Goal: Task Accomplishment & Management: Manage account settings

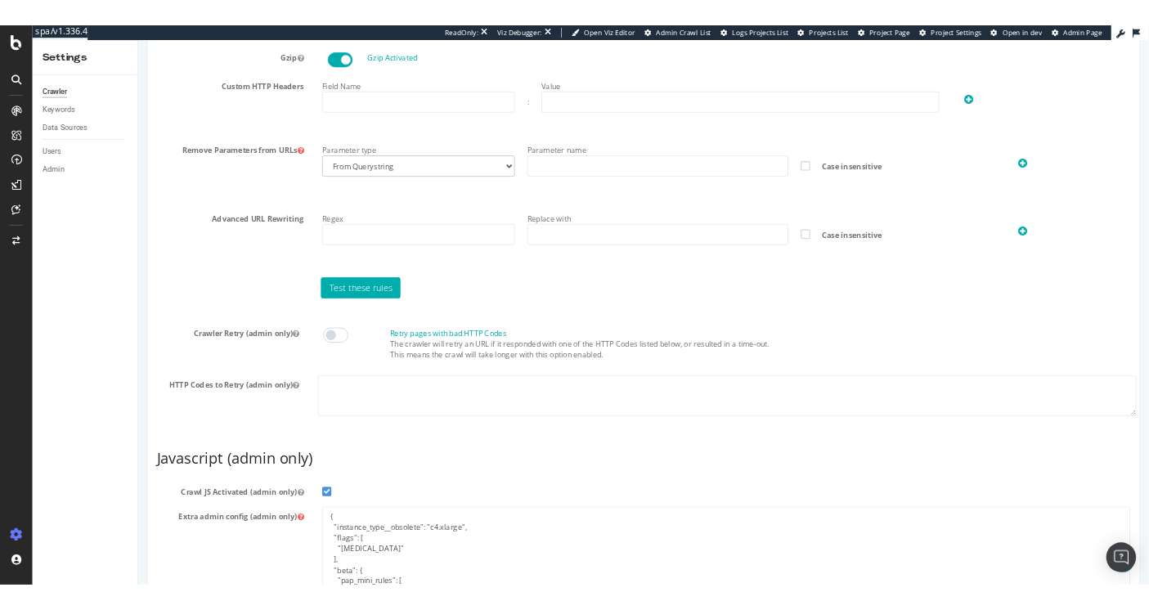
scroll to position [1122, 0]
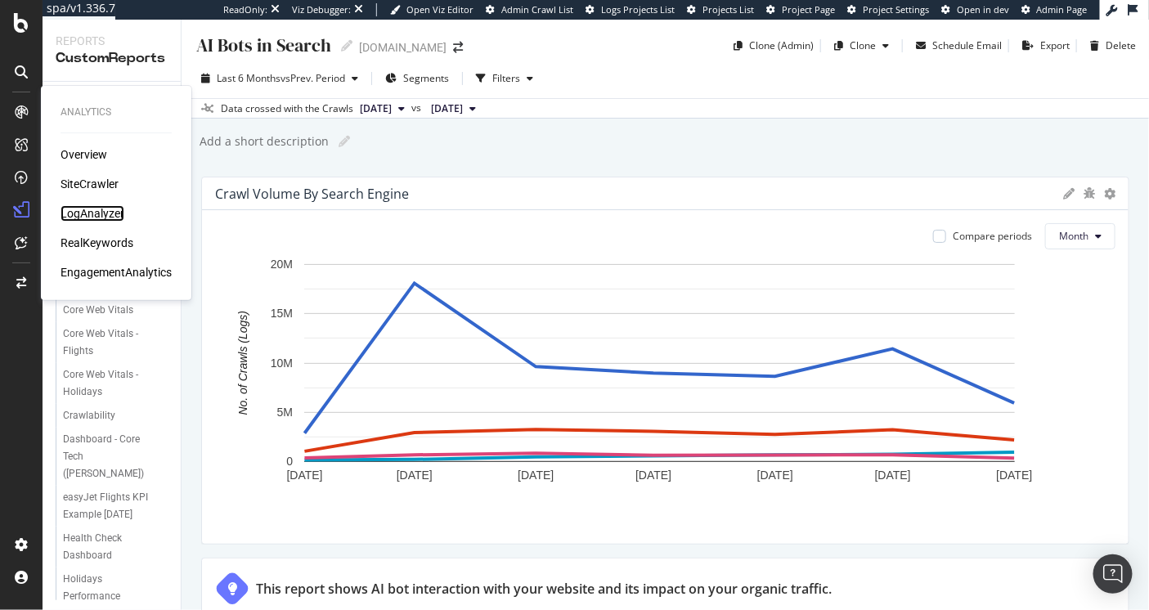
click at [77, 213] on div "LogAnalyzer" at bounding box center [92, 213] width 64 height 16
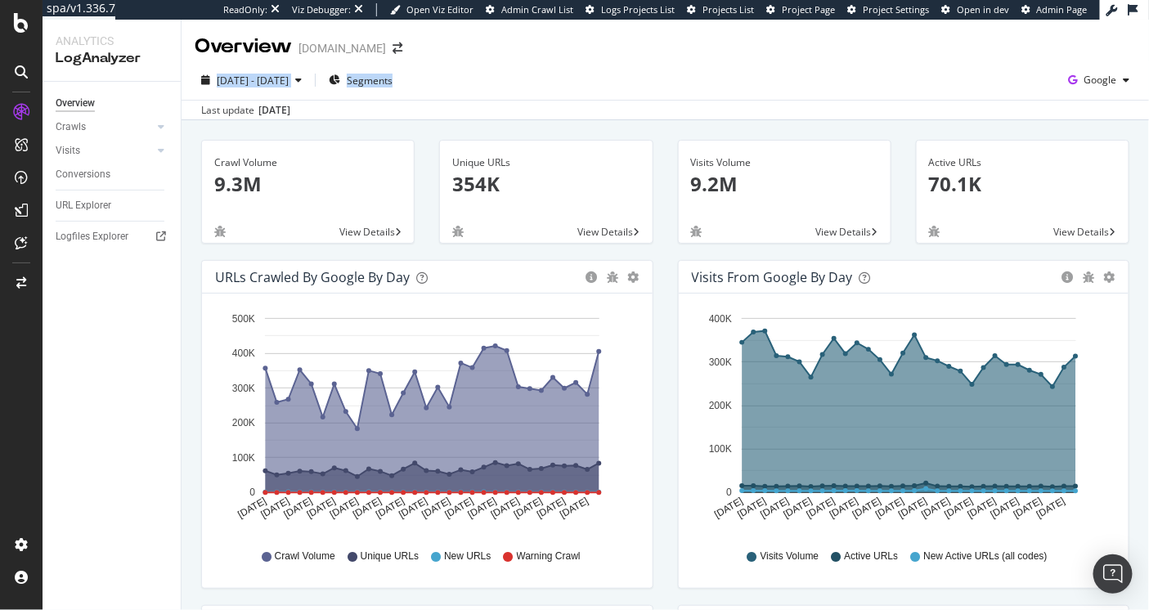
drag, startPoint x: 539, startPoint y: 97, endPoint x: 491, endPoint y: 30, distance: 82.1
click at [491, 30] on div "Overview easyjet.com 2025 Jul. 20th - Aug. 18th Segments Google Last update Aug…" at bounding box center [664, 315] width 967 height 590
click at [491, 30] on div "Overview easyjet.com" at bounding box center [664, 40] width 967 height 41
drag, startPoint x: 486, startPoint y: 30, endPoint x: 558, endPoint y: 83, distance: 89.0
click at [558, 83] on div "Overview easyjet.com 2025 Jul. 20th - Aug. 18th Segments Google Last update Aug…" at bounding box center [664, 315] width 967 height 590
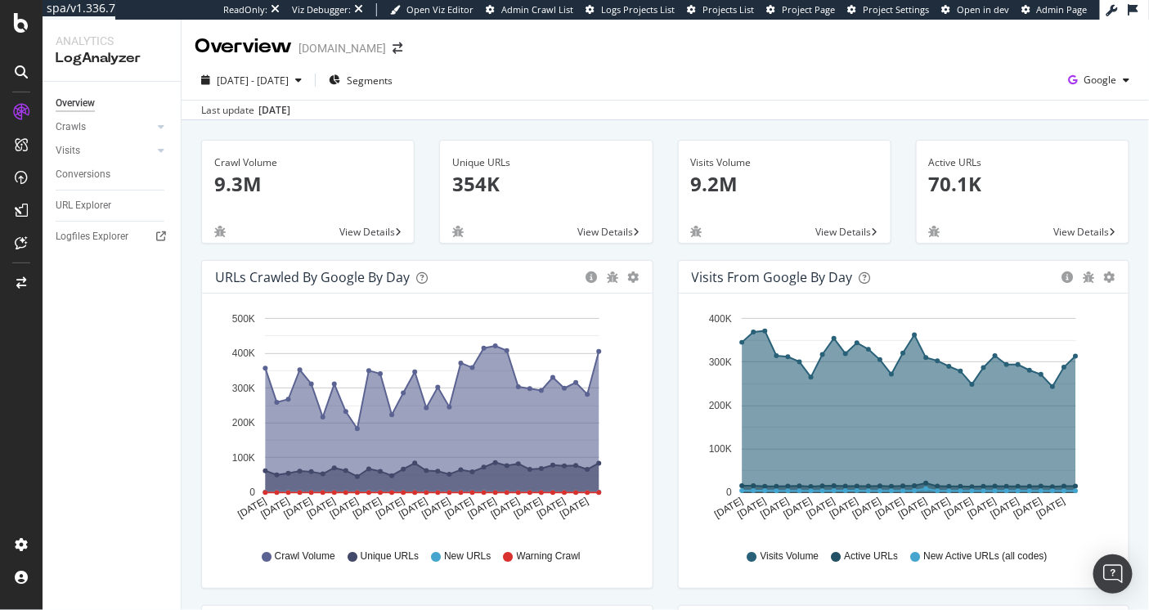
click at [558, 83] on div "2025 Jul. 20th - Aug. 18th Segments Google" at bounding box center [664, 83] width 967 height 33
drag, startPoint x: 576, startPoint y: 76, endPoint x: 513, endPoint y: 41, distance: 71.4
click at [513, 41] on div "Overview easyjet.com 2025 Jul. 20th - Aug. 18th Segments Google Last update Aug…" at bounding box center [664, 315] width 967 height 590
click at [513, 41] on div "Overview easyjet.com" at bounding box center [664, 40] width 967 height 41
drag, startPoint x: 513, startPoint y: 43, endPoint x: 616, endPoint y: 70, distance: 106.7
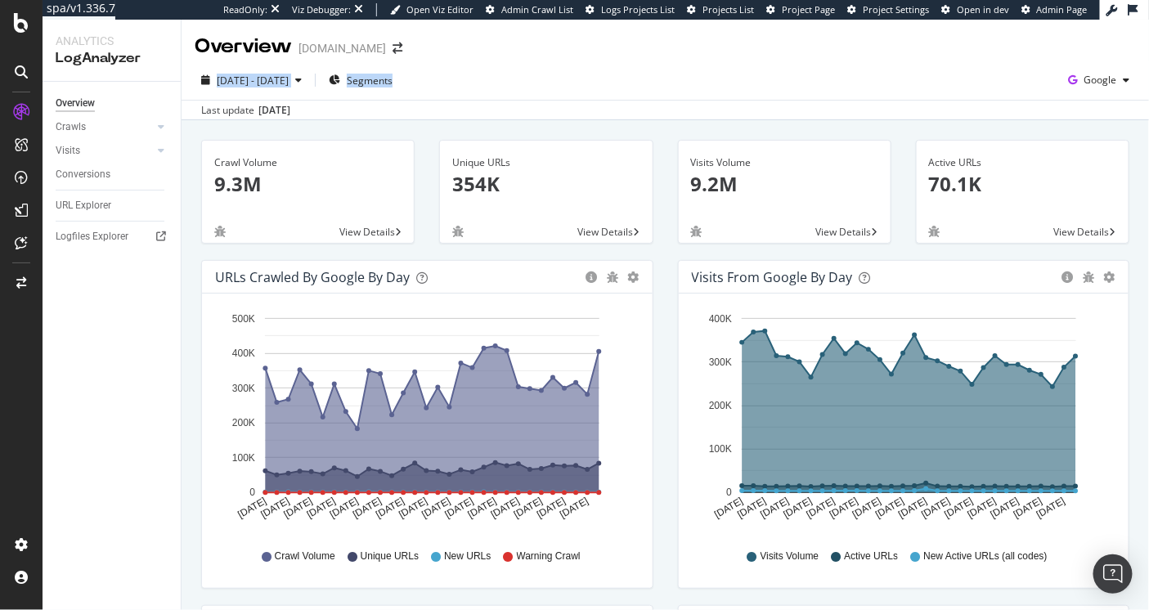
click at [616, 70] on div "Overview easyjet.com 2025 Jul. 20th - Aug. 18th Segments Google Last update Aug…" at bounding box center [664, 315] width 967 height 590
click at [616, 70] on div "2025 Jul. 20th - Aug. 18th Segments Google" at bounding box center [664, 83] width 967 height 33
drag, startPoint x: 616, startPoint y: 70, endPoint x: 571, endPoint y: 26, distance: 62.4
click at [571, 26] on div "Overview easyjet.com 2025 Jul. 20th - Aug. 18th Segments Google Last update Aug…" at bounding box center [664, 315] width 967 height 590
click at [571, 26] on div "Overview easyjet.com" at bounding box center [664, 40] width 967 height 41
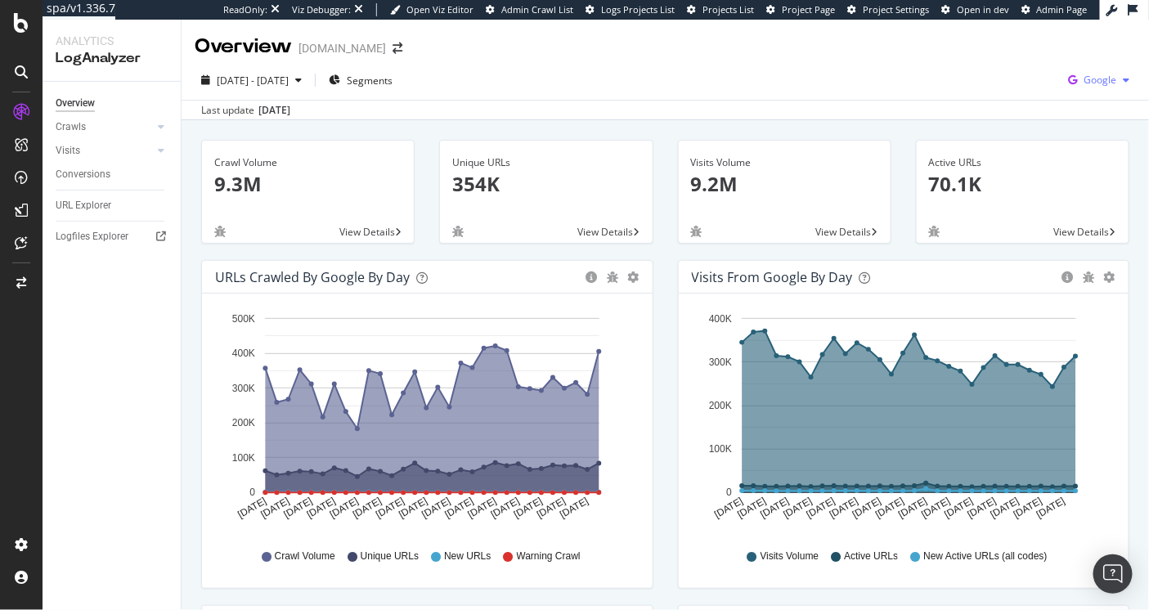
click at [1116, 79] on div "button" at bounding box center [1126, 80] width 20 height 10
click at [999, 123] on span "Other AI Bots" at bounding box center [1005, 126] width 60 height 15
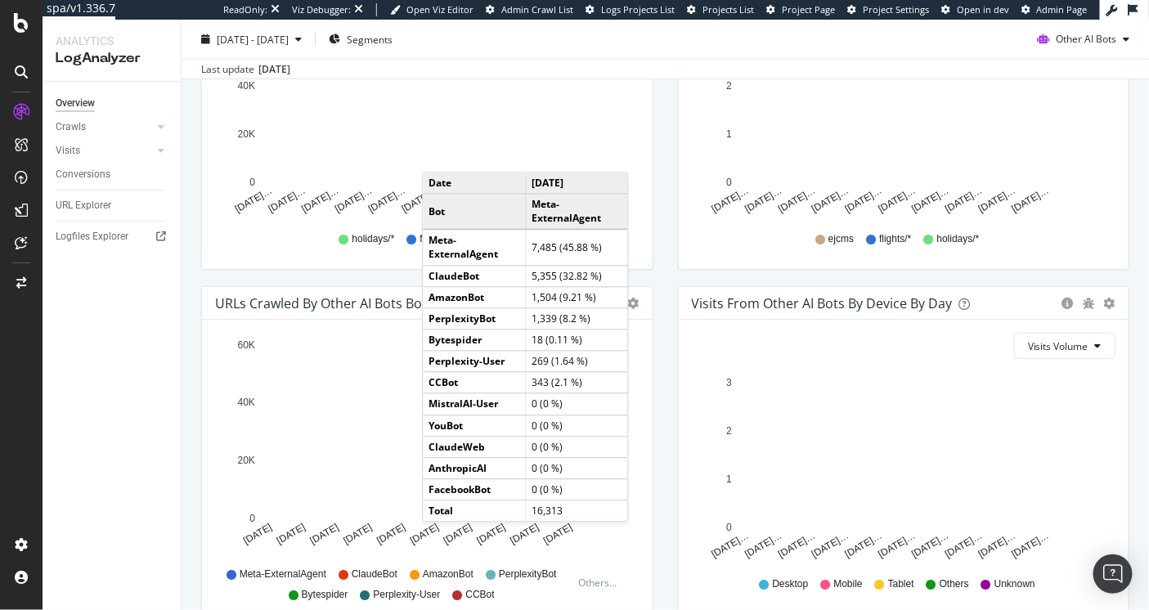
scroll to position [683, 0]
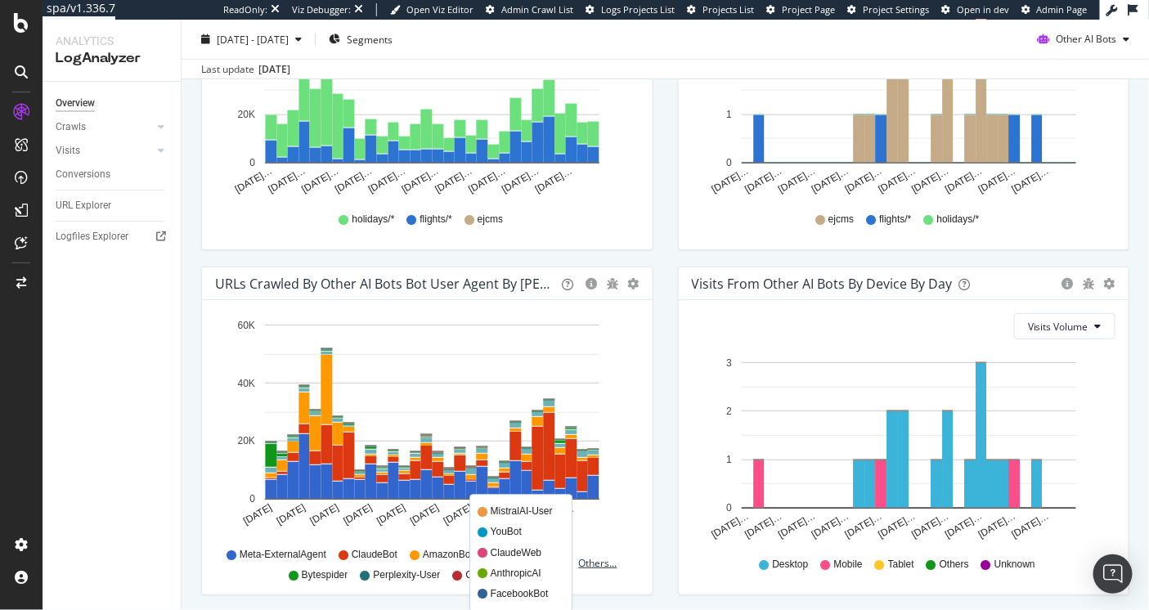
click at [594, 566] on div "Others..." at bounding box center [602, 563] width 46 height 14
click at [149, 320] on div "Overview Crawls Daily Distribution Segments Distribution HTTP Codes Resources V…" at bounding box center [112, 346] width 138 height 528
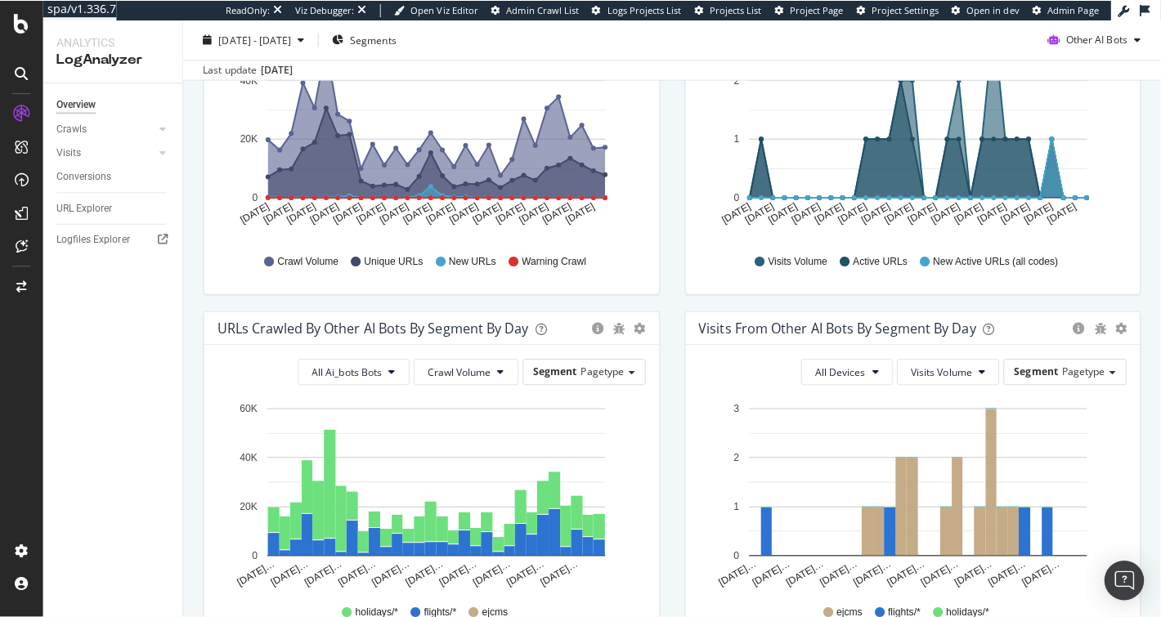
scroll to position [0, 0]
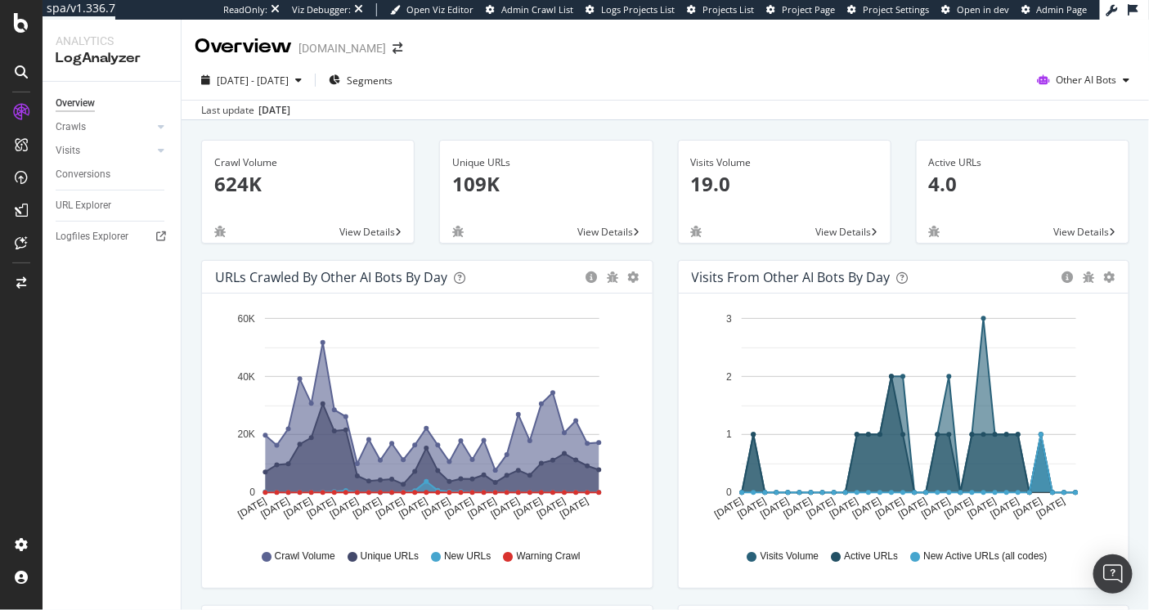
click at [801, 269] on div "Visits from Other AI Bots by day" at bounding box center [791, 277] width 199 height 16
click at [813, 269] on div "Visits from Other AI Bots by day" at bounding box center [791, 277] width 199 height 16
click at [639, 275] on icon "gear" at bounding box center [633, 276] width 11 height 11
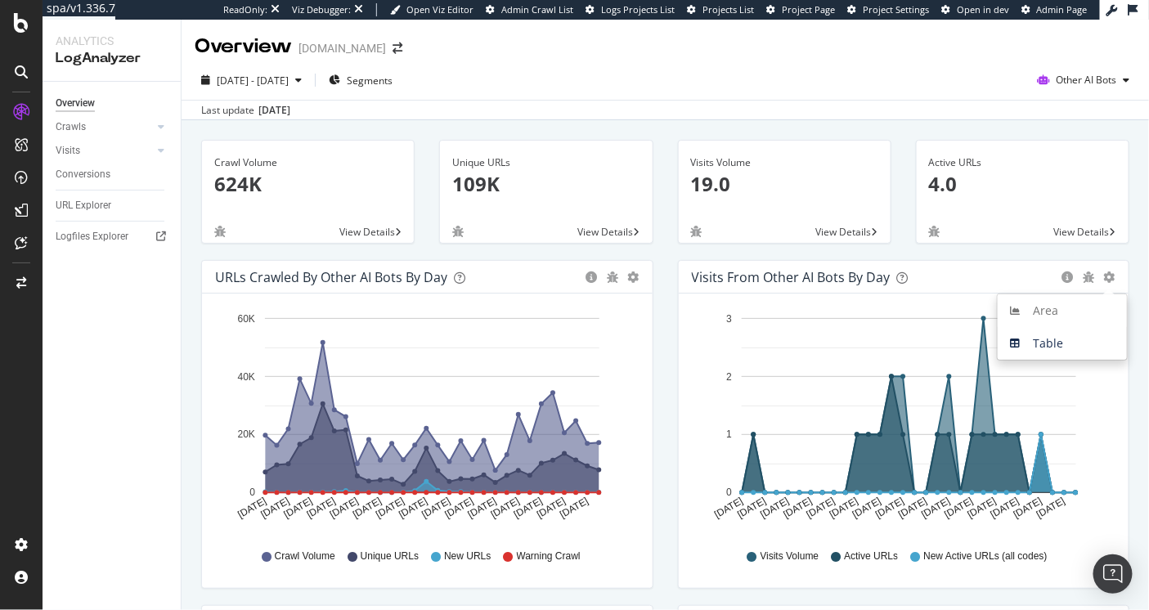
click at [1122, 225] on div "Active URLs 4.0 View Details" at bounding box center [1022, 200] width 238 height 120
click at [1086, 68] on div "Other AI Bots" at bounding box center [1082, 80] width 105 height 25
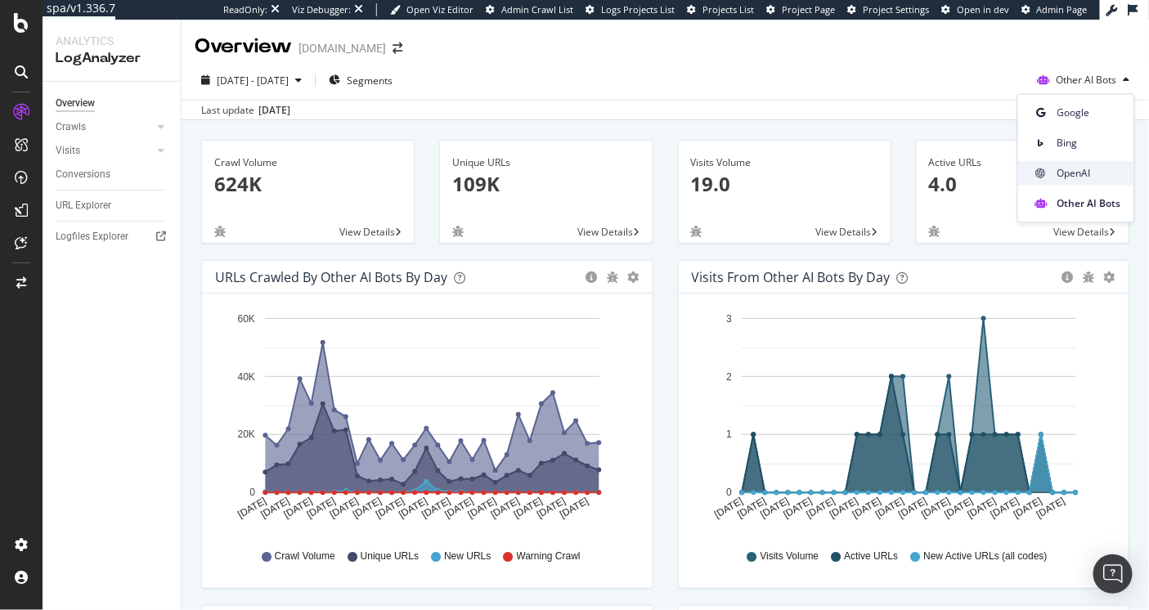
click at [1079, 177] on span "OpenAI" at bounding box center [1089, 173] width 64 height 15
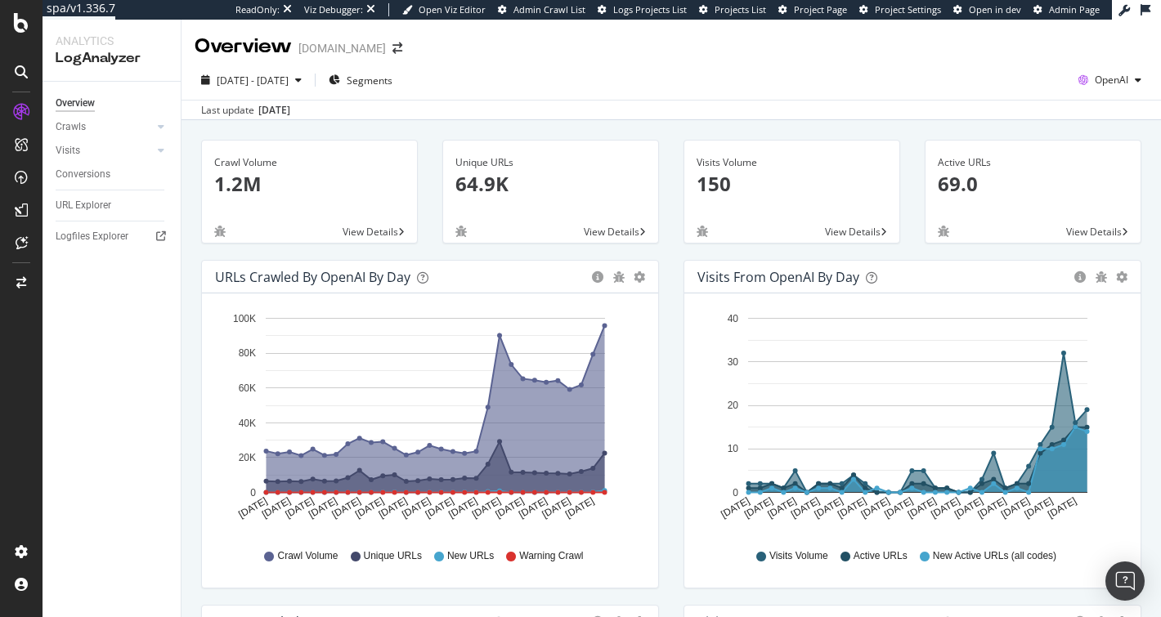
click at [791, 78] on div "2025 Jul. 20th - Aug. 18th Segments OpenAI" at bounding box center [670, 83] width 979 height 33
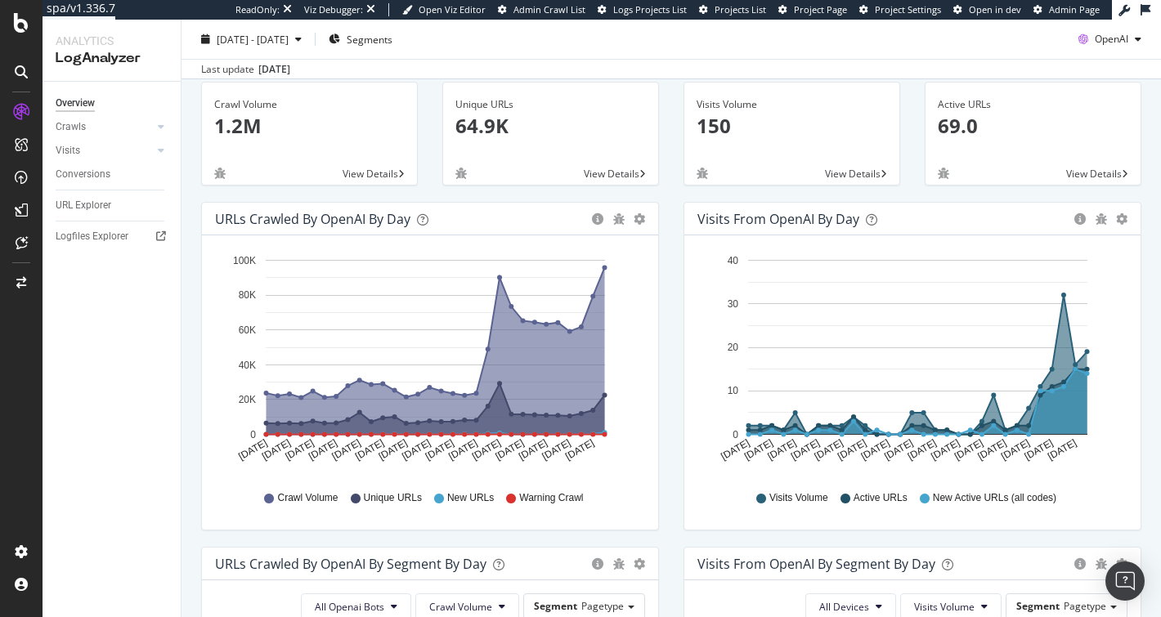
scroll to position [39, 0]
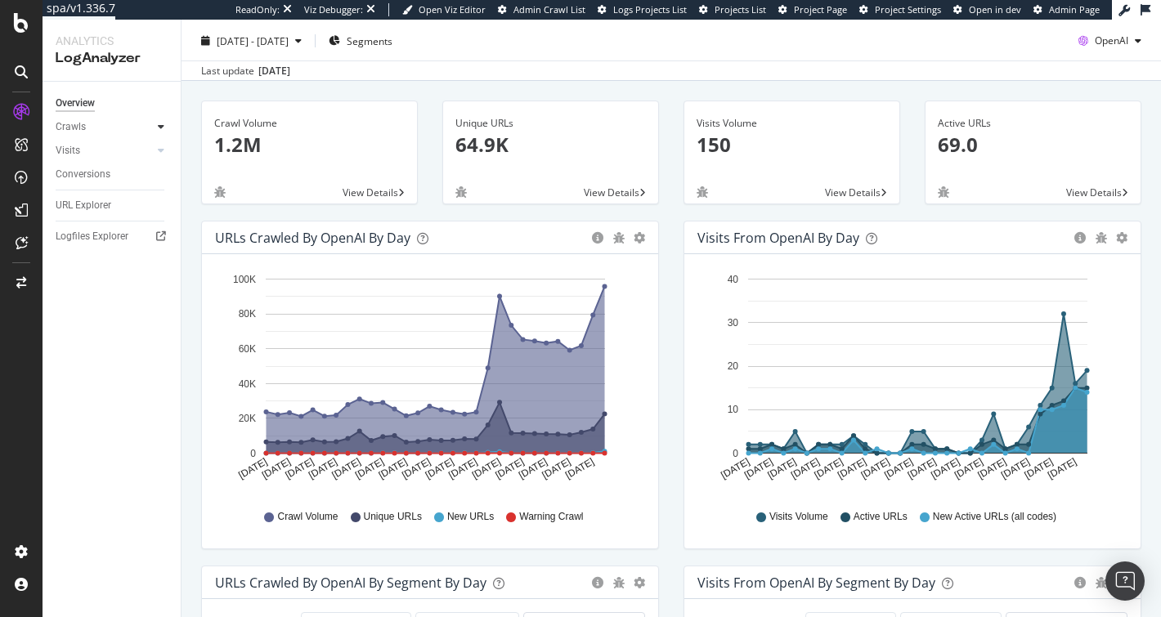
click at [165, 130] on div at bounding box center [161, 127] width 16 height 16
click at [152, 260] on div at bounding box center [145, 262] width 16 height 16
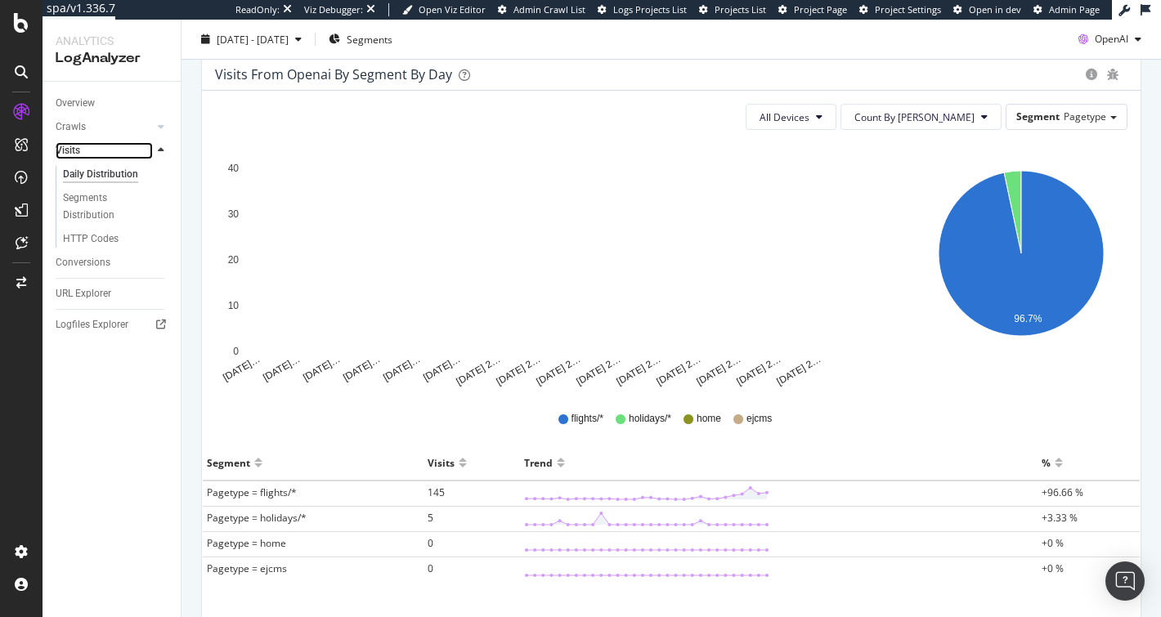
scroll to position [172, 0]
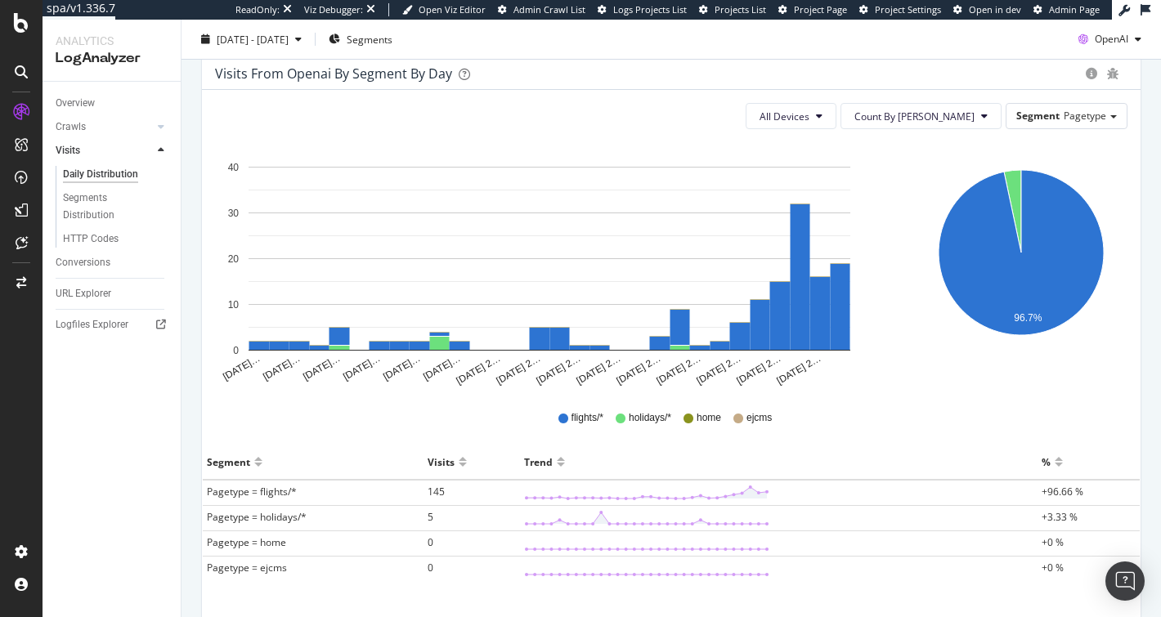
click at [885, 396] on div "flights/* holidays/* home ejcms" at bounding box center [671, 416] width 937 height 41
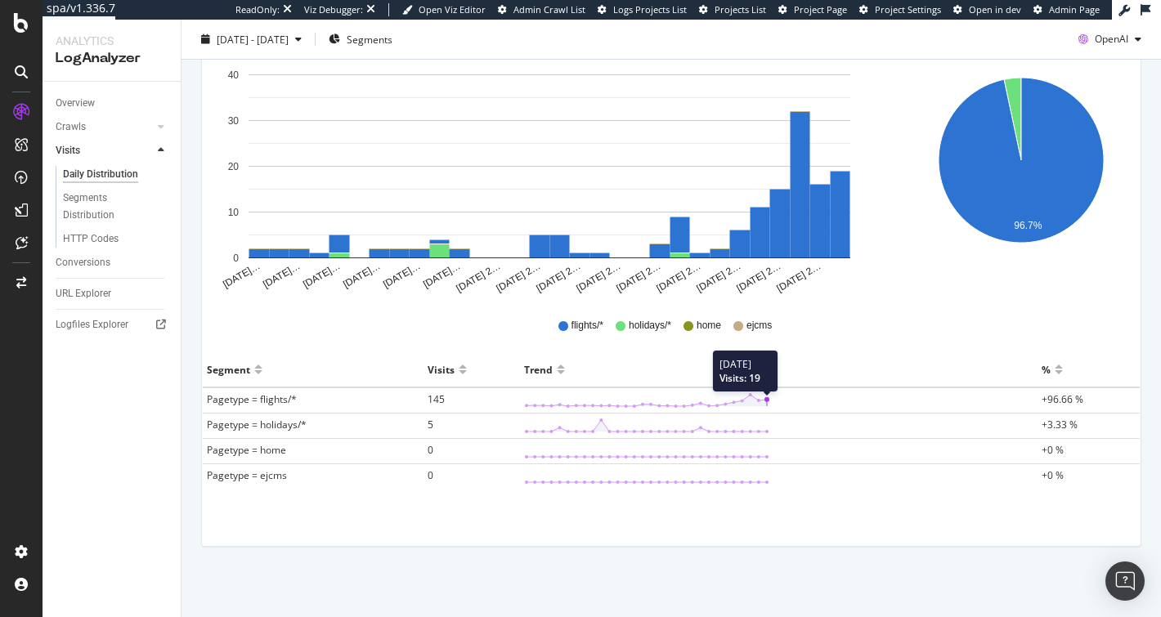
click at [757, 397] on icon at bounding box center [646, 400] width 245 height 16
click at [262, 398] on span "Pagetype = flights/*" at bounding box center [252, 399] width 90 height 14
click at [264, 399] on span "Pagetype = flights/*" at bounding box center [252, 399] width 90 height 14
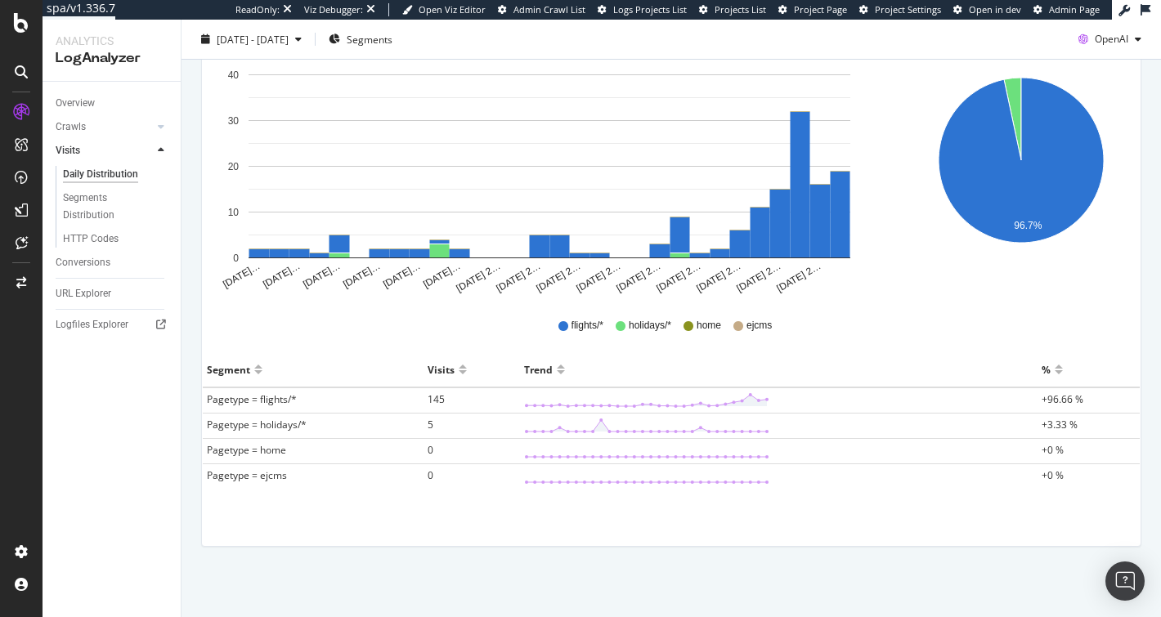
click at [267, 399] on span "Pagetype = flights/*" at bounding box center [252, 399] width 90 height 14
click at [267, 400] on span "Pagetype = flights/*" at bounding box center [252, 399] width 90 height 14
click at [266, 400] on span "Pagetype = flights/*" at bounding box center [252, 399] width 90 height 14
click at [256, 401] on span "Pagetype = flights/*" at bounding box center [252, 399] width 90 height 14
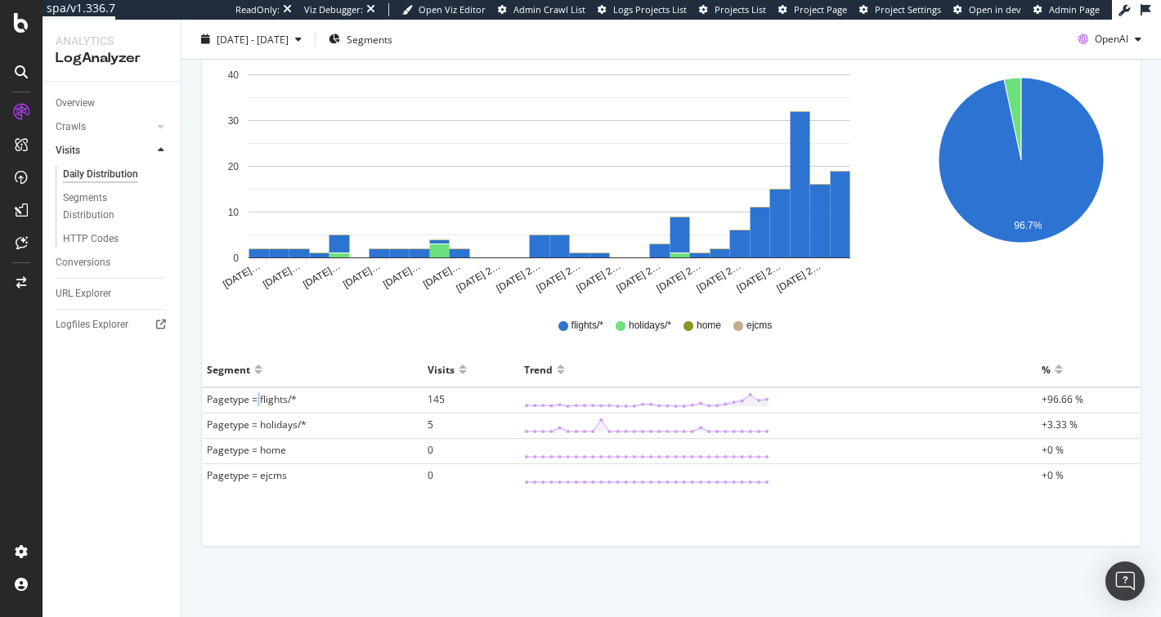
click at [256, 401] on span "Pagetype = flights/*" at bounding box center [252, 399] width 90 height 14
click at [279, 403] on span "Pagetype = flights/*" at bounding box center [252, 399] width 90 height 14
click at [837, 212] on rect "A chart." at bounding box center [841, 215] width 20 height 86
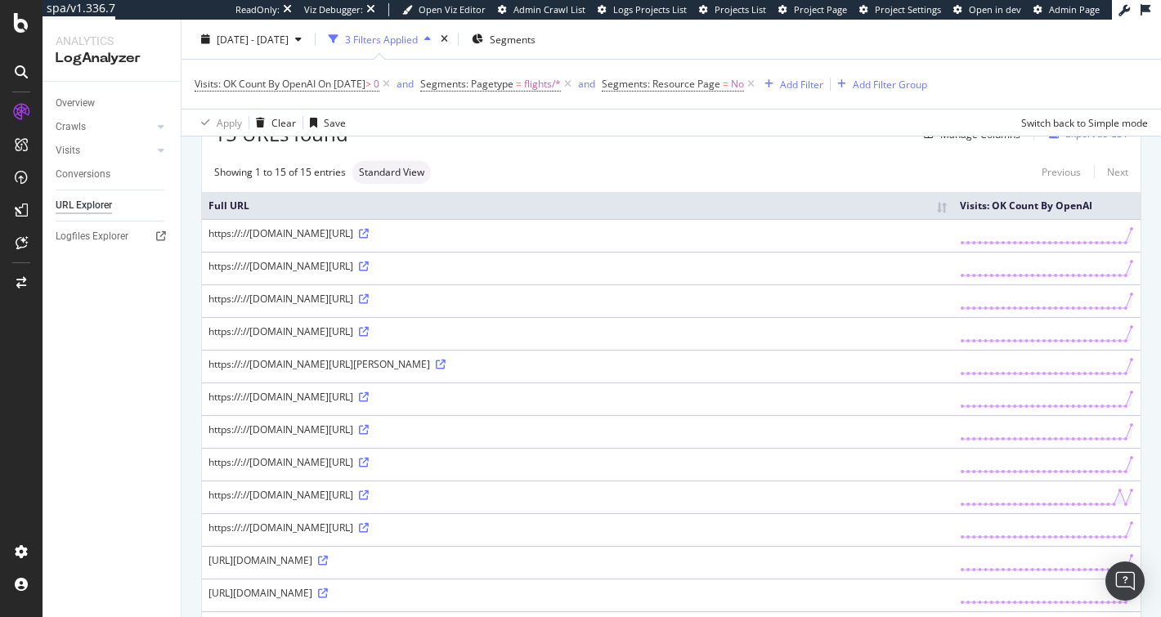
scroll to position [159, 0]
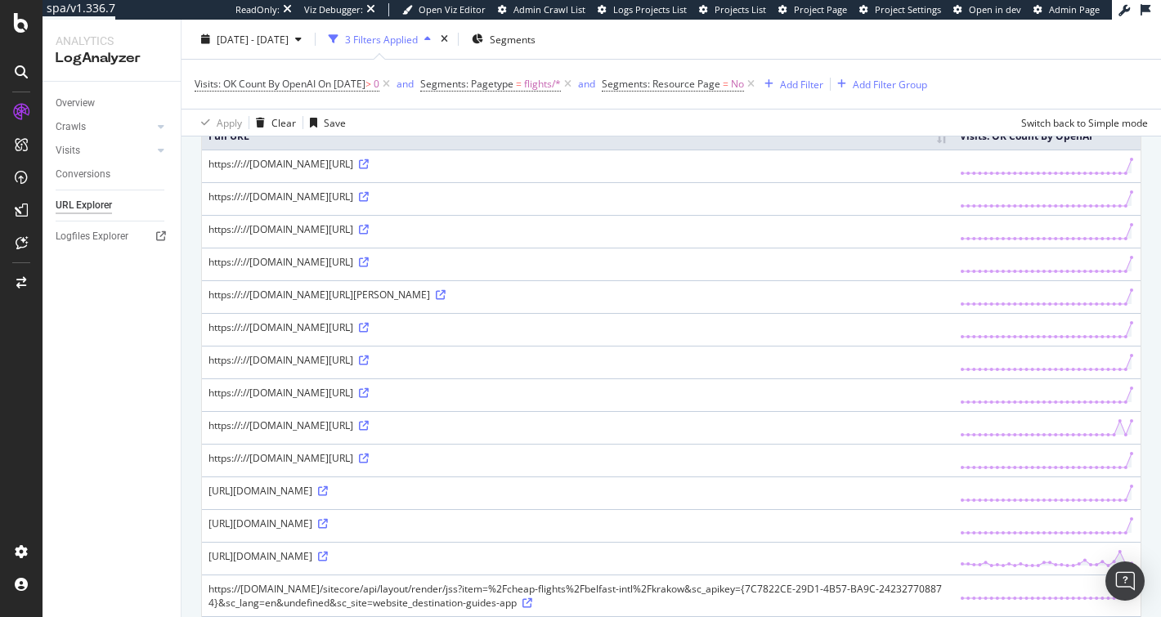
click at [469, 192] on div "https://://www.easyjet.com/sitecore/api/layout/render/jss?item=%2Fcheap-flights…" at bounding box center [577, 197] width 738 height 14
click at [472, 190] on div "https://://www.easyjet.com/sitecore/api/layout/render/jss?item=%2Fcheap-flights…" at bounding box center [577, 197] width 738 height 14
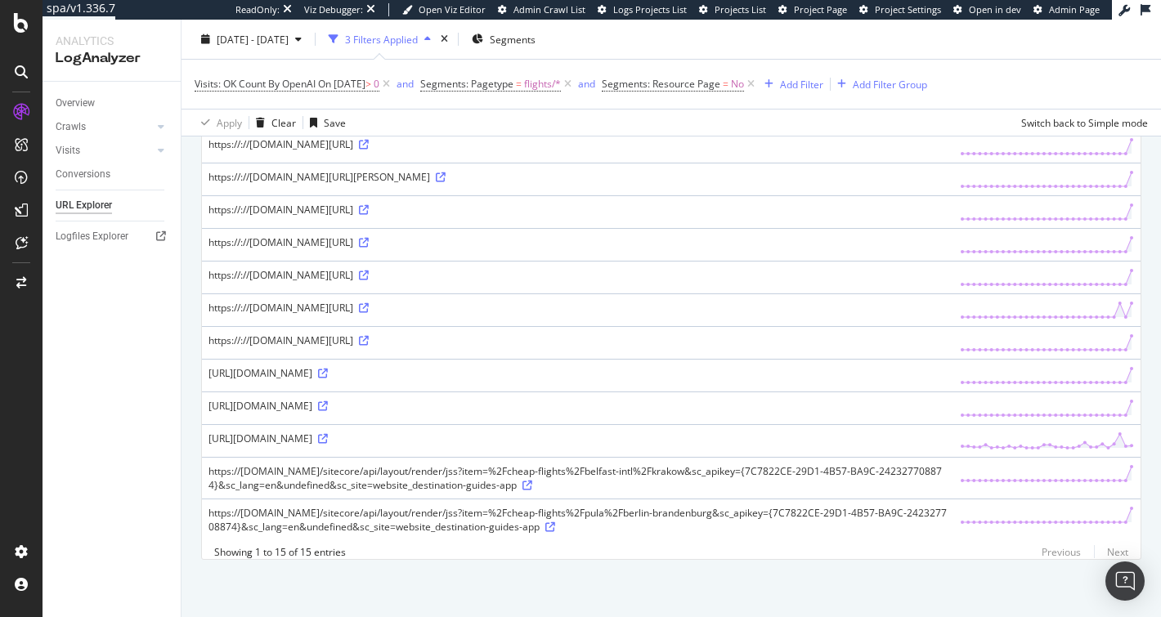
scroll to position [347, 0]
click at [328, 379] on icon at bounding box center [323, 374] width 10 height 10
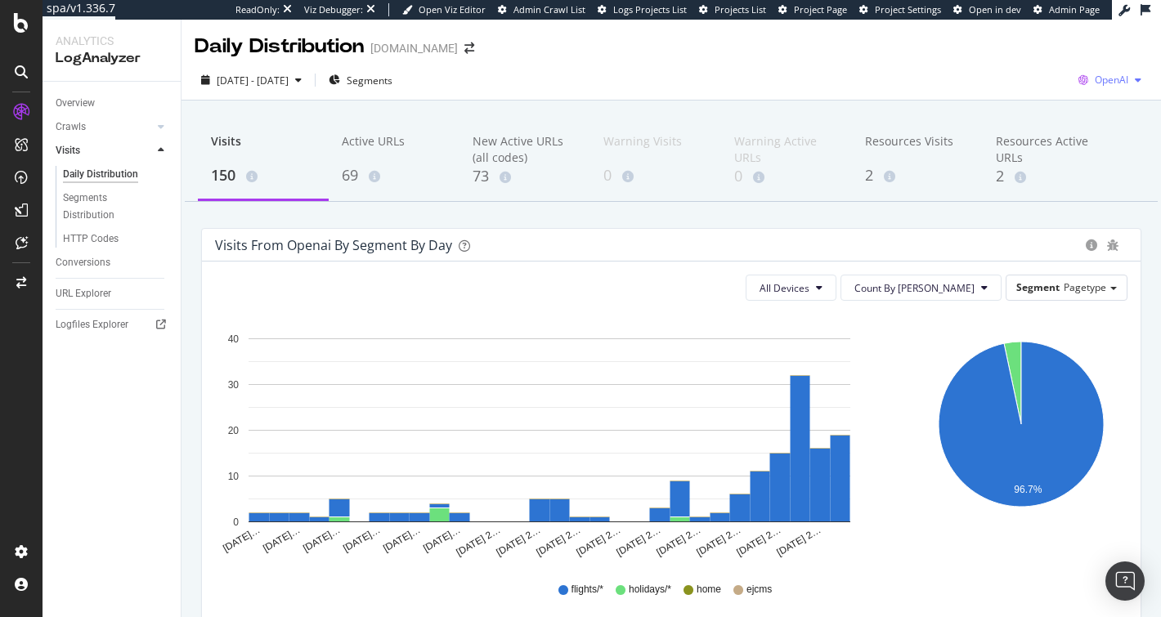
click at [1095, 83] on span "OpenAI" at bounding box center [1112, 80] width 34 height 14
click at [794, 85] on div "2025 Jul. 20th - Aug. 18th Segments OpenAI" at bounding box center [670, 83] width 979 height 33
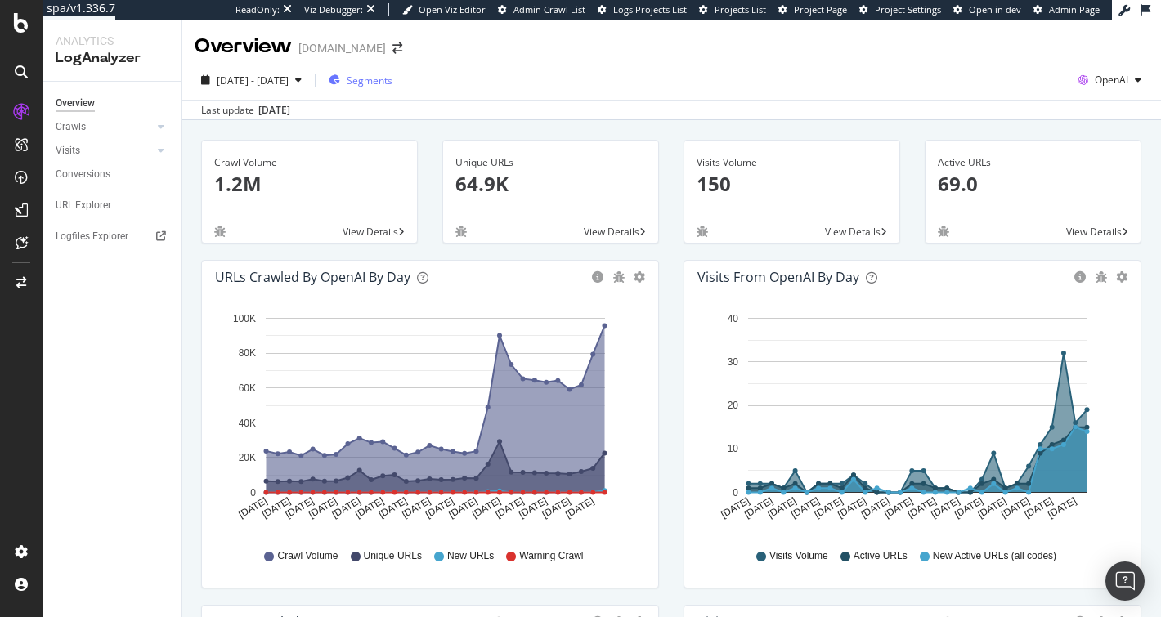
click at [392, 77] on span "Segments" at bounding box center [370, 81] width 46 height 14
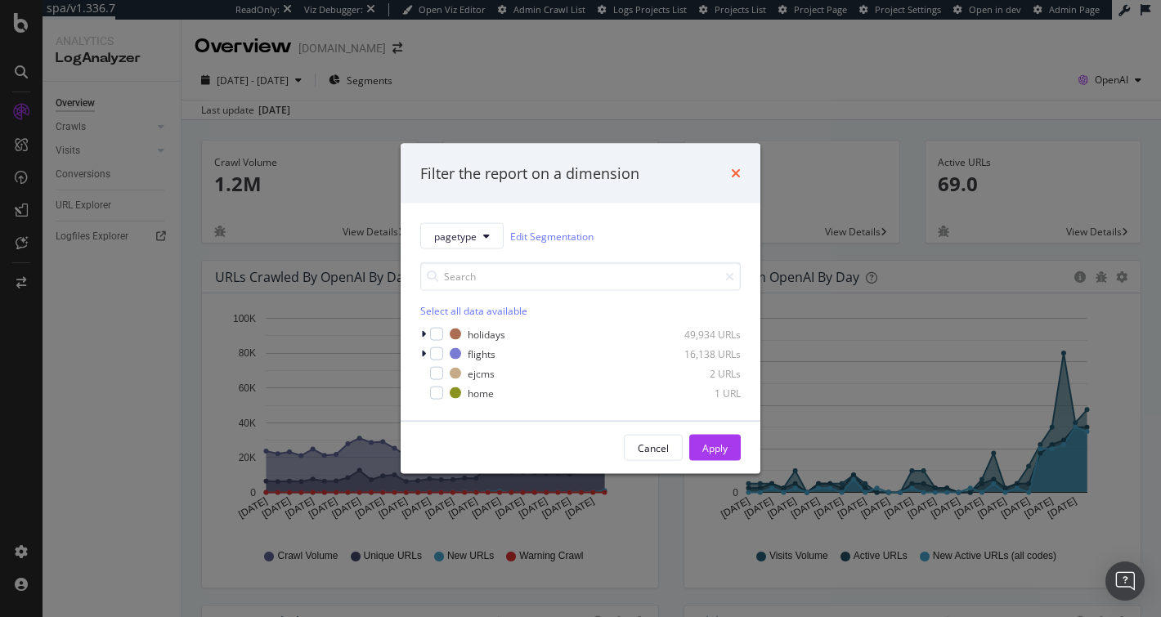
click at [734, 180] on icon "times" at bounding box center [736, 173] width 10 height 13
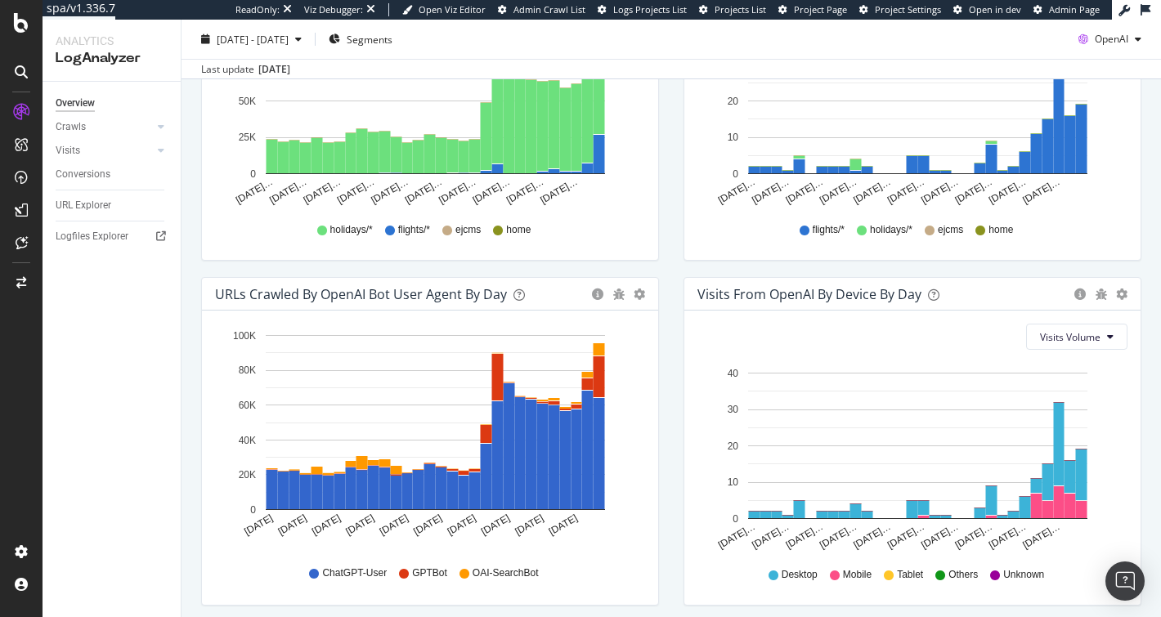
scroll to position [732, 0]
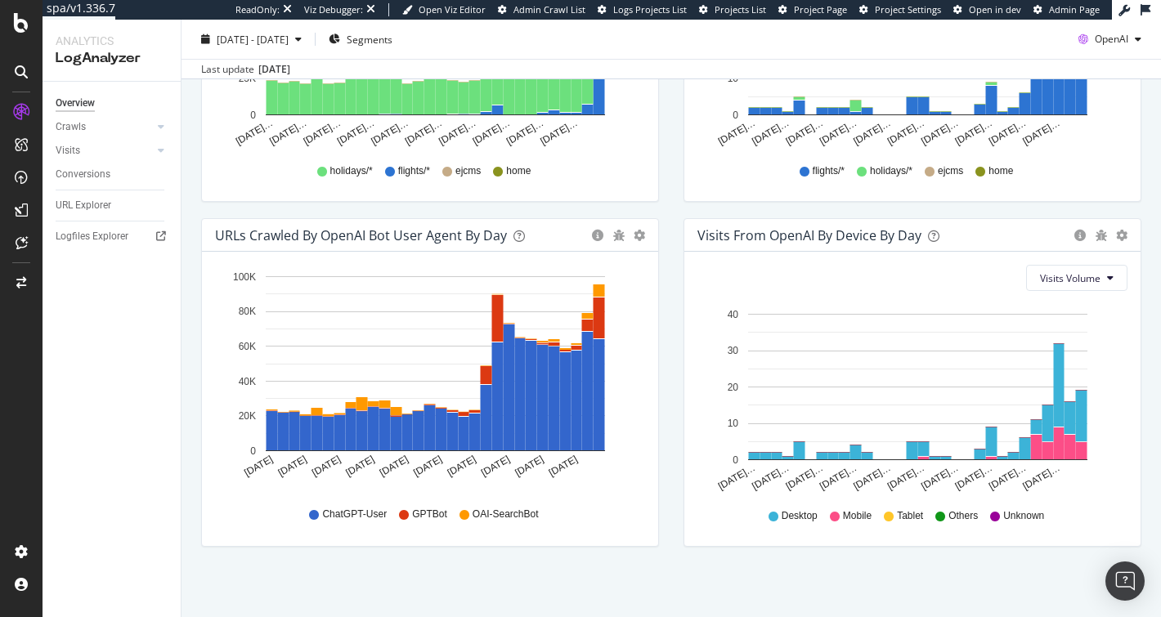
click at [363, 512] on span "ChatGPT-User" at bounding box center [354, 515] width 65 height 14
click at [374, 513] on span "ChatGPT-User" at bounding box center [354, 515] width 65 height 14
click at [596, 525] on div "ChatGPT-User GPTBot OAI-SearchBot" at bounding box center [430, 514] width 414 height 37
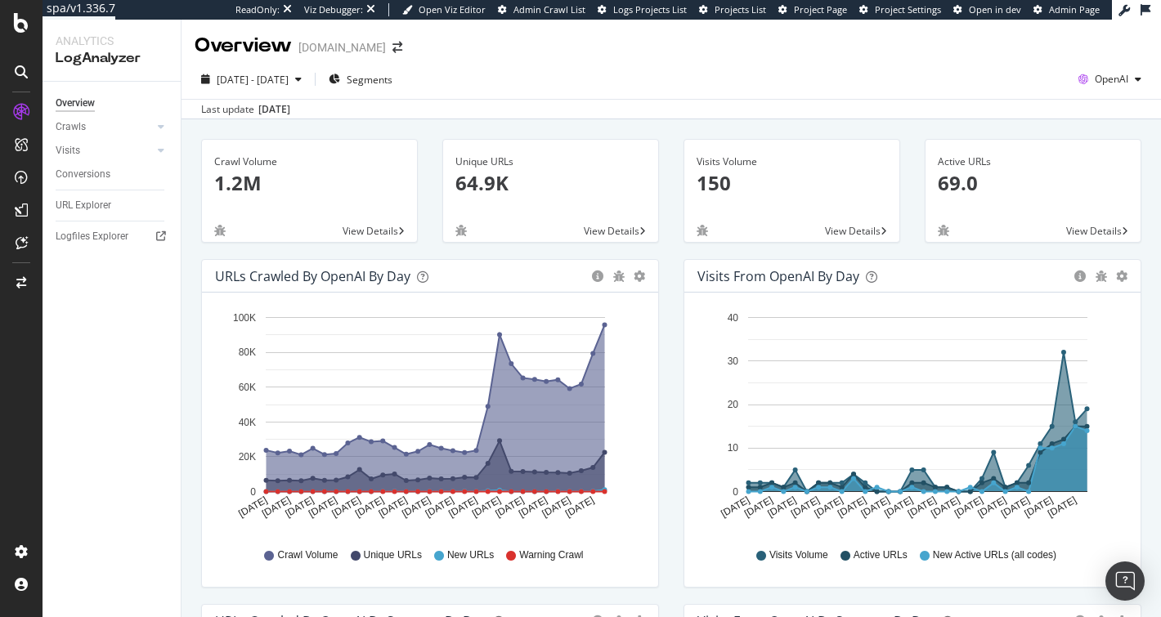
scroll to position [0, 0]
click at [1076, 72] on icon "button" at bounding box center [1083, 80] width 23 height 23
click at [1012, 119] on span "Other AI Bots" at bounding box center [1014, 126] width 60 height 15
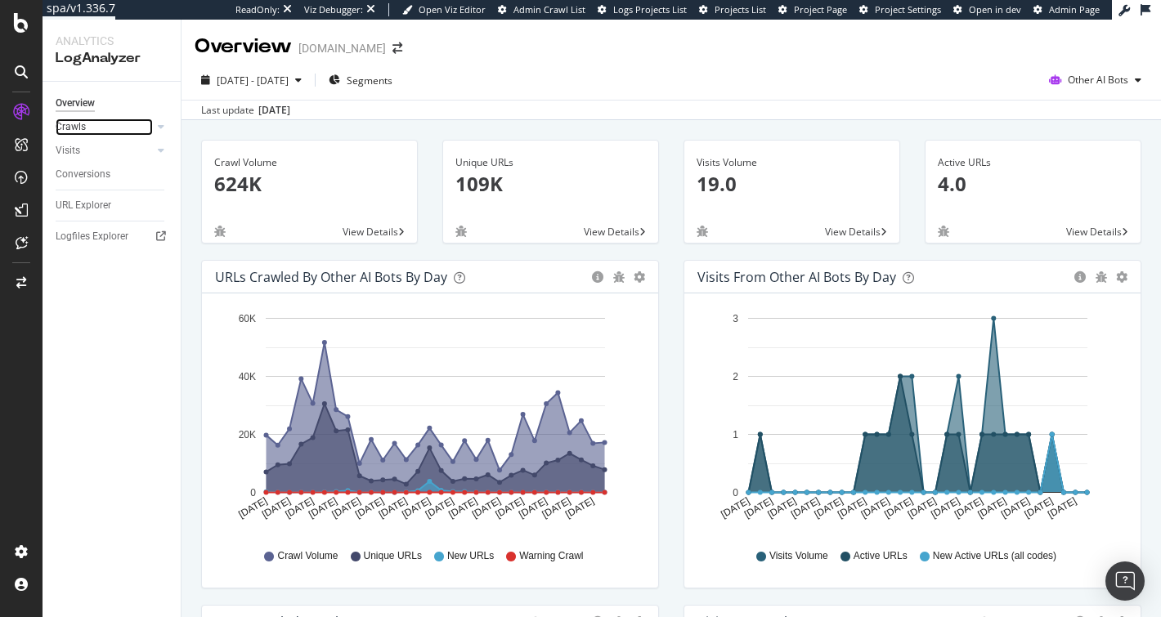
click at [96, 126] on link "Crawls" at bounding box center [104, 127] width 97 height 17
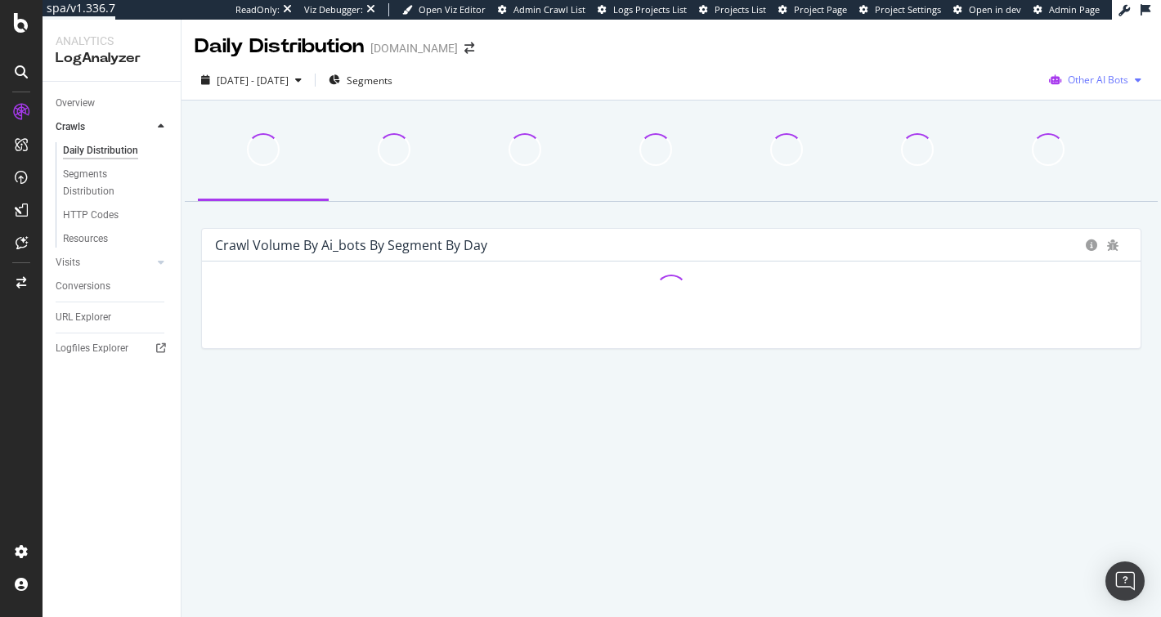
click at [1091, 78] on span "Other AI Bots" at bounding box center [1098, 80] width 60 height 14
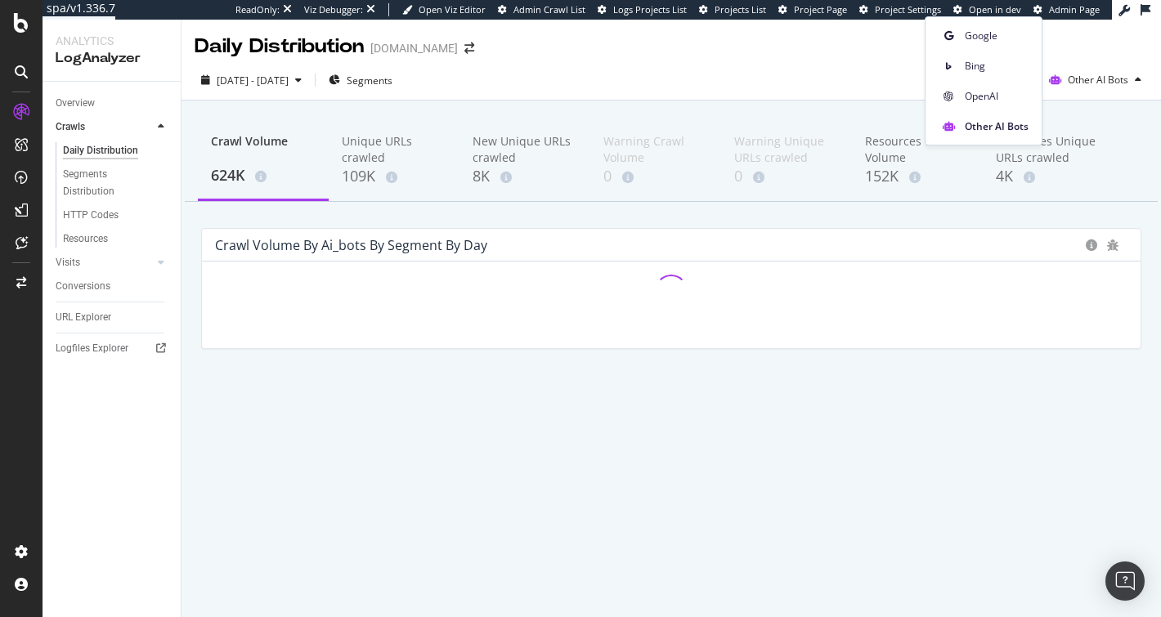
click at [661, 104] on div "Crawl Volume 624K Unique URLs crawled 109K New Unique URLs crawled 8K Warning C…" at bounding box center [670, 262] width 979 height 322
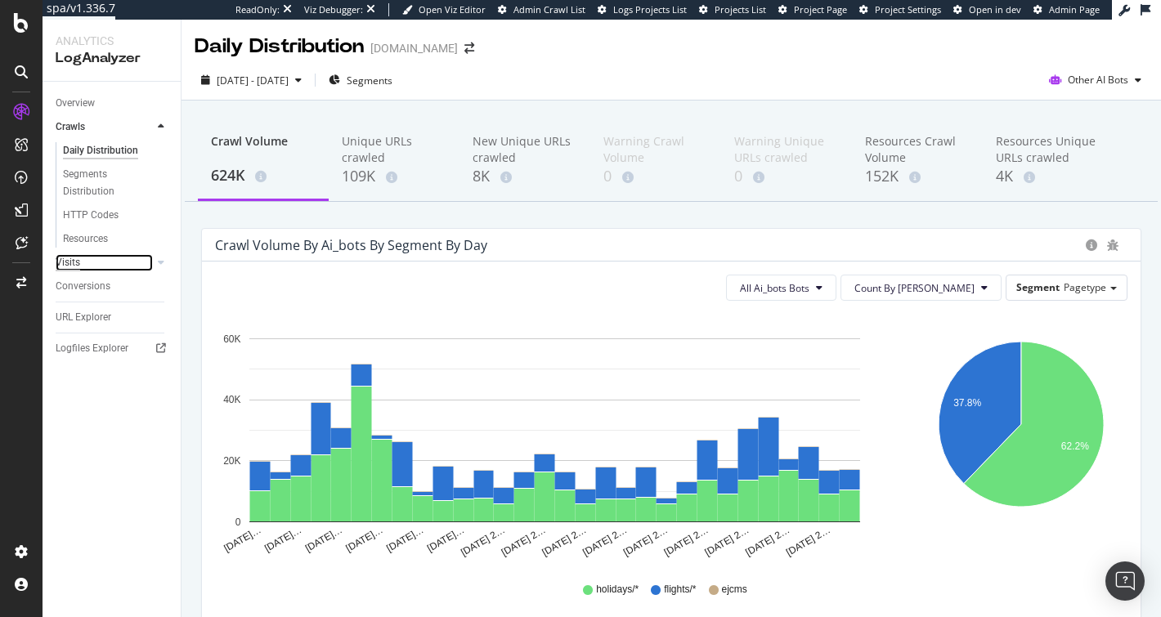
click at [76, 265] on div "Visits" at bounding box center [68, 262] width 25 height 17
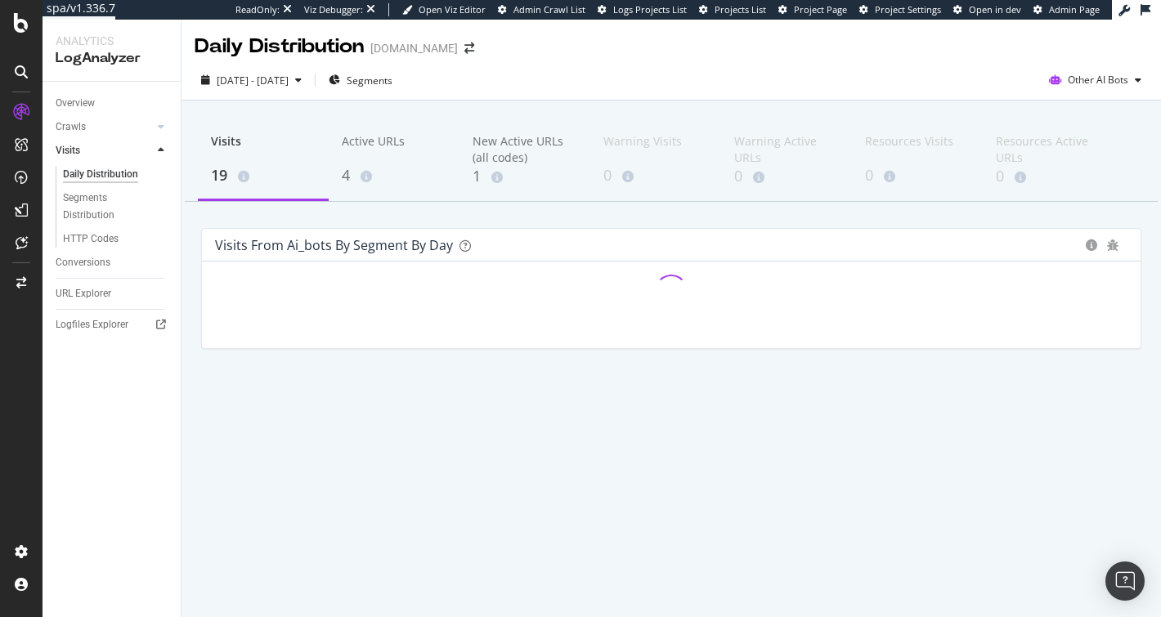
click at [91, 274] on div "Conversions" at bounding box center [118, 263] width 125 height 24
click at [87, 269] on div "Conversions" at bounding box center [83, 262] width 55 height 17
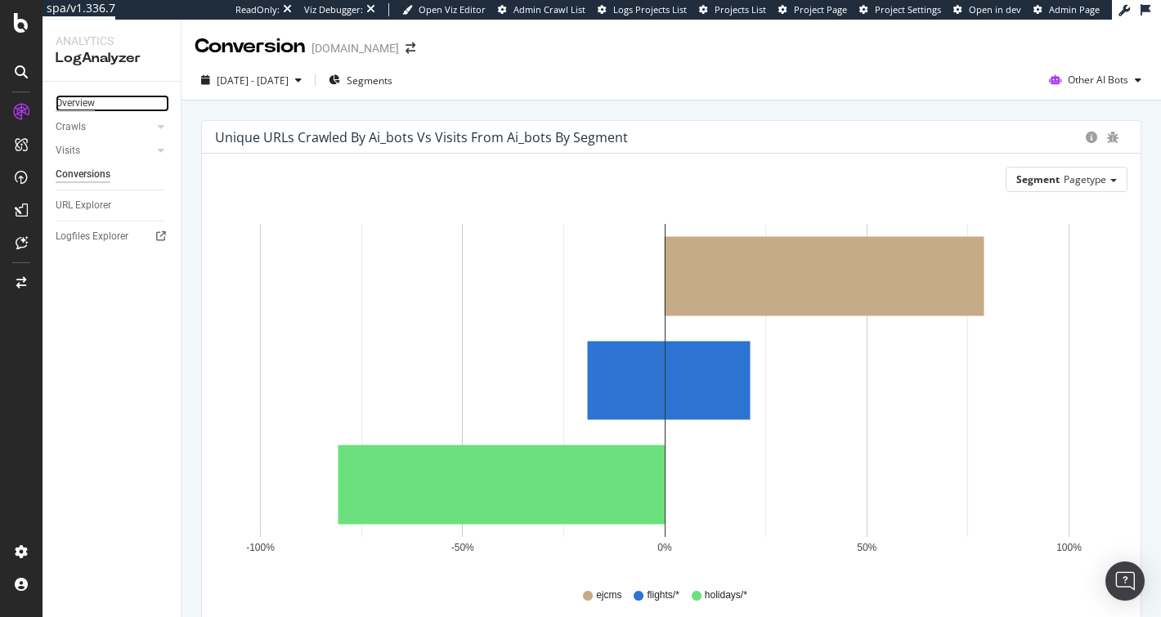
click at [79, 105] on div "Overview" at bounding box center [75, 103] width 39 height 17
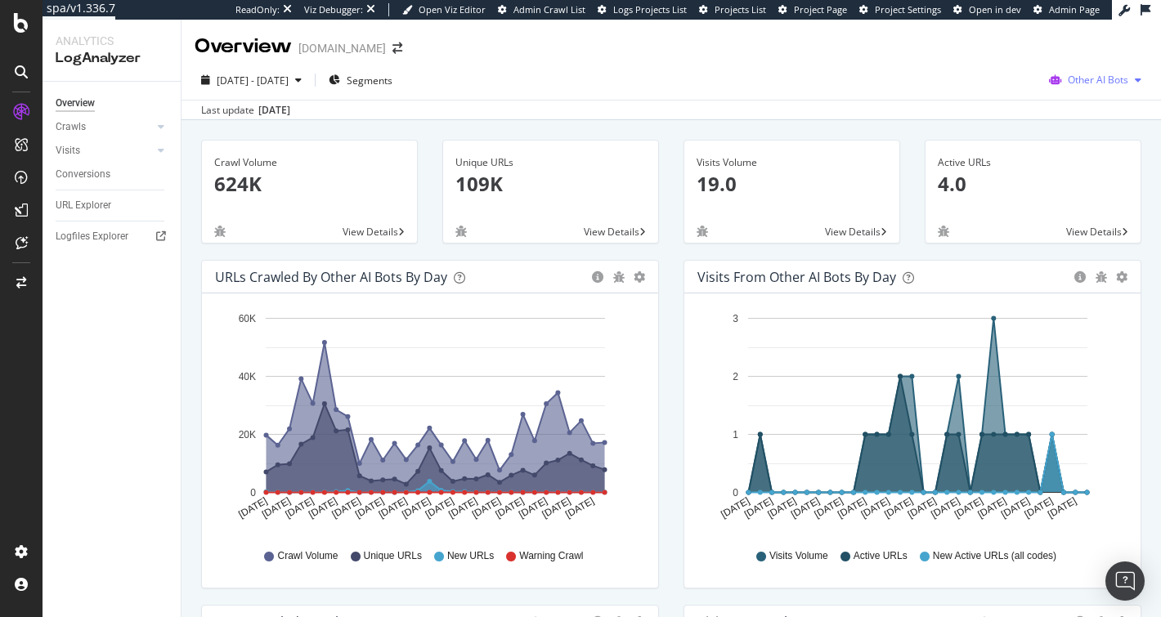
click at [1057, 70] on div "Other AI Bots" at bounding box center [1094, 80] width 105 height 25
click at [1065, 113] on div "Google" at bounding box center [1087, 113] width 116 height 24
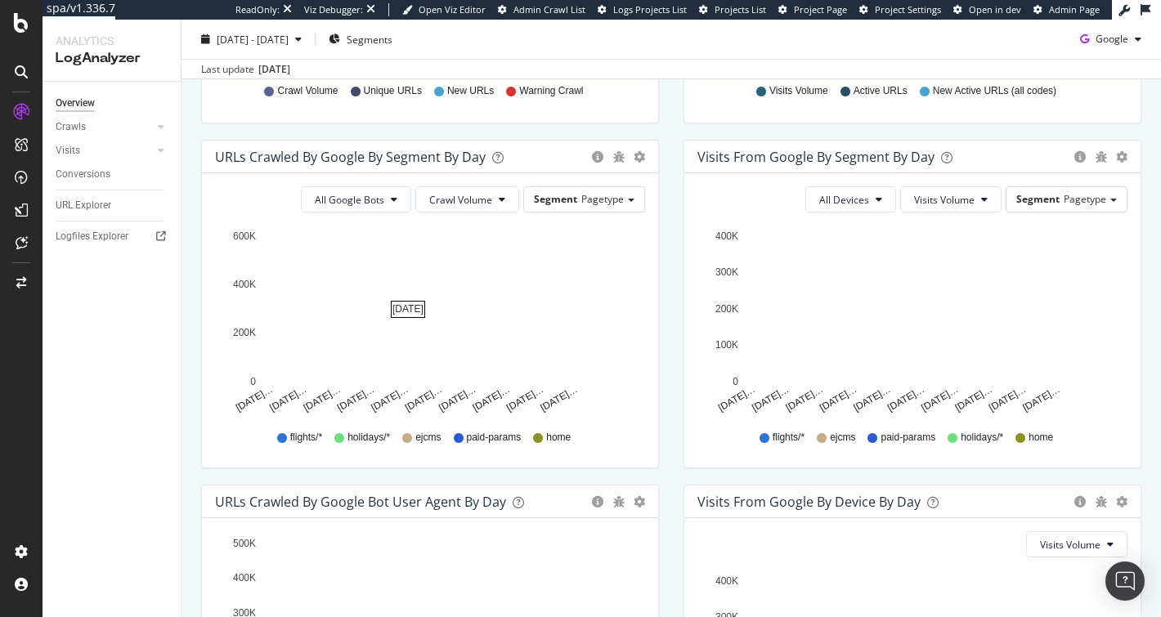
scroll to position [410, 0]
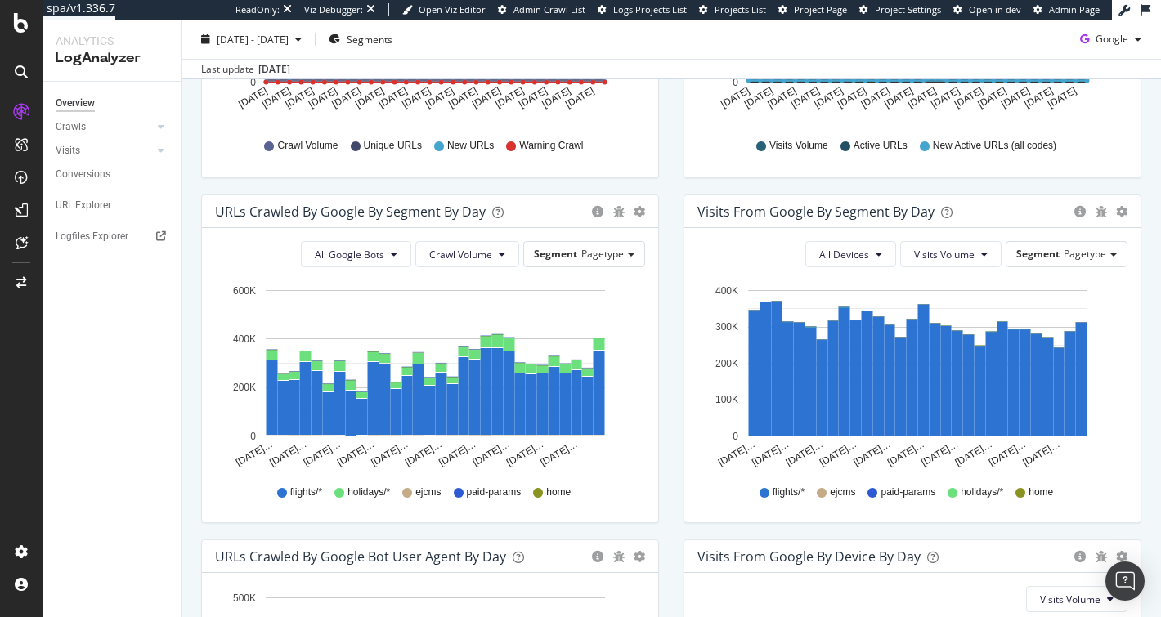
click at [405, 212] on div "URLs Crawled by Google By Segment By Day" at bounding box center [350, 212] width 271 height 16
click at [355, 210] on div "URLs Crawled by Google By Segment By Day" at bounding box center [350, 212] width 271 height 16
click at [592, 254] on span "Pagetype" at bounding box center [602, 254] width 43 height 14
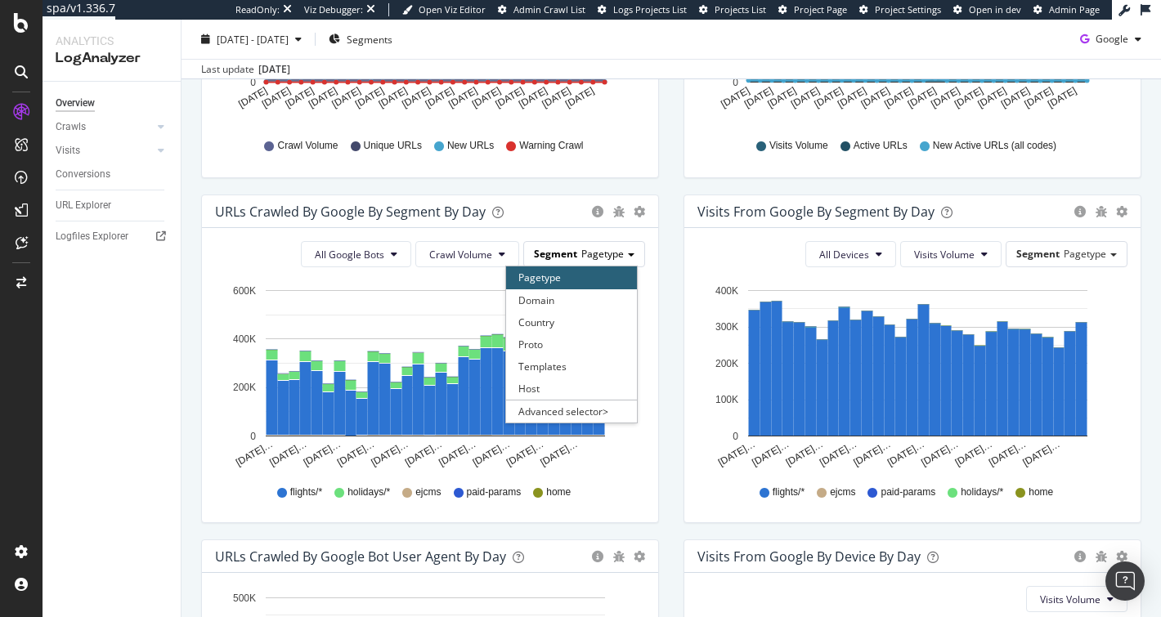
click at [594, 252] on span "Pagetype" at bounding box center [602, 254] width 43 height 14
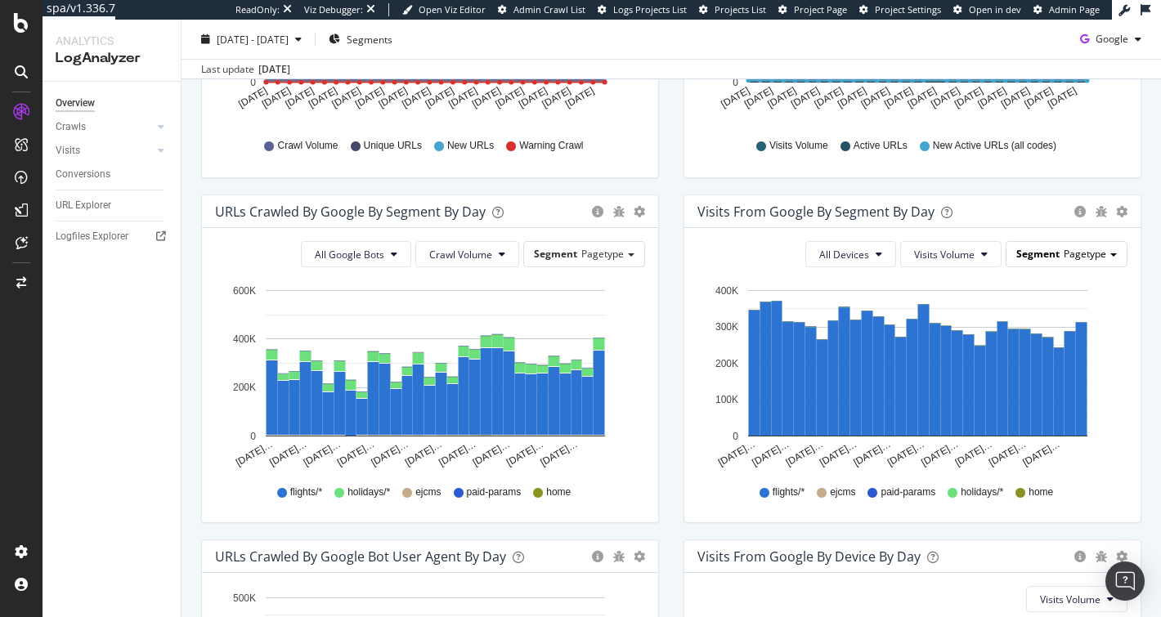
click at [1078, 262] on div "Segment Pagetype" at bounding box center [1066, 254] width 120 height 24
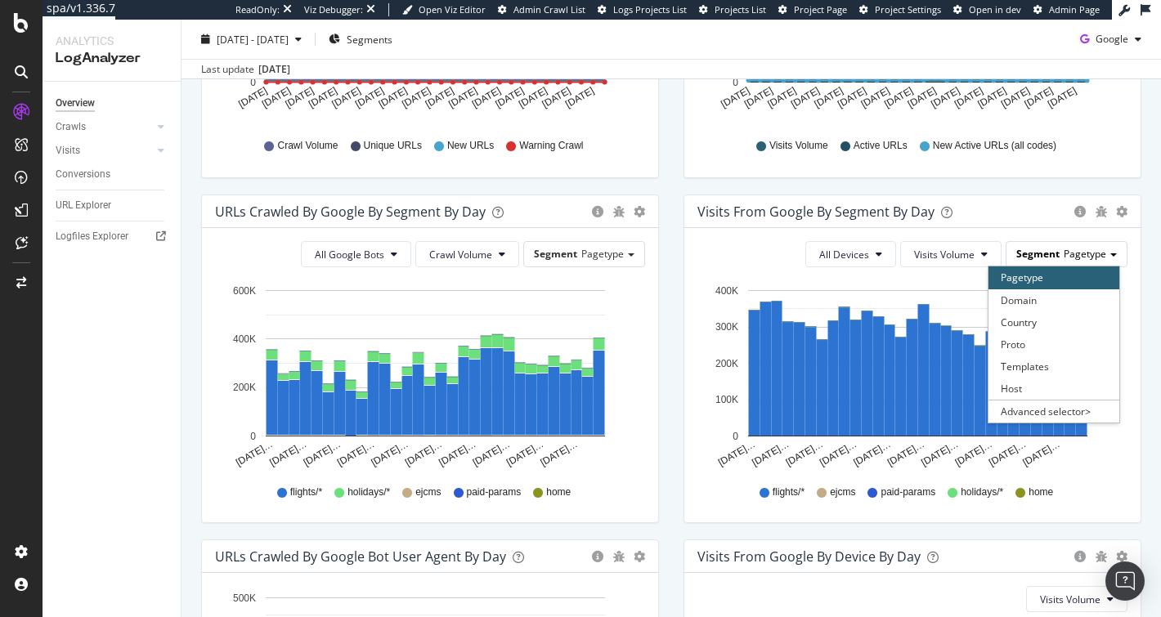
click at [1072, 259] on div "Segment Pagetype" at bounding box center [1066, 254] width 120 height 24
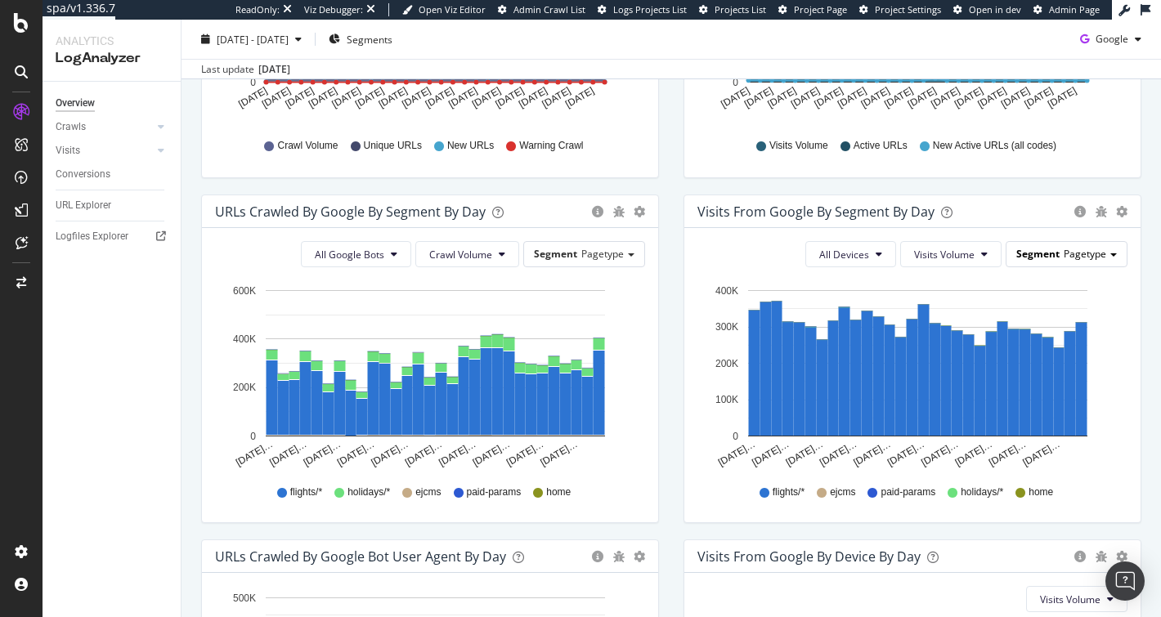
scroll to position [0, 0]
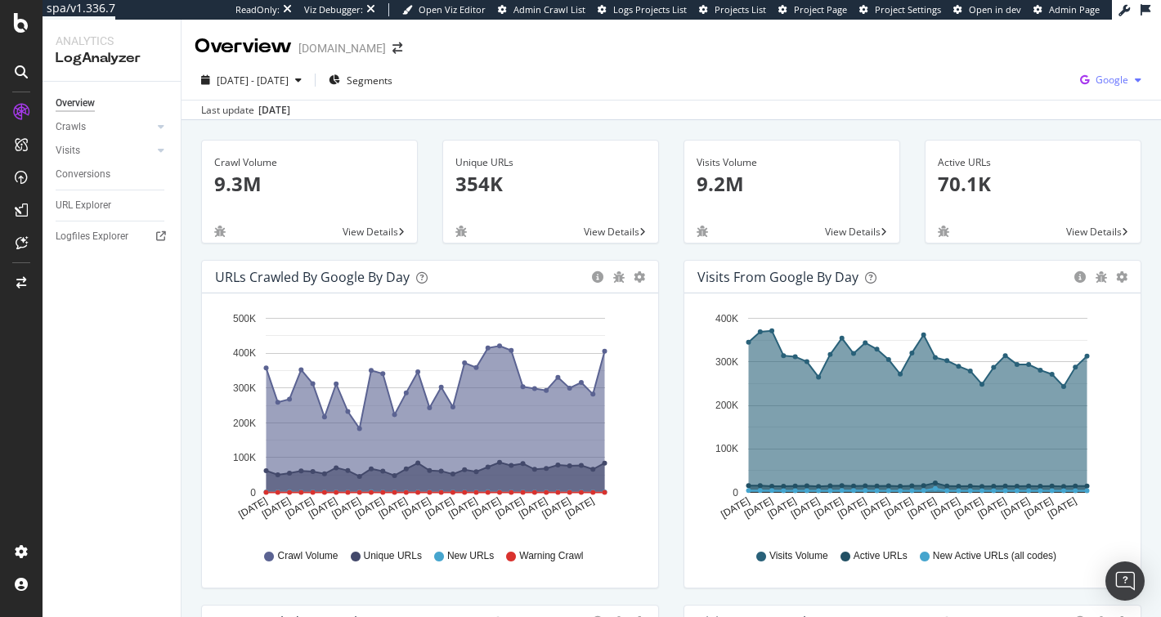
click at [1104, 68] on div "Google" at bounding box center [1110, 80] width 74 height 25
click at [998, 92] on span "OpenAI" at bounding box center [1016, 96] width 60 height 15
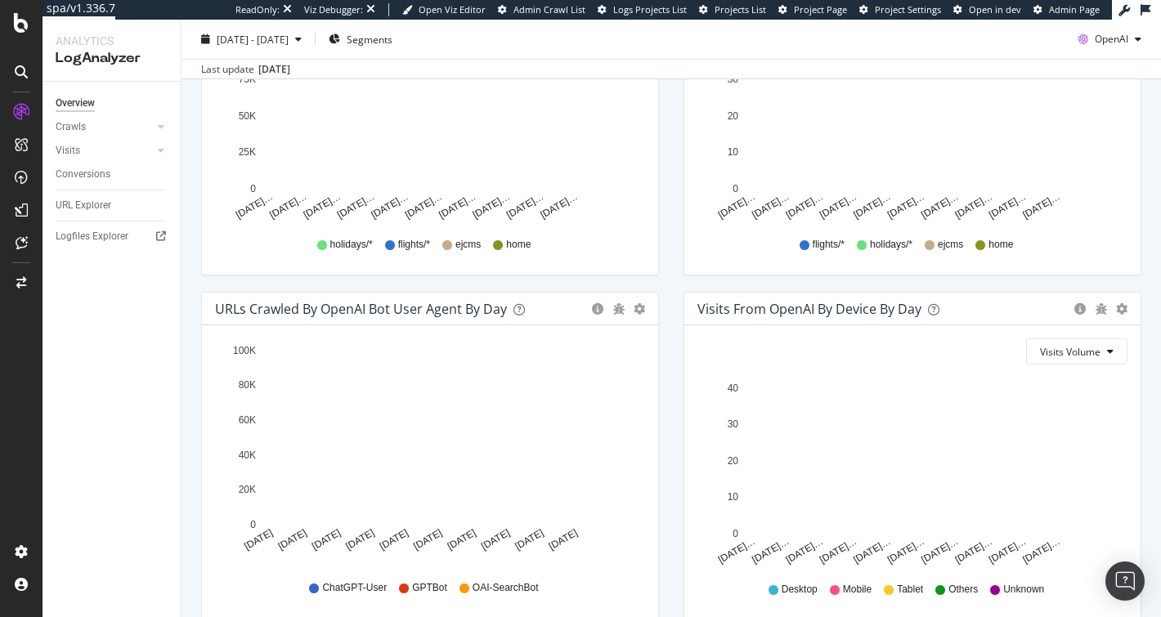
scroll to position [732, 0]
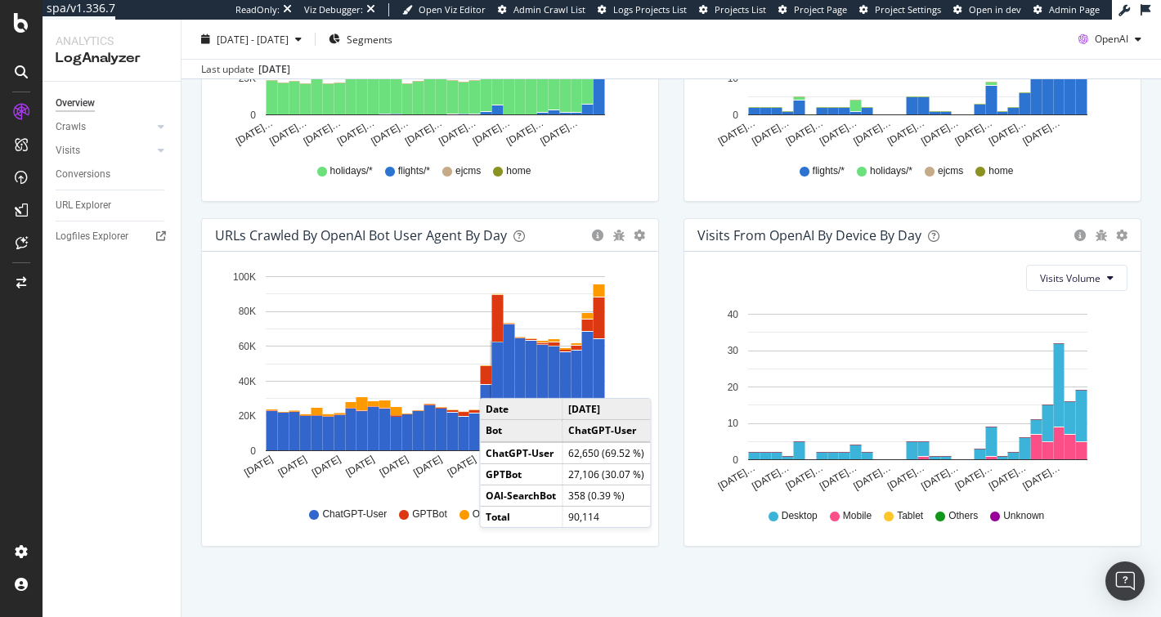
click at [495, 379] on rect "A chart." at bounding box center [497, 397] width 11 height 108
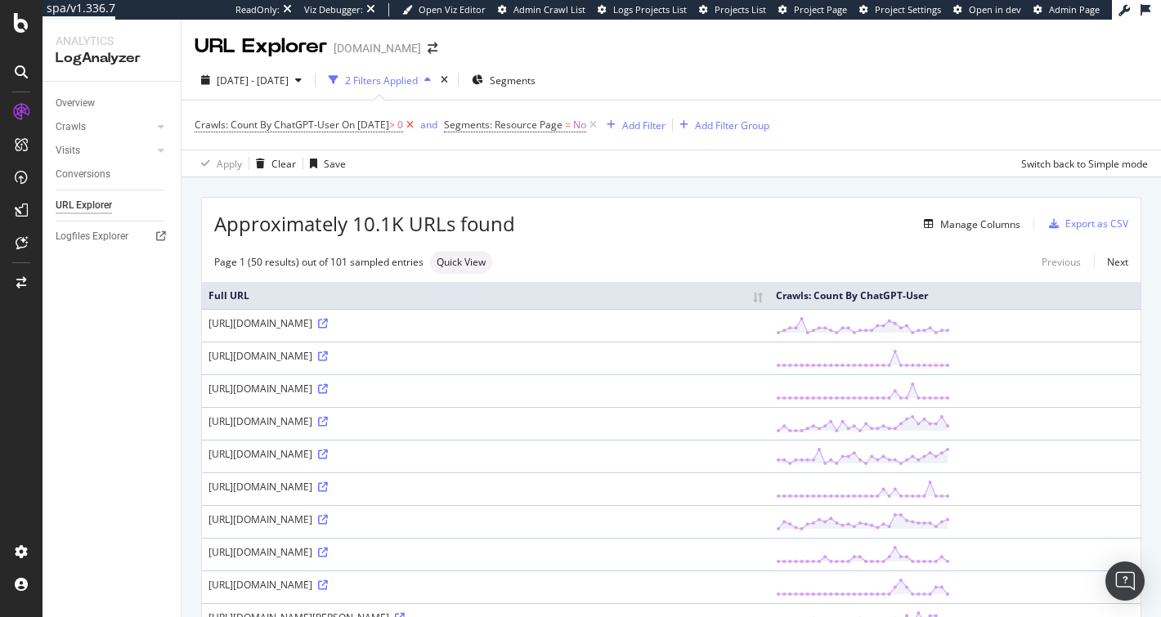
click at [417, 122] on icon at bounding box center [410, 125] width 14 height 16
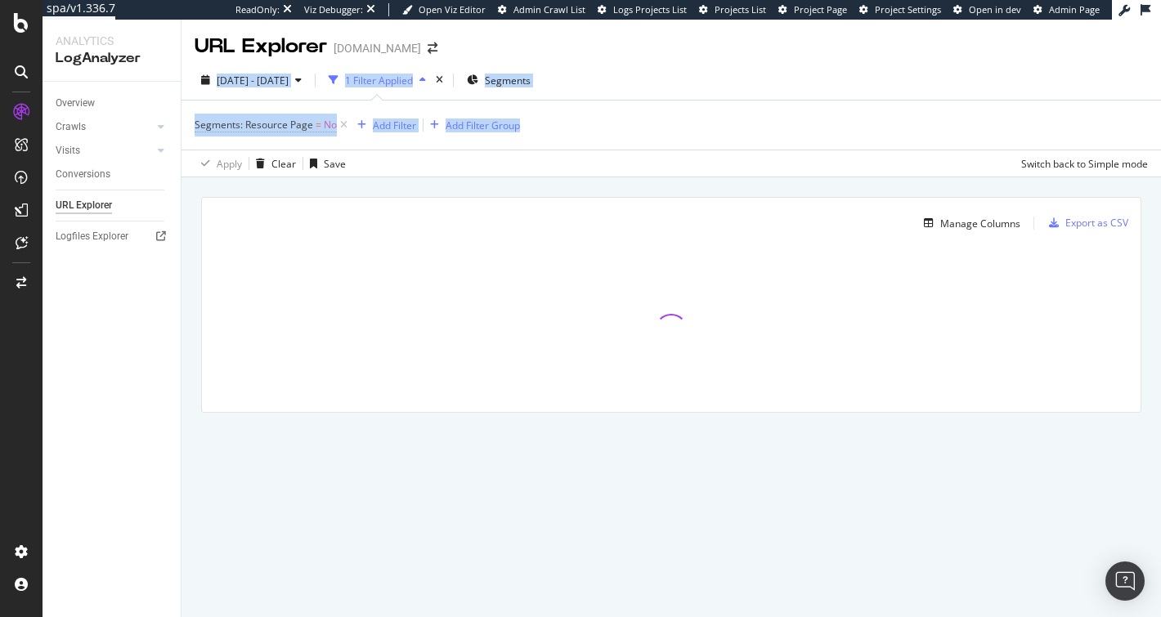
drag, startPoint x: 637, startPoint y: 135, endPoint x: 643, endPoint y: 45, distance: 90.1
click at [643, 44] on div "URL Explorer easyjet.com 2025 Jul. 20th - Aug. 18th 1 Filter Applied Segments S…" at bounding box center [670, 319] width 979 height 598
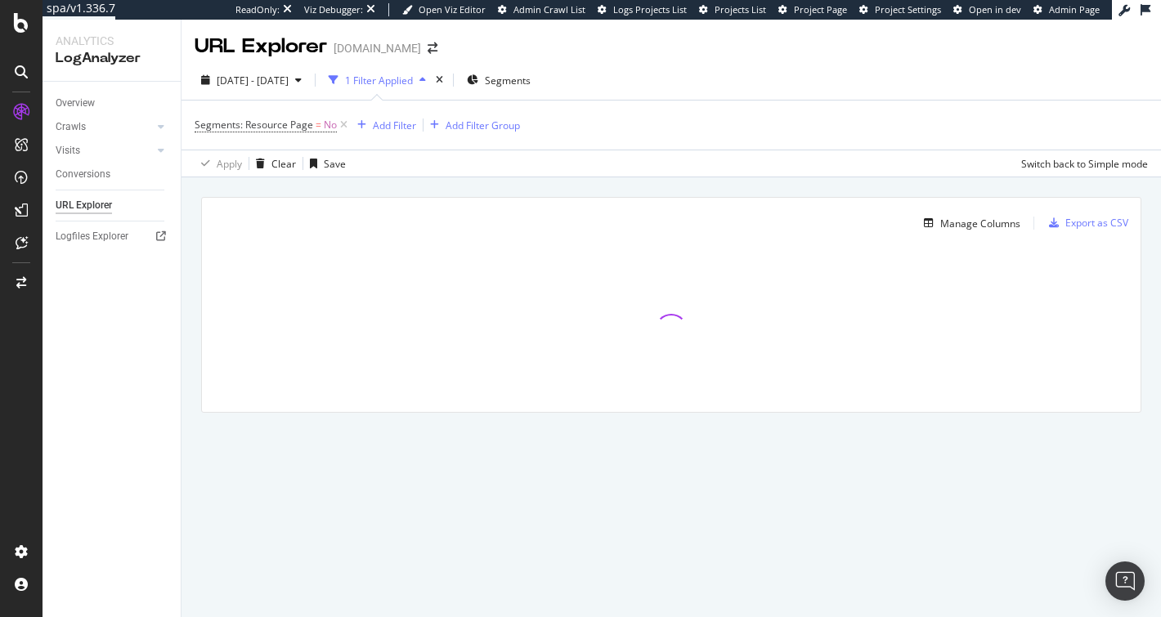
click at [643, 45] on div "URL Explorer easyjet.com" at bounding box center [670, 40] width 979 height 41
click at [102, 98] on link "Overview" at bounding box center [113, 103] width 114 height 17
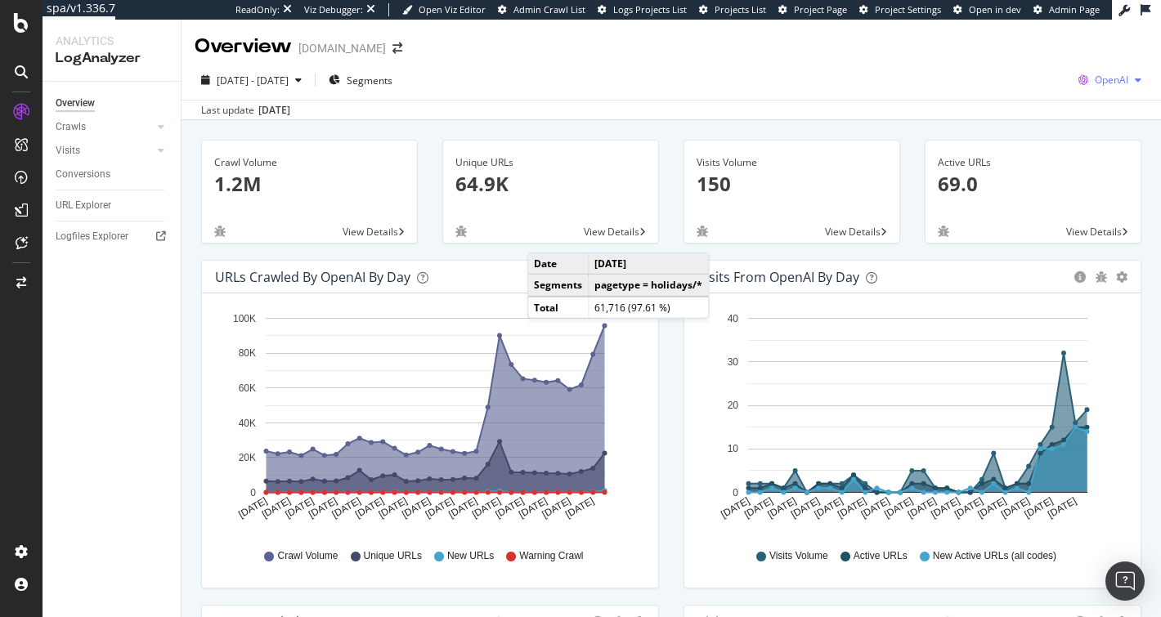
click at [1095, 74] on span "OpenAI" at bounding box center [1112, 80] width 34 height 14
click at [1008, 40] on span "Google" at bounding box center [1014, 36] width 60 height 15
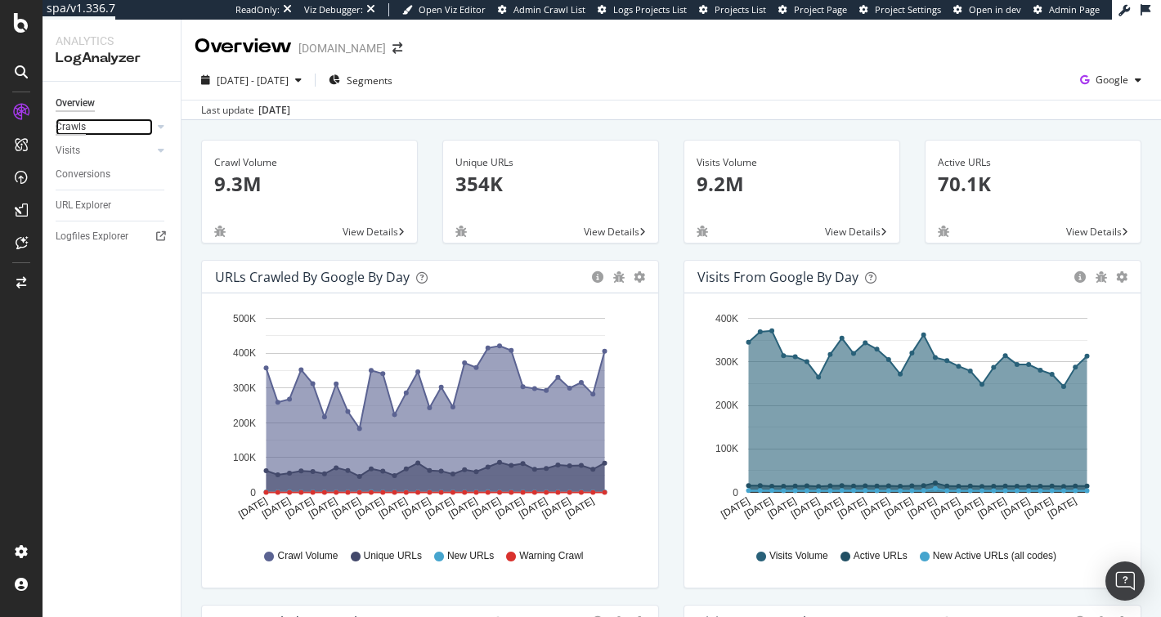
click at [73, 126] on div "Crawls" at bounding box center [71, 127] width 30 height 17
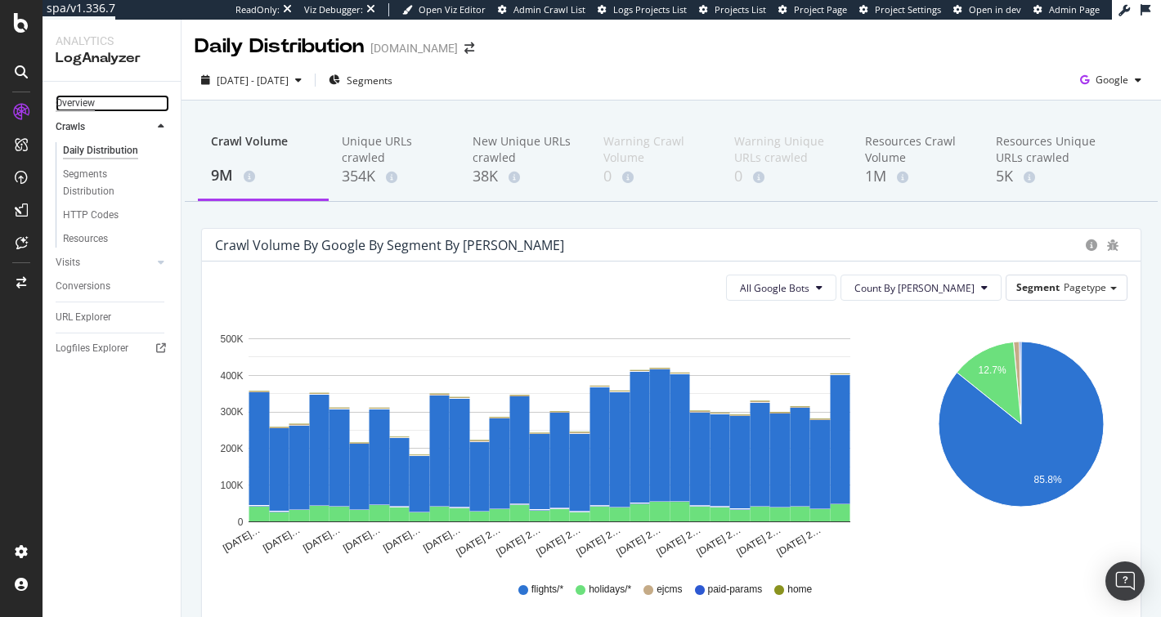
click at [78, 98] on div "Overview" at bounding box center [75, 103] width 39 height 17
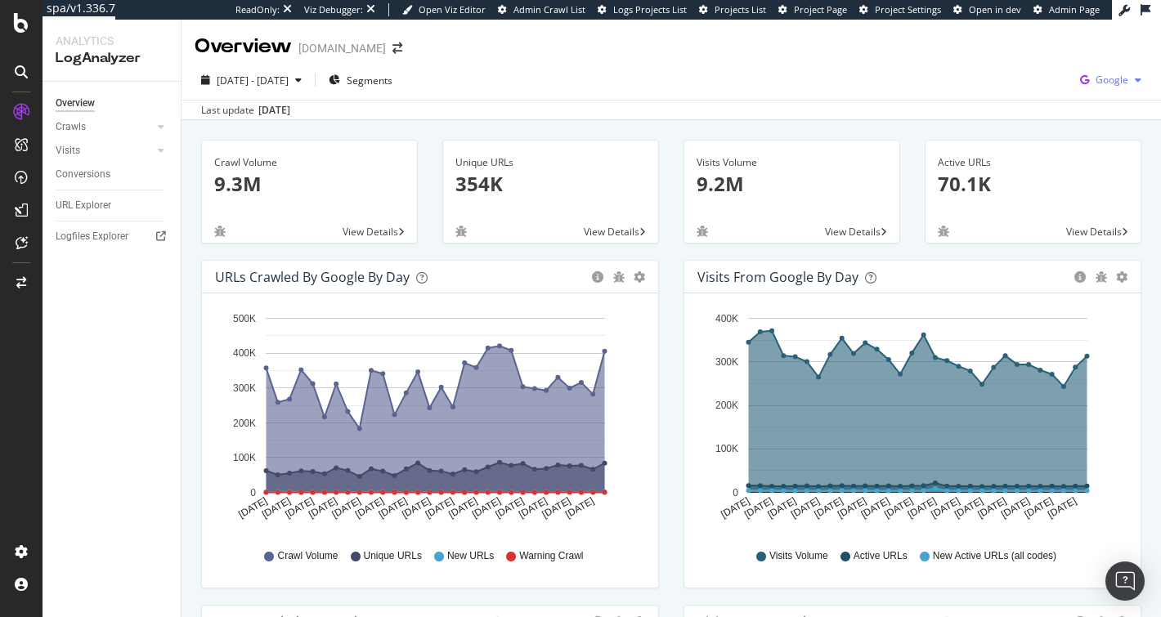
click at [1096, 79] on span "Google" at bounding box center [1112, 80] width 33 height 14
click at [1096, 78] on span "Google" at bounding box center [1112, 80] width 33 height 14
click at [1096, 77] on span "Google" at bounding box center [1112, 80] width 33 height 14
click at [836, 67] on div "2025 Jul. 20th - Aug. 18th Segments Google" at bounding box center [670, 83] width 979 height 33
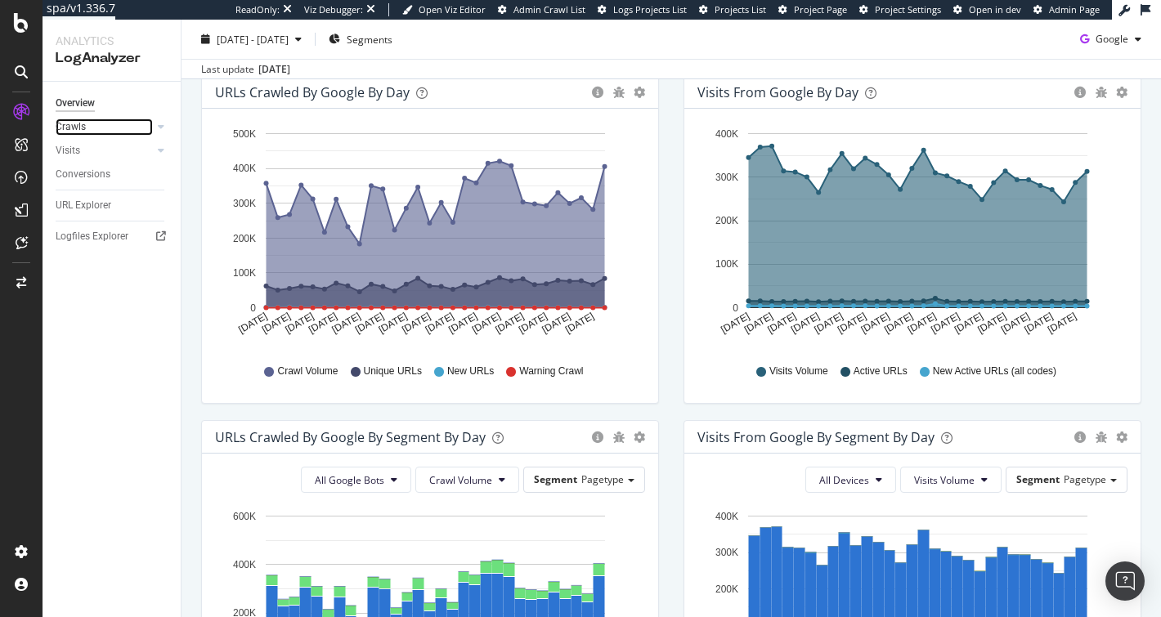
click at [109, 125] on link "Crawls" at bounding box center [104, 127] width 97 height 17
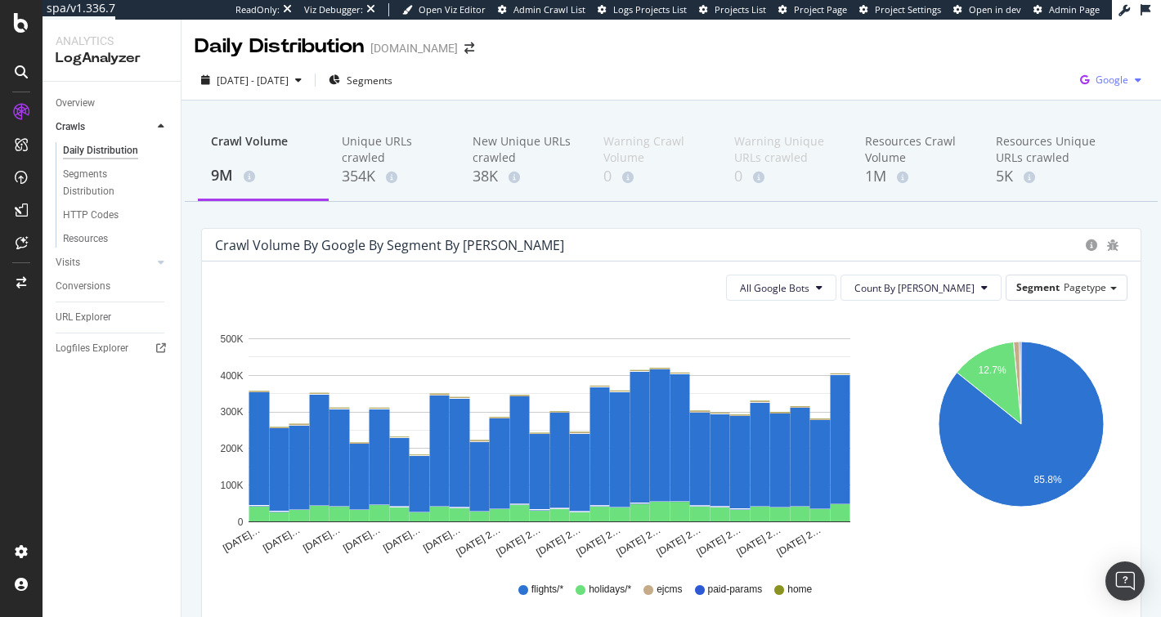
click at [1109, 73] on div "Google" at bounding box center [1110, 80] width 74 height 25
click at [73, 181] on div "Segments Distribution" at bounding box center [108, 183] width 91 height 34
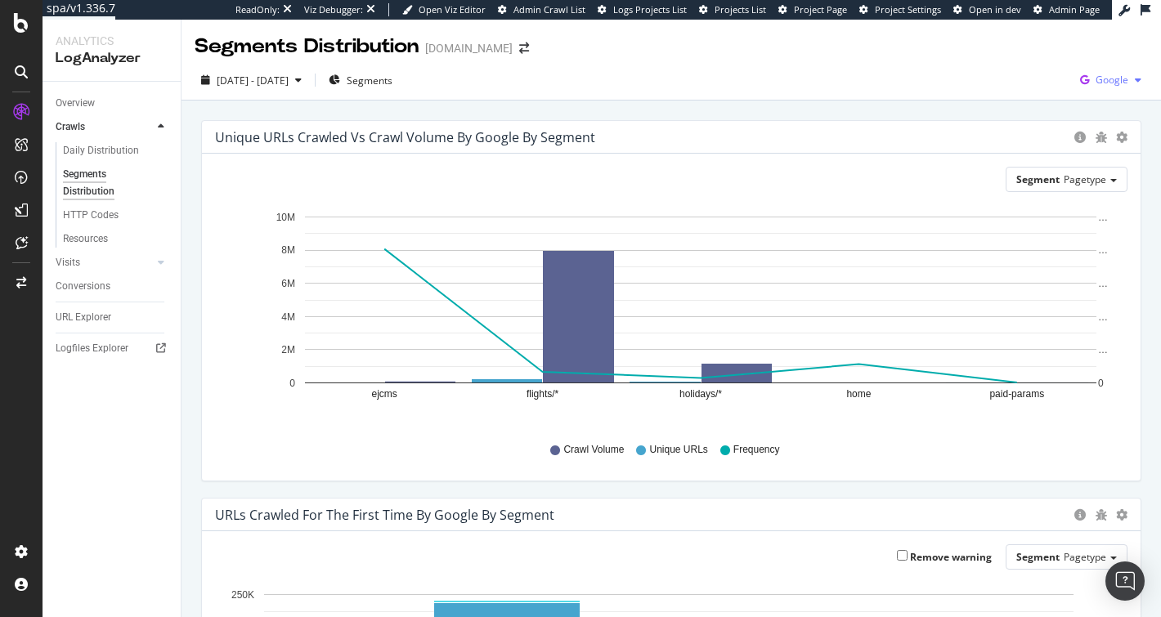
click at [1101, 78] on span "Google" at bounding box center [1112, 80] width 33 height 14
click at [1026, 132] on span "Other AI Bots" at bounding box center [1016, 126] width 60 height 15
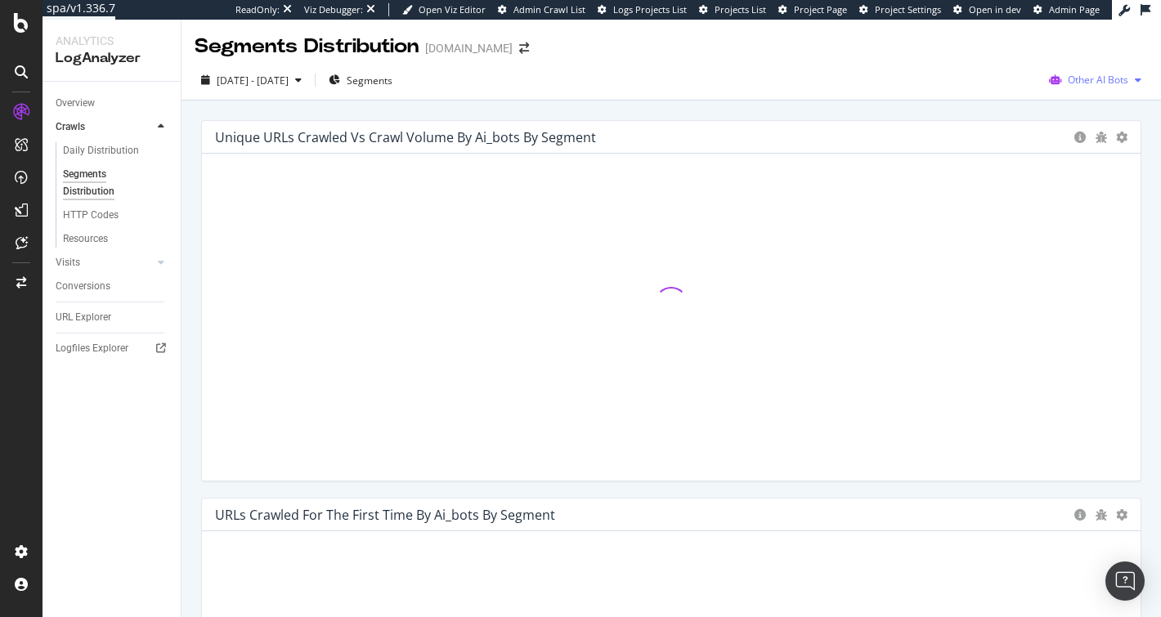
click at [1099, 73] on div "Other AI Bots" at bounding box center [1094, 80] width 105 height 25
click at [1078, 110] on span "Google" at bounding box center [1101, 112] width 64 height 15
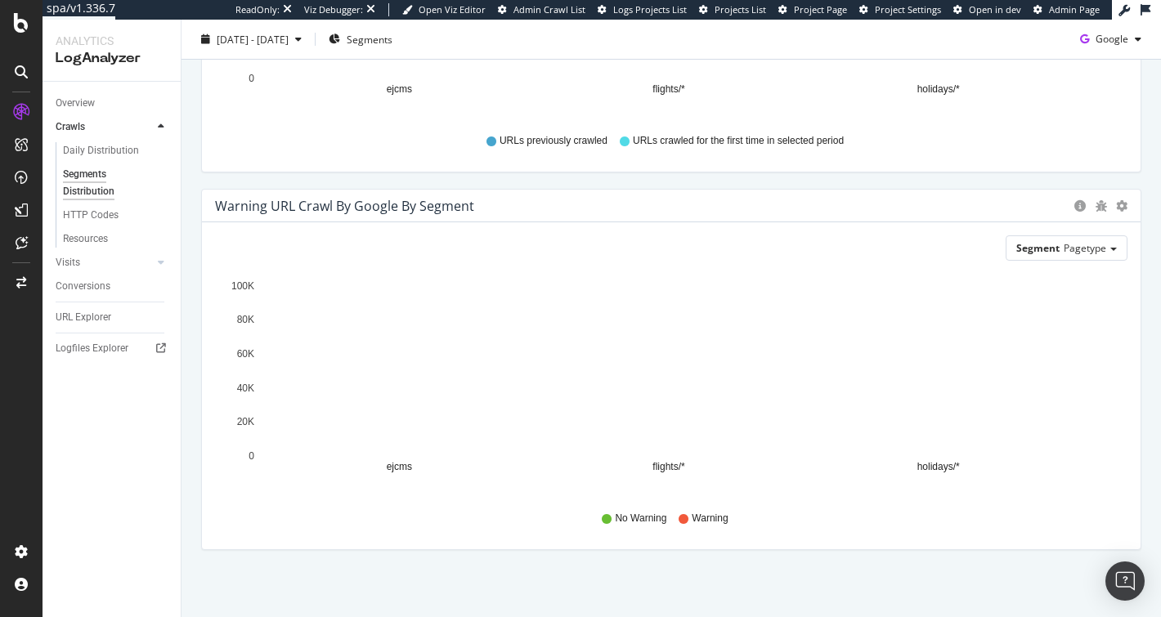
scroll to position [349, 0]
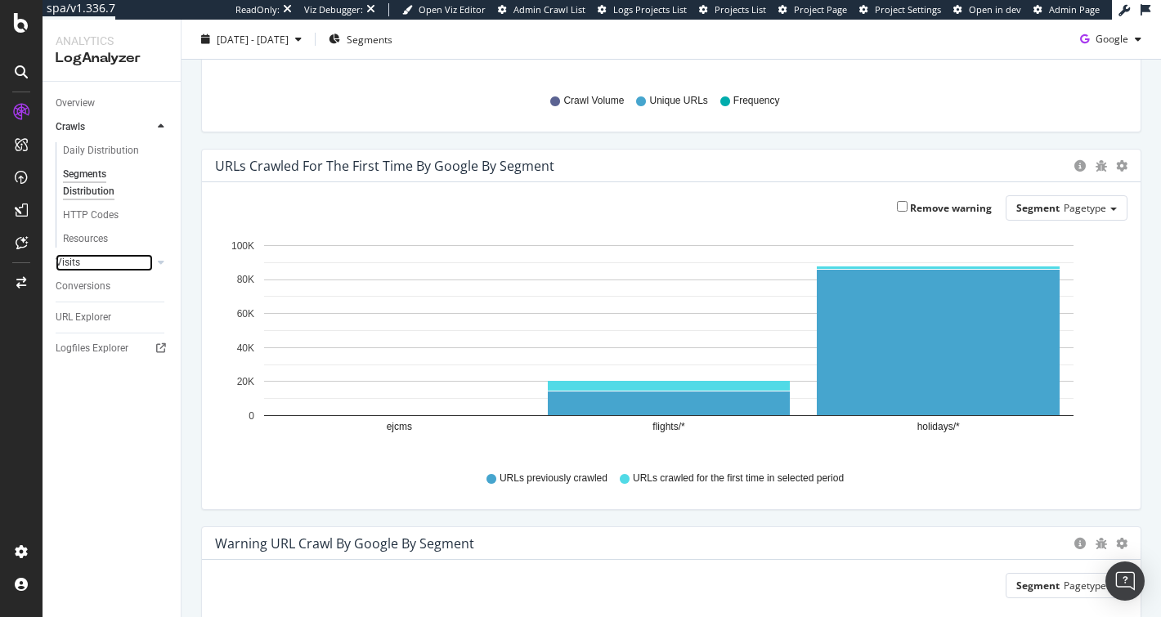
click at [82, 260] on link "Visits" at bounding box center [104, 262] width 97 height 17
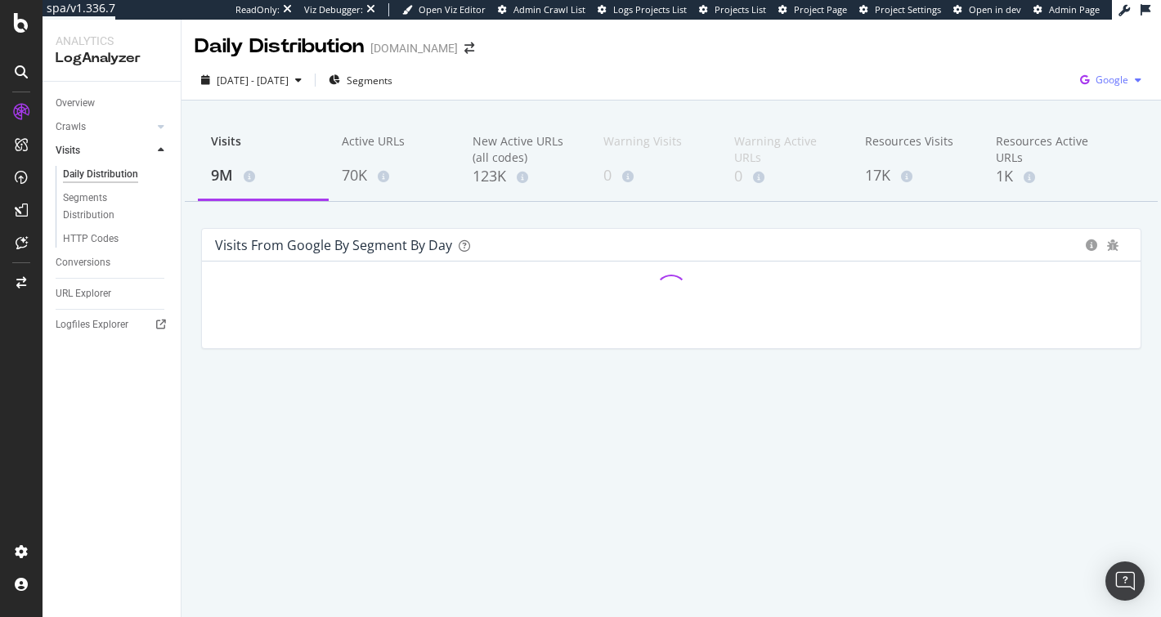
click at [1100, 77] on span "Google" at bounding box center [1112, 80] width 33 height 14
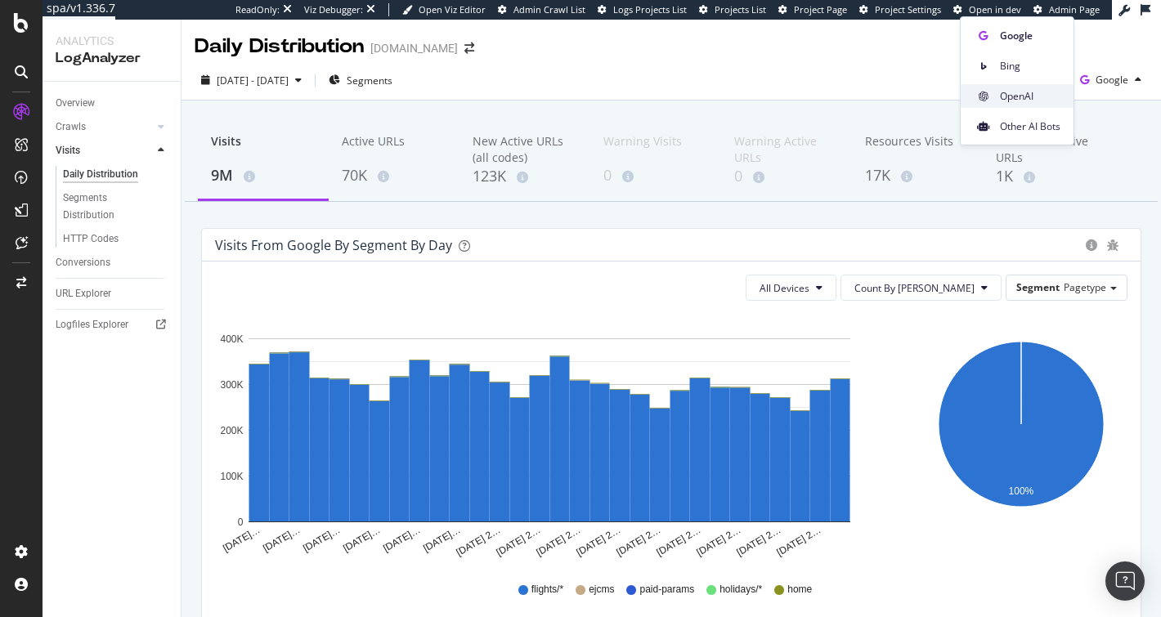
click at [1032, 99] on span "OpenAI" at bounding box center [1030, 96] width 60 height 15
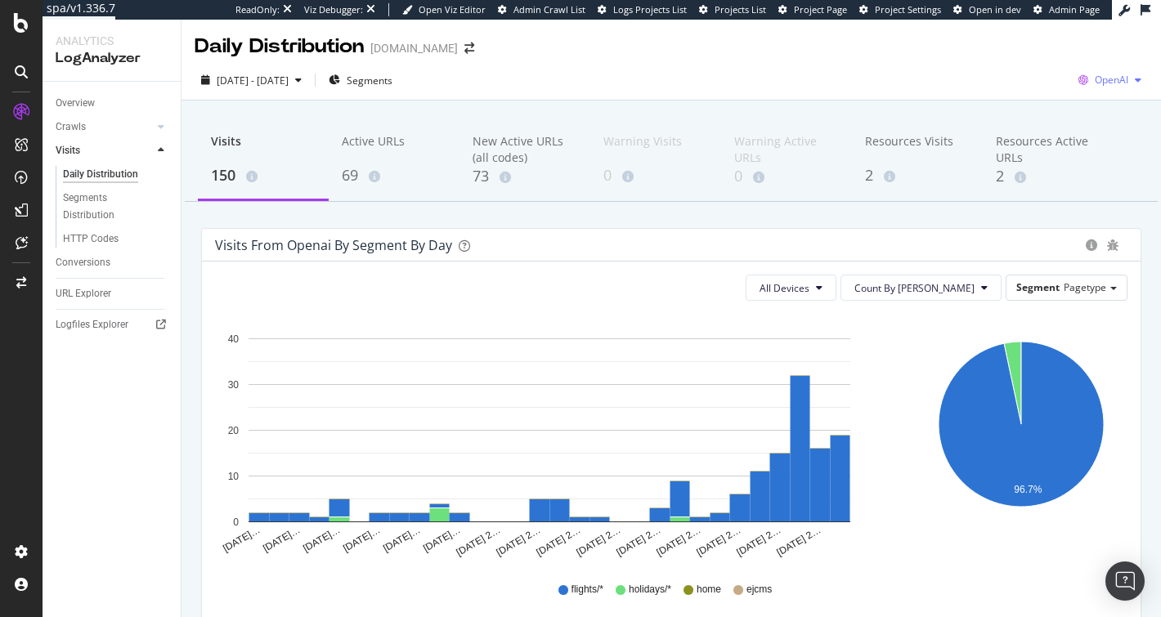
click at [1102, 79] on span "OpenAI" at bounding box center [1112, 80] width 34 height 14
click at [999, 125] on span "Other AI Bots" at bounding box center [1014, 126] width 60 height 15
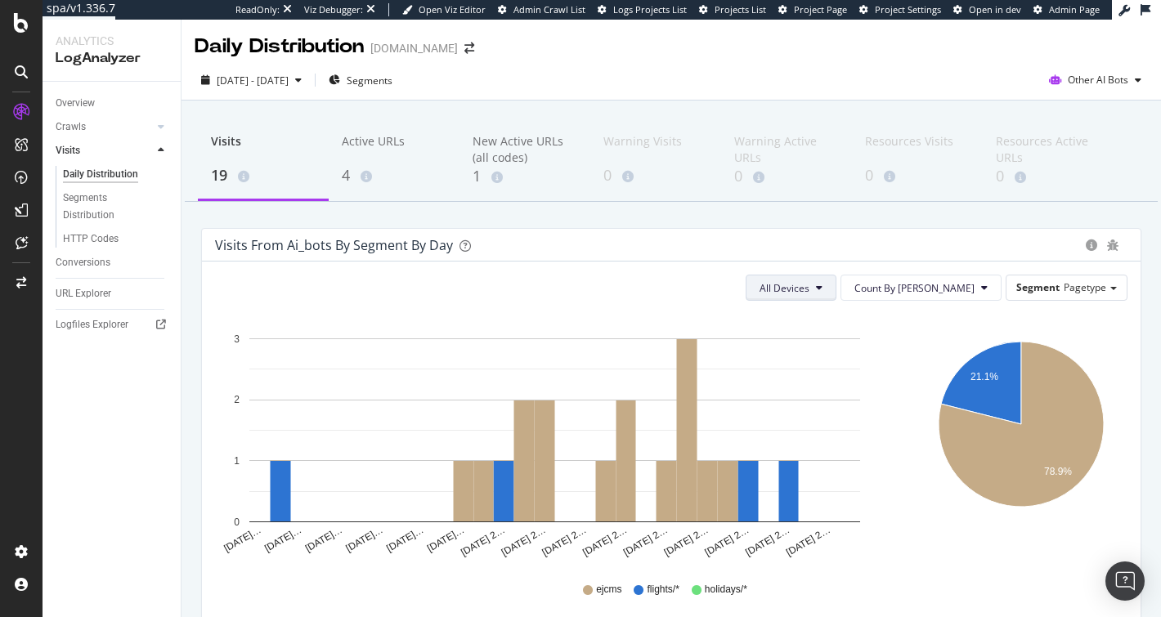
click at [809, 286] on span "All Devices" at bounding box center [784, 288] width 50 height 14
click at [827, 346] on span "Mobile" at bounding box center [835, 350] width 50 height 15
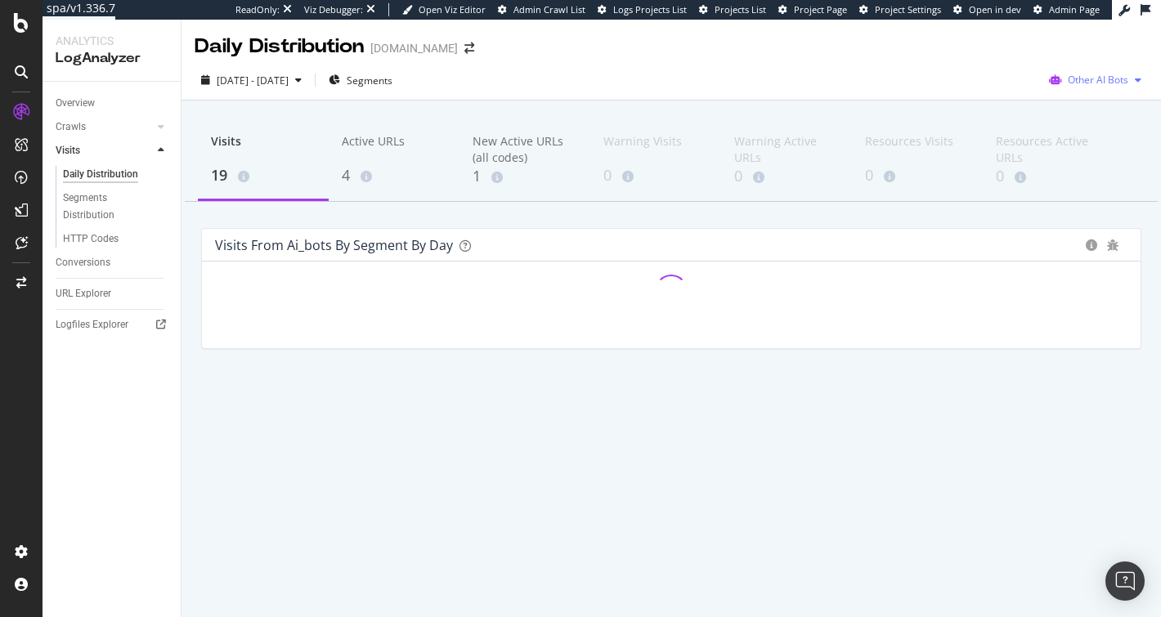
click at [1082, 78] on span "Other AI Bots" at bounding box center [1098, 80] width 60 height 14
click at [995, 101] on span "OpenAI" at bounding box center [997, 96] width 64 height 15
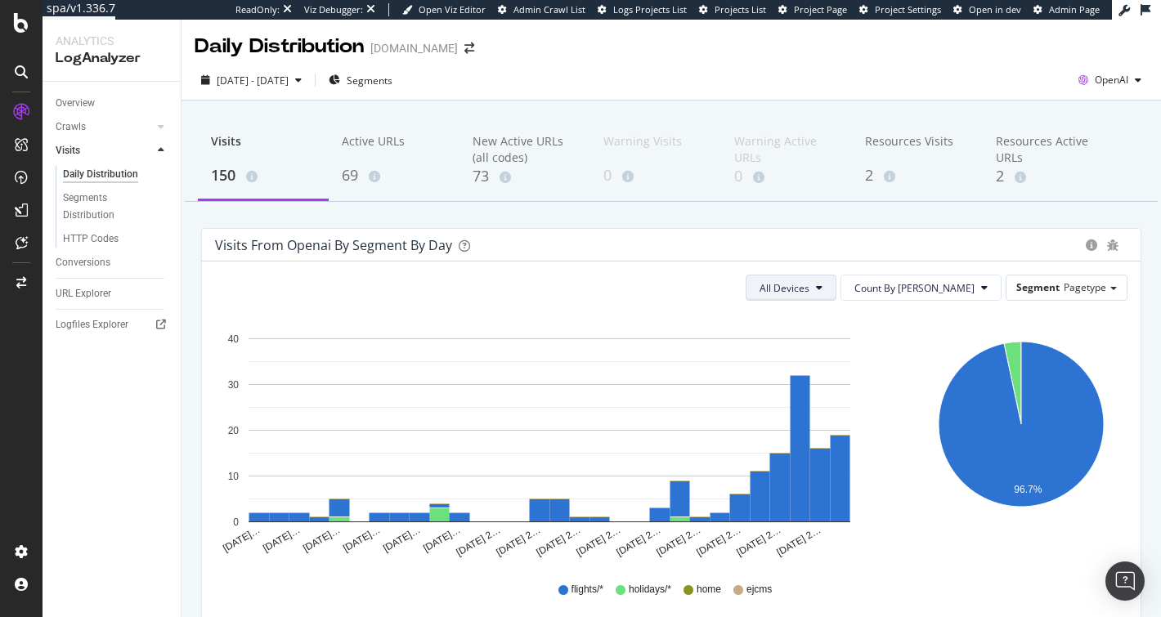
click at [836, 294] on button "All Devices" at bounding box center [791, 288] width 91 height 26
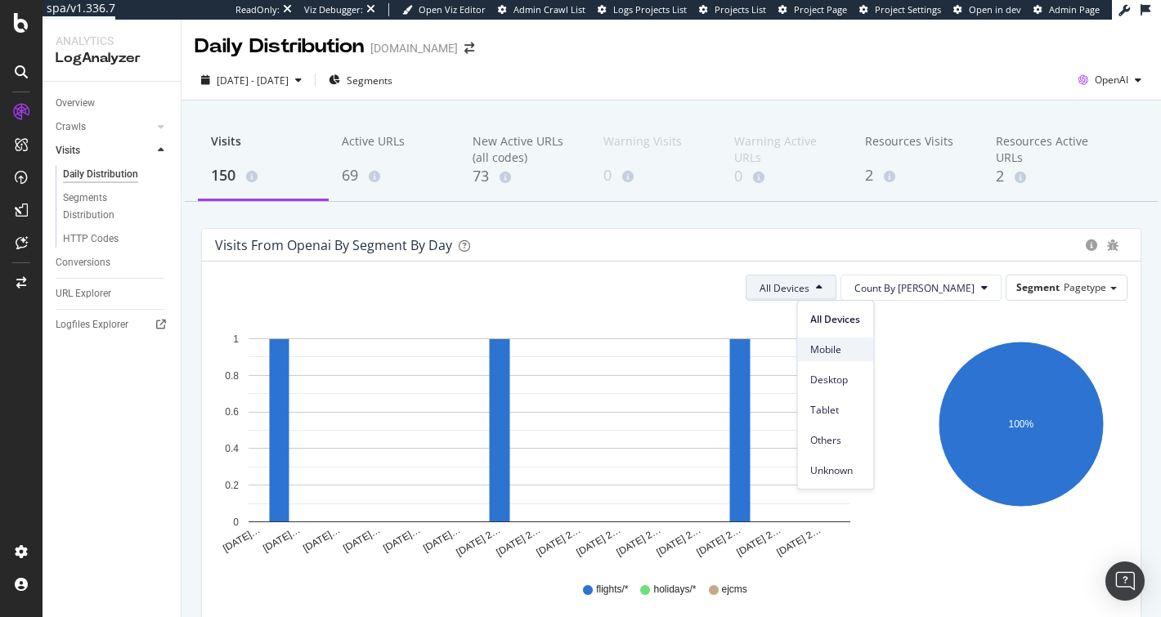
click at [840, 352] on span "Mobile" at bounding box center [835, 350] width 50 height 15
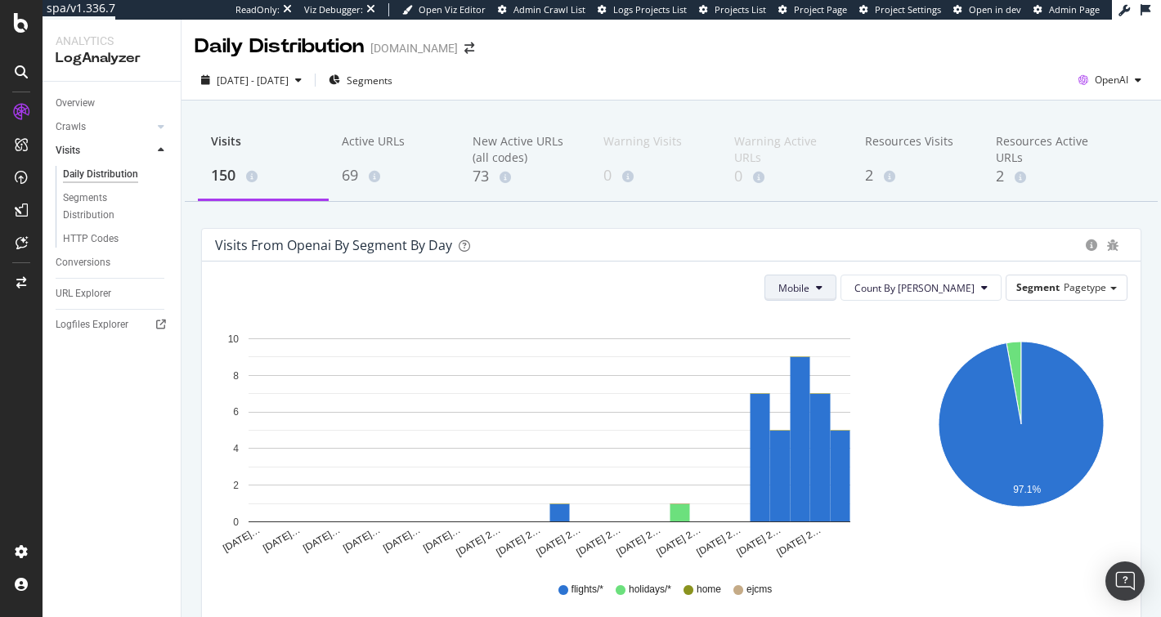
click at [818, 300] on button "Mobile" at bounding box center [800, 288] width 72 height 26
click at [839, 323] on span "All Devices" at bounding box center [853, 319] width 50 height 15
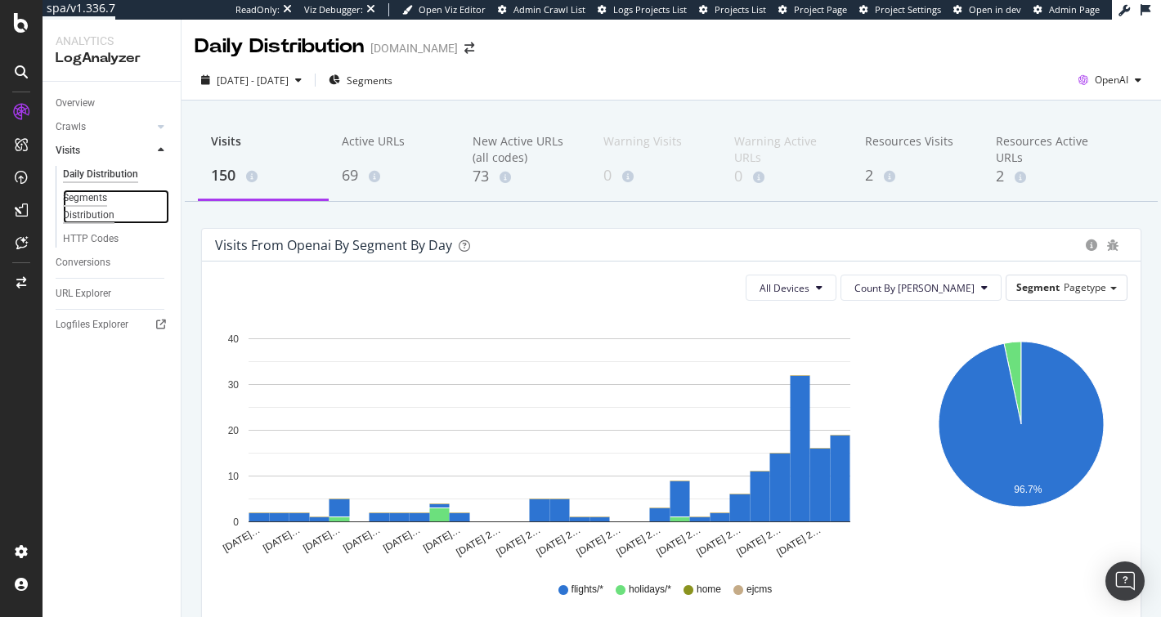
click at [80, 208] on div "Segments Distribution" at bounding box center [108, 207] width 91 height 34
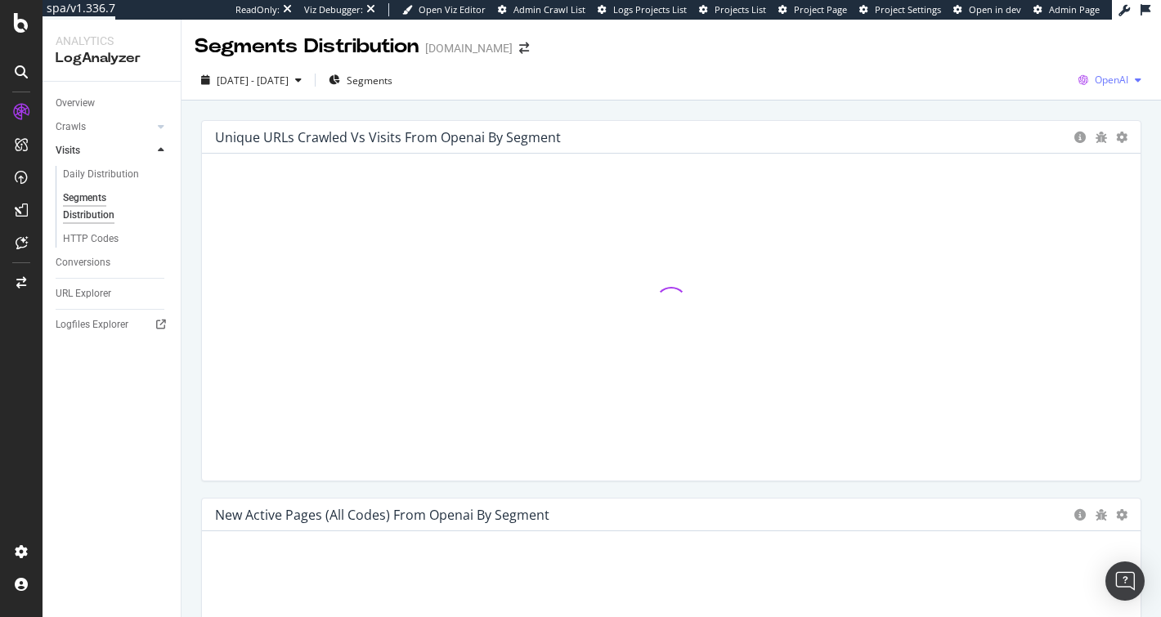
click at [1077, 74] on icon "button" at bounding box center [1083, 80] width 23 height 23
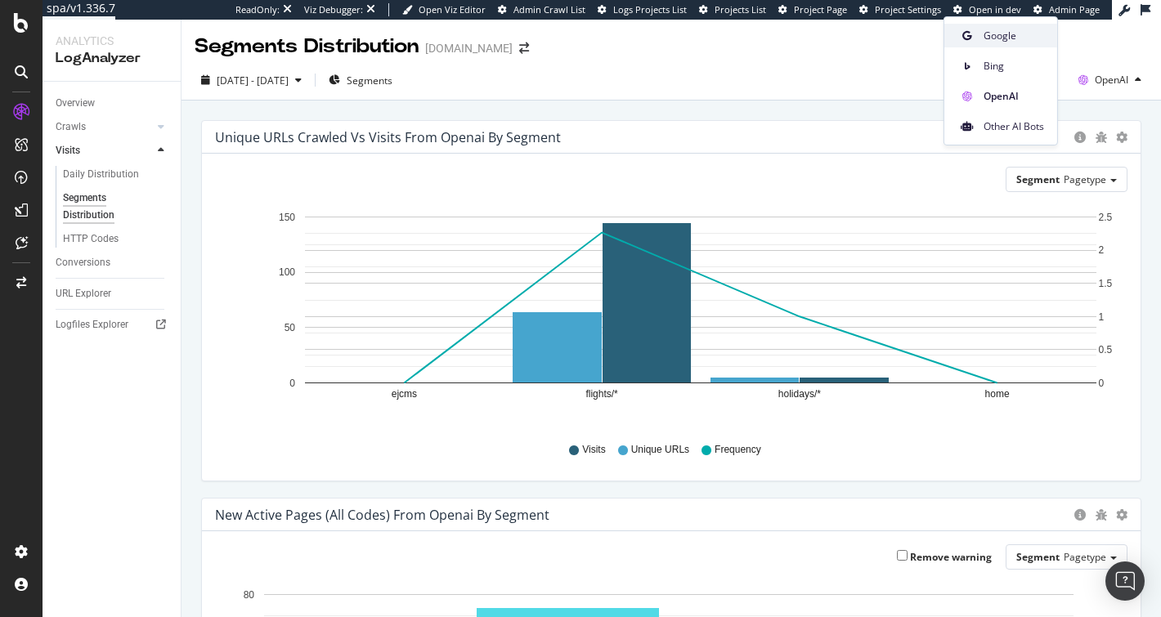
click at [1004, 37] on span "Google" at bounding box center [1014, 36] width 60 height 15
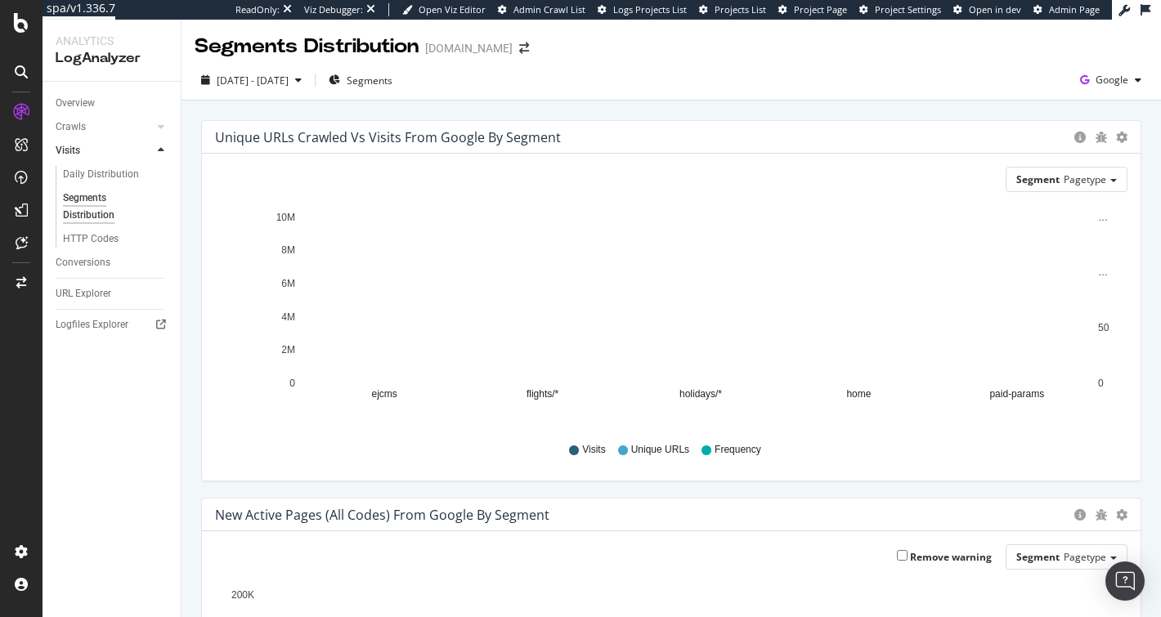
scroll to position [313, 0]
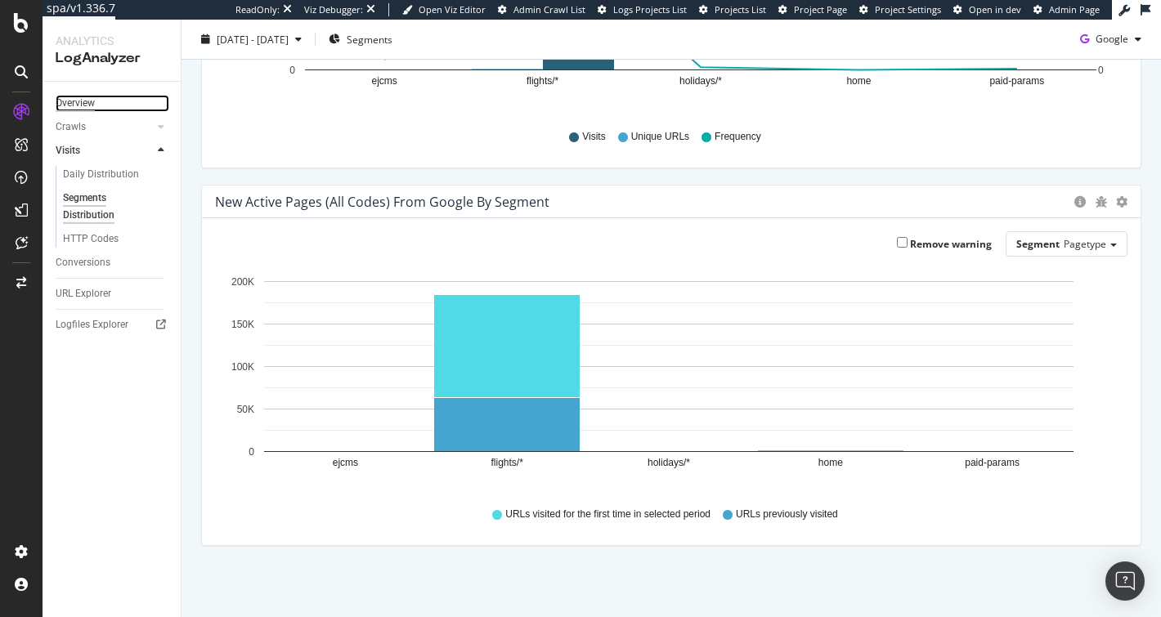
click at [80, 107] on div "Overview" at bounding box center [75, 103] width 39 height 17
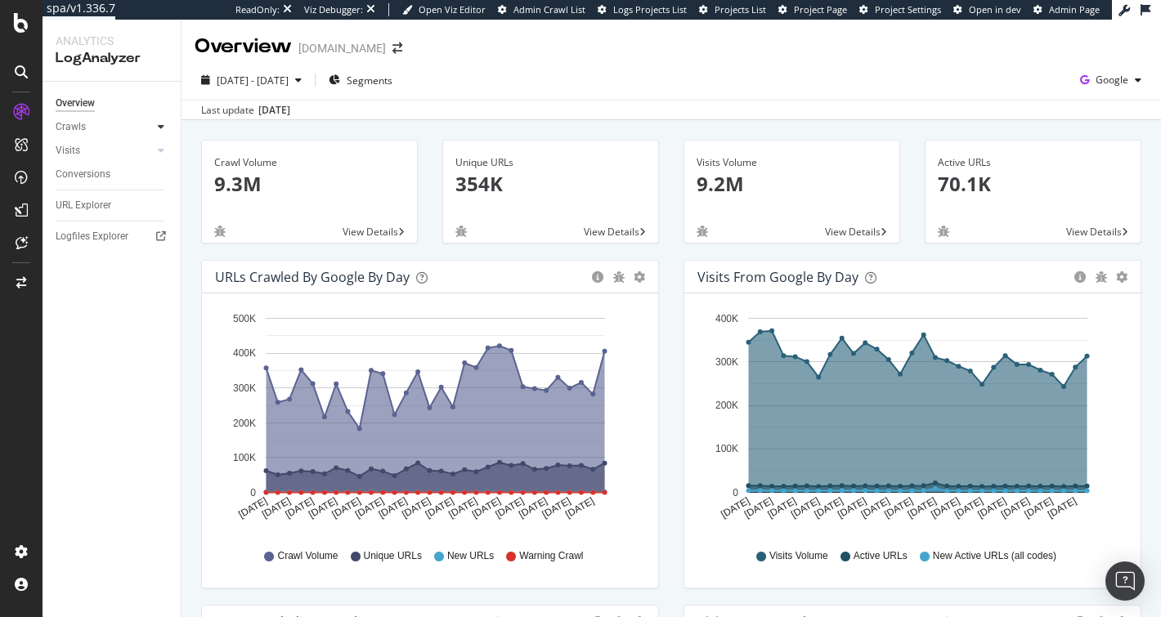
click at [157, 128] on div at bounding box center [161, 127] width 16 height 16
click at [97, 219] on div "HTTP Codes" at bounding box center [91, 215] width 56 height 17
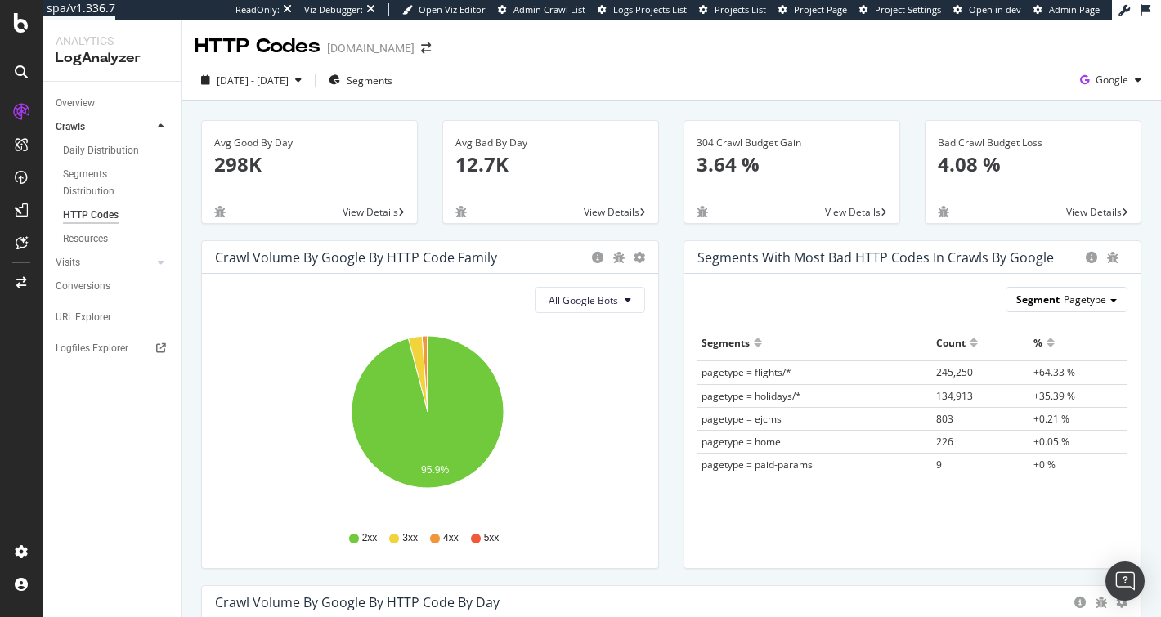
click at [1082, 298] on span "Pagetype" at bounding box center [1085, 300] width 43 height 14
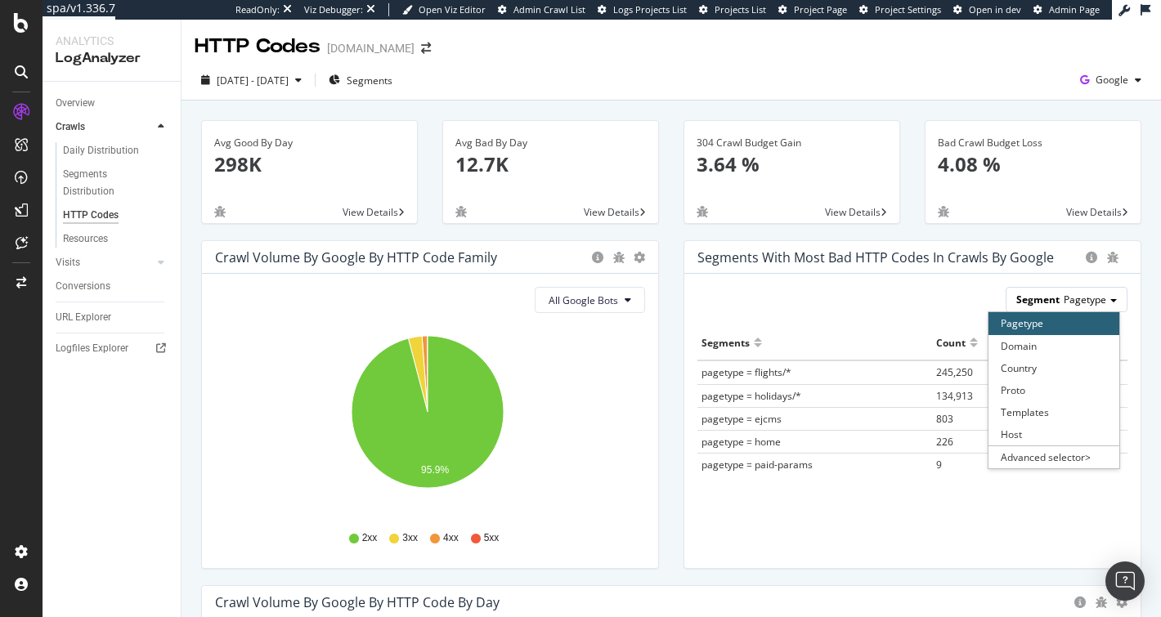
click at [1082, 298] on span "Pagetype" at bounding box center [1085, 300] width 43 height 14
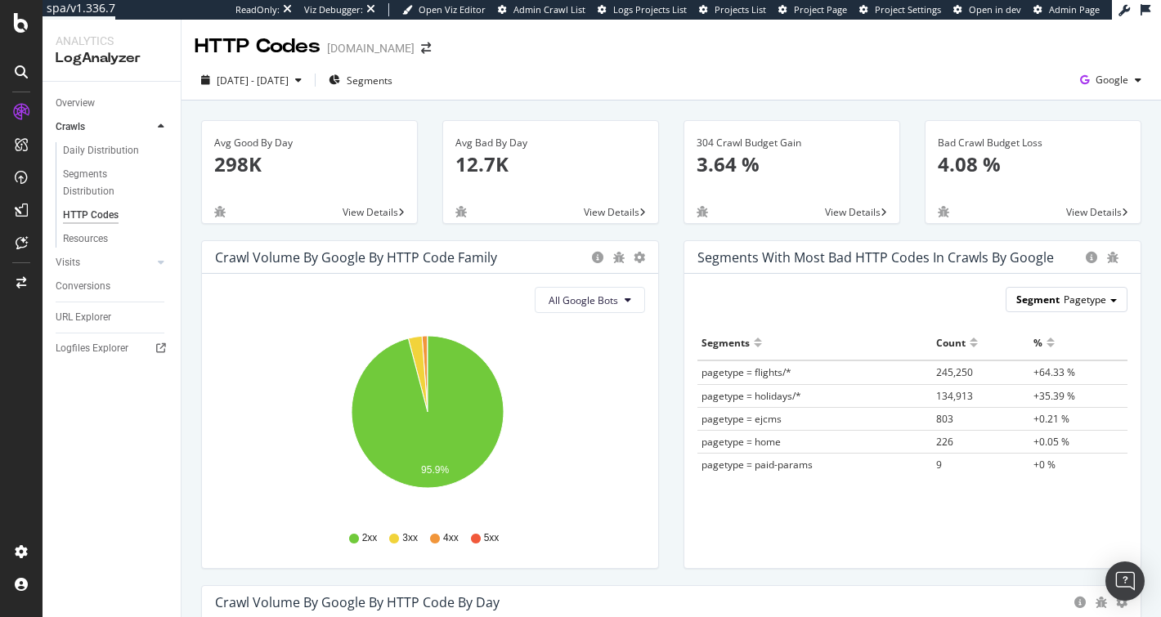
click at [1082, 298] on span "Pagetype" at bounding box center [1085, 300] width 43 height 14
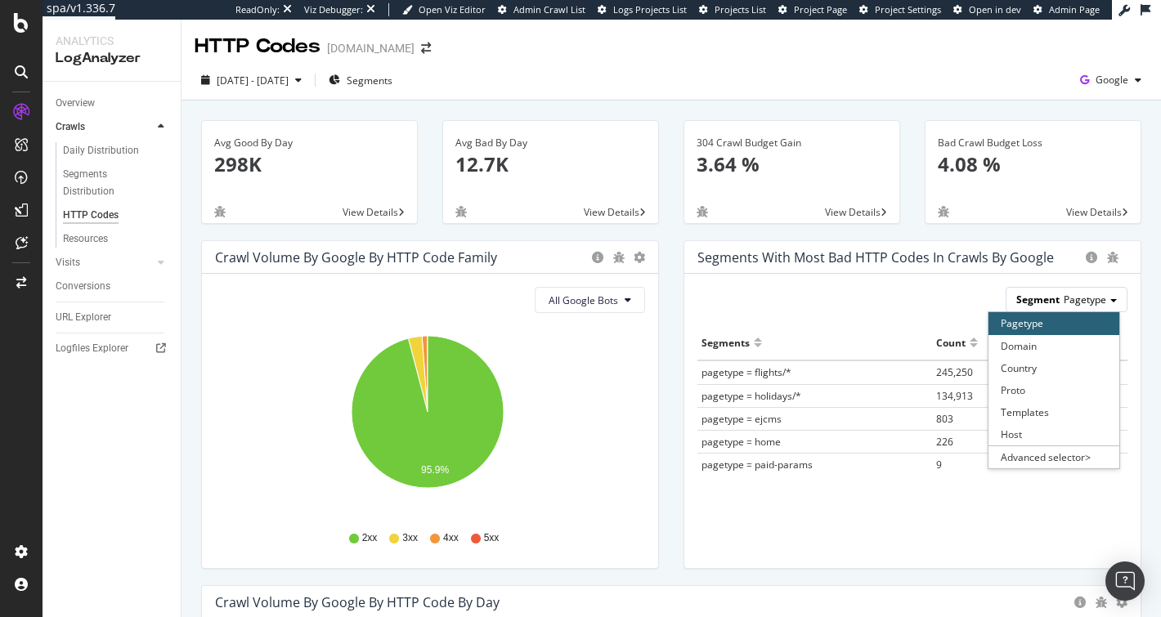
click at [1082, 298] on span "Pagetype" at bounding box center [1085, 300] width 43 height 14
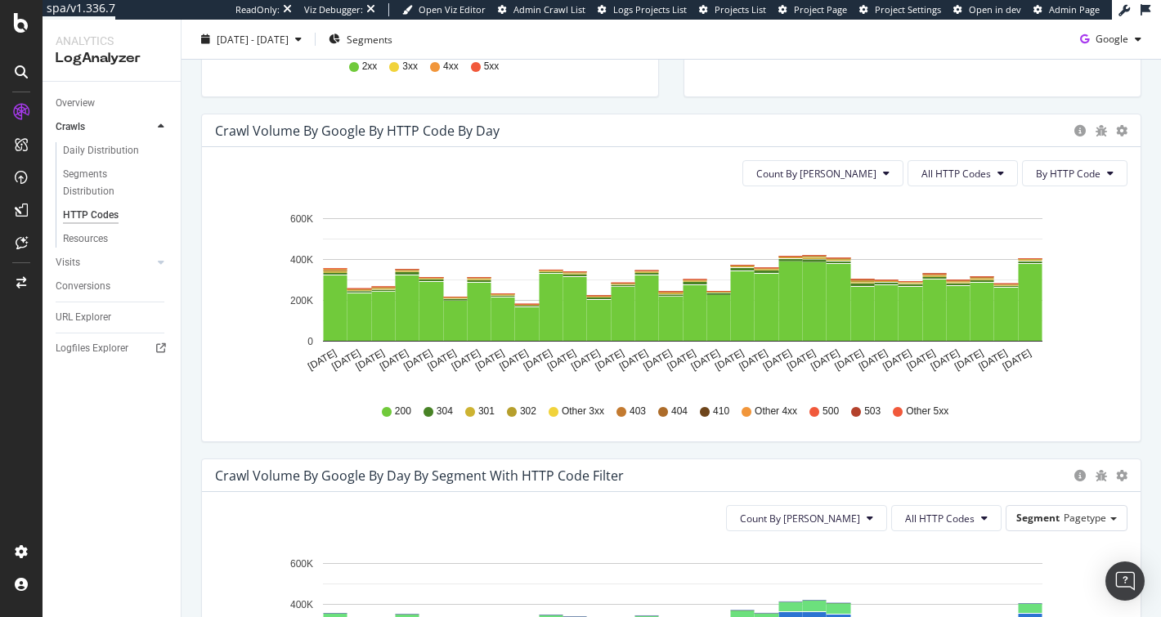
scroll to position [495, 0]
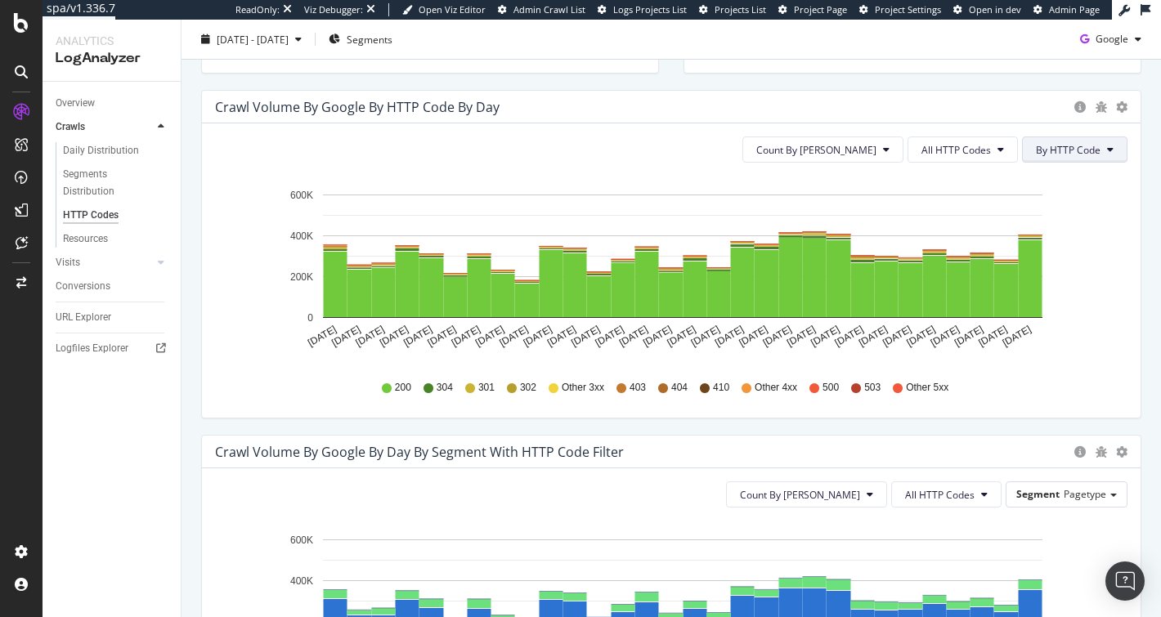
click at [1022, 154] on button "By HTTP Code" at bounding box center [1074, 150] width 105 height 26
click at [1028, 173] on span "By Family" at bounding box center [1056, 180] width 65 height 15
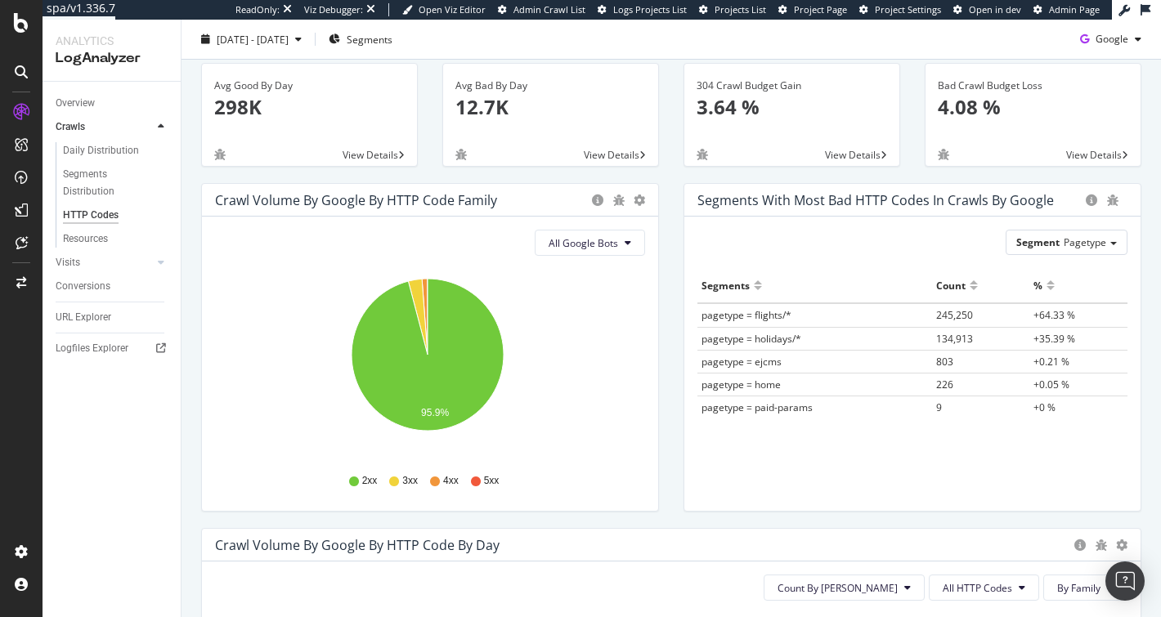
scroll to position [0, 0]
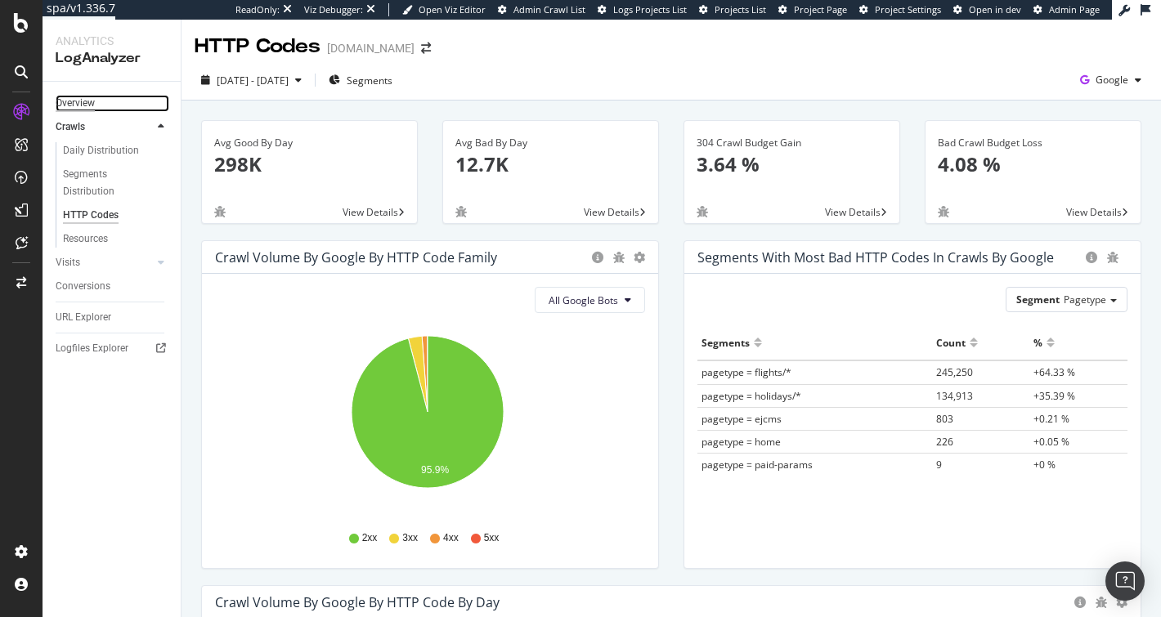
click at [69, 99] on div "Overview" at bounding box center [75, 103] width 39 height 17
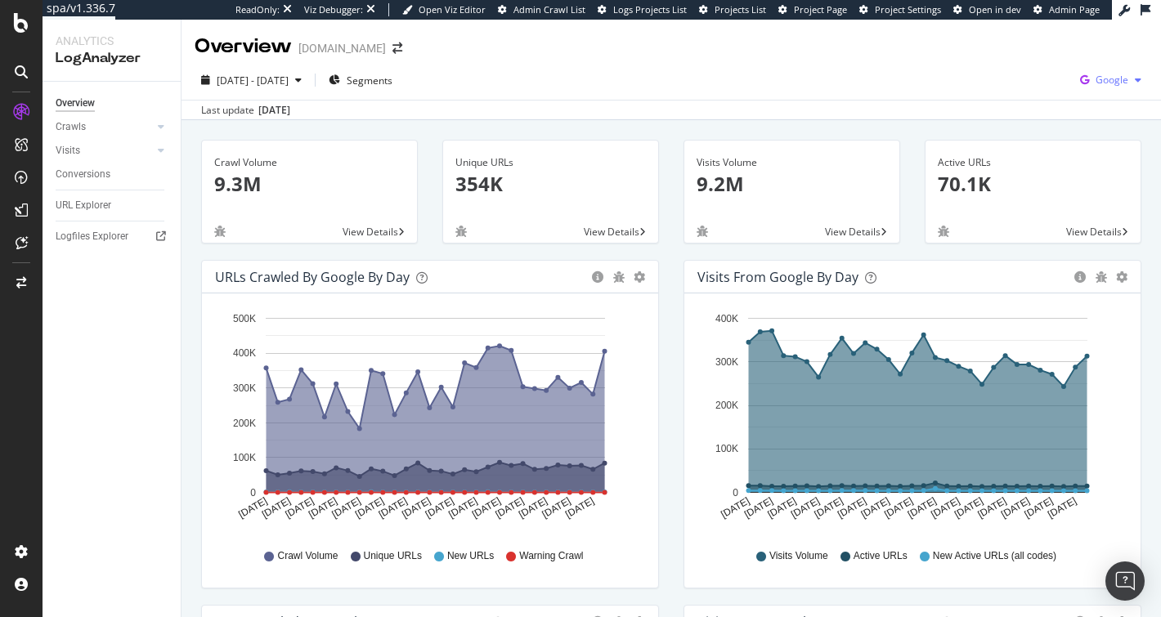
click at [1105, 77] on span "Google" at bounding box center [1112, 80] width 33 height 14
click at [993, 104] on div "OpenAI" at bounding box center [1003, 96] width 113 height 24
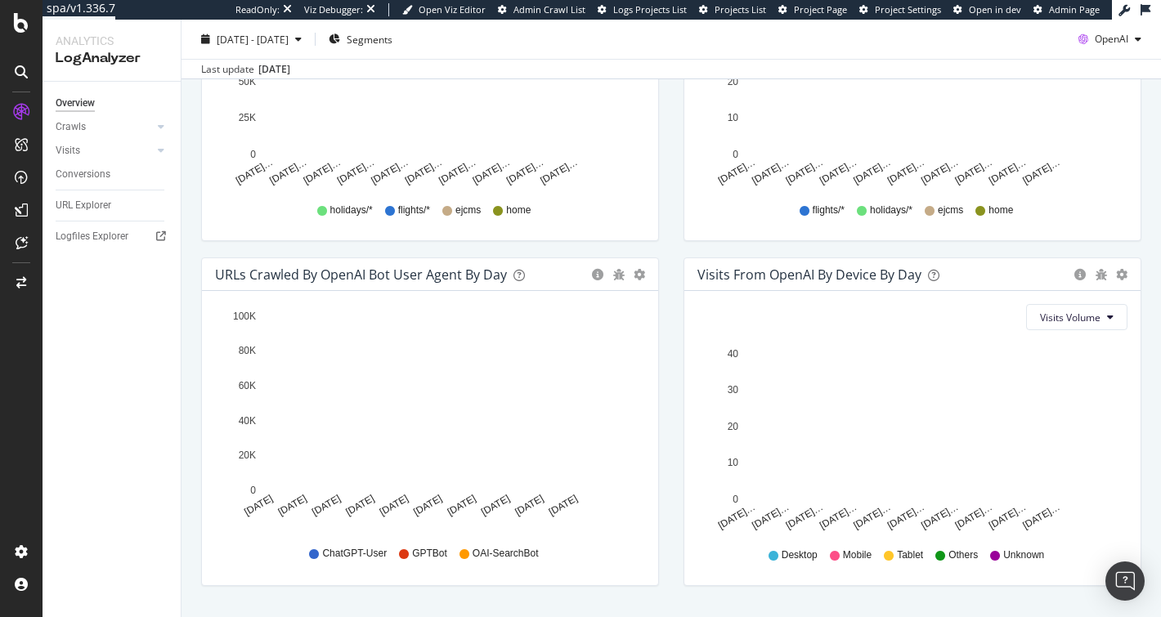
scroll to position [732, 0]
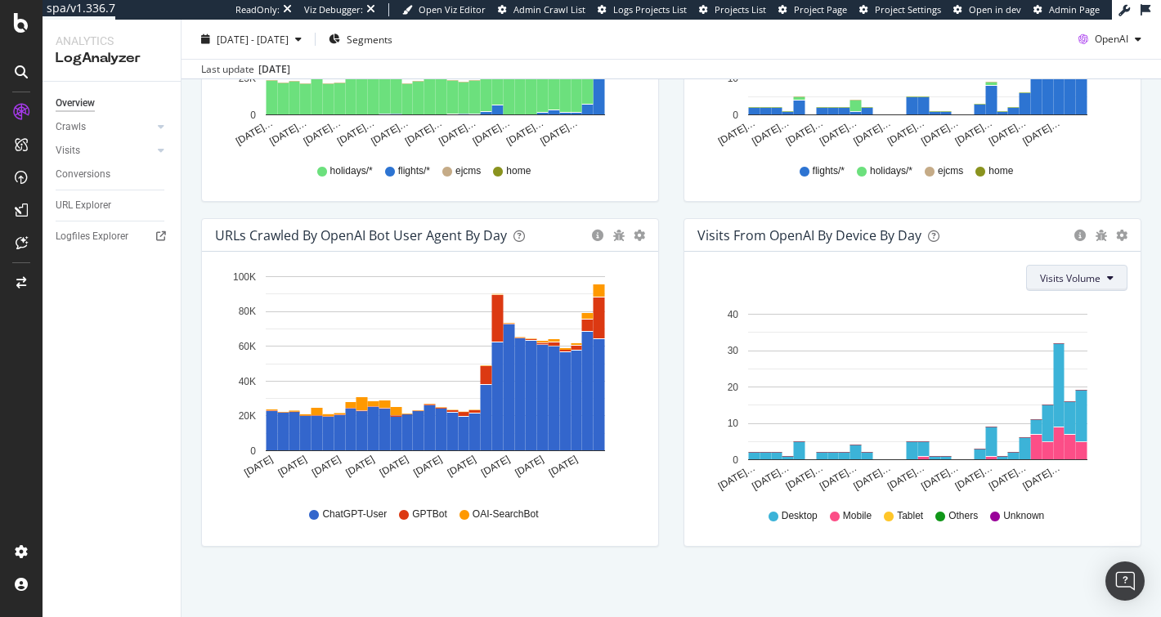
click at [1078, 279] on span "Visits Volume" at bounding box center [1070, 278] width 60 height 14
click at [1078, 334] on span "Active URLs" at bounding box center [1058, 337] width 62 height 15
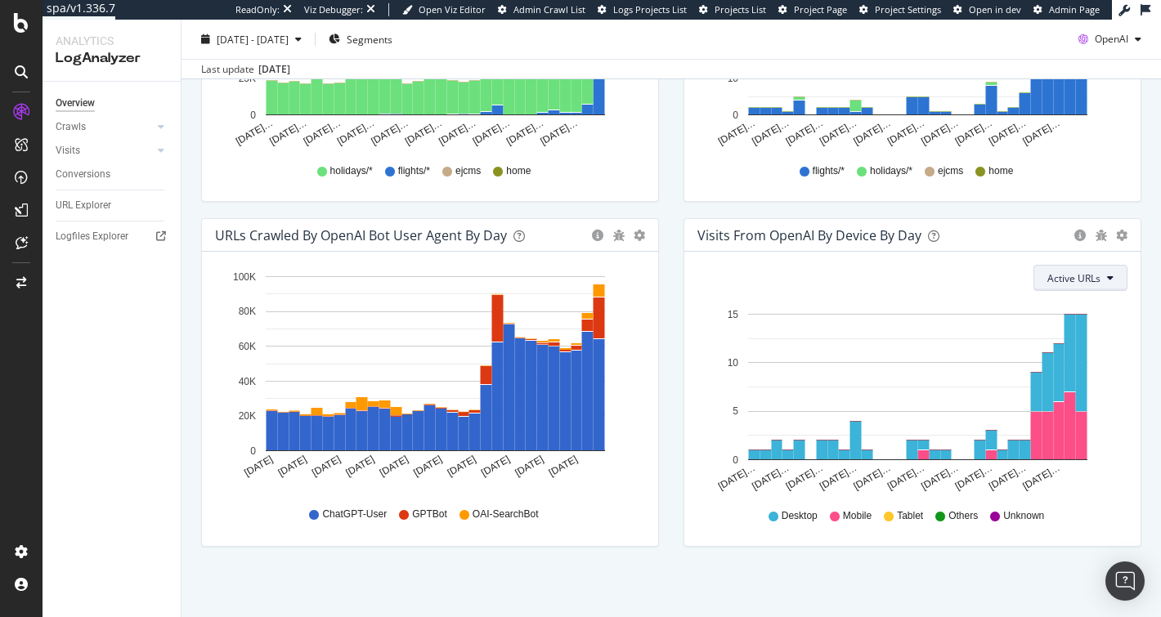
click at [1074, 274] on span "Active URLs" at bounding box center [1073, 278] width 53 height 14
click at [1078, 311] on span "Visits Volume" at bounding box center [1065, 307] width 60 height 15
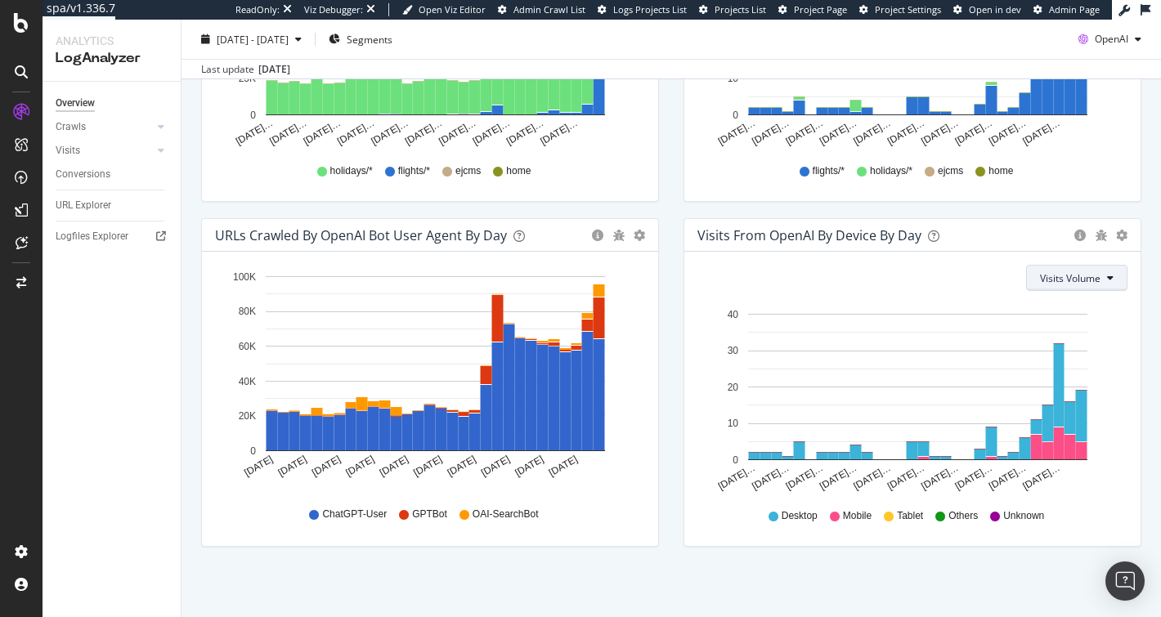
click at [1082, 277] on span "Visits Volume" at bounding box center [1070, 278] width 60 height 14
click at [1079, 278] on span "Visits Volume" at bounding box center [1070, 278] width 60 height 14
click at [873, 265] on div "Visits Volume" at bounding box center [912, 278] width 430 height 26
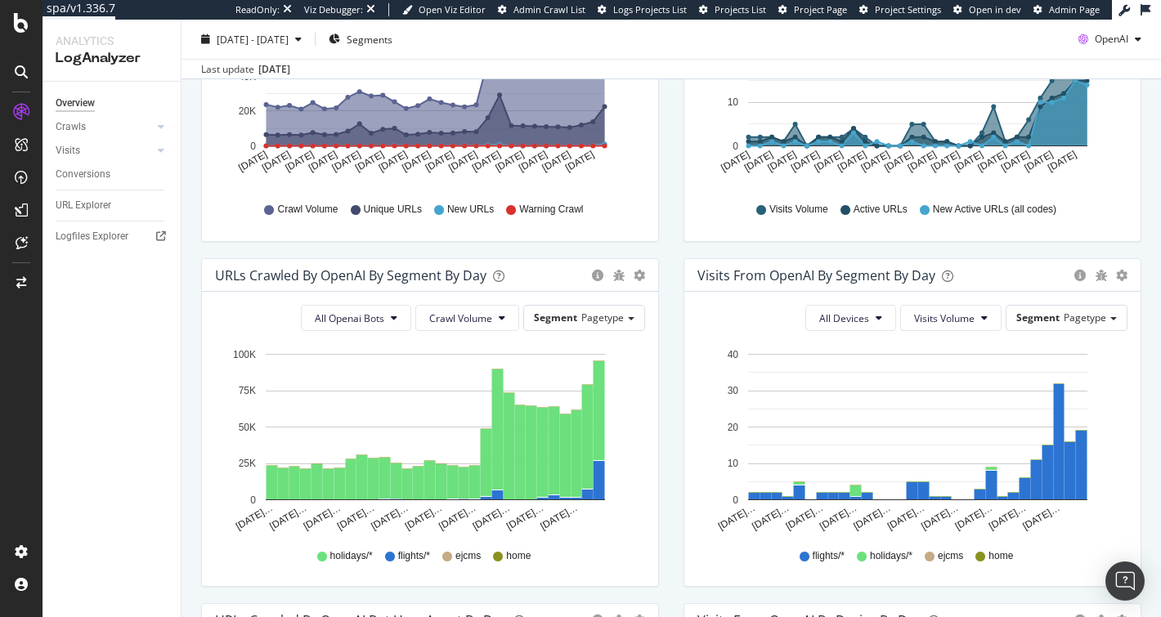
scroll to position [0, 0]
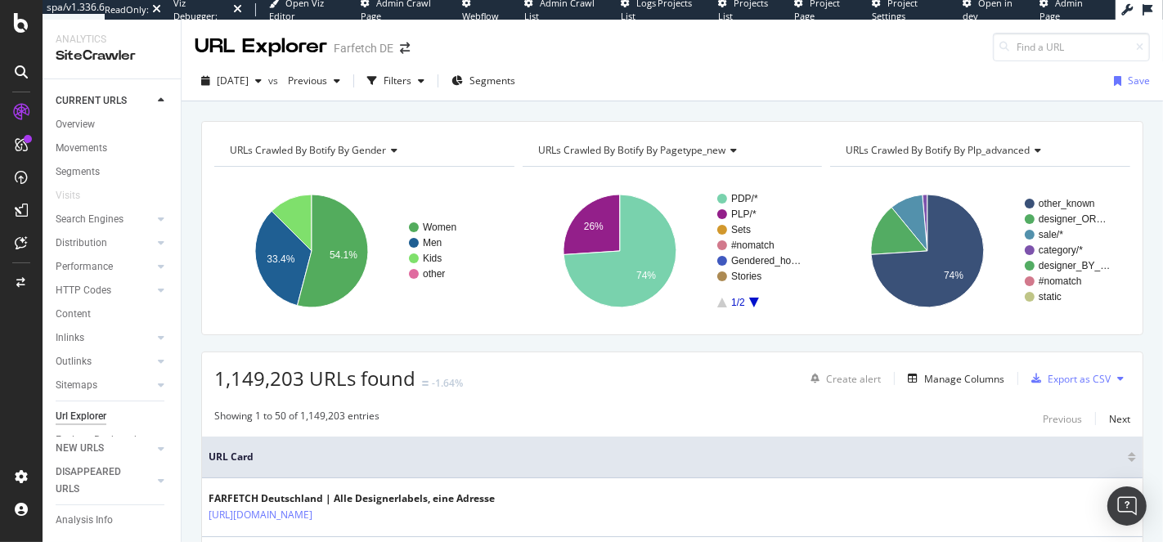
scroll to position [25, 0]
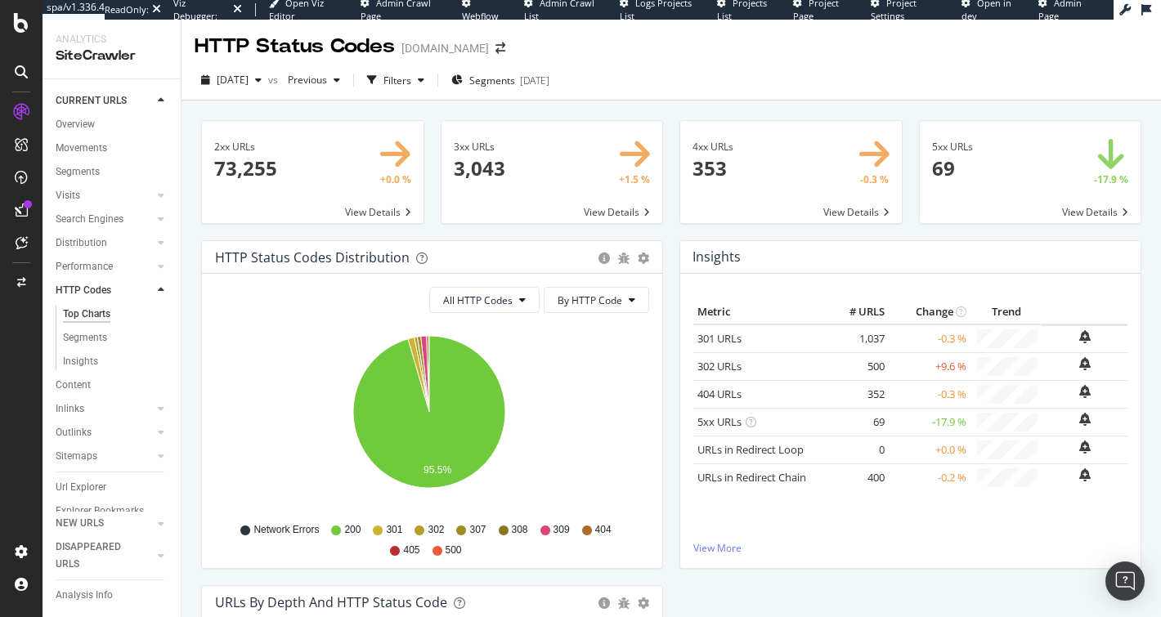
click at [339, 44] on div "HTTP Status Codes" at bounding box center [295, 47] width 200 height 28
click at [298, 47] on div "HTTP Status Codes" at bounding box center [295, 47] width 200 height 28
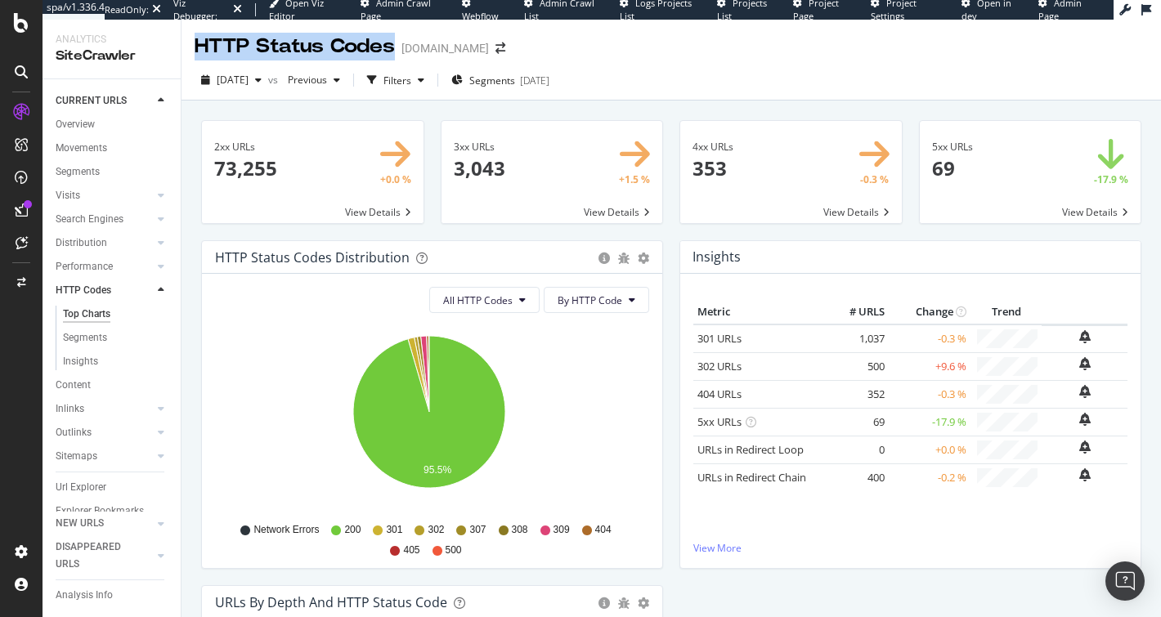
click at [298, 47] on div "HTTP Status Codes" at bounding box center [295, 47] width 200 height 28
click at [318, 49] on div "HTTP Status Codes" at bounding box center [295, 47] width 200 height 28
click at [1021, 204] on span at bounding box center [1031, 172] width 222 height 102
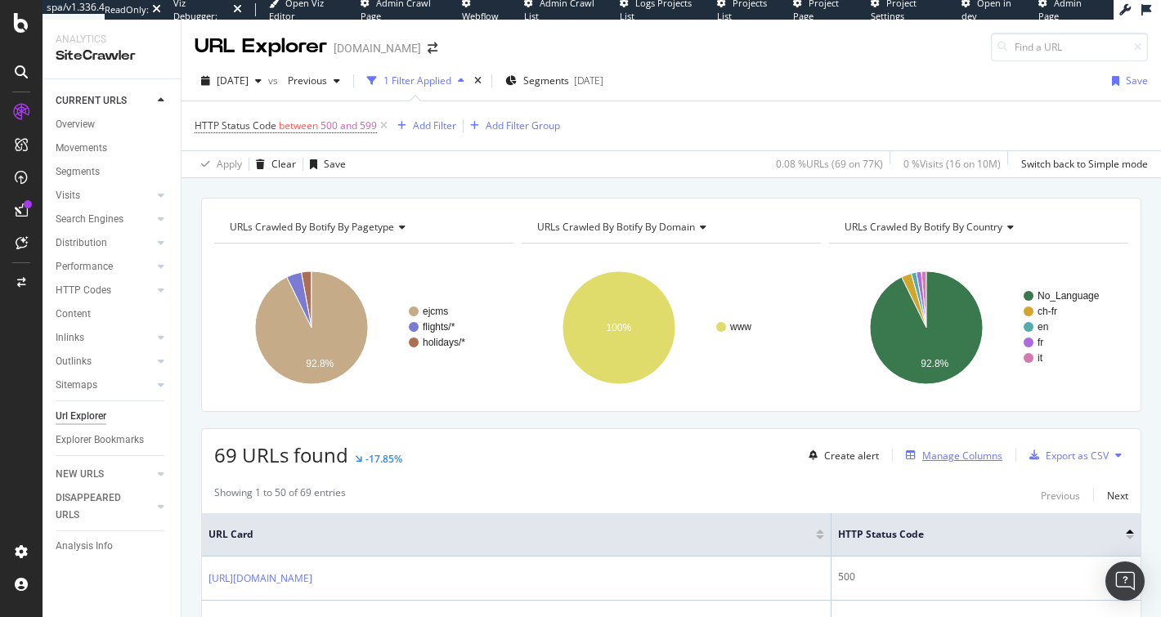
click at [962, 458] on div "Manage Columns" at bounding box center [962, 456] width 80 height 14
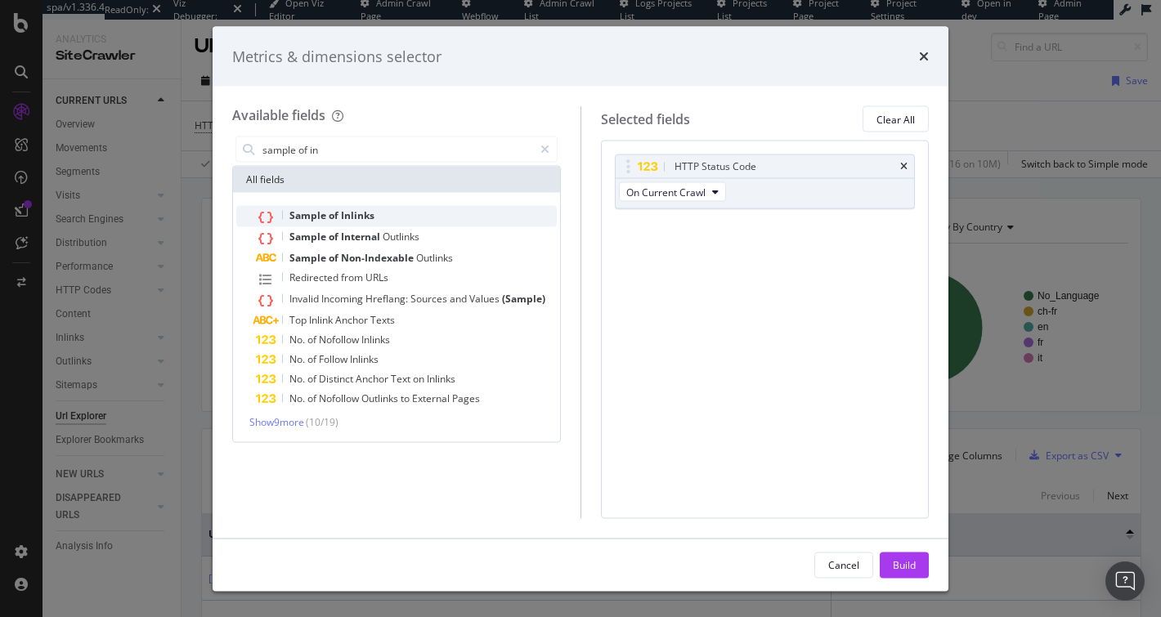
type input "sample of in"
click at [317, 210] on span "Sample" at bounding box center [308, 215] width 39 height 14
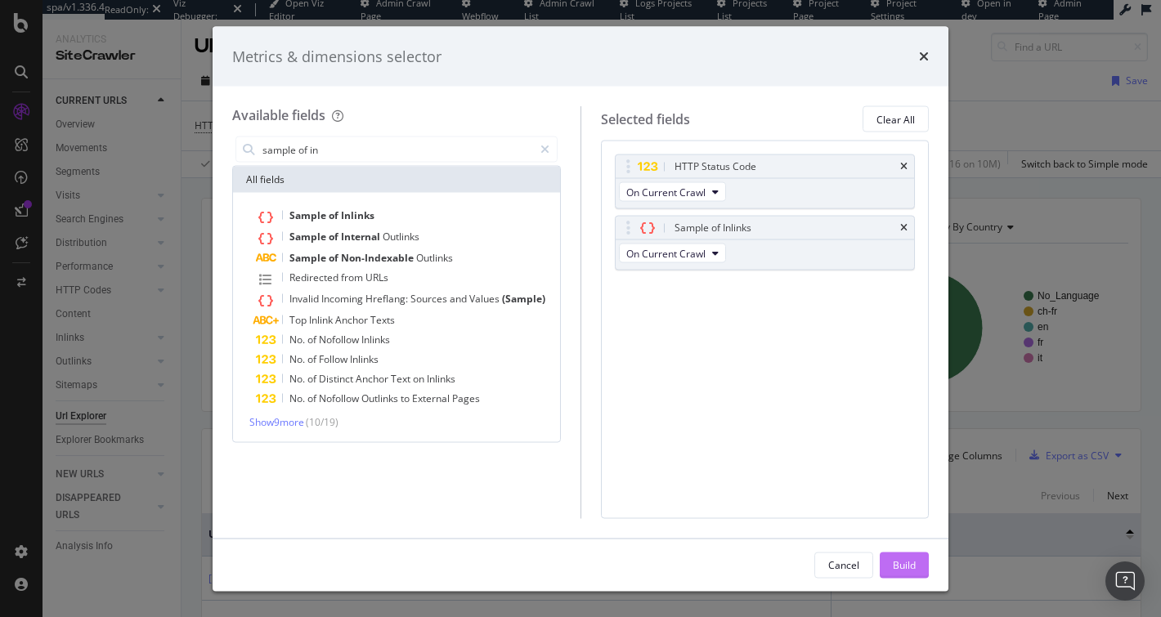
click at [897, 567] on div "Build" at bounding box center [904, 565] width 23 height 14
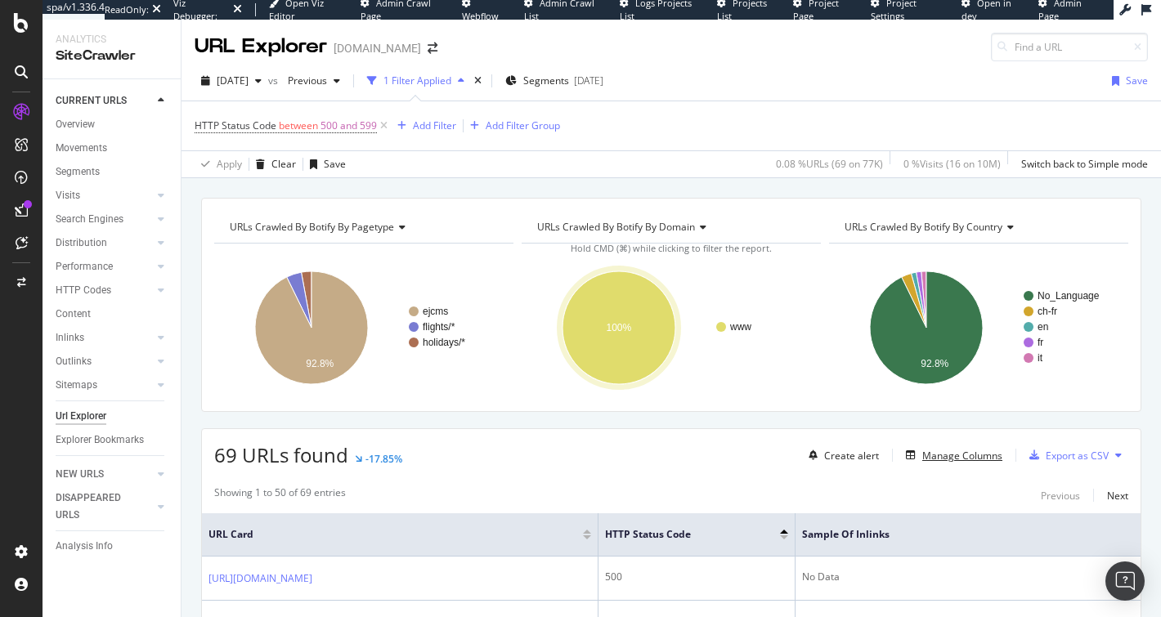
scroll to position [181, 0]
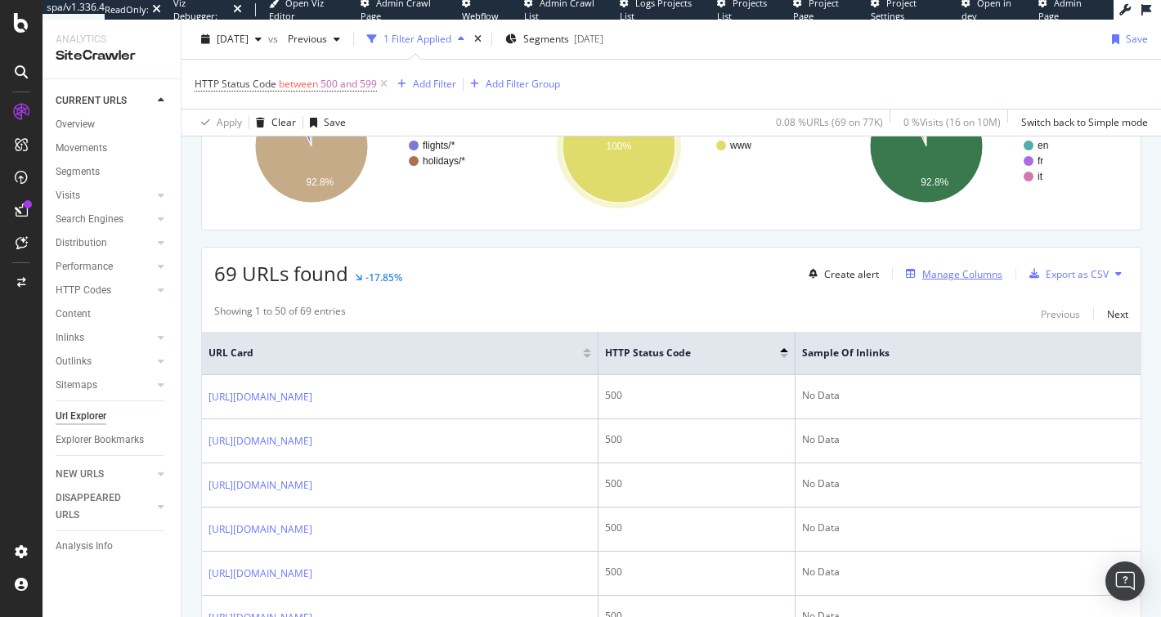
click at [973, 265] on div "Manage Columns" at bounding box center [950, 274] width 103 height 18
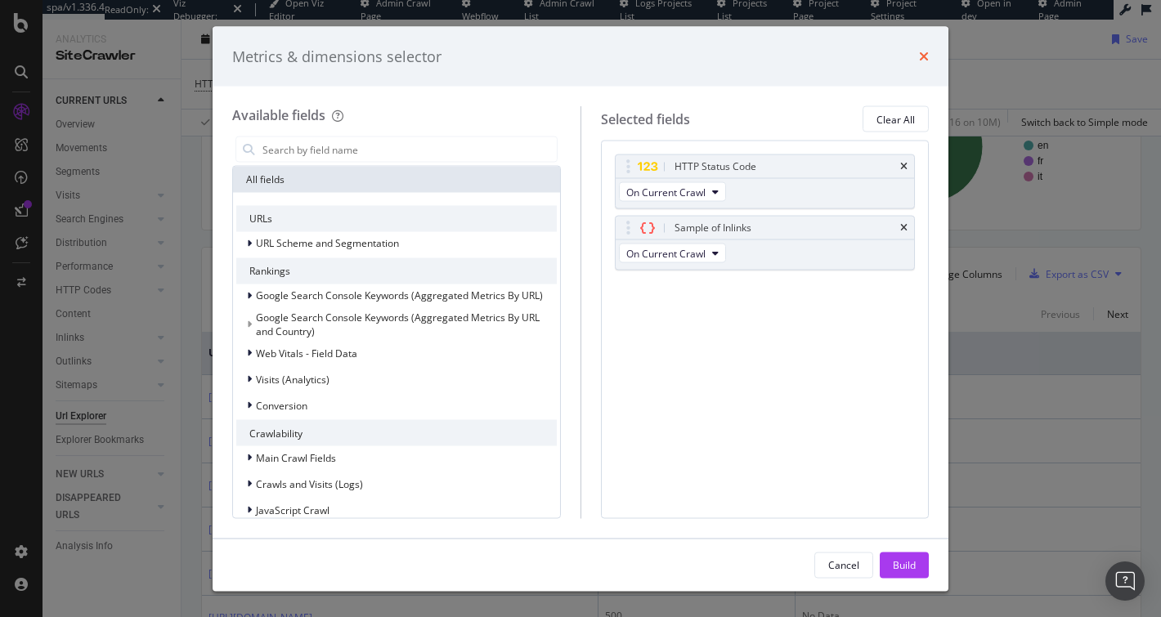
click at [921, 57] on icon "times" at bounding box center [924, 56] width 10 height 13
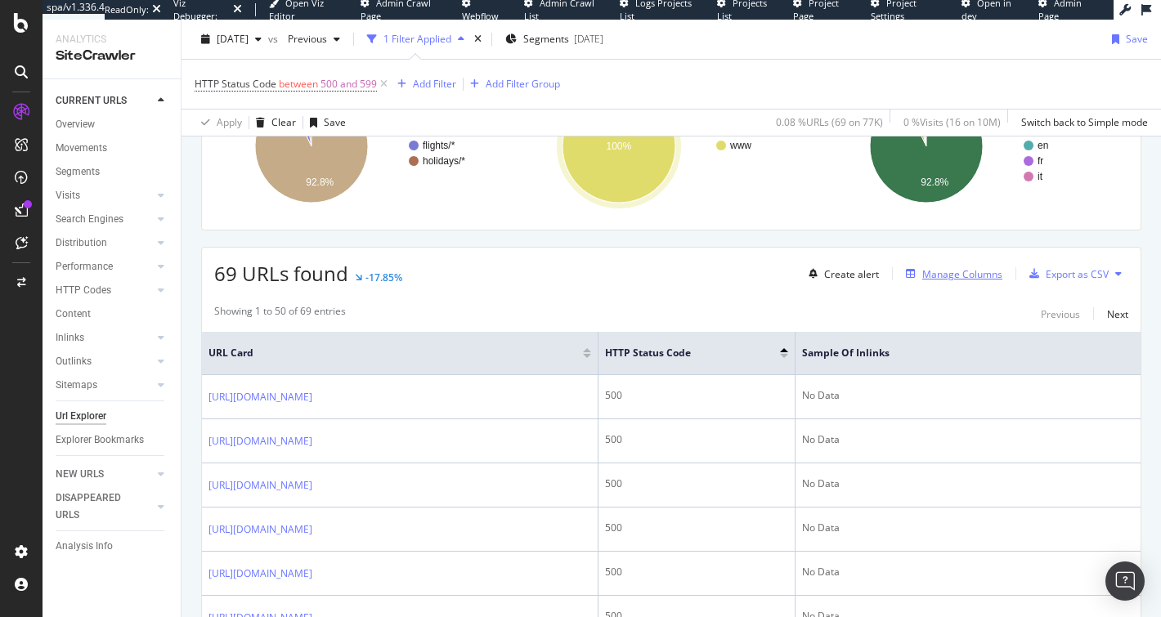
click at [958, 267] on div "Manage Columns" at bounding box center [962, 274] width 80 height 14
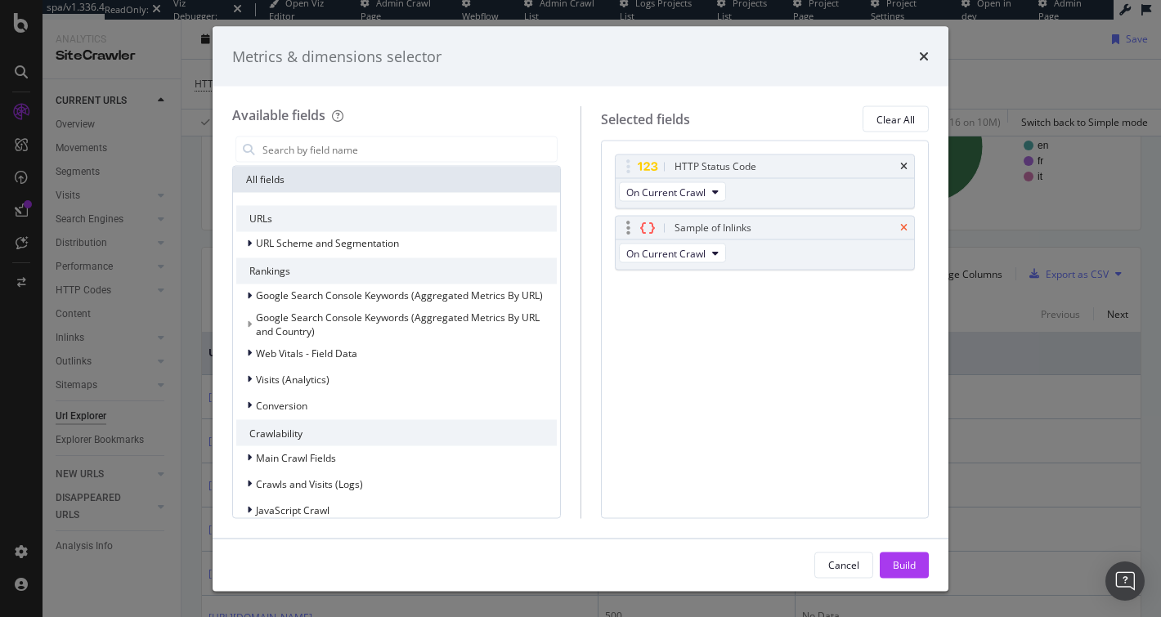
click at [905, 225] on icon "times" at bounding box center [903, 228] width 7 height 10
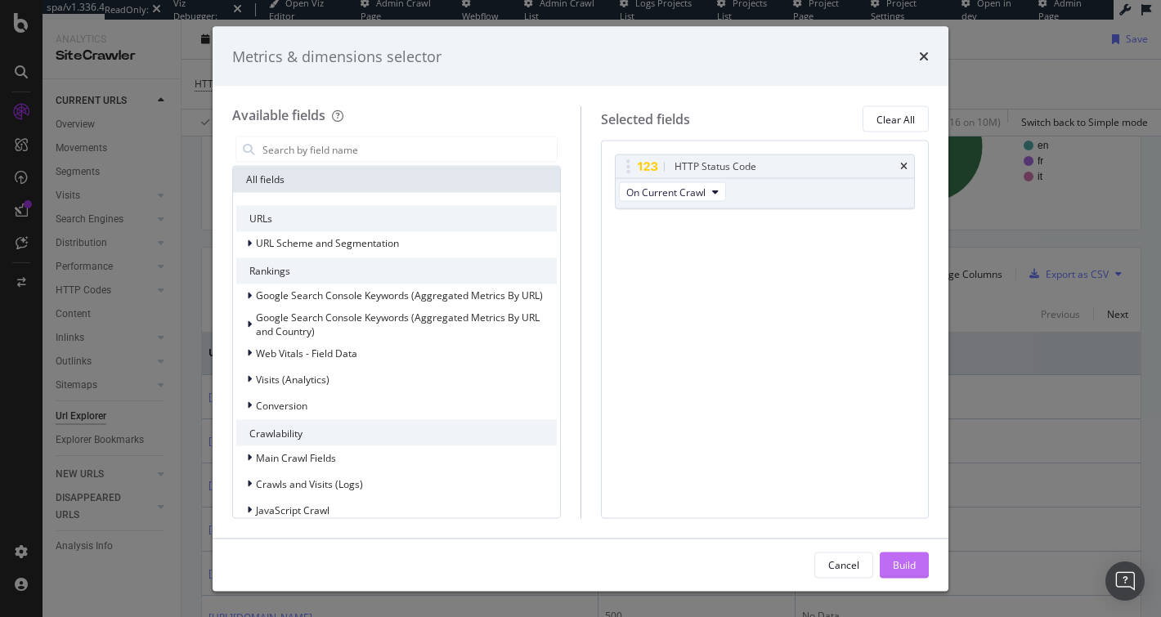
click at [914, 560] on div "Build" at bounding box center [904, 565] width 23 height 14
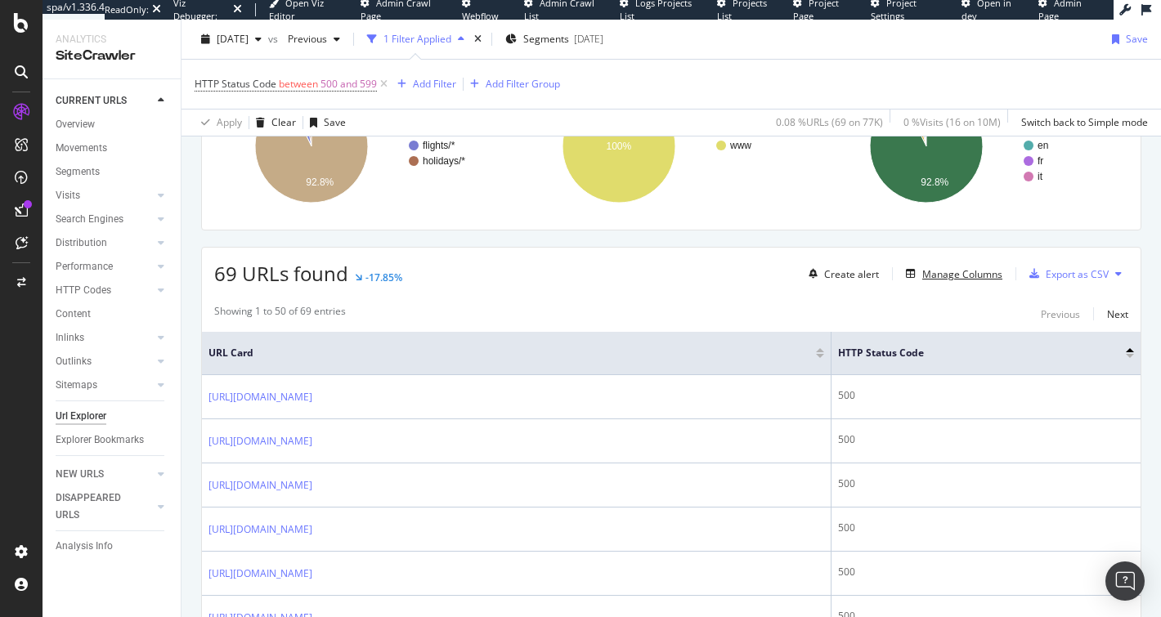
scroll to position [110, 0]
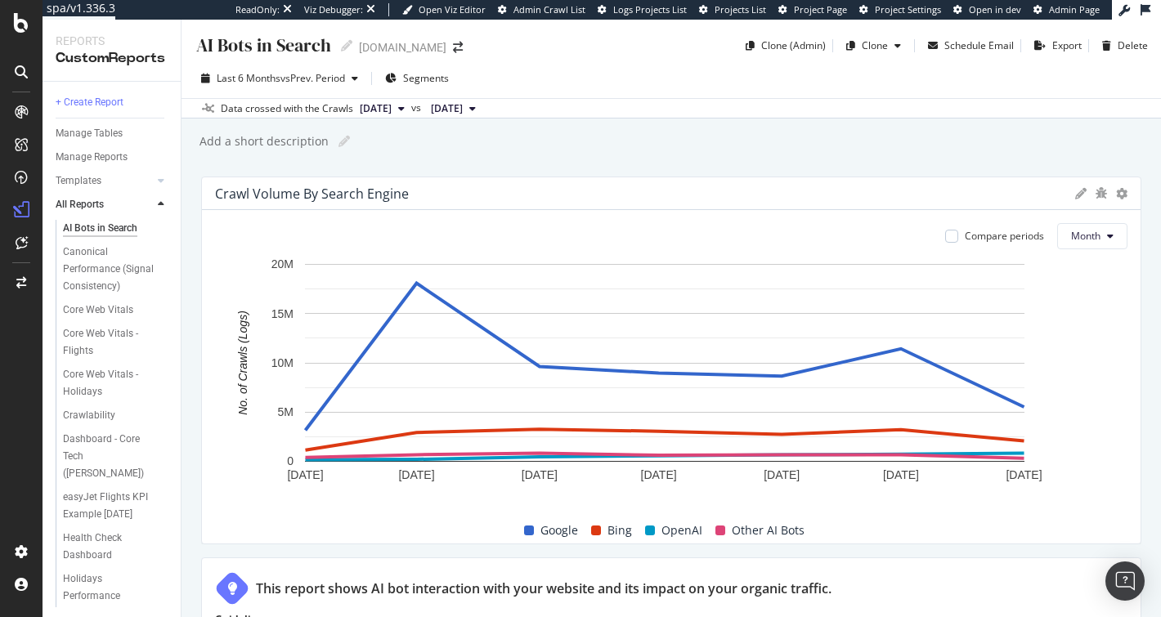
click at [395, 51] on div "[DOMAIN_NAME]" at bounding box center [402, 47] width 87 height 16
click at [373, 52] on div "[DOMAIN_NAME]" at bounding box center [402, 47] width 87 height 16
click at [1087, 239] on span "Month" at bounding box center [1085, 236] width 29 height 14
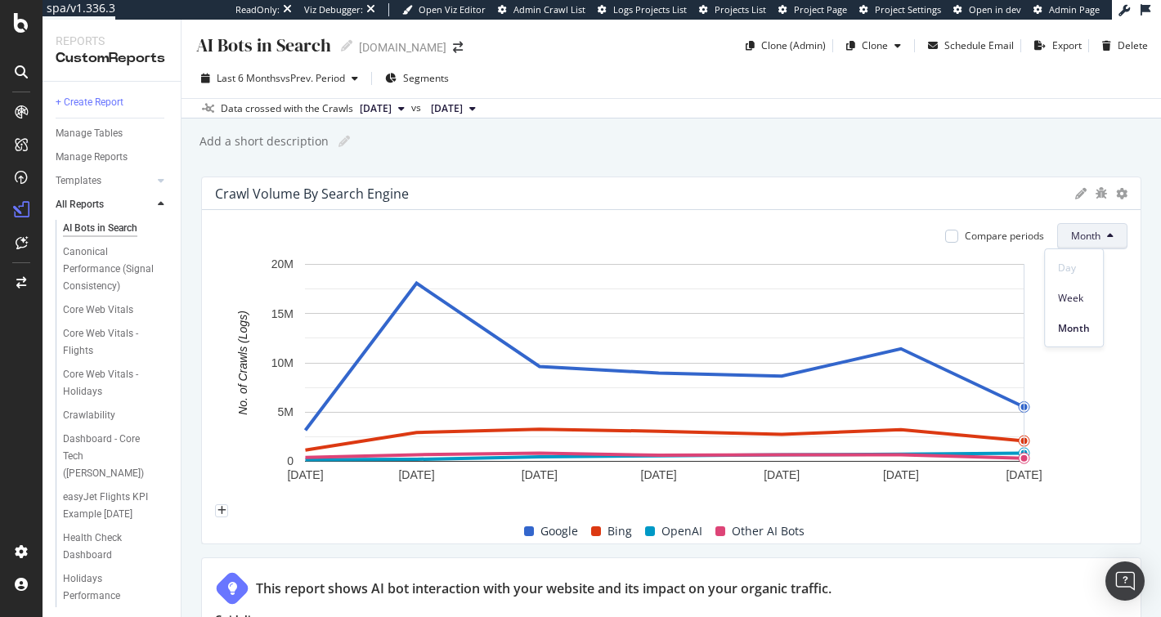
click at [1102, 392] on rect "A chart." at bounding box center [664, 380] width 899 height 248
click at [1073, 232] on span "Month" at bounding box center [1085, 236] width 29 height 14
click at [1084, 302] on span "Week" at bounding box center [1074, 297] width 32 height 15
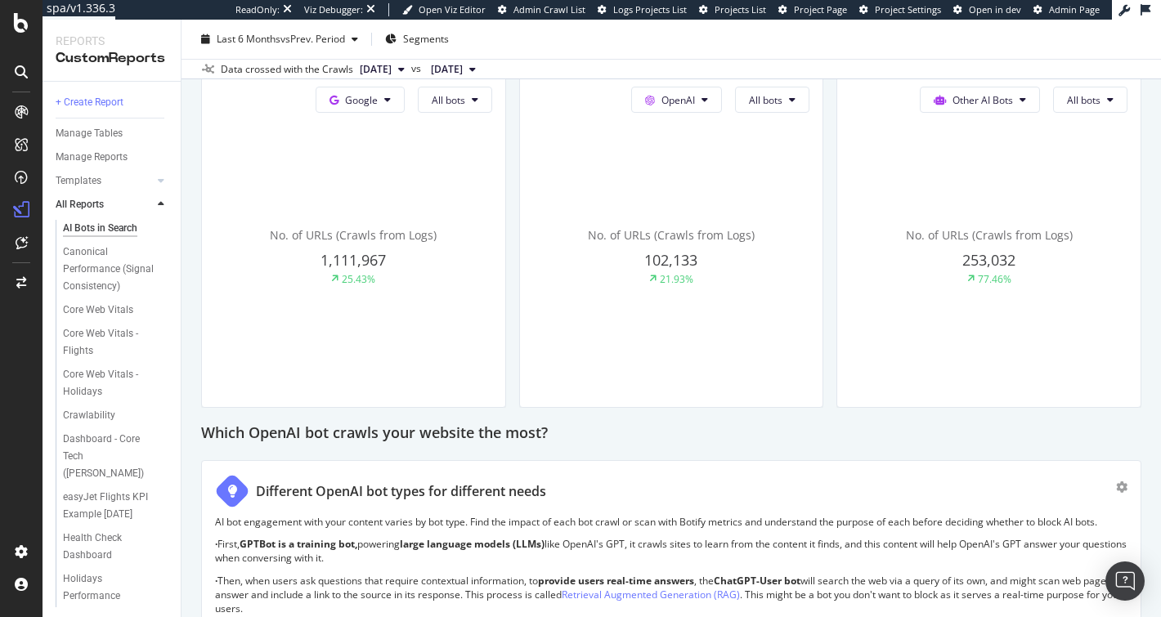
scroll to position [767, 0]
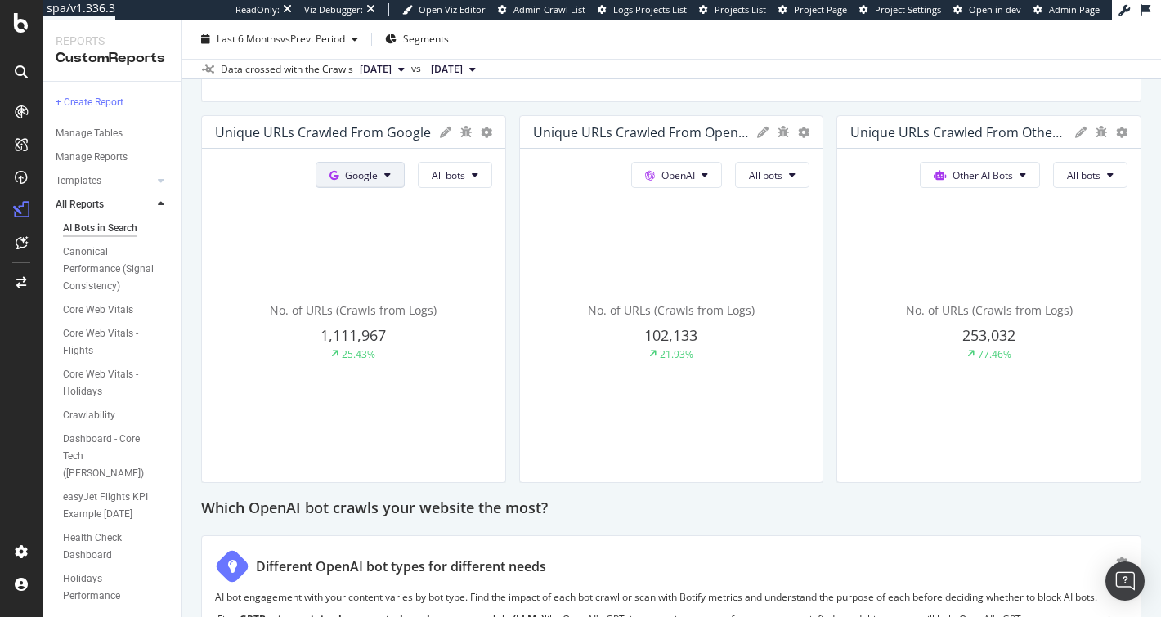
click at [349, 168] on span "Google" at bounding box center [361, 175] width 33 height 14
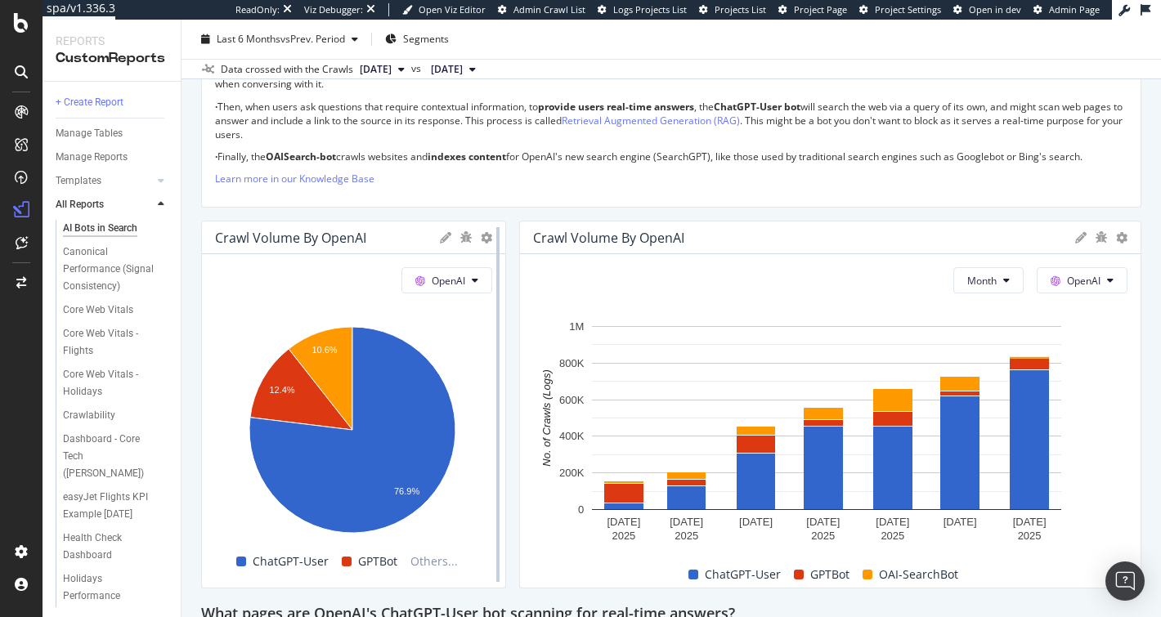
scroll to position [1354, 0]
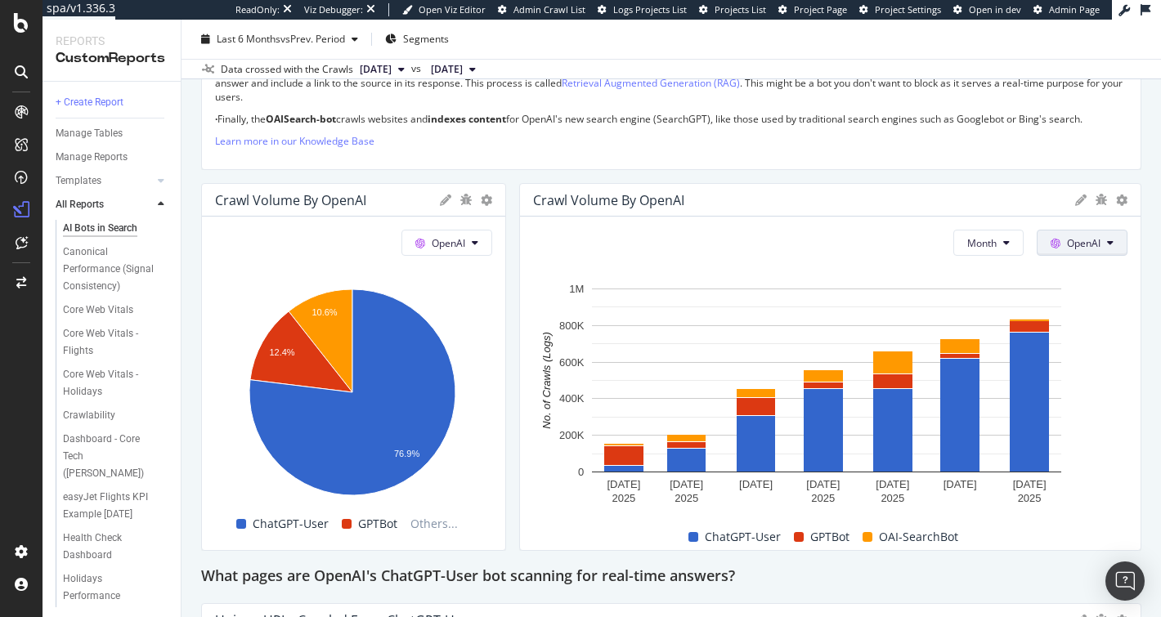
click at [1067, 236] on span "OpenAI" at bounding box center [1084, 243] width 34 height 14
click at [1071, 238] on span "OpenAI" at bounding box center [1084, 243] width 34 height 14
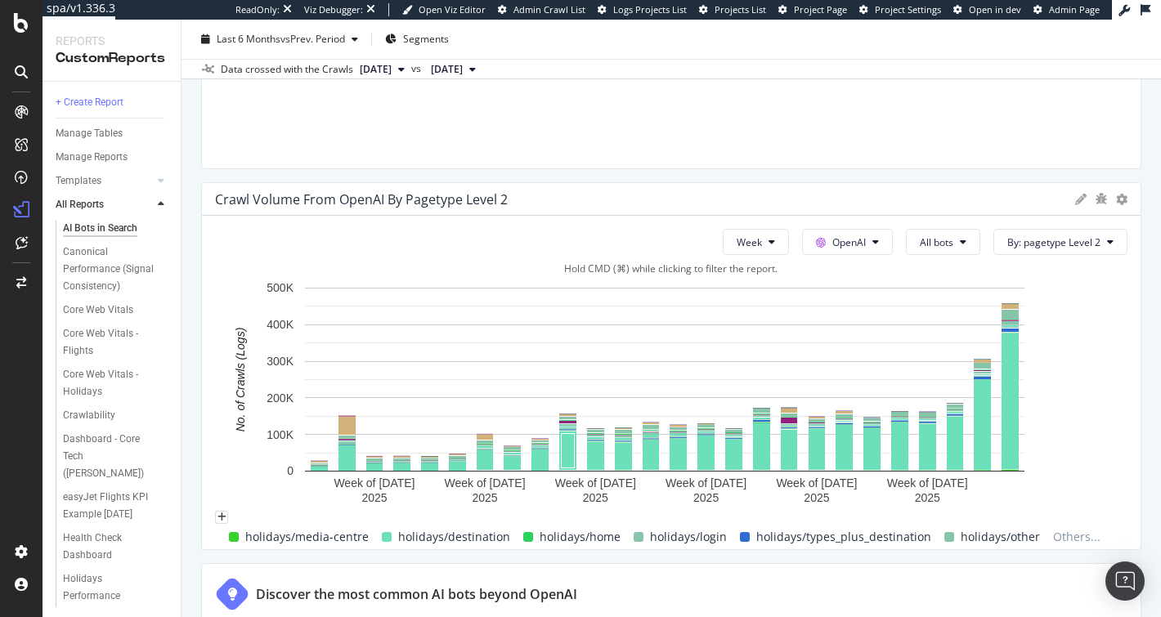
scroll to position [2115, 0]
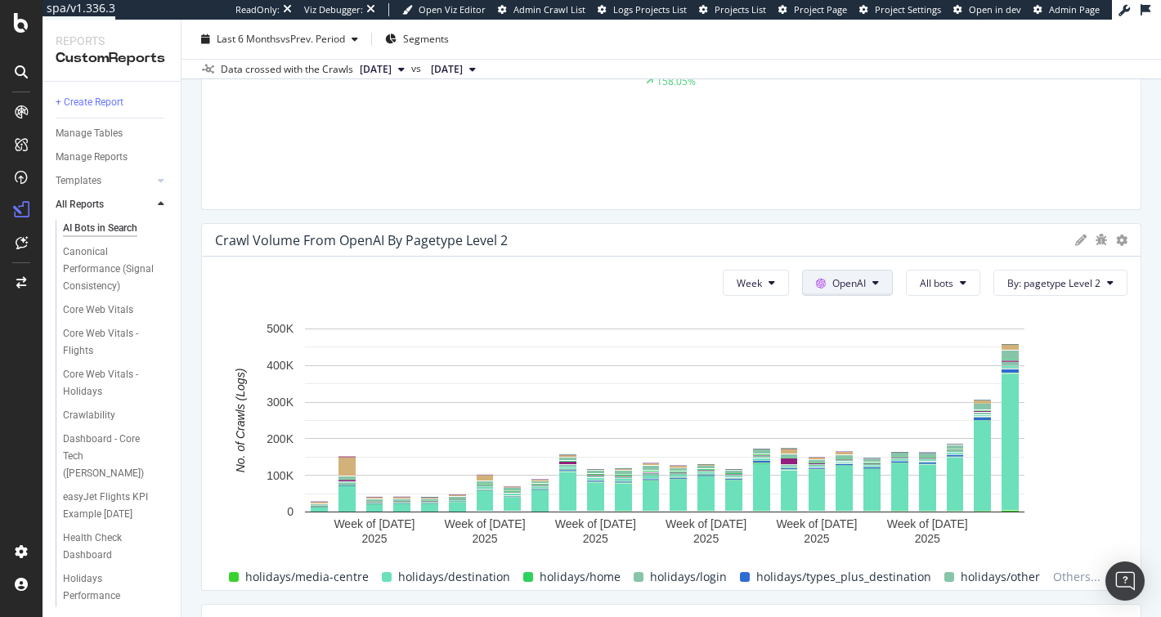
click at [832, 285] on span "OpenAI" at bounding box center [849, 283] width 34 height 14
click at [838, 281] on span "OpenAI" at bounding box center [849, 283] width 34 height 14
click at [930, 277] on span "All bots" at bounding box center [937, 283] width 34 height 14
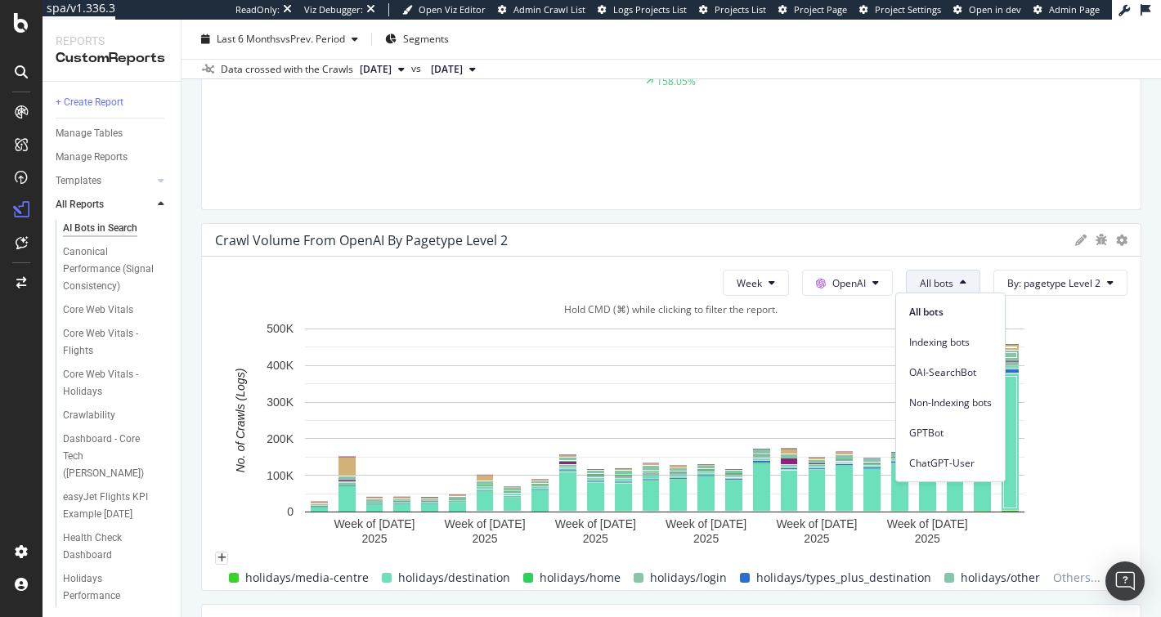
click at [1096, 423] on rect "A chart." at bounding box center [664, 435] width 899 height 230
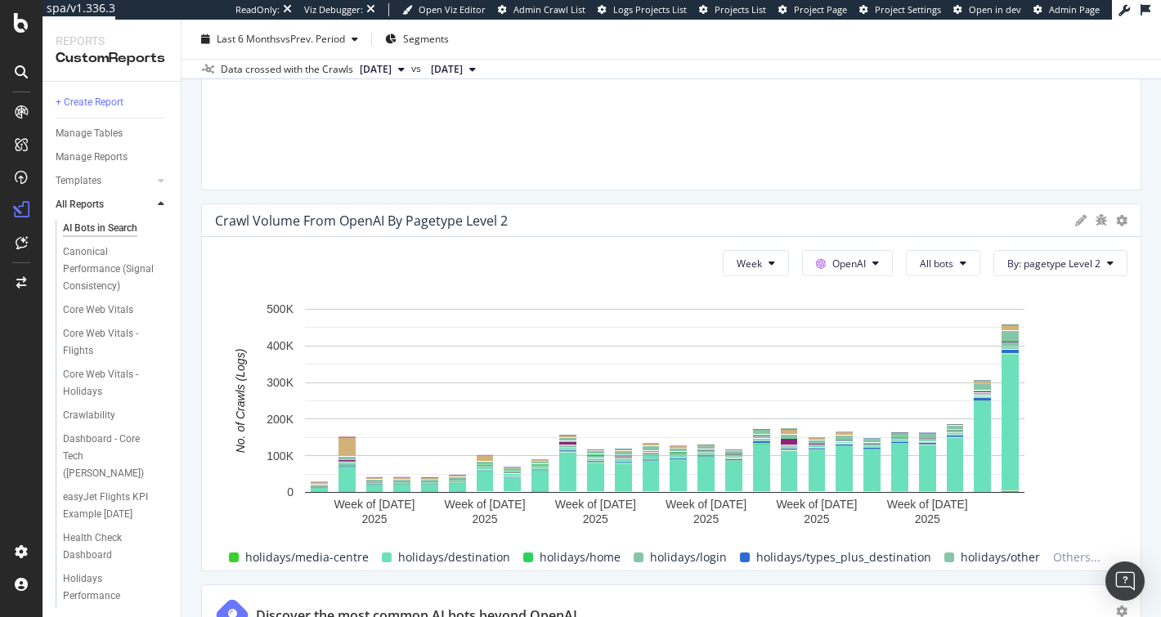
scroll to position [2134, 0]
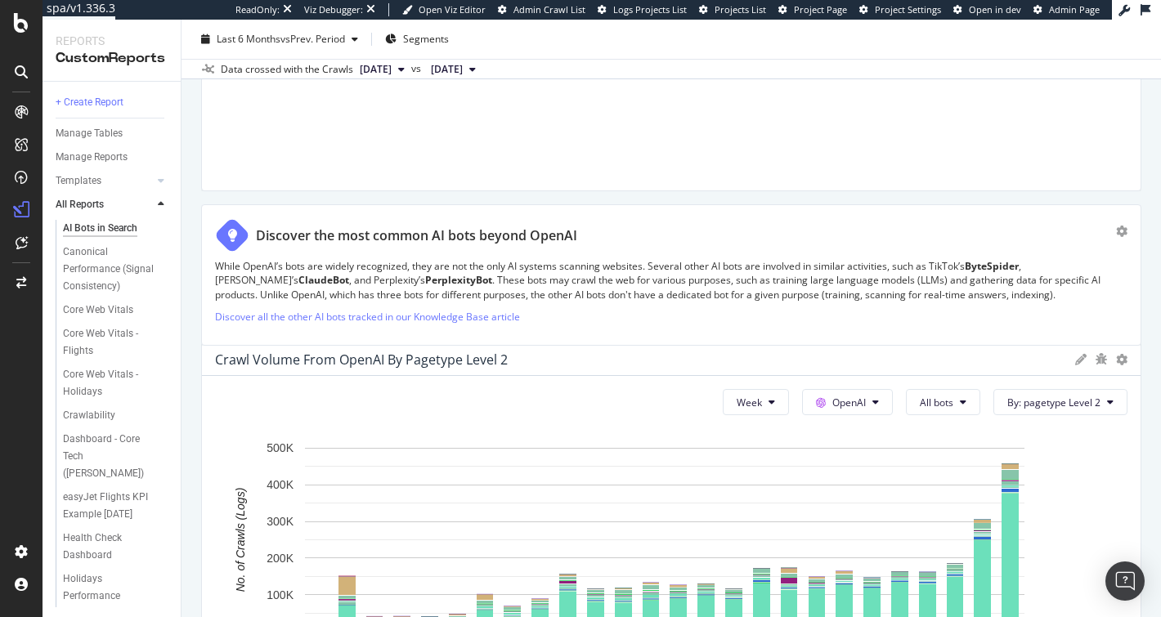
drag, startPoint x: 390, startPoint y: 226, endPoint x: 379, endPoint y: 363, distance: 137.8
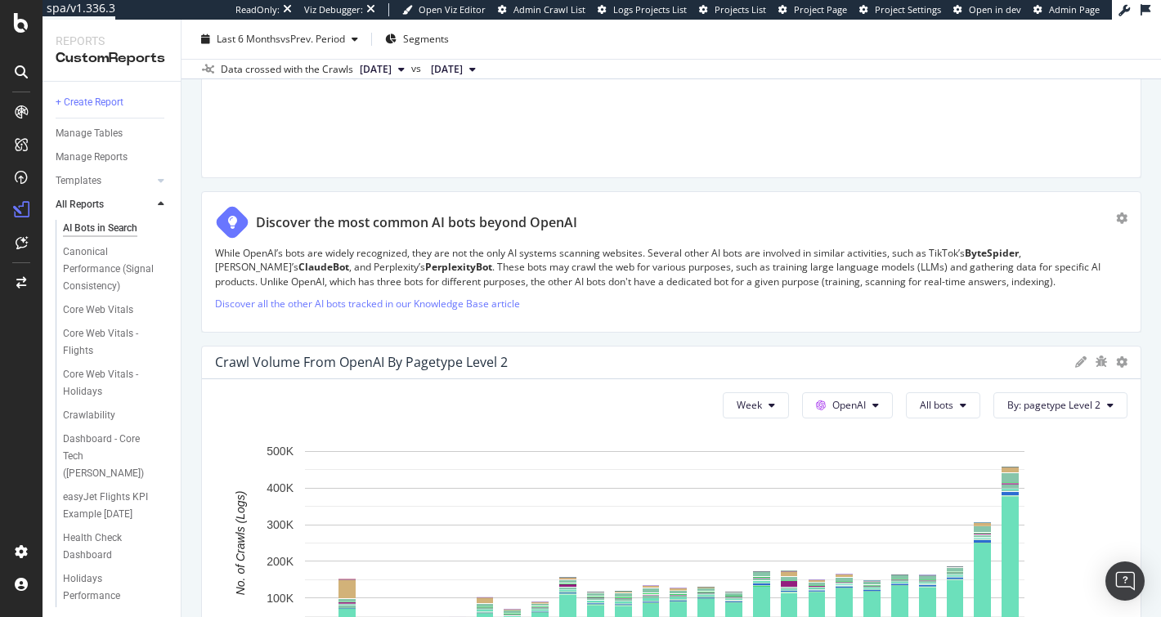
scroll to position [2169, 0]
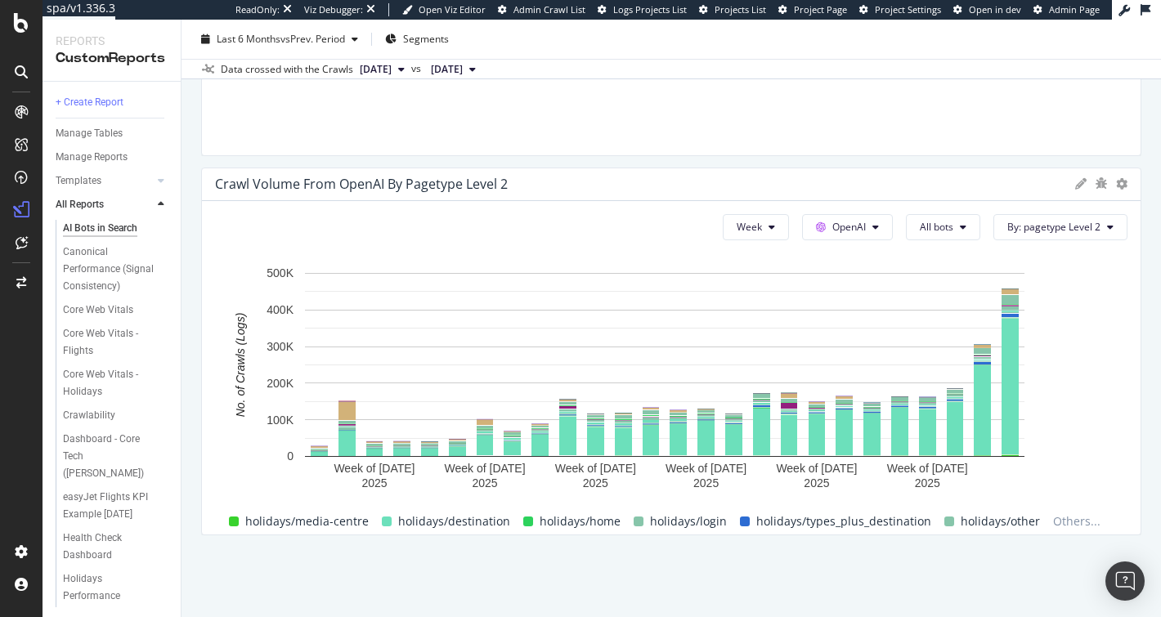
drag, startPoint x: 389, startPoint y: 287, endPoint x: 391, endPoint y: 177, distance: 109.6
click at [391, 177] on div "Crawl Volume from OpenAI by pagetype Level 2" at bounding box center [361, 184] width 293 height 16
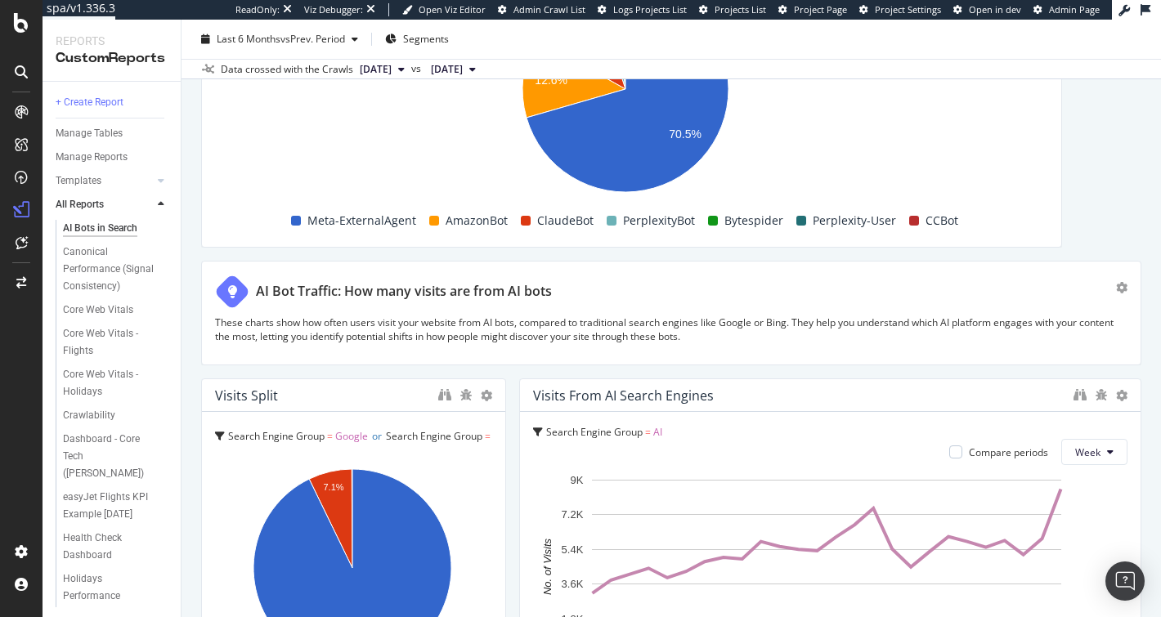
scroll to position [2879, 0]
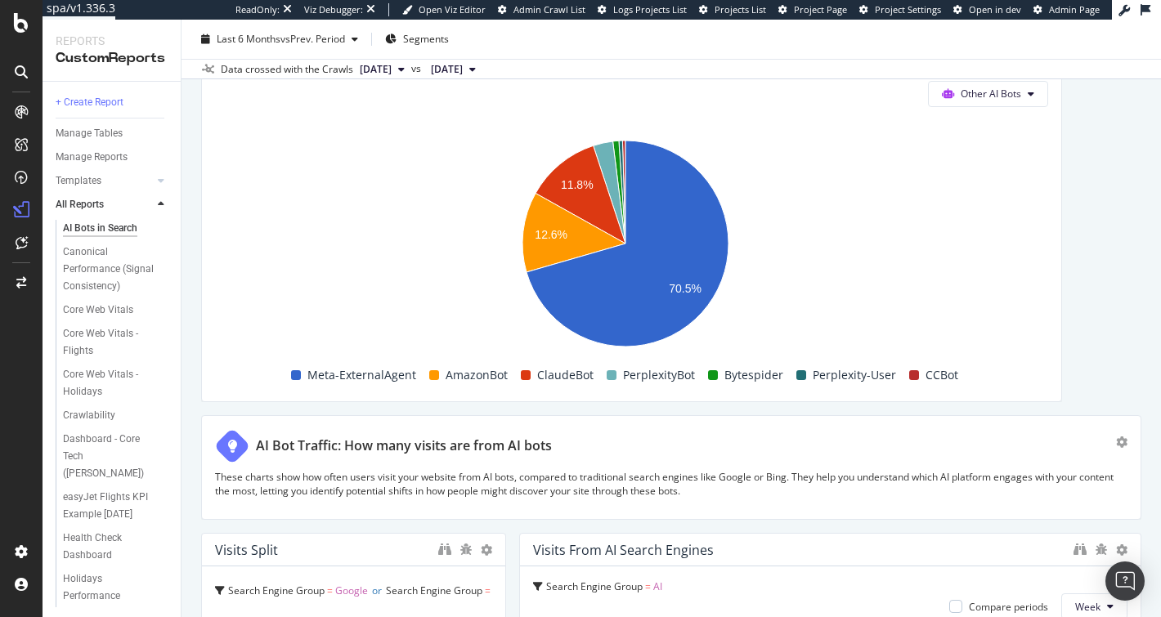
click at [159, 204] on icon at bounding box center [161, 204] width 7 height 10
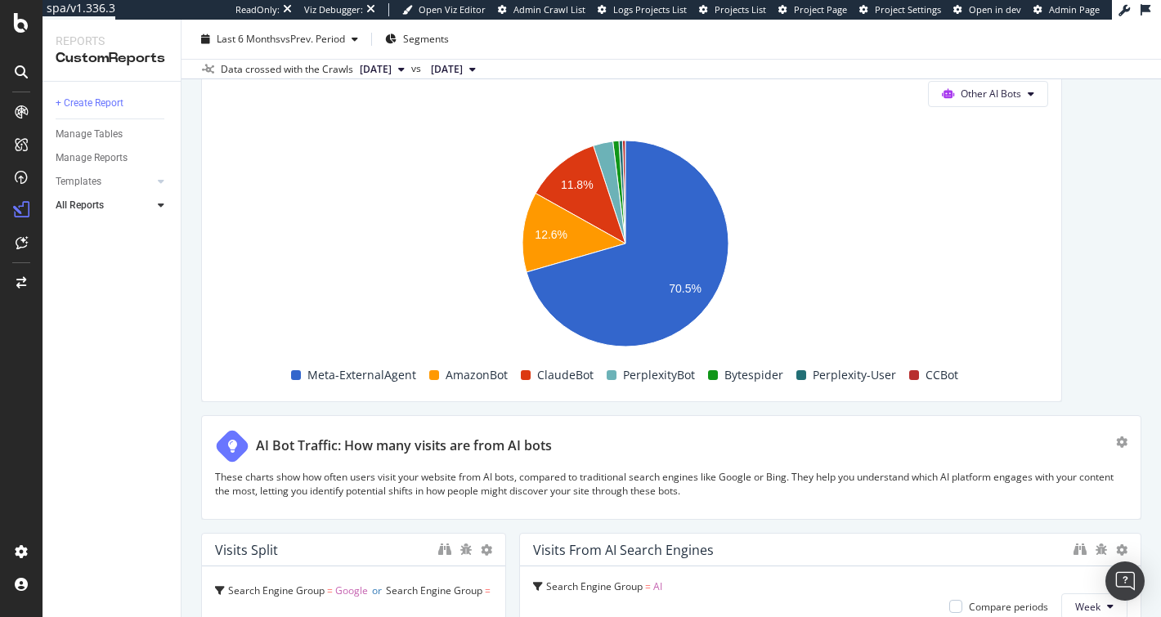
click at [159, 204] on icon at bounding box center [161, 205] width 7 height 10
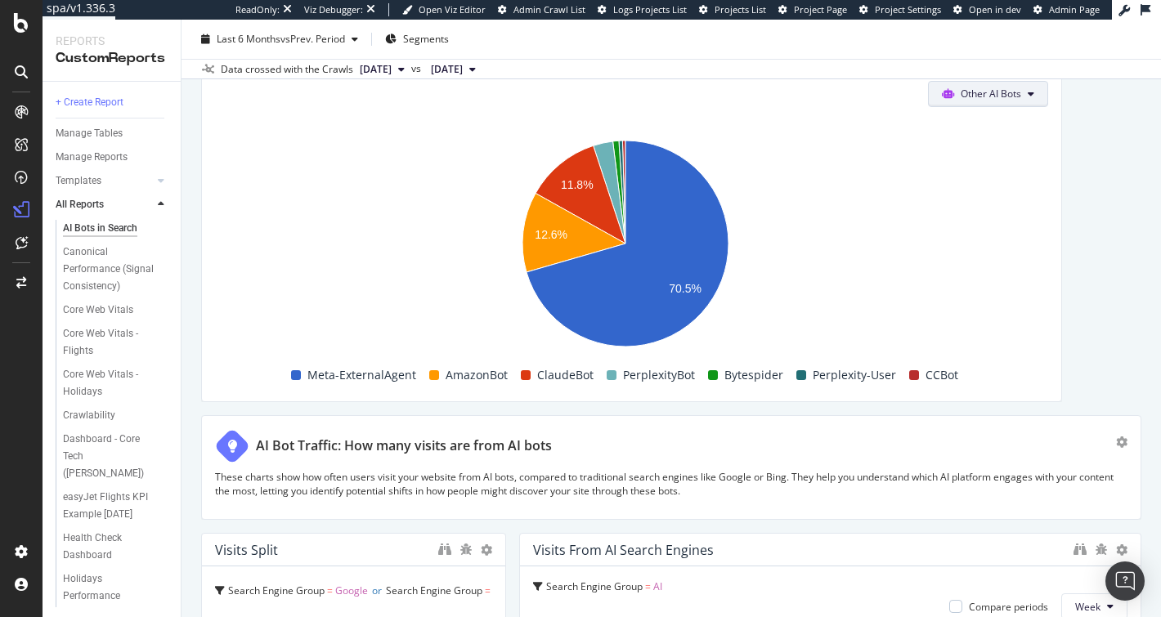
click at [1001, 87] on span "Other AI Bots" at bounding box center [991, 94] width 60 height 14
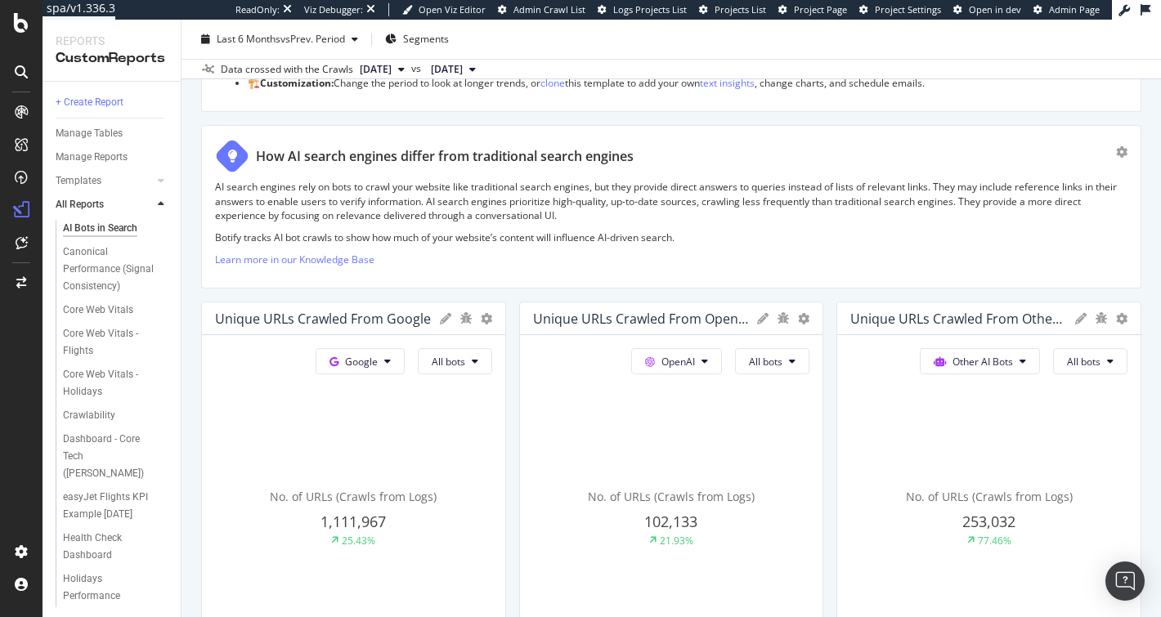
scroll to position [742, 0]
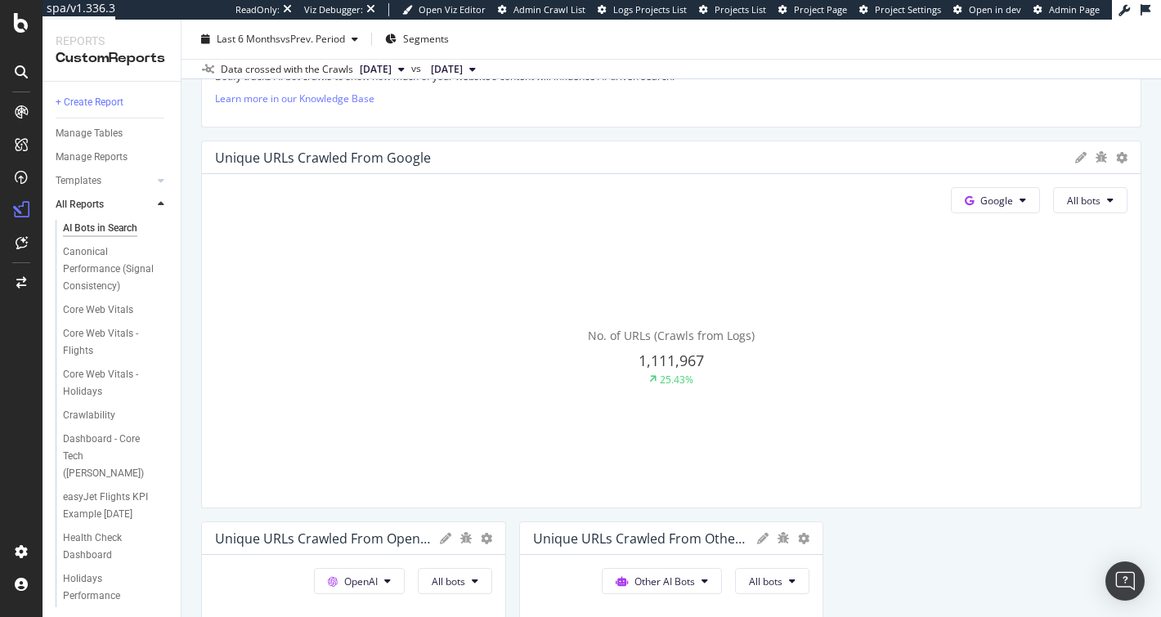
drag, startPoint x: 500, startPoint y: 169, endPoint x: 622, endPoint y: 520, distance: 371.3
click at [1144, 181] on div "AI Bots in Search AI Bots in Search easyjet.com Clone (Admin) Clone Schedule Em…" at bounding box center [670, 319] width 979 height 598
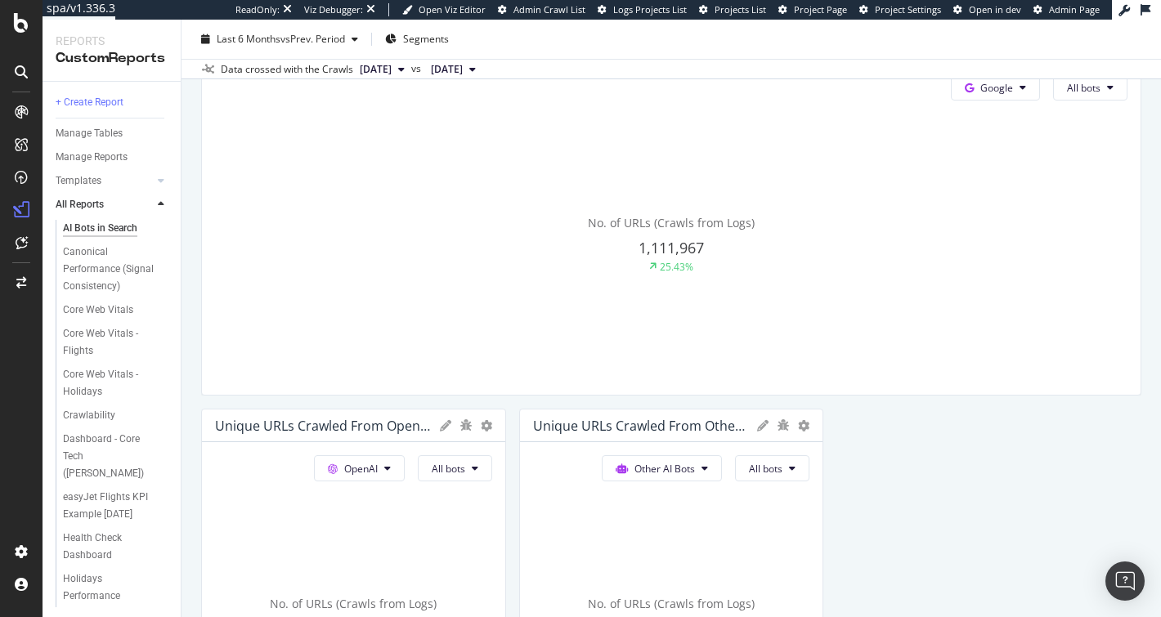
scroll to position [932, 0]
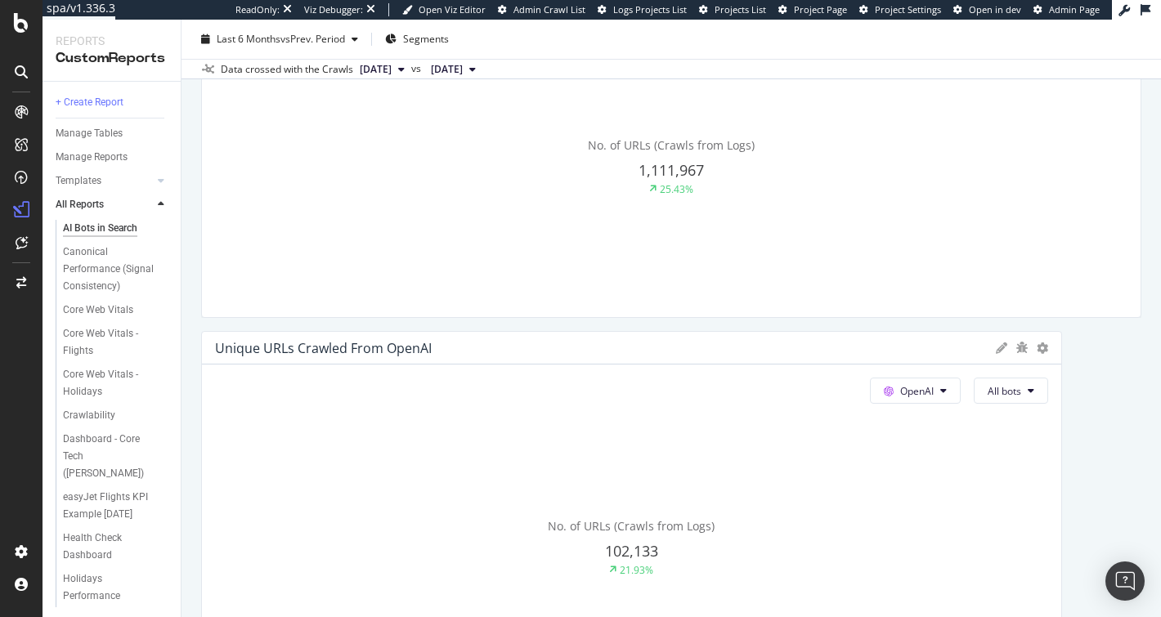
drag, startPoint x: 494, startPoint y: 422, endPoint x: 1051, endPoint y: 402, distance: 557.1
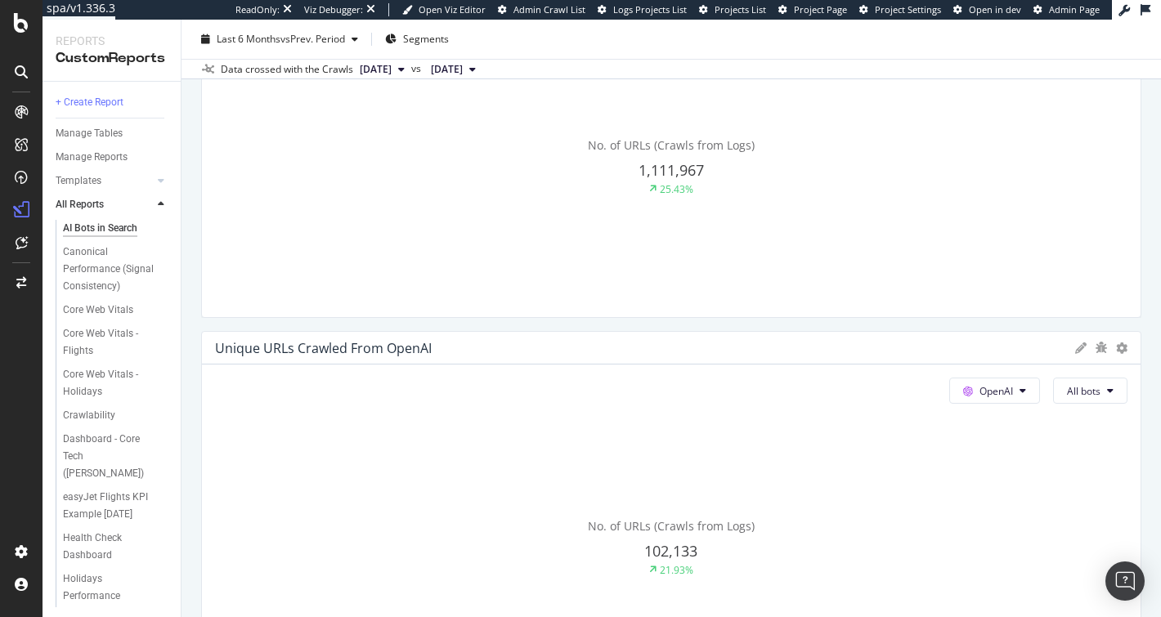
drag, startPoint x: 1047, startPoint y: 401, endPoint x: 1160, endPoint y: 389, distance: 113.5
click at [1160, 389] on div "AI Bots in Search AI Bots in Search easyjet.com Clone (Admin) Clone Schedule Em…" at bounding box center [670, 319] width 979 height 598
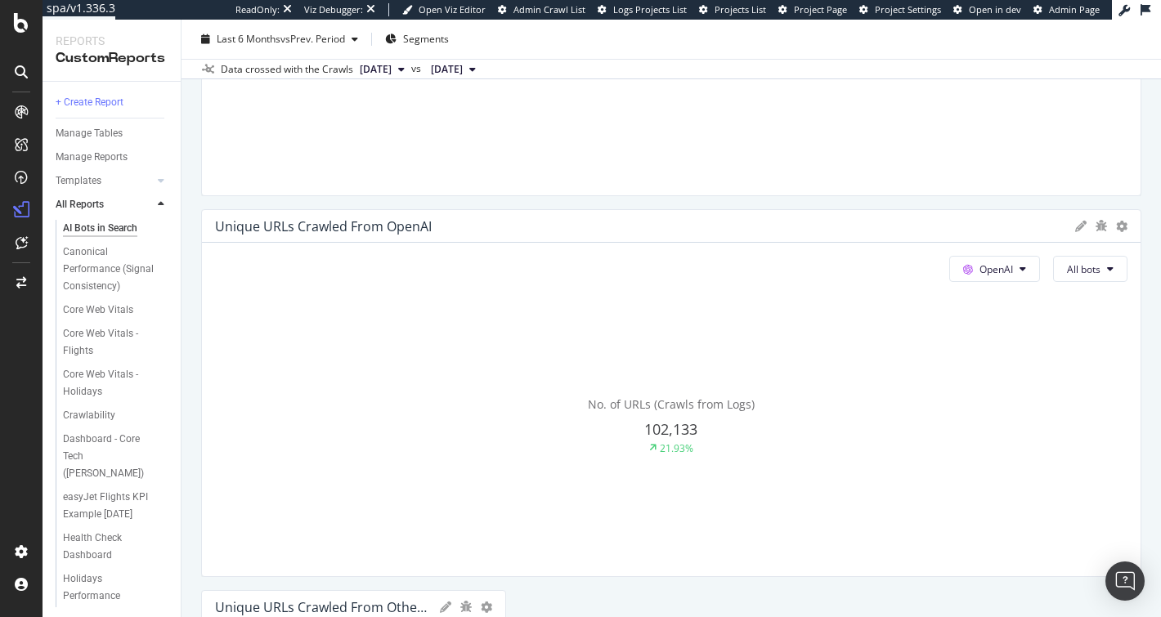
scroll to position [1242, 0]
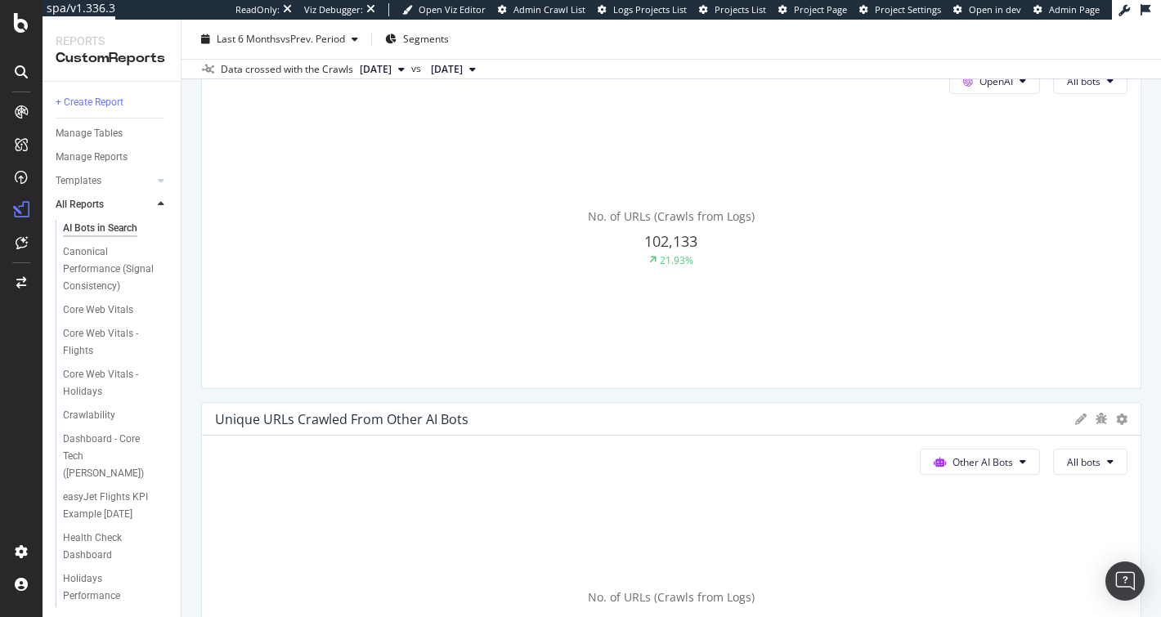
drag, startPoint x: 500, startPoint y: 475, endPoint x: 1136, endPoint y: 441, distance: 637.0
click at [1136, 441] on div "AI Bots in Search AI Bots in Search easyjet.com Clone (Admin) Clone Schedule Em…" at bounding box center [670, 319] width 979 height 598
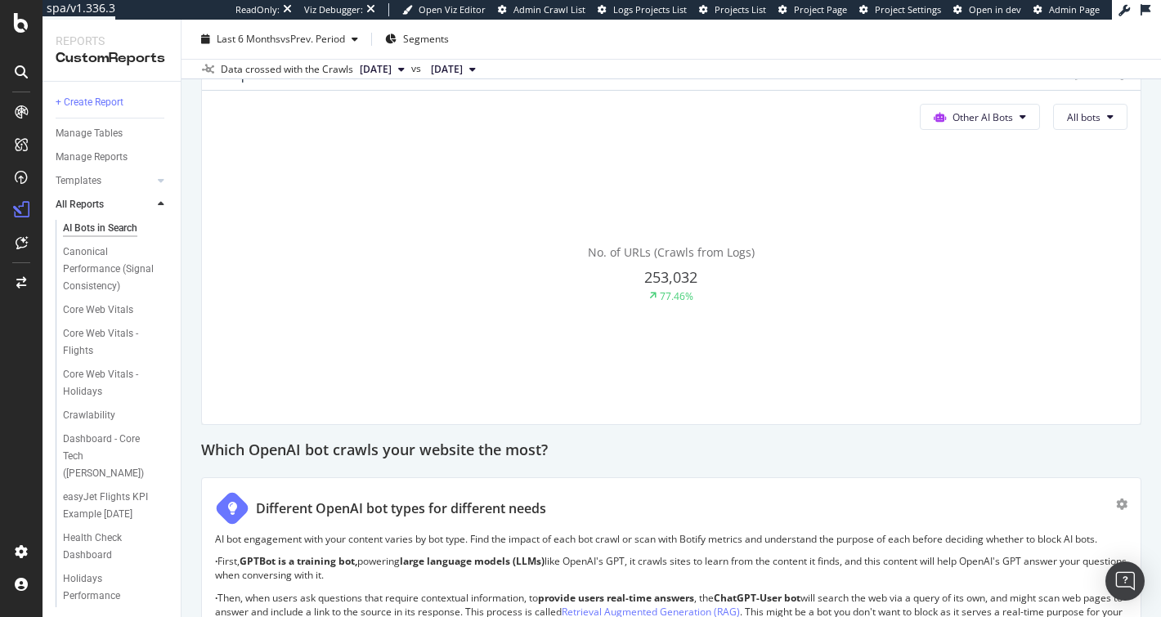
scroll to position [1431, 0]
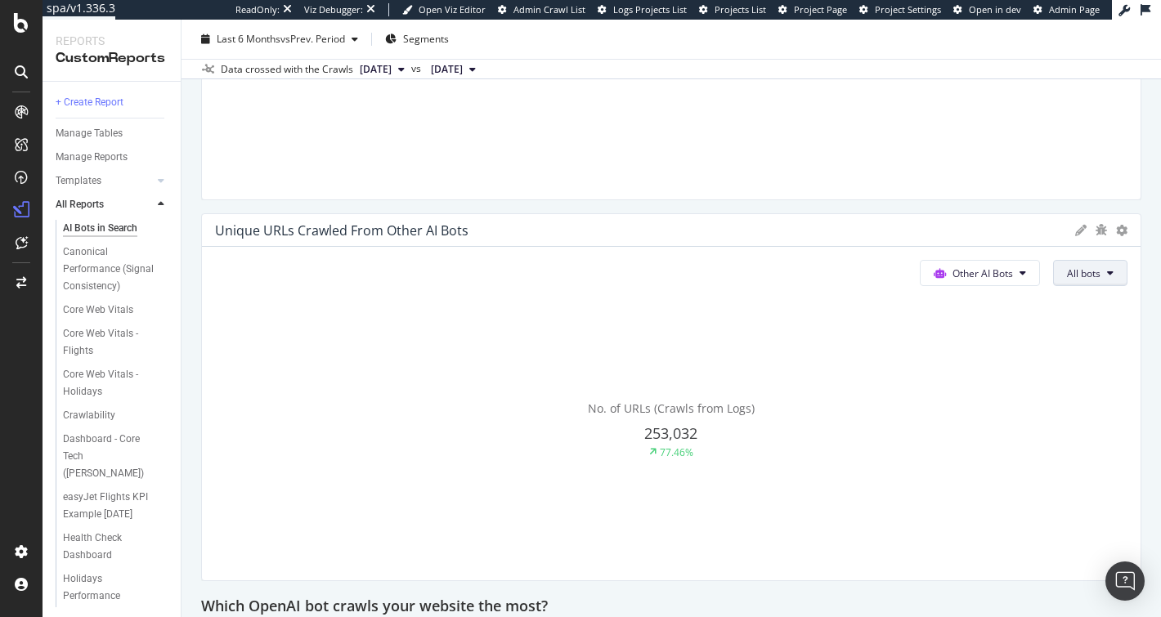
click at [1069, 269] on span "All bots" at bounding box center [1084, 274] width 34 height 14
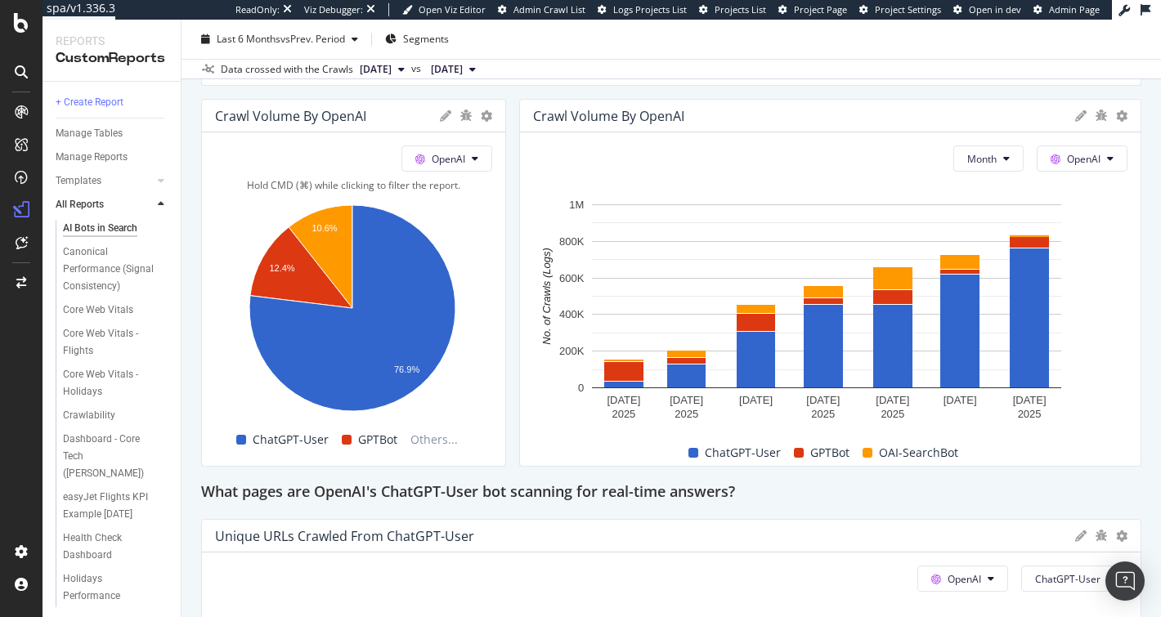
scroll to position [2199, 0]
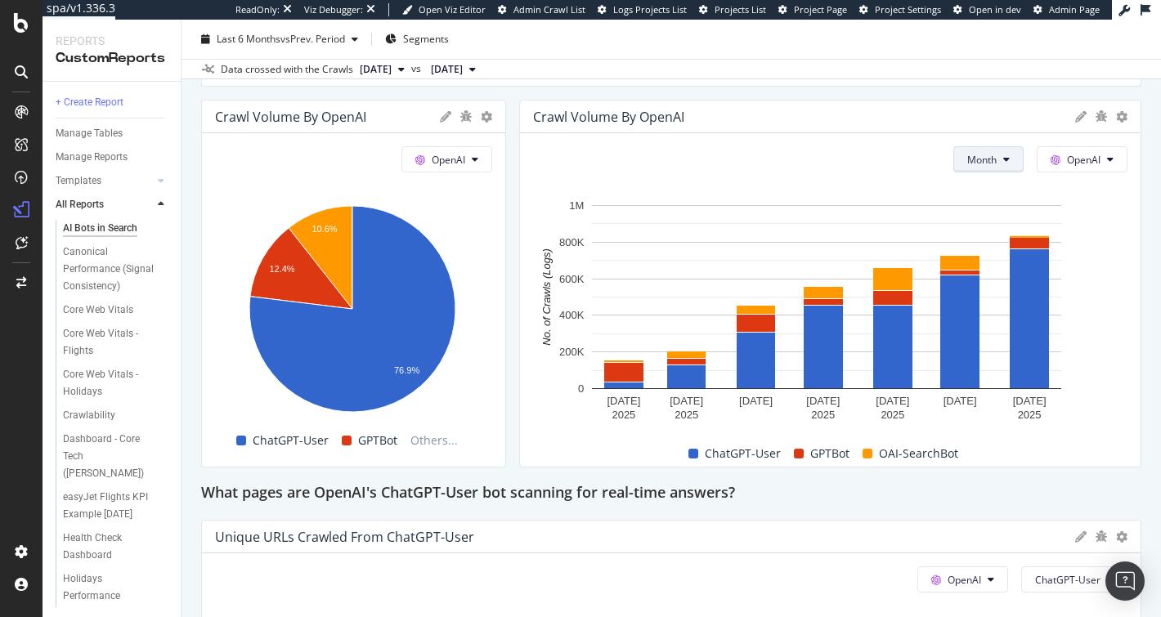
click at [967, 160] on span "Month" at bounding box center [981, 160] width 29 height 14
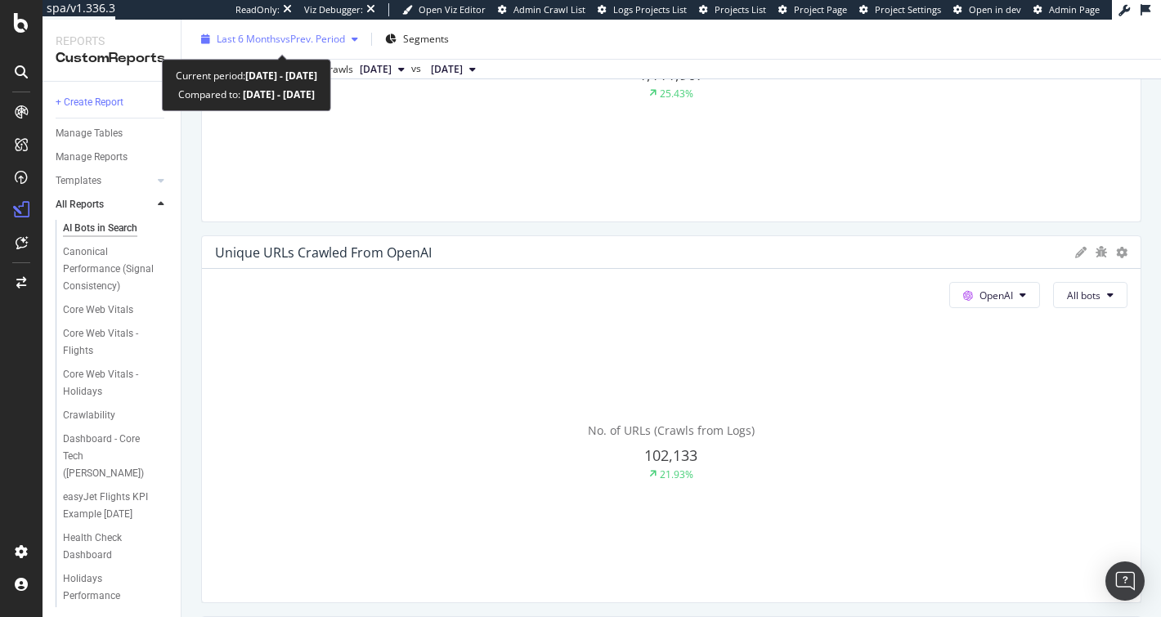
click at [310, 42] on span "vs Prev. Period" at bounding box center [312, 39] width 65 height 14
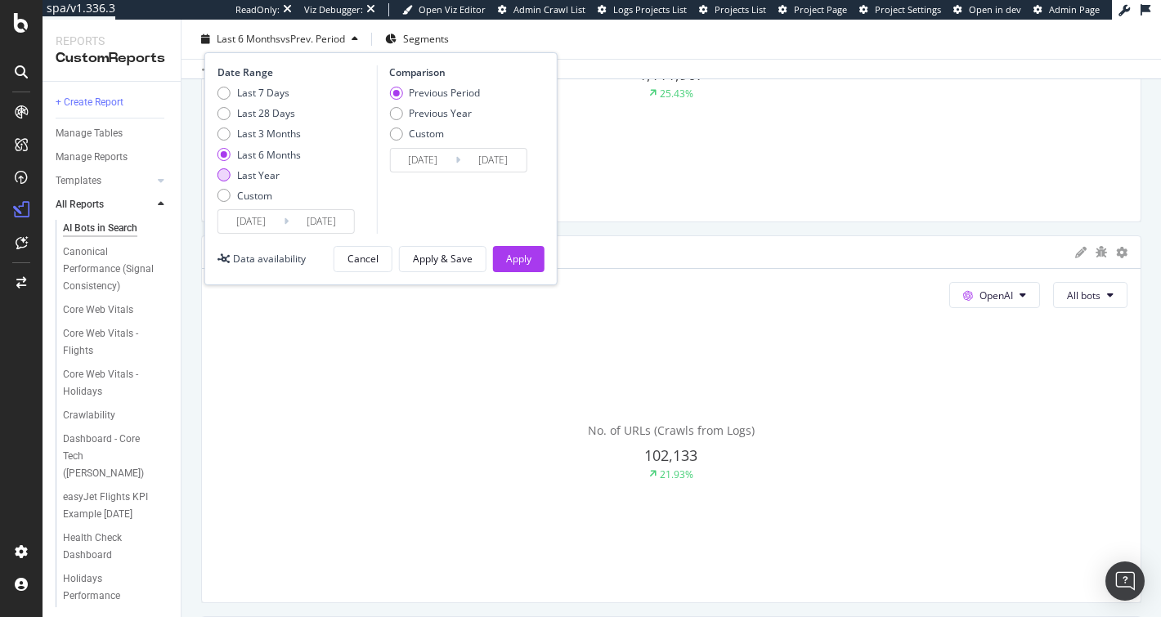
click at [249, 177] on div "Last Year" at bounding box center [258, 175] width 43 height 14
type input "2024/08/18"
type input "2023/08/19"
type input "2024/08/17"
click at [504, 262] on button "Apply" at bounding box center [519, 259] width 52 height 26
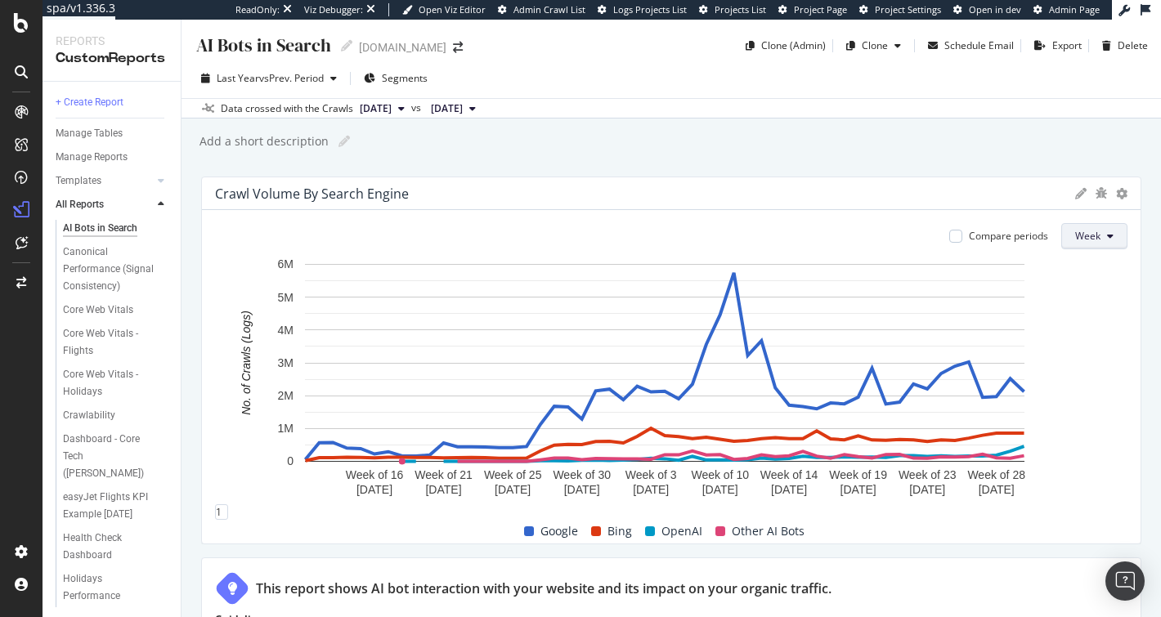
click at [1084, 231] on span "Week" at bounding box center [1087, 236] width 25 height 14
click at [1081, 325] on span "Month" at bounding box center [1077, 327] width 29 height 15
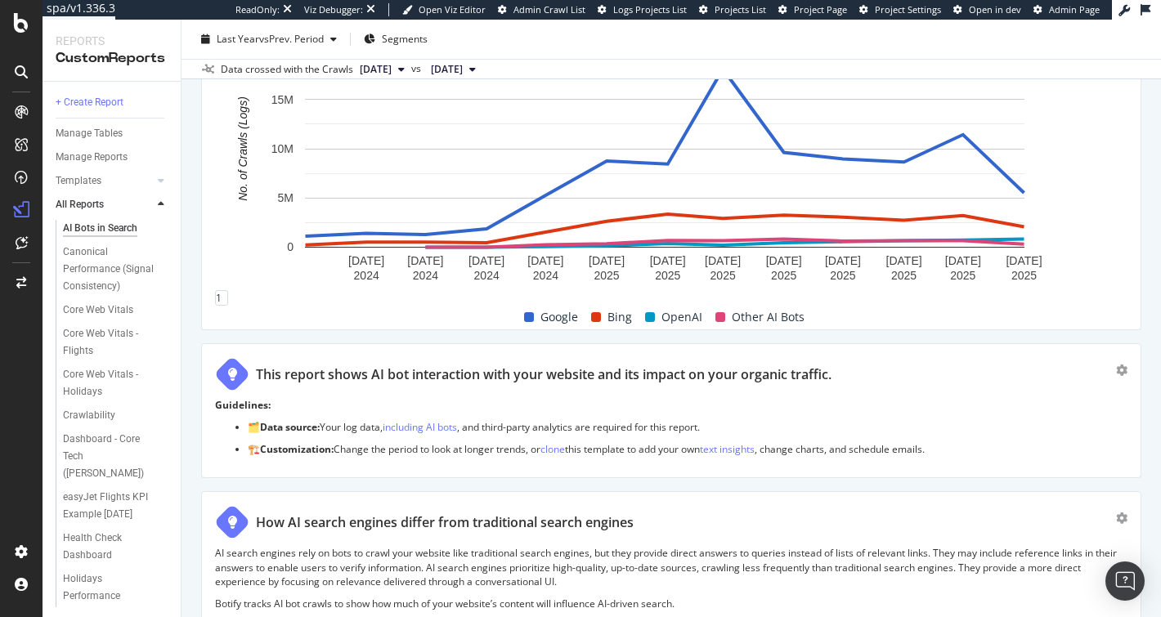
scroll to position [17, 0]
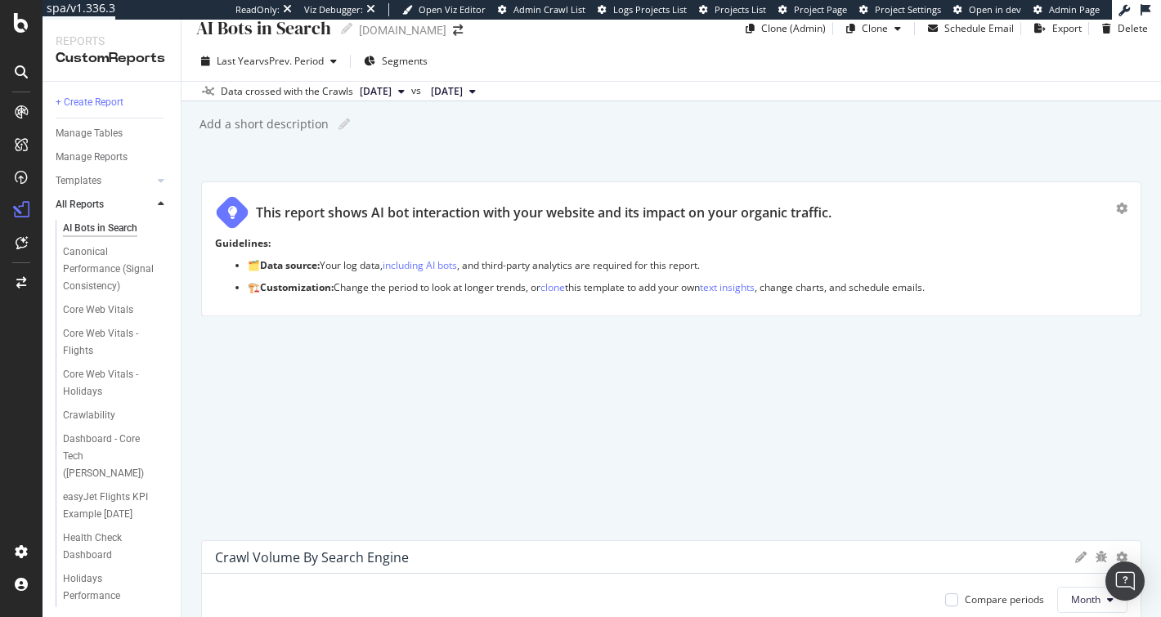
drag, startPoint x: 331, startPoint y: 567, endPoint x: 311, endPoint y: 184, distance: 383.2
click at [311, 204] on div "This report shows AI bot interaction with your website and its impact on your o…" at bounding box center [544, 213] width 576 height 19
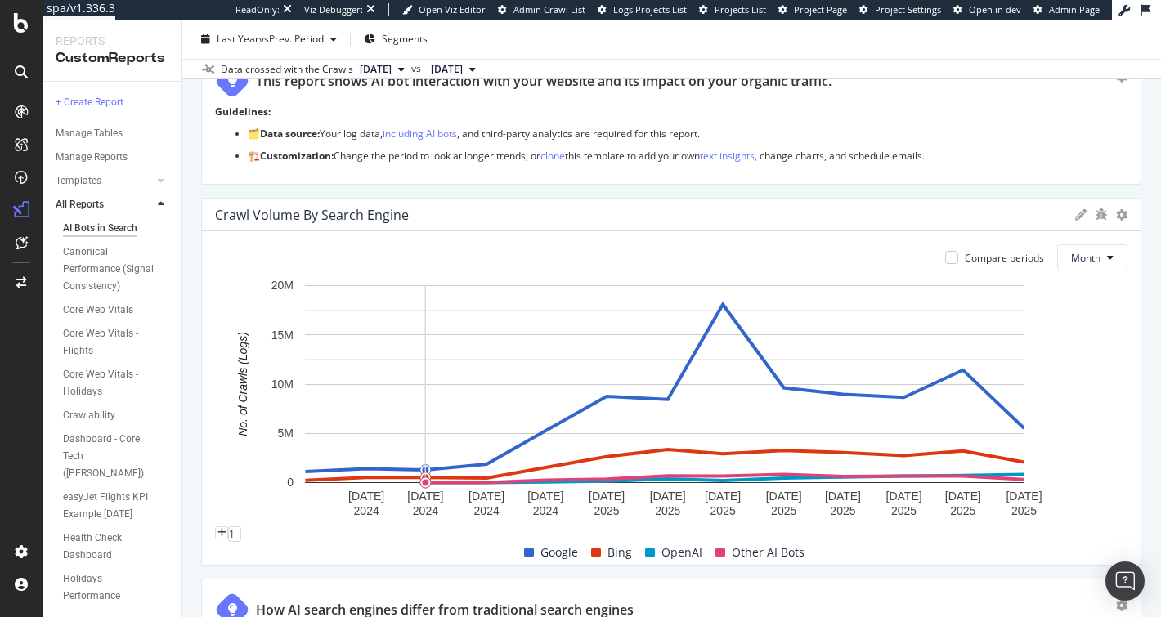
scroll to position [197, 0]
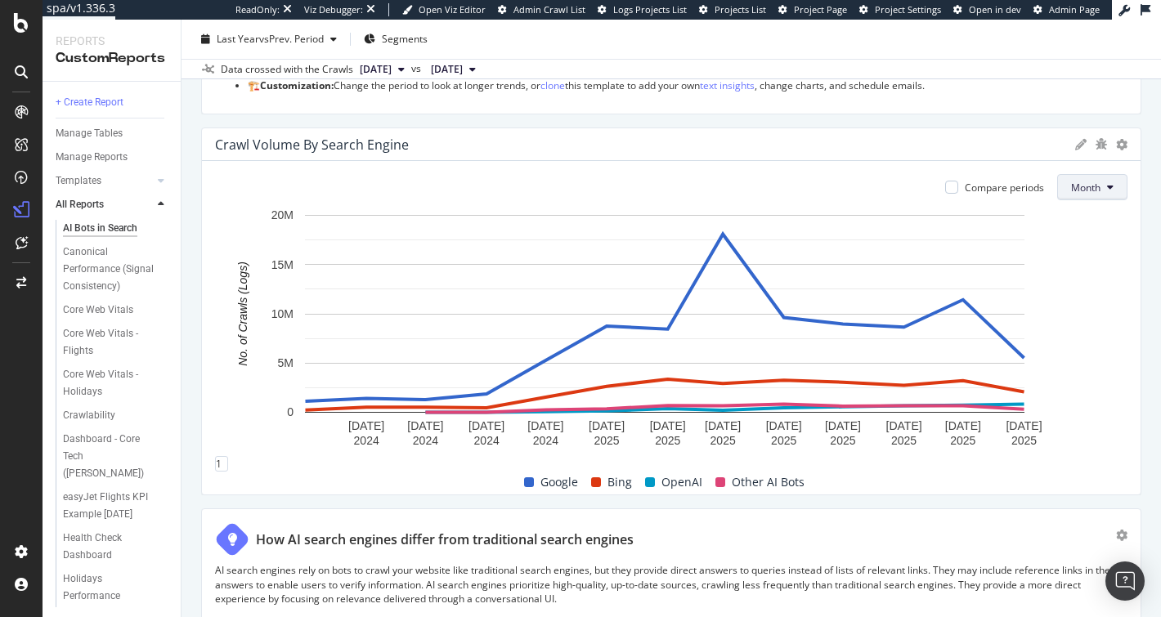
click at [1107, 195] on button "Month" at bounding box center [1092, 187] width 70 height 26
click at [1087, 191] on button "Month" at bounding box center [1092, 187] width 70 height 26
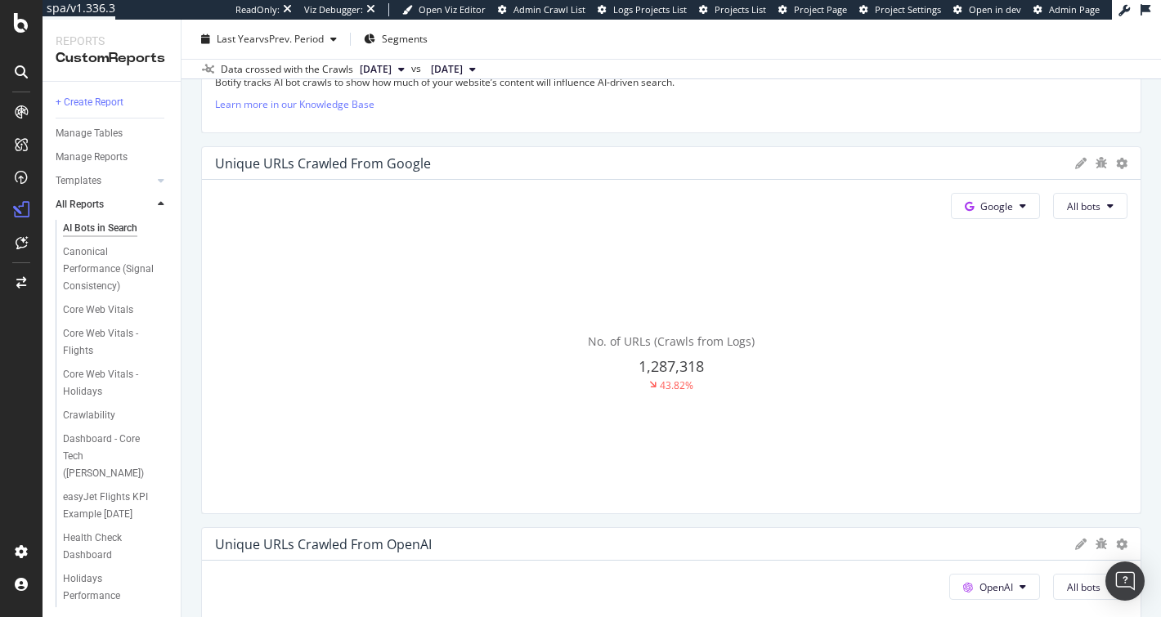
scroll to position [736, 0]
click at [1002, 202] on button "Google" at bounding box center [995, 206] width 89 height 26
click at [1003, 307] on div "OpenAI" at bounding box center [996, 297] width 113 height 24
click at [984, 199] on span "OpenAI" at bounding box center [996, 206] width 34 height 14
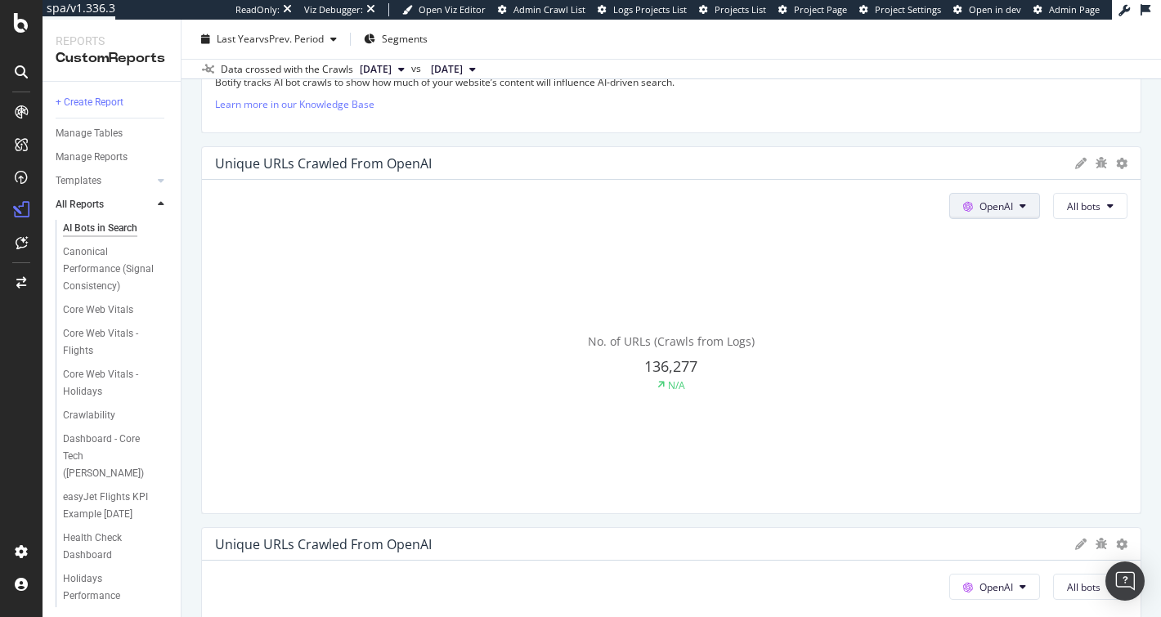
click at [984, 199] on span "OpenAI" at bounding box center [996, 206] width 34 height 14
click at [1000, 201] on span "OpenAI" at bounding box center [996, 206] width 34 height 14
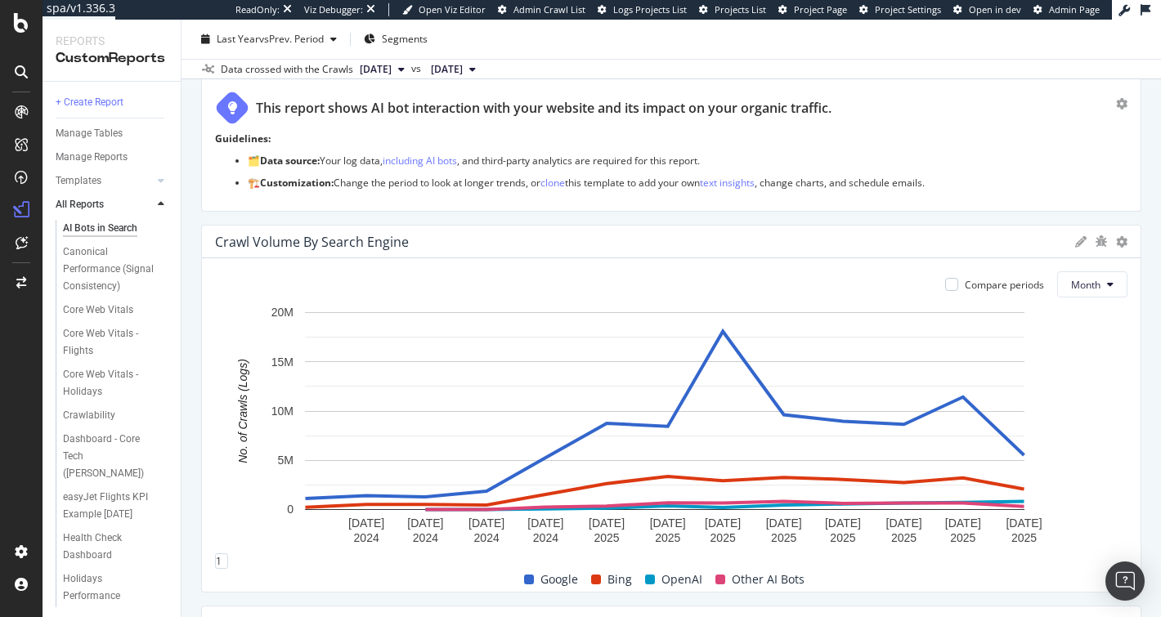
scroll to position [0, 0]
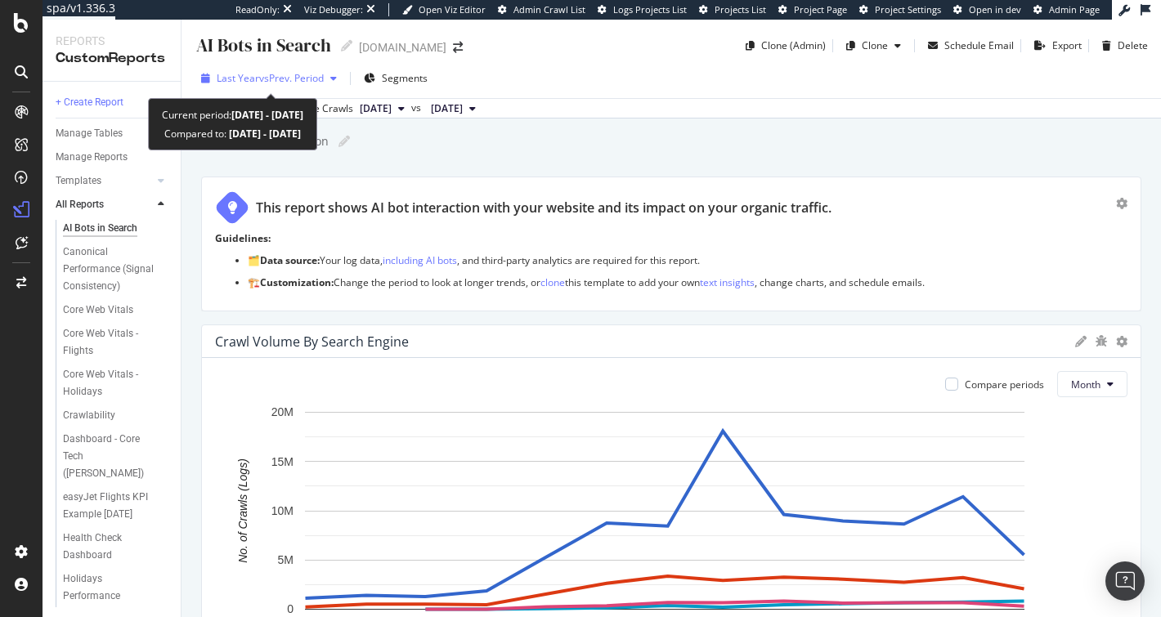
click at [313, 73] on span "vs Prev. Period" at bounding box center [291, 78] width 65 height 14
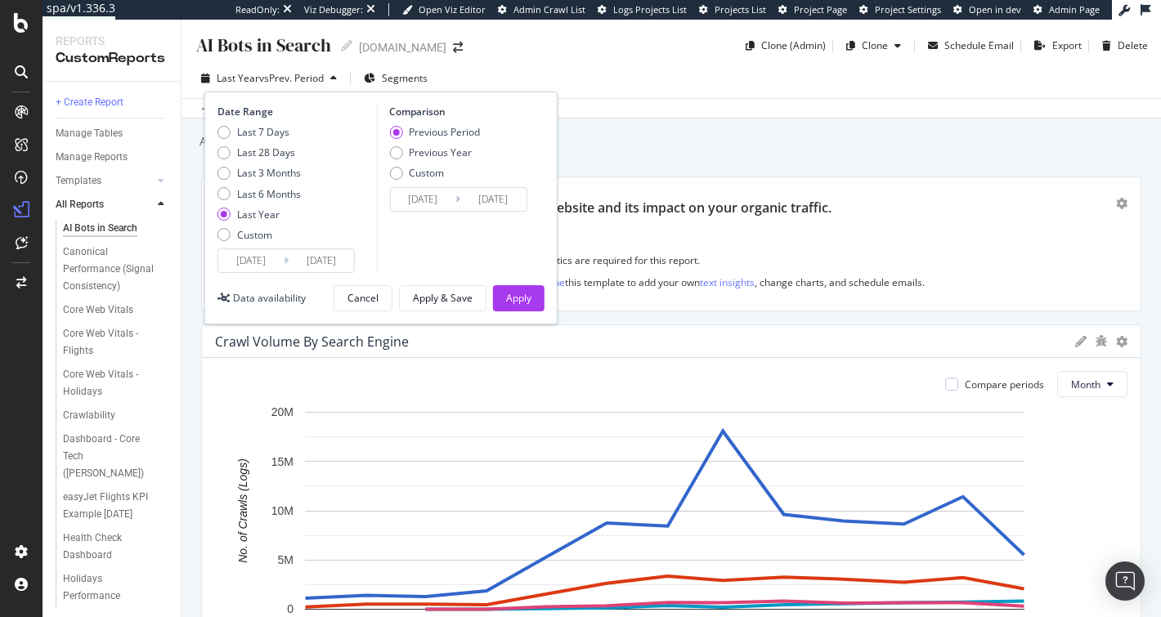
click at [643, 86] on div "Last Year vs Prev. Period Segments Date Range Last 7 Days Last 28 Days Last 3 M…" at bounding box center [670, 81] width 979 height 33
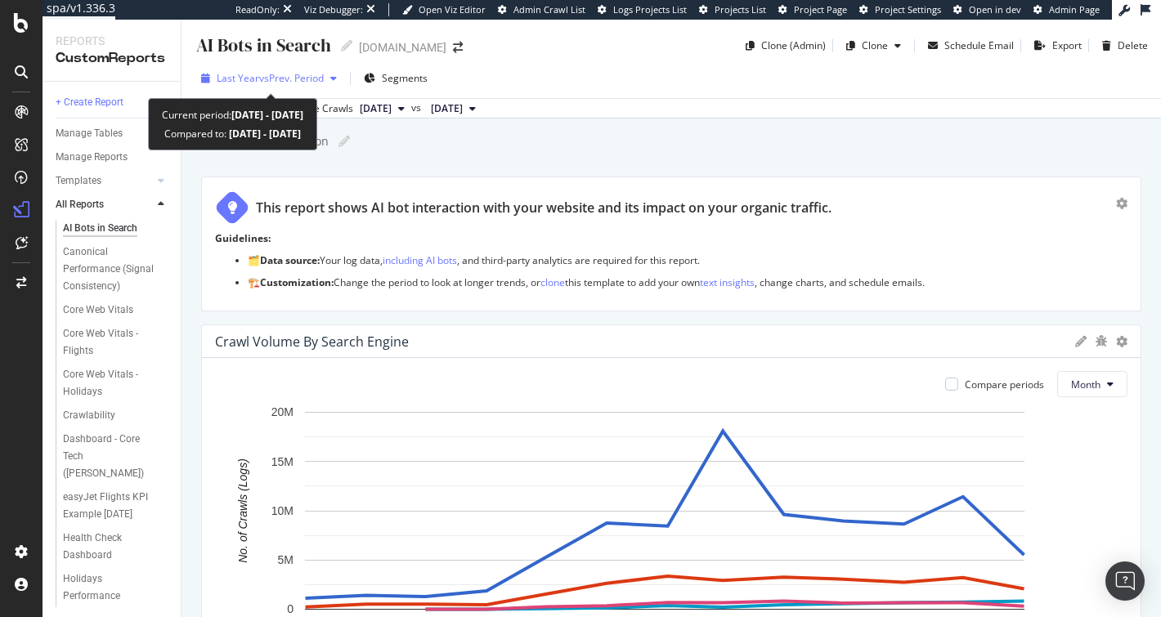
click at [273, 81] on span "vs Prev. Period" at bounding box center [291, 78] width 65 height 14
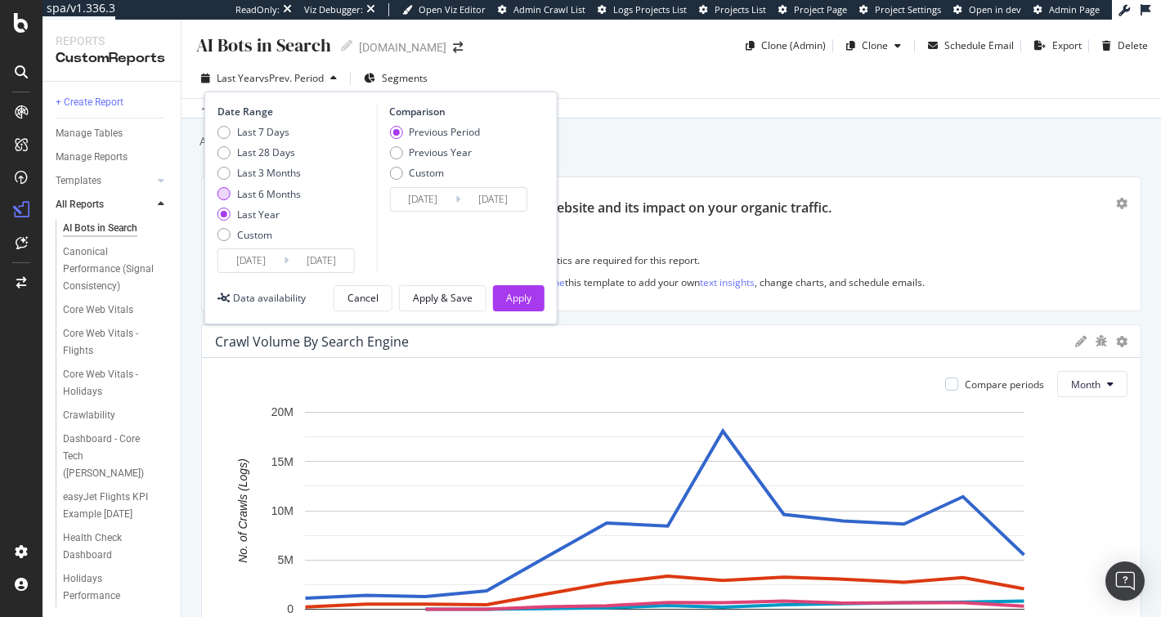
click at [272, 194] on div "Last 6 Months" at bounding box center [269, 194] width 64 height 14
type input "2025/02/18"
type input "2024/08/20"
type input "2025/02/17"
click at [507, 291] on div "Apply" at bounding box center [518, 298] width 25 height 14
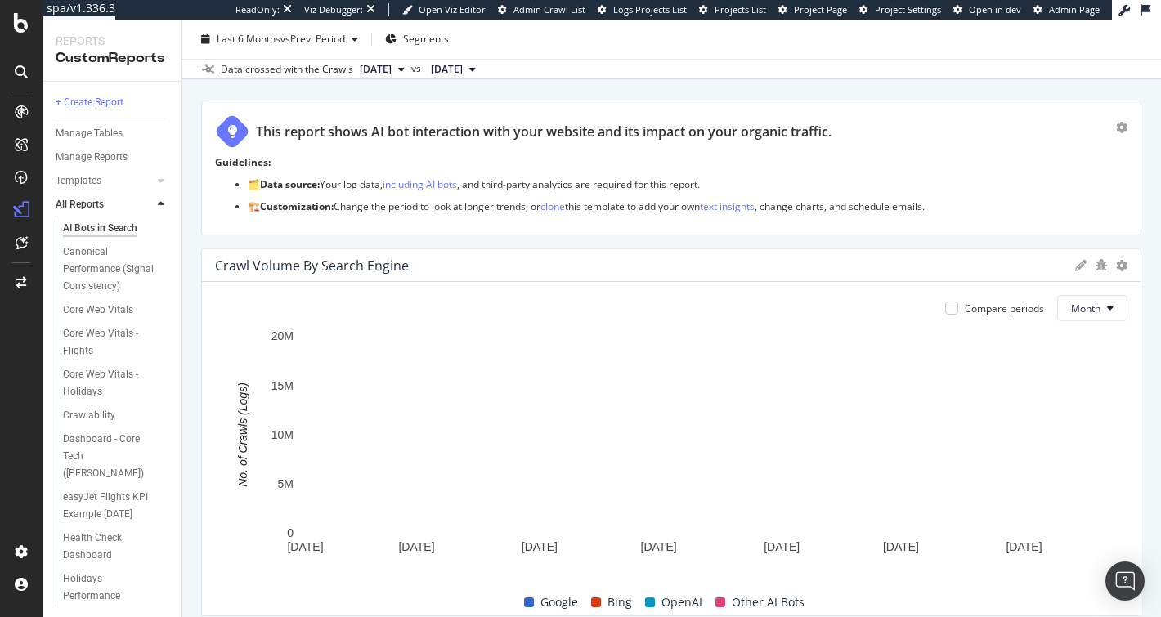
scroll to position [153, 0]
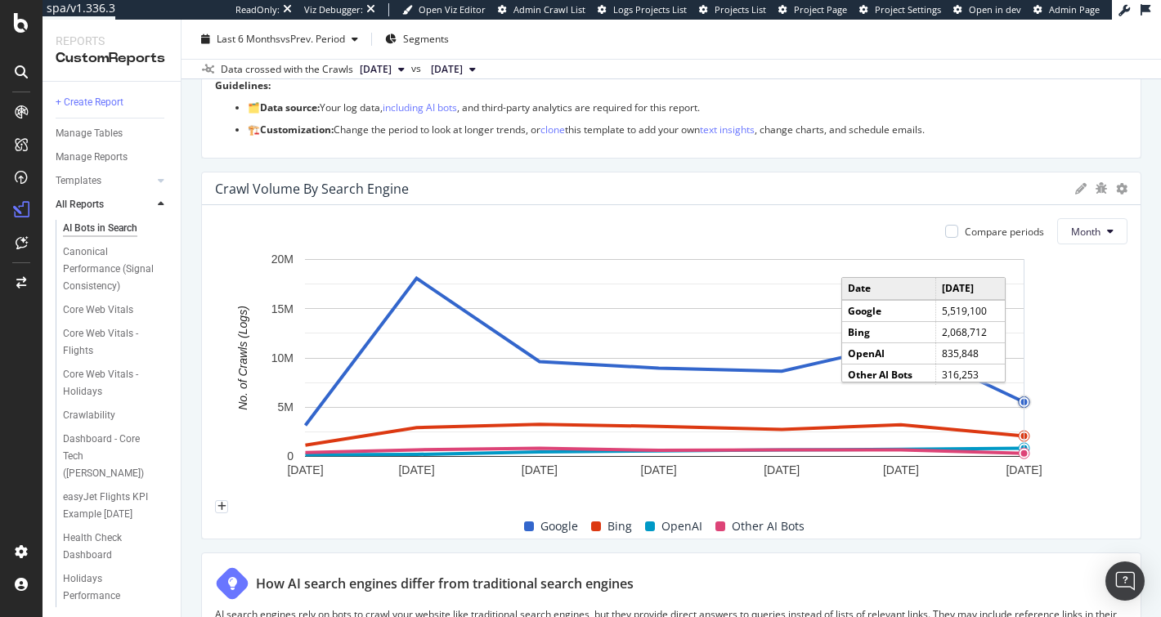
click at [1021, 401] on circle "A chart." at bounding box center [1024, 402] width 7 height 7
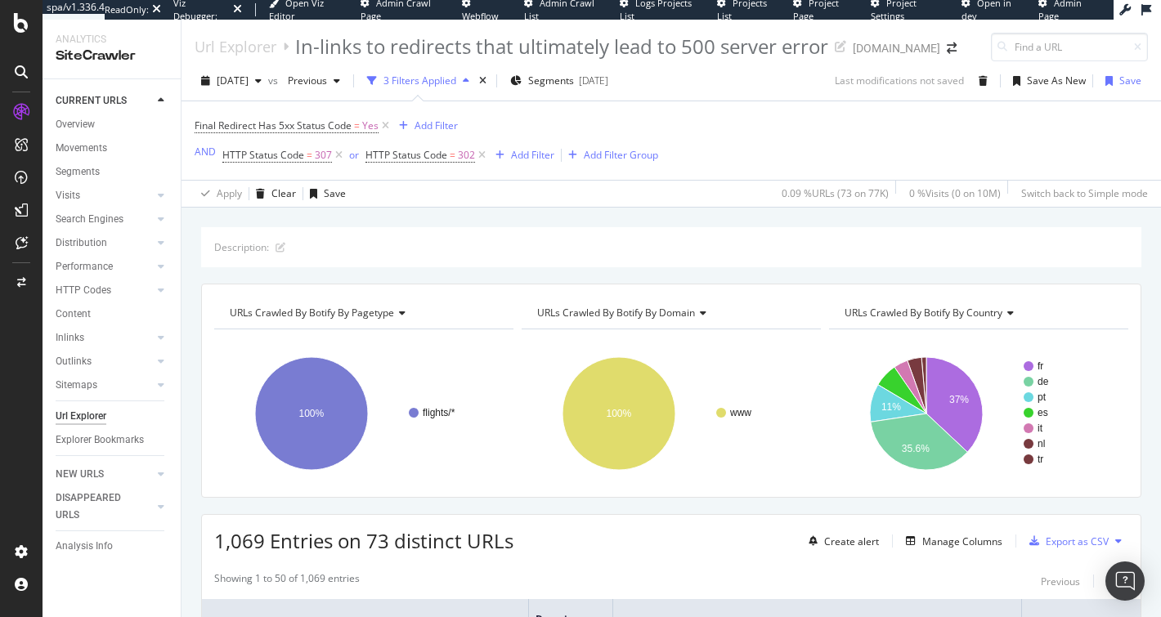
click at [778, 139] on div "Final Redirect Has 5xx Status Code = Yes Add Filter AND HTTP Status Code = 307 …" at bounding box center [671, 140] width 953 height 78
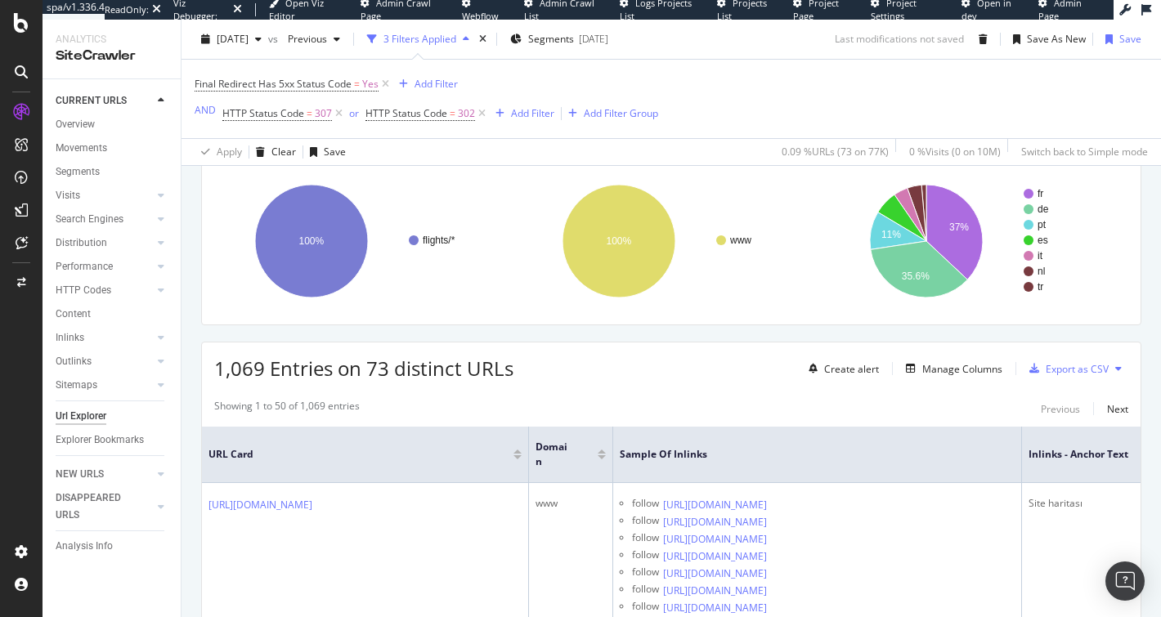
scroll to position [311, 0]
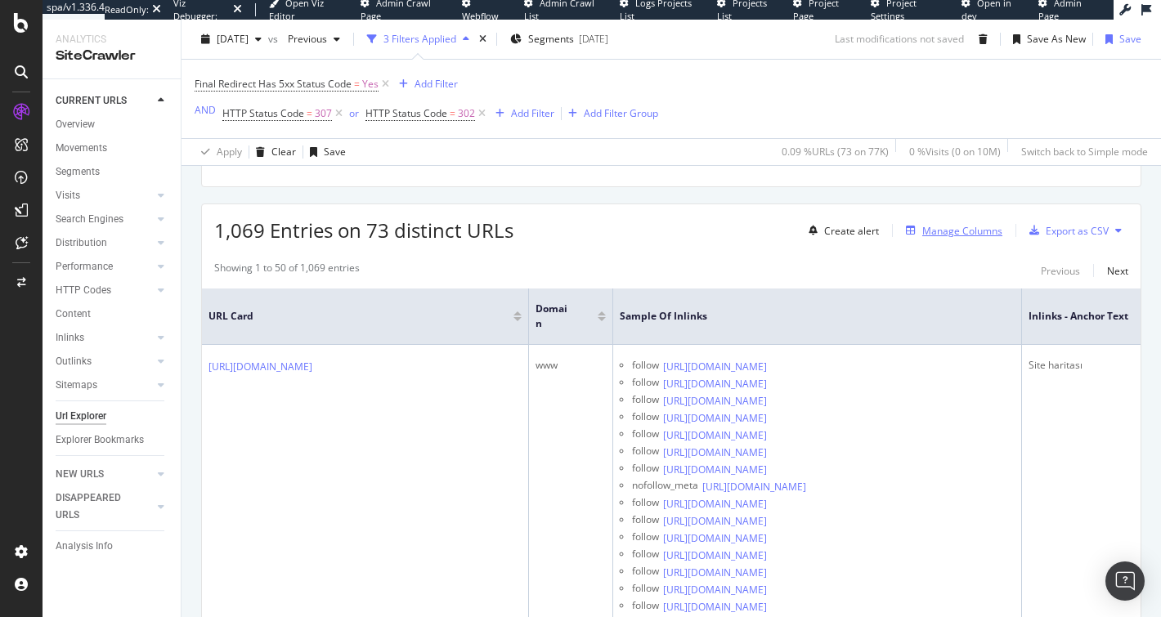
click at [945, 233] on div "Manage Columns" at bounding box center [962, 231] width 80 height 14
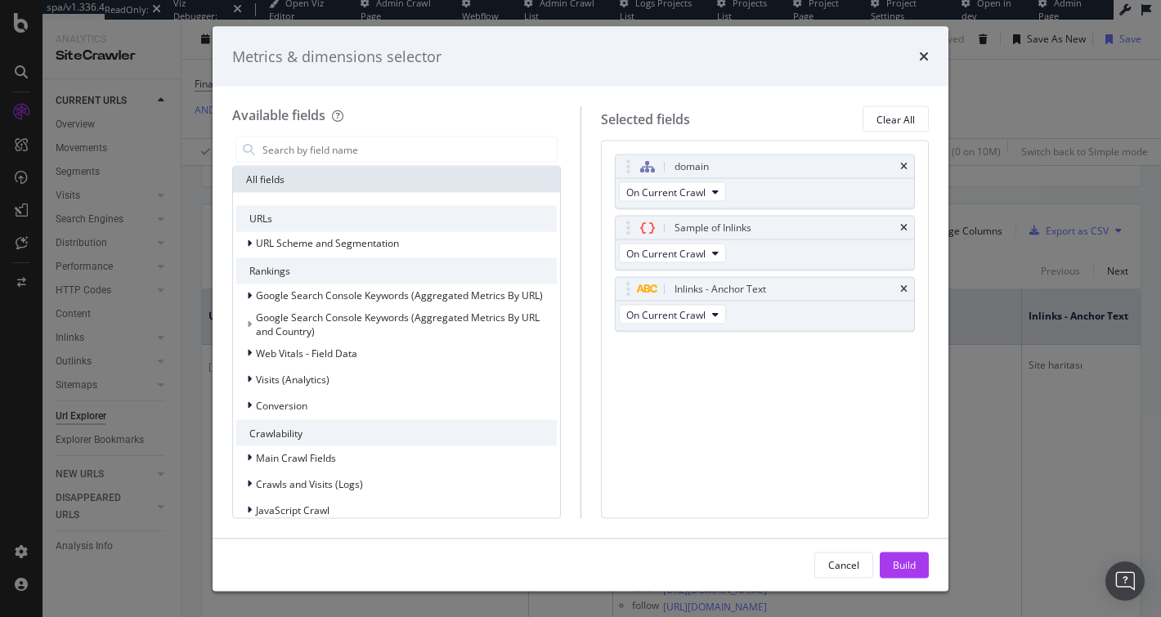
click at [925, 53] on icon "times" at bounding box center [924, 56] width 10 height 13
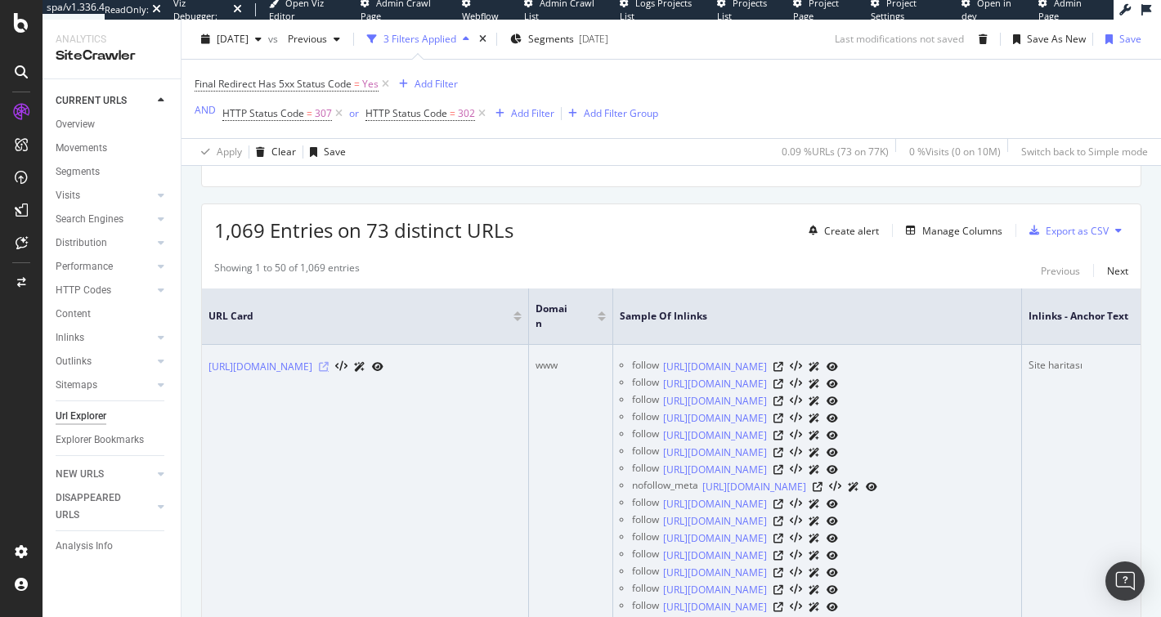
click at [329, 364] on icon at bounding box center [324, 367] width 10 height 10
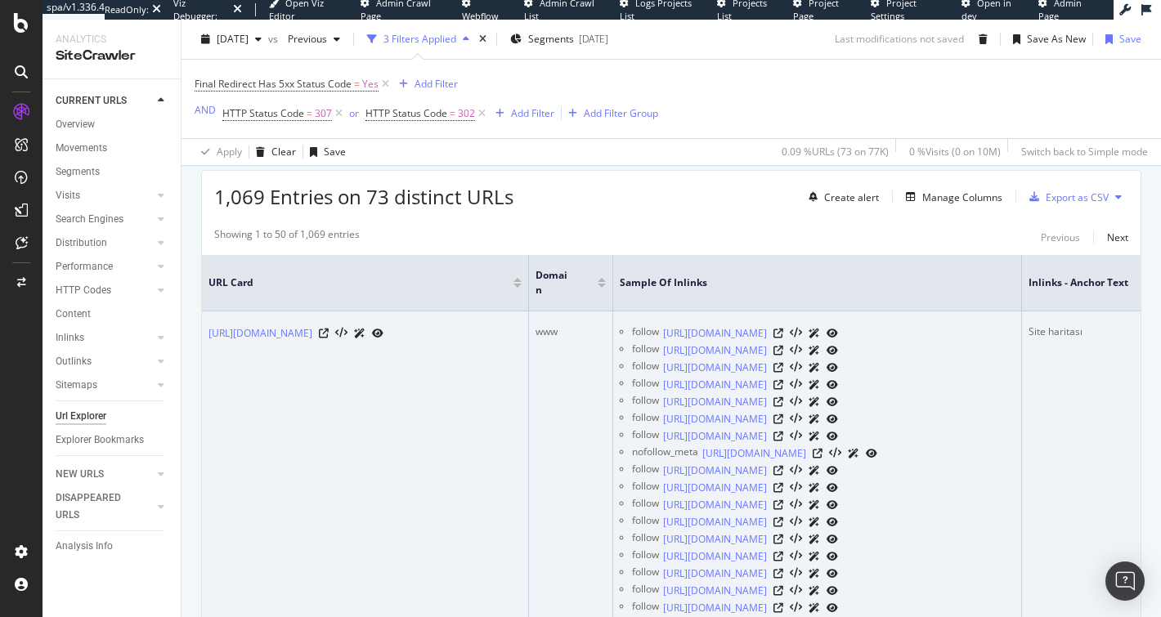
scroll to position [450, 0]
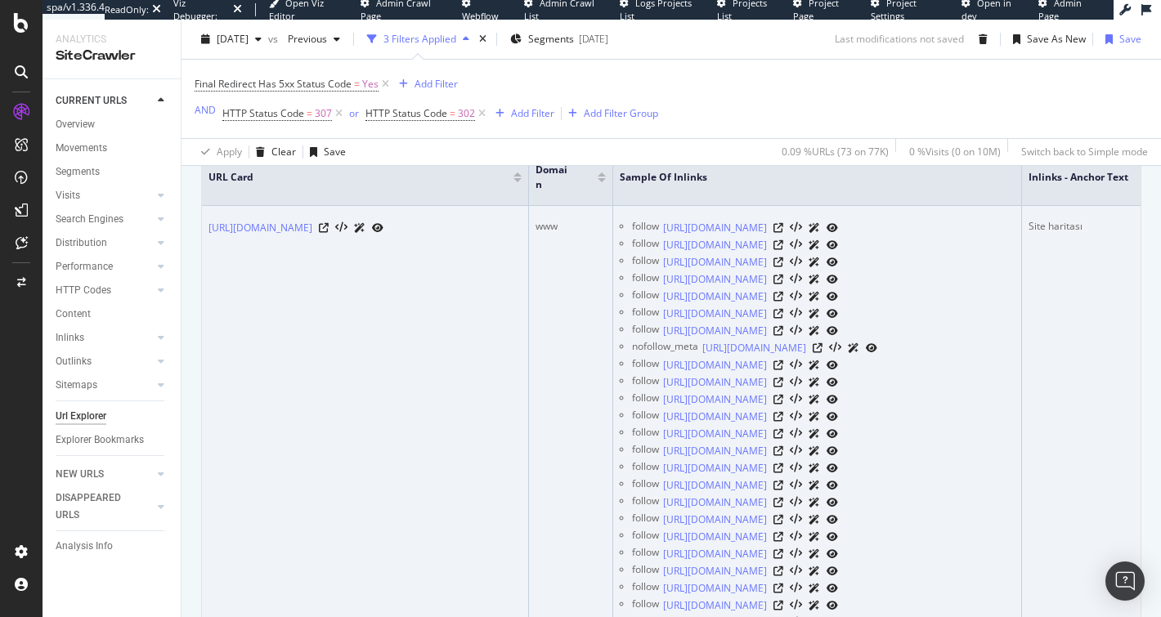
click at [1042, 224] on div "Site haritası" at bounding box center [1121, 226] width 187 height 15
click at [1049, 225] on div "Site haritası" at bounding box center [1121, 226] width 187 height 15
click at [783, 223] on icon at bounding box center [778, 228] width 10 height 10
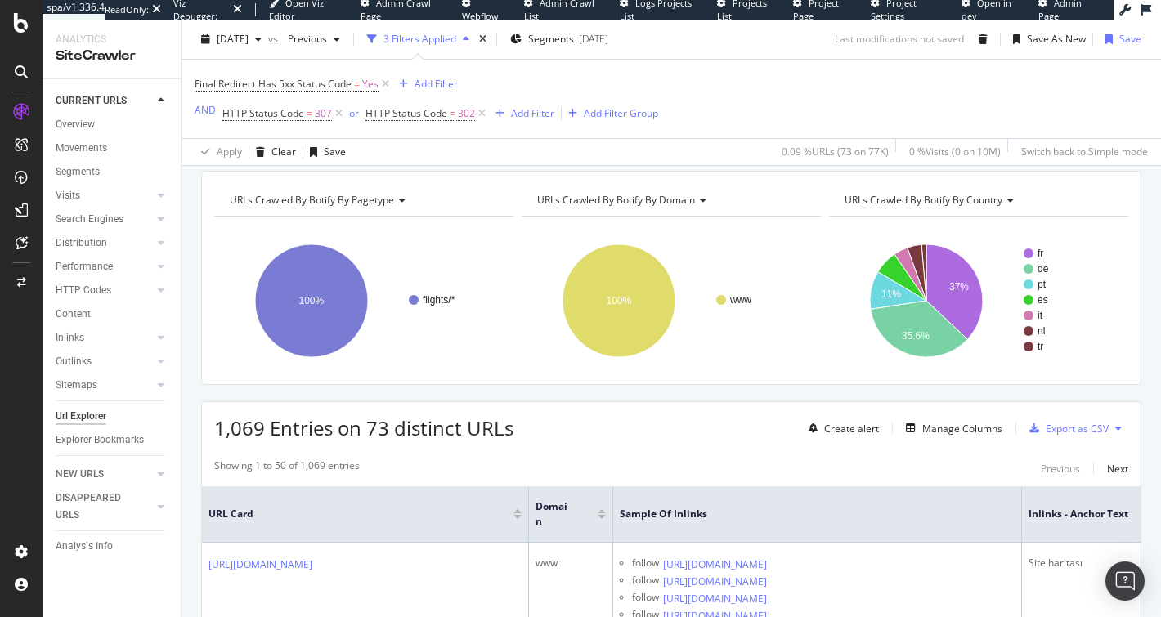
scroll to position [186, 0]
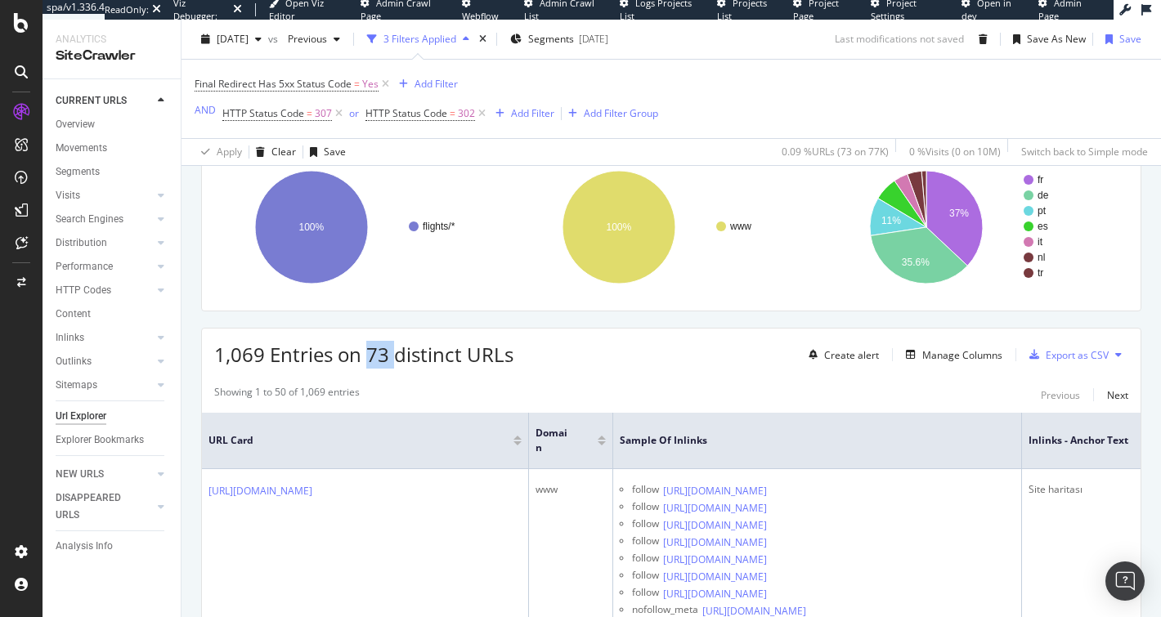
drag, startPoint x: 365, startPoint y: 352, endPoint x: 398, endPoint y: 348, distance: 33.7
click at [398, 348] on span "1,069 Entries on 73 distinct URLs" at bounding box center [363, 354] width 299 height 27
drag, startPoint x: 268, startPoint y: 356, endPoint x: 215, endPoint y: 349, distance: 53.5
click at [214, 350] on span "1,069 Entries on 73 distinct URLs" at bounding box center [363, 354] width 299 height 27
click at [638, 361] on div "1,069 Entries on 73 distinct URLs Create alert Manage Columns Export as CSV" at bounding box center [671, 349] width 939 height 40
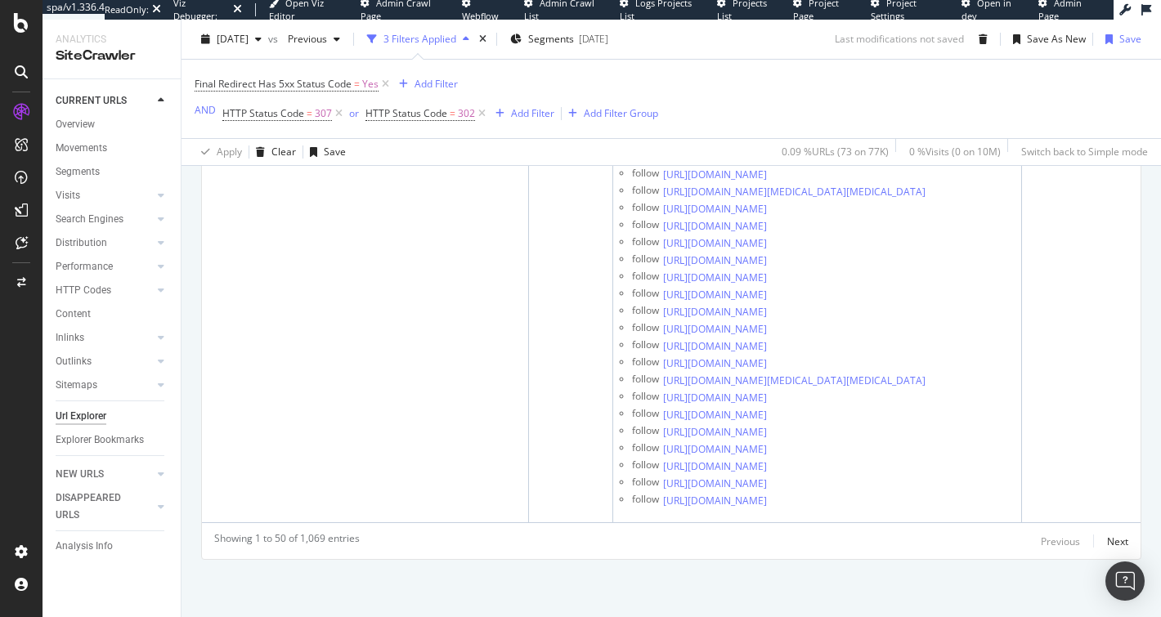
scroll to position [34866, 0]
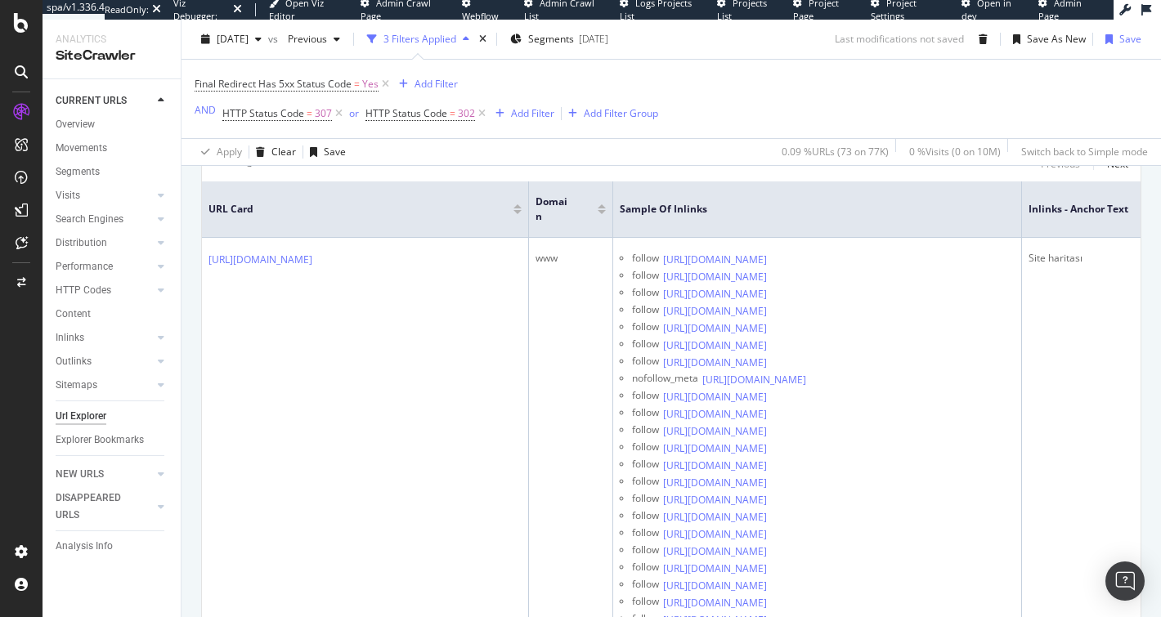
scroll to position [29, 0]
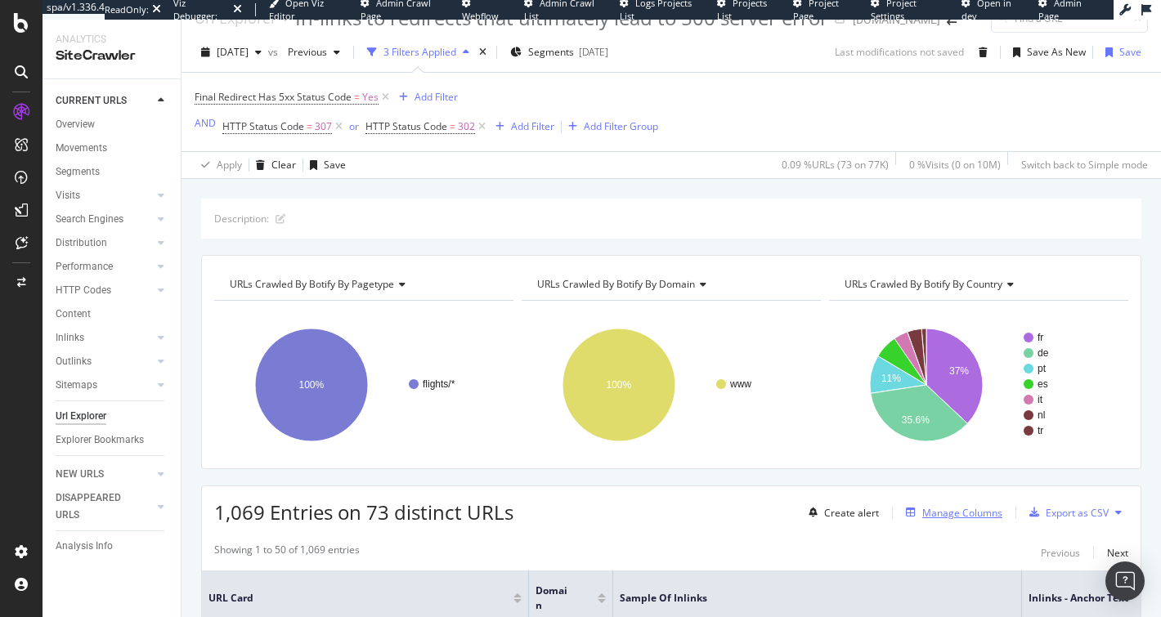
click at [937, 514] on div "Manage Columns" at bounding box center [962, 513] width 80 height 14
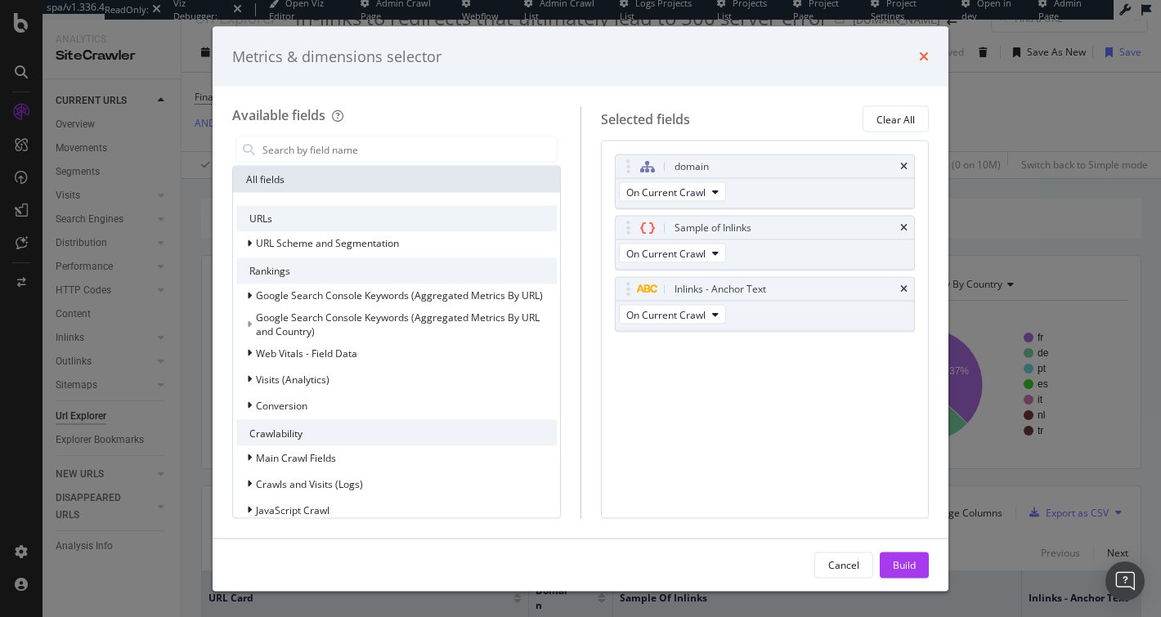
click at [921, 50] on icon "times" at bounding box center [924, 56] width 10 height 13
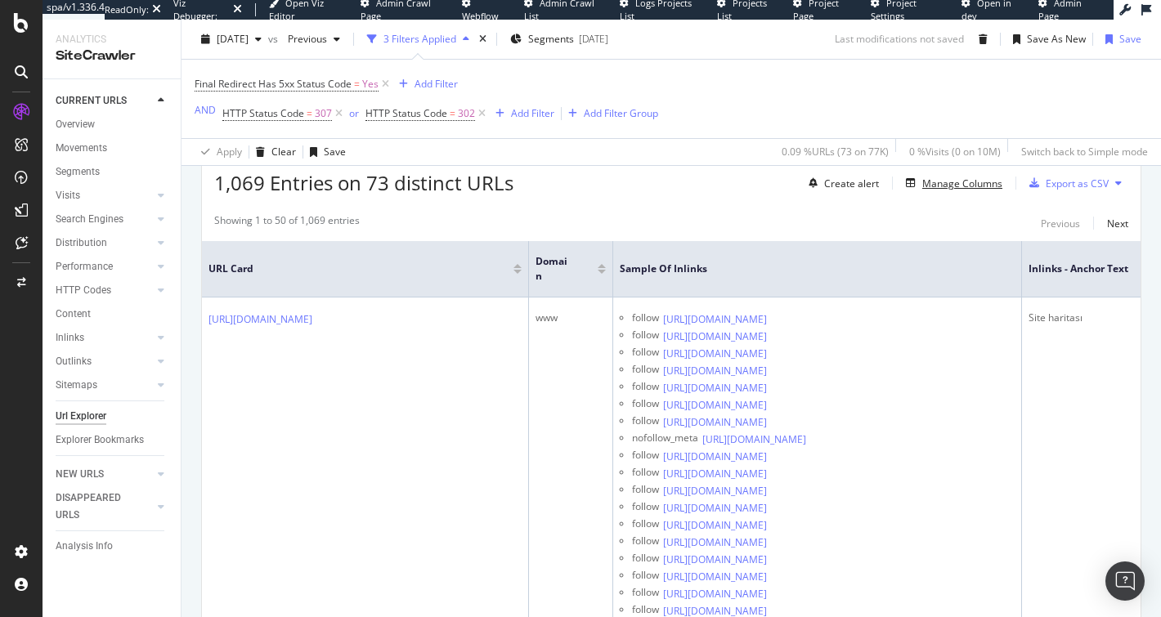
scroll to position [431, 0]
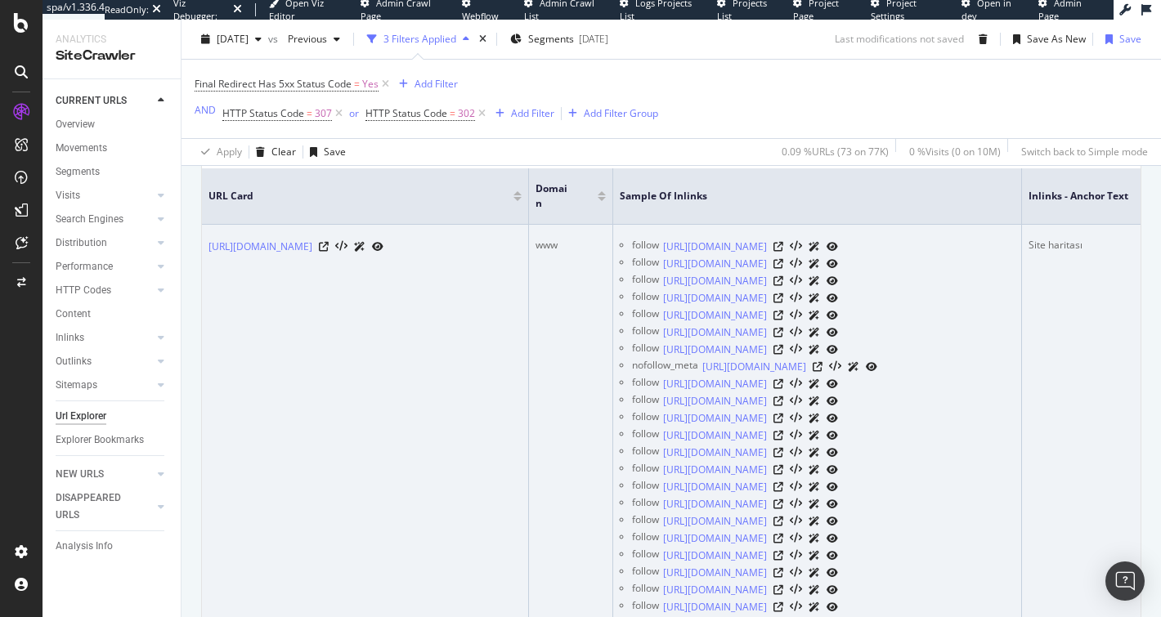
click at [544, 241] on div "www" at bounding box center [570, 245] width 70 height 15
click at [545, 242] on div "www" at bounding box center [570, 245] width 70 height 15
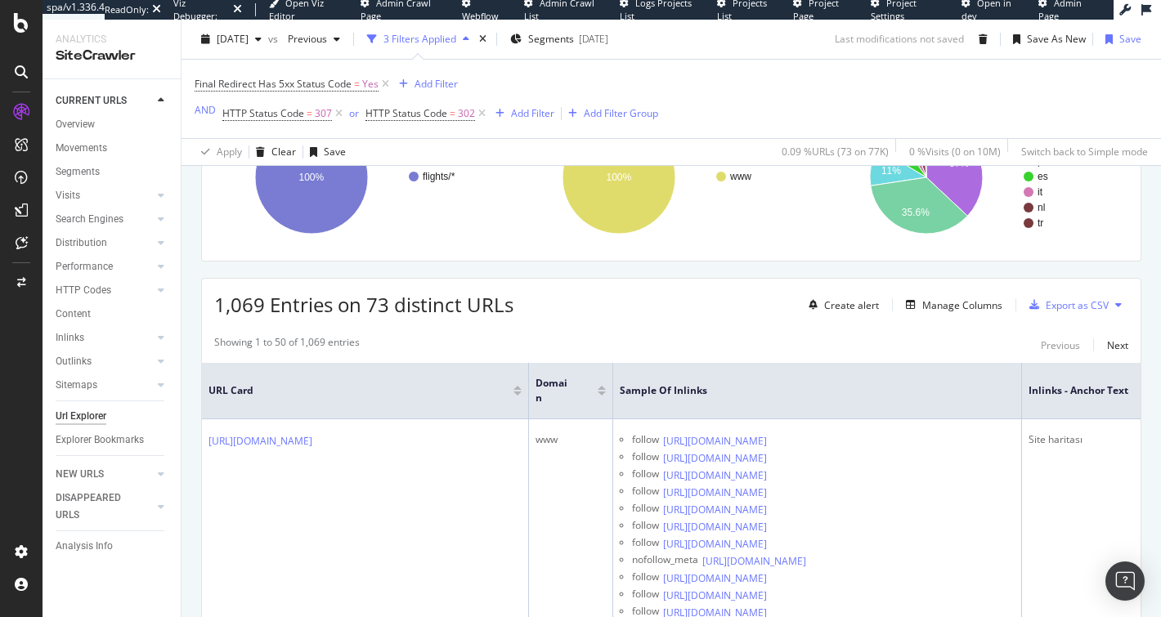
scroll to position [103, 0]
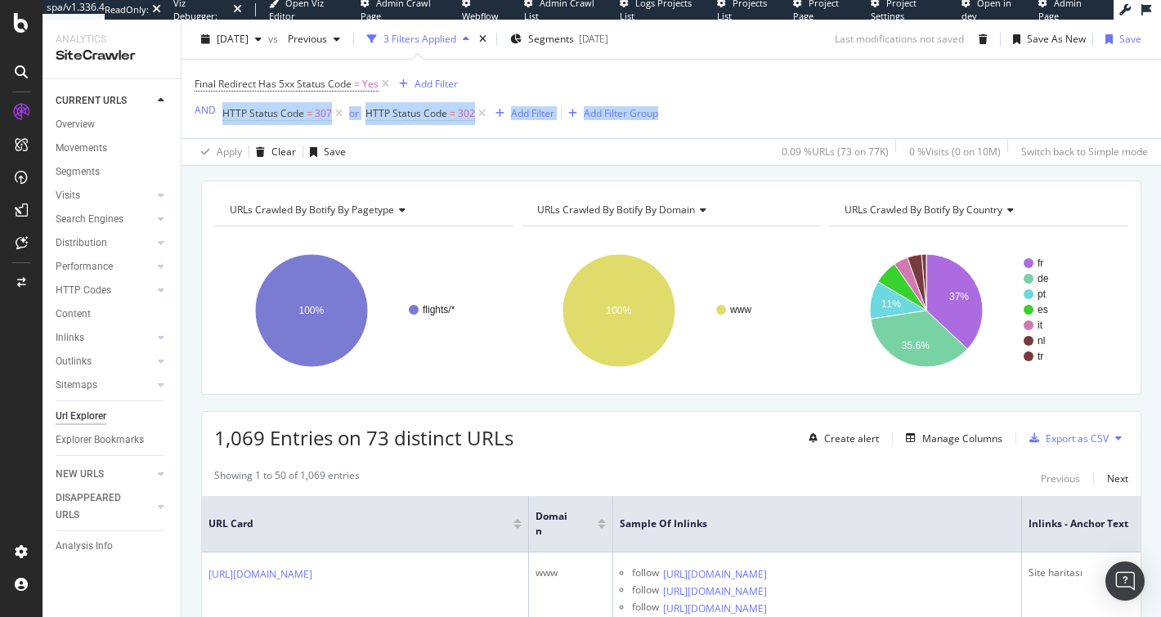
drag, startPoint x: 818, startPoint y: 116, endPoint x: 761, endPoint y: 63, distance: 77.5
click at [761, 63] on div "Final Redirect Has 5xx Status Code = Yes Add Filter AND HTTP Status Code = 307 …" at bounding box center [671, 99] width 953 height 78
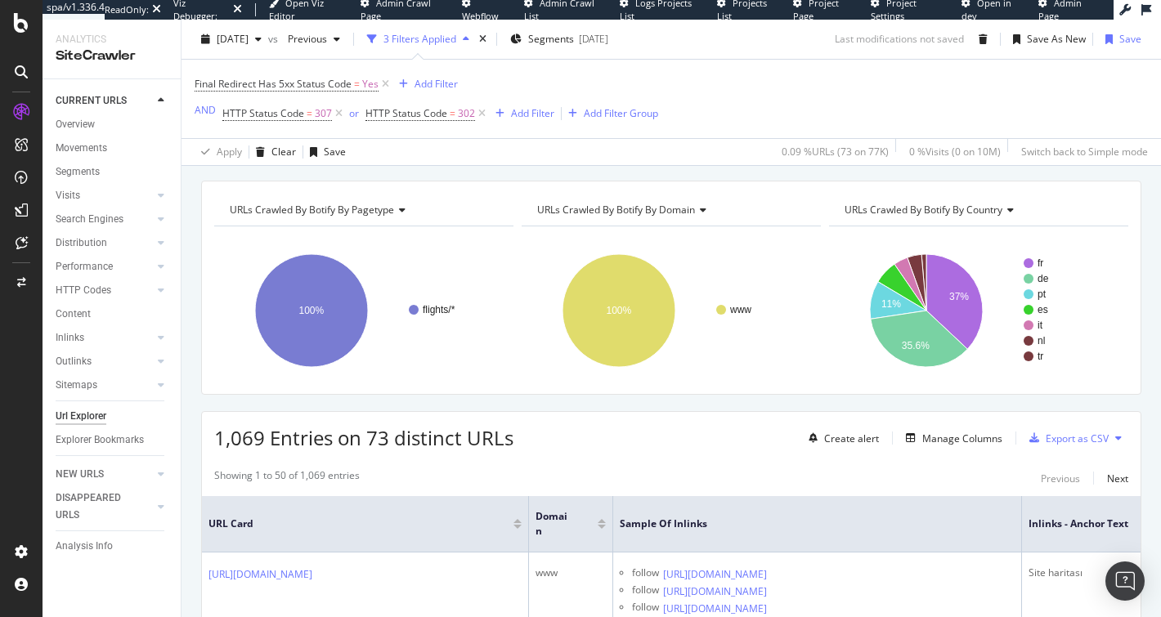
click at [761, 63] on div "Final Redirect Has 5xx Status Code = Yes Add Filter AND HTTP Status Code = 307 …" at bounding box center [671, 99] width 953 height 78
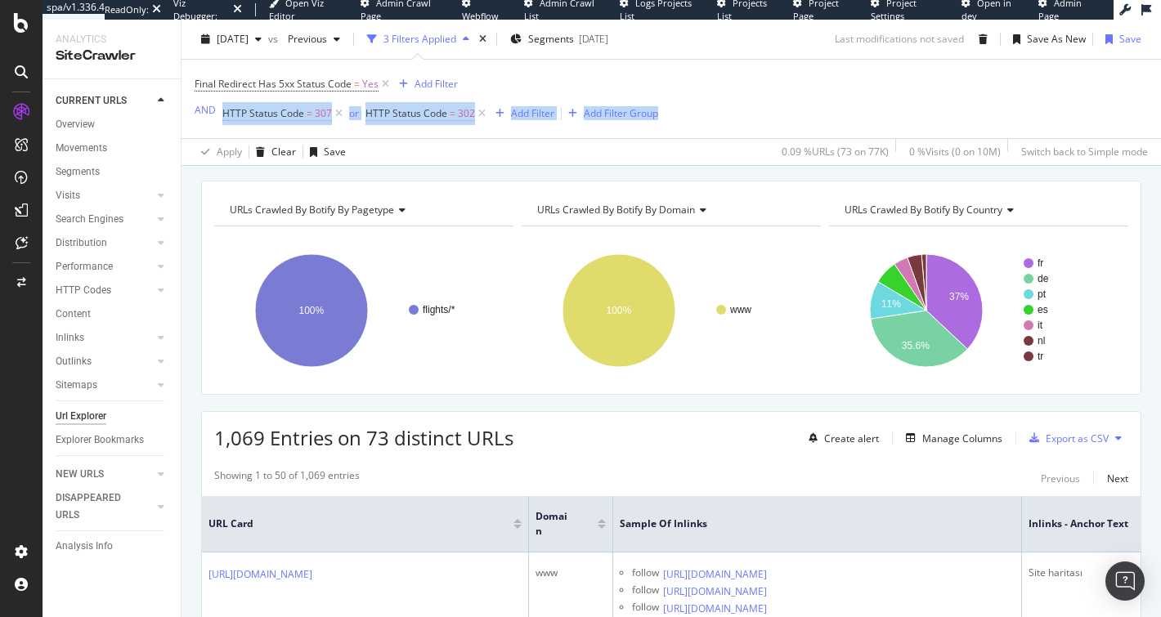
drag, startPoint x: 746, startPoint y: 63, endPoint x: 794, endPoint y: 107, distance: 65.4
click at [794, 107] on div "Final Redirect Has 5xx Status Code = Yes Add Filter AND HTTP Status Code = 307 …" at bounding box center [671, 99] width 953 height 78
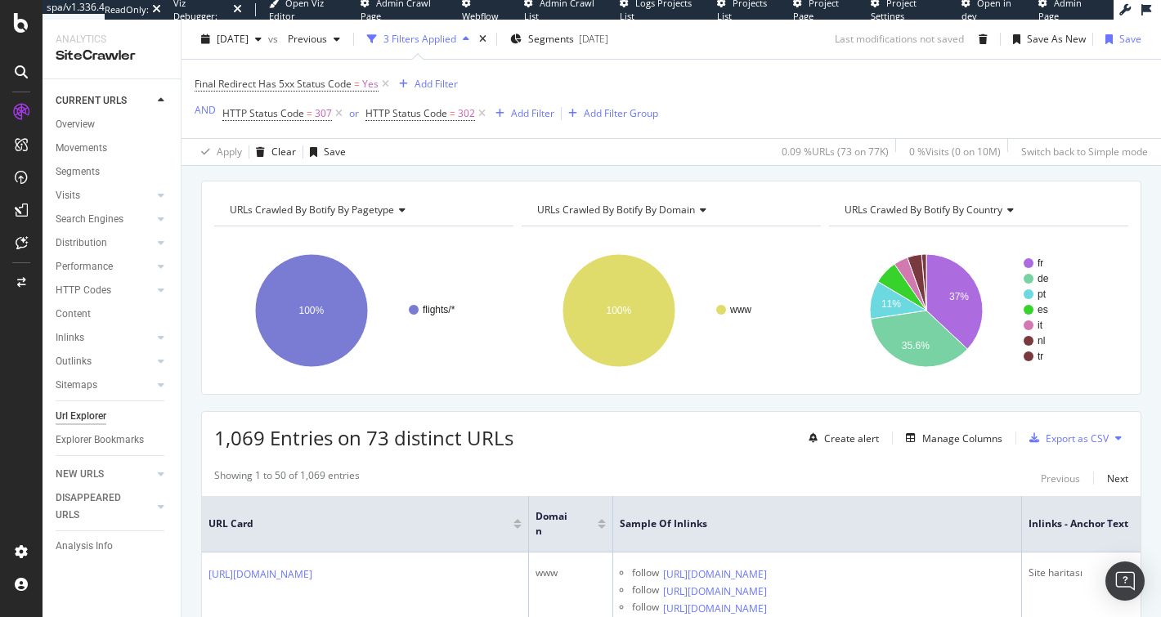
drag, startPoint x: 794, startPoint y: 107, endPoint x: 801, endPoint y: 113, distance: 9.3
click at [794, 107] on div "Final Redirect Has 5xx Status Code = Yes Add Filter AND HTTP Status Code = 307 …" at bounding box center [671, 99] width 953 height 78
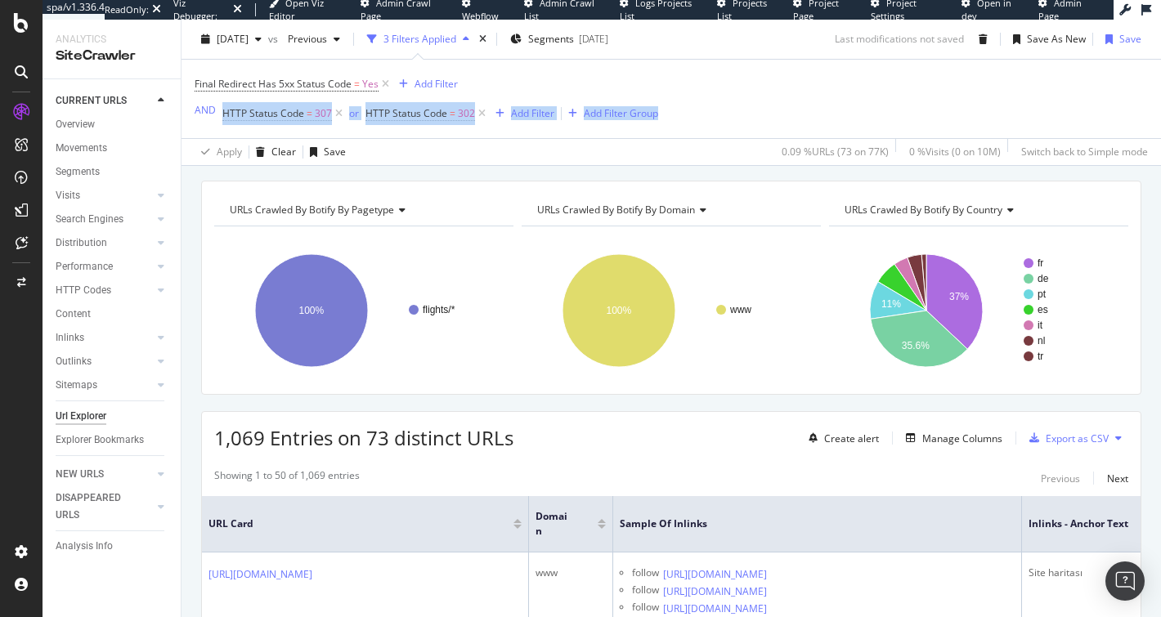
drag, startPoint x: 801, startPoint y: 113, endPoint x: 746, endPoint y: 74, distance: 66.9
click at [746, 74] on div "Final Redirect Has 5xx Status Code = Yes Add Filter AND HTTP Status Code = 307 …" at bounding box center [671, 99] width 953 height 78
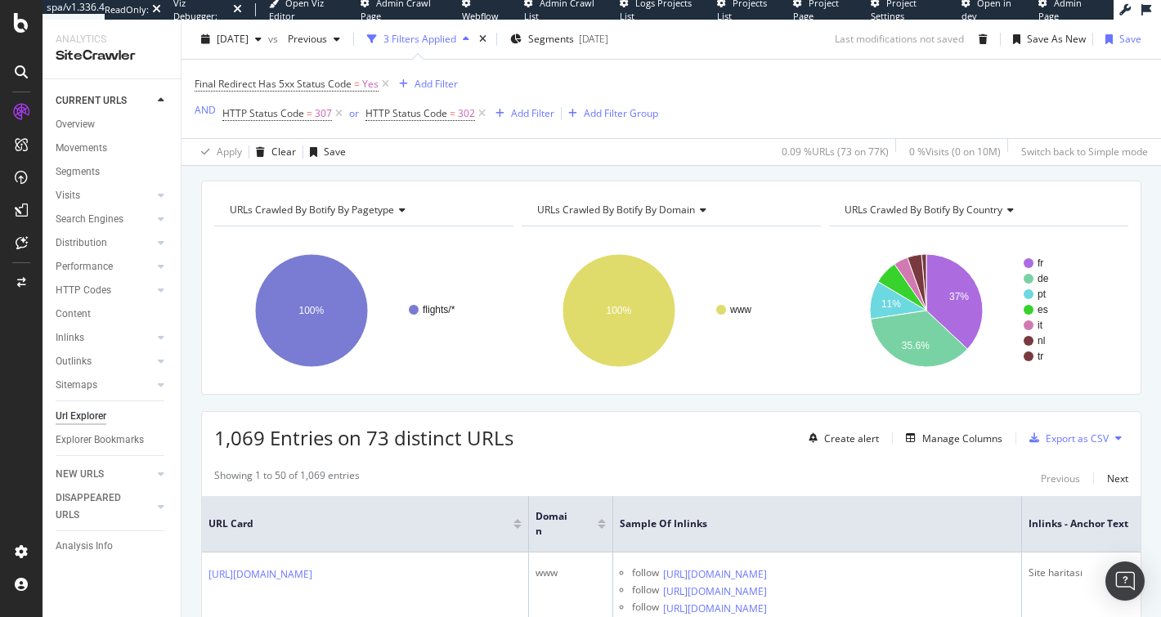
click at [746, 74] on div "Final Redirect Has 5xx Status Code = Yes Add Filter AND HTTP Status Code = 307 …" at bounding box center [671, 99] width 953 height 78
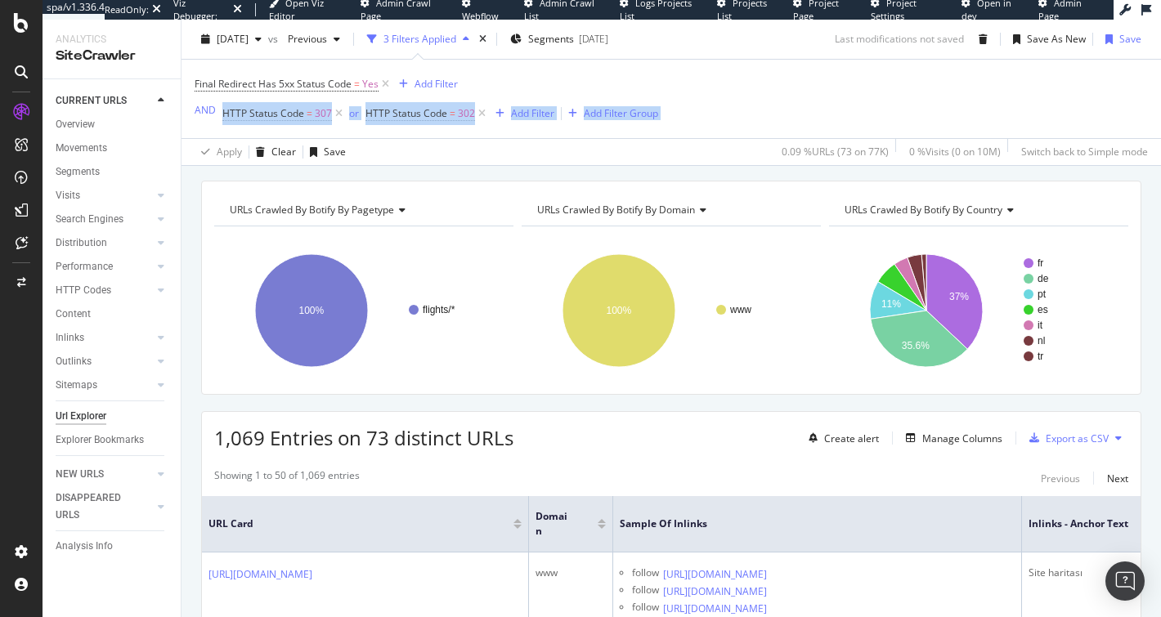
drag, startPoint x: 746, startPoint y: 74, endPoint x: 797, endPoint y: 112, distance: 63.1
click at [797, 112] on div "Final Redirect Has 5xx Status Code = Yes Add Filter AND HTTP Status Code = 307 …" at bounding box center [671, 99] width 953 height 78
drag, startPoint x: 799, startPoint y: 115, endPoint x: 755, endPoint y: 80, distance: 56.4
click at [755, 80] on div "Final Redirect Has 5xx Status Code = Yes Add Filter AND HTTP Status Code = 307 …" at bounding box center [671, 99] width 953 height 78
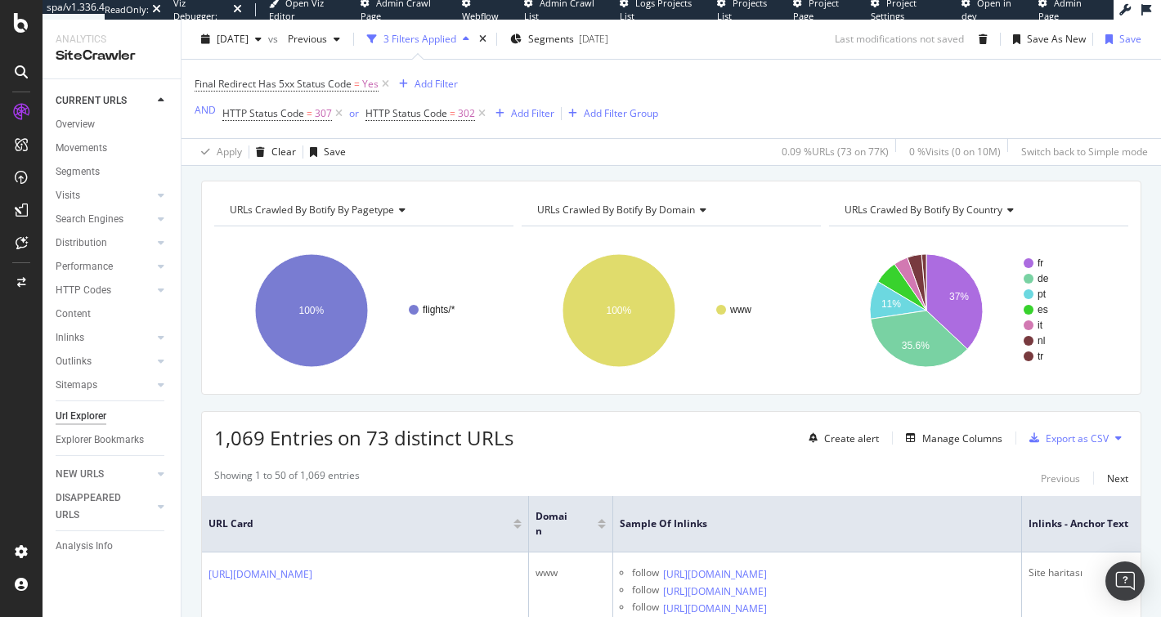
click at [755, 80] on div "Final Redirect Has 5xx Status Code = Yes Add Filter AND HTTP Status Code = 307 …" at bounding box center [671, 99] width 953 height 78
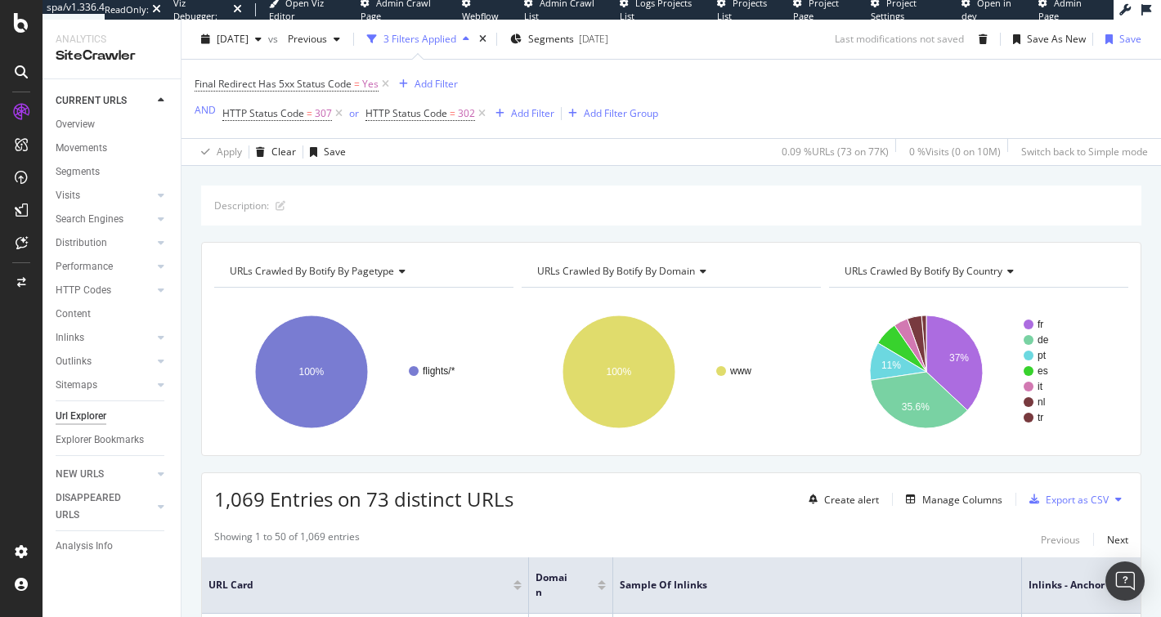
scroll to position [0, 0]
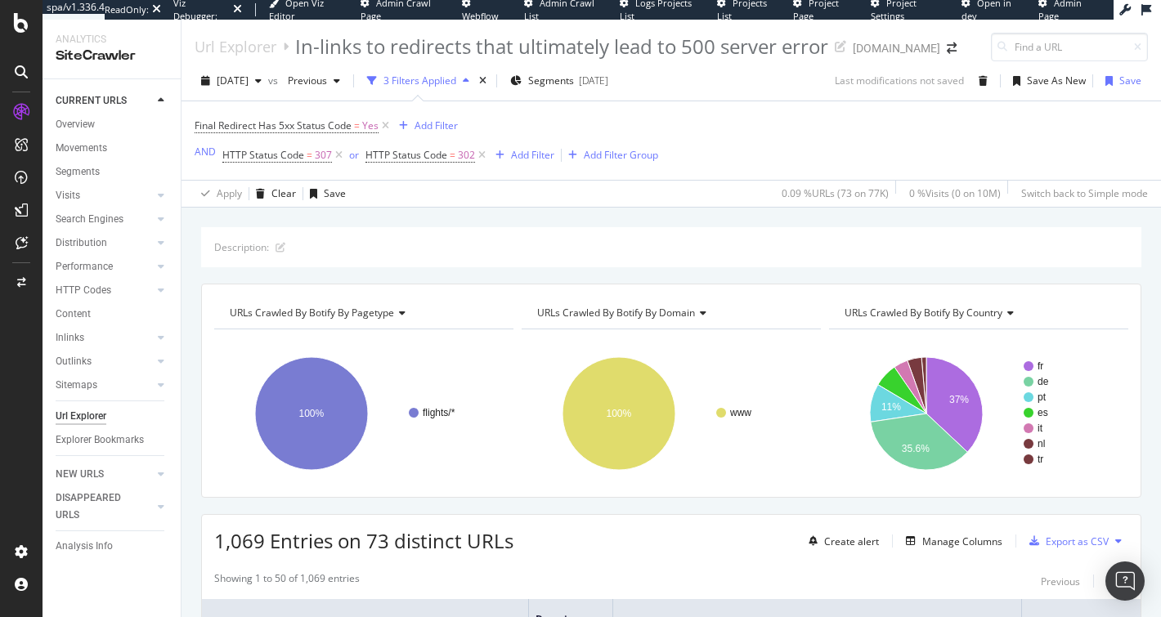
click at [860, 54] on div "[DOMAIN_NAME]" at bounding box center [896, 48] width 87 height 16
click at [872, 54] on div "[DOMAIN_NAME]" at bounding box center [896, 48] width 87 height 16
click at [872, 52] on div "[DOMAIN_NAME]" at bounding box center [896, 48] width 87 height 16
click at [876, 50] on div "[DOMAIN_NAME]" at bounding box center [896, 48] width 87 height 16
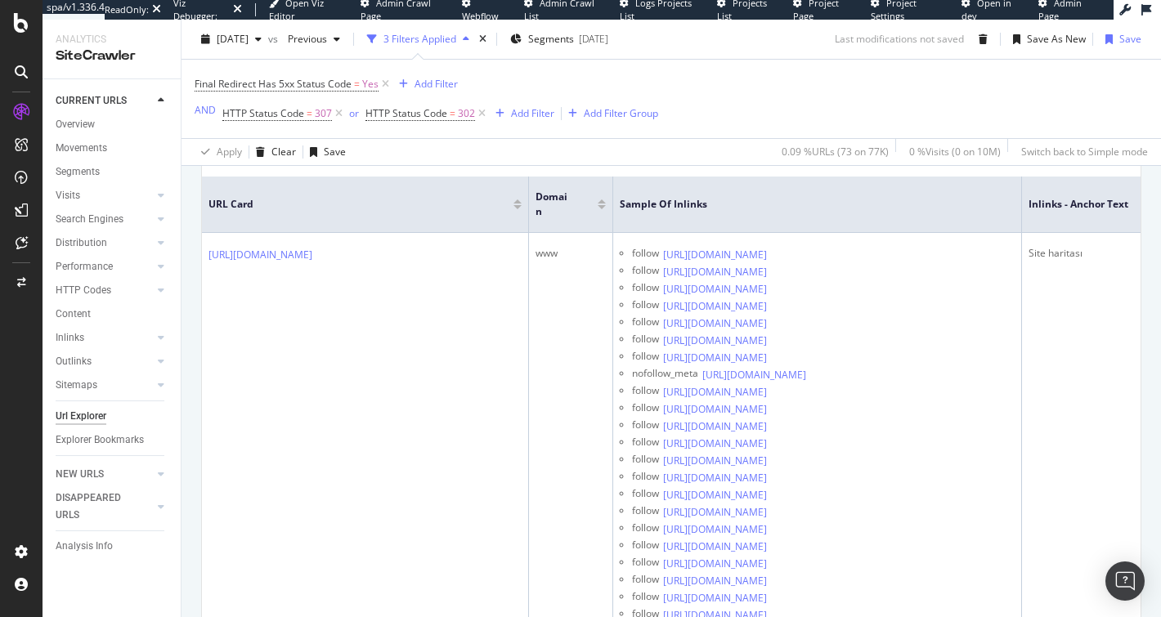
scroll to position [282, 0]
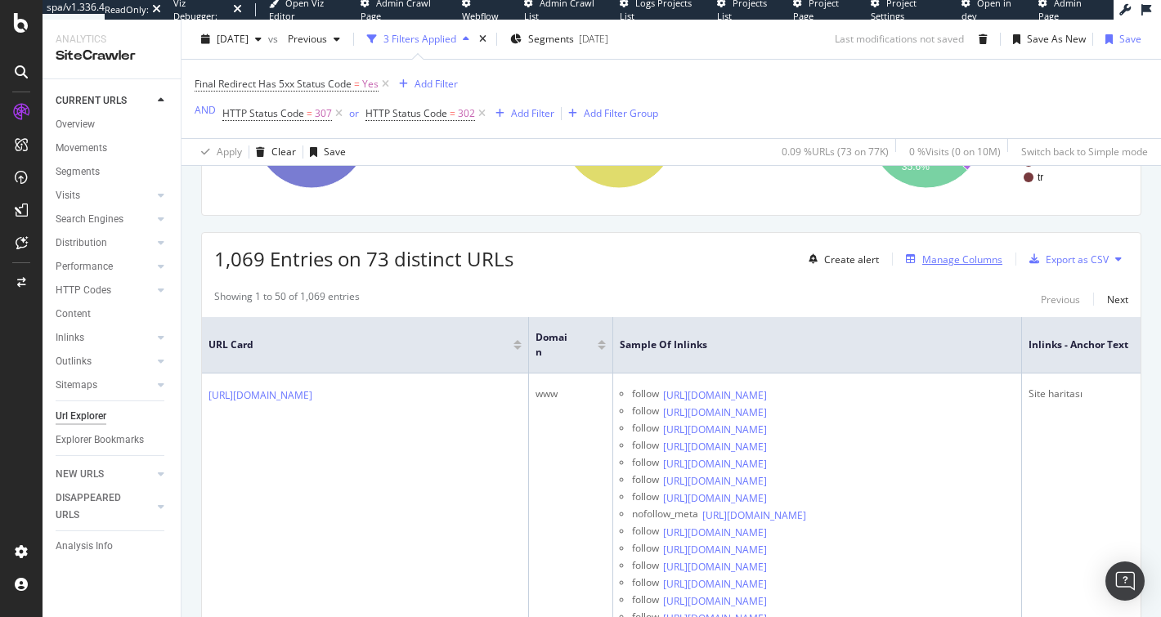
click at [968, 257] on div "Manage Columns" at bounding box center [962, 260] width 80 height 14
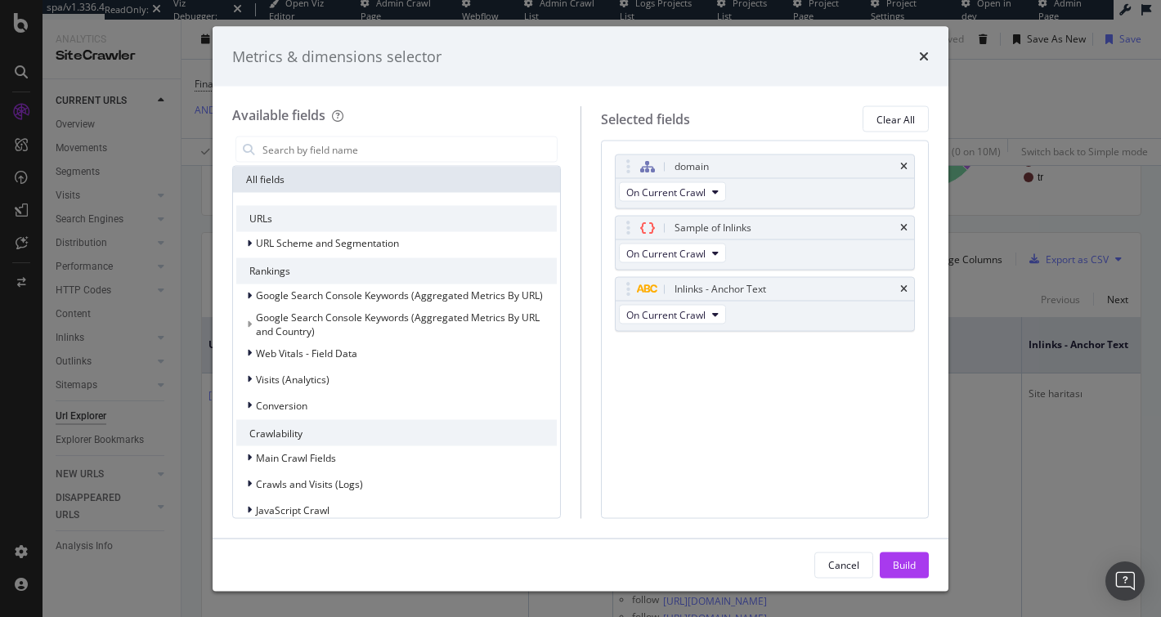
click at [929, 52] on div "Metrics & dimensions selector" at bounding box center [581, 56] width 736 height 60
click at [928, 54] on icon "times" at bounding box center [924, 56] width 10 height 13
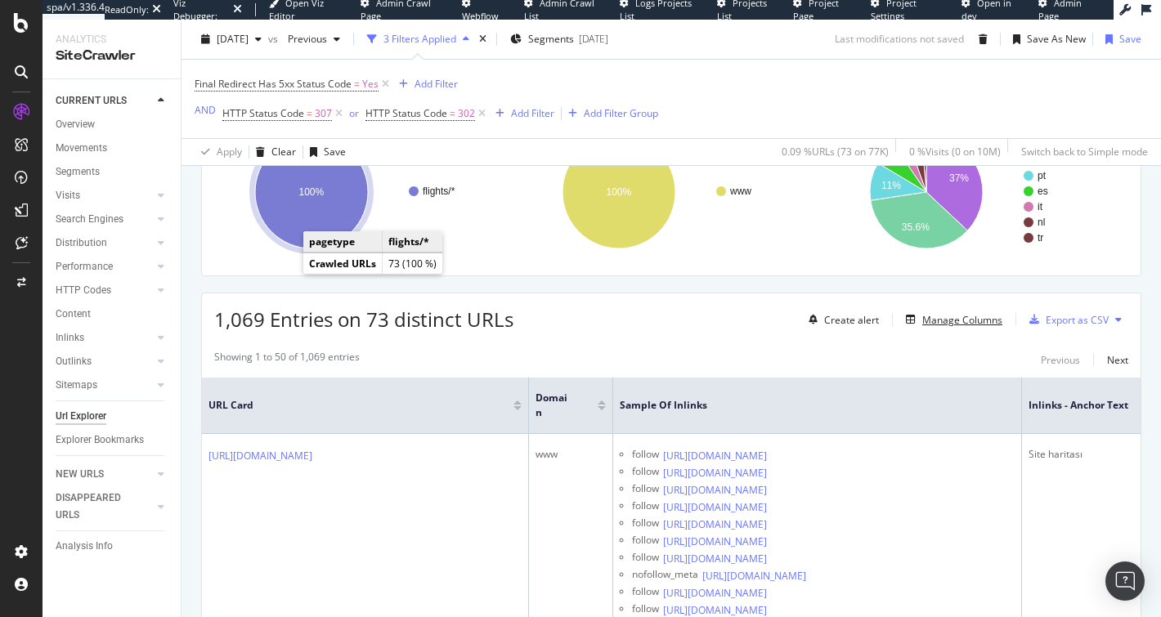
scroll to position [128, 0]
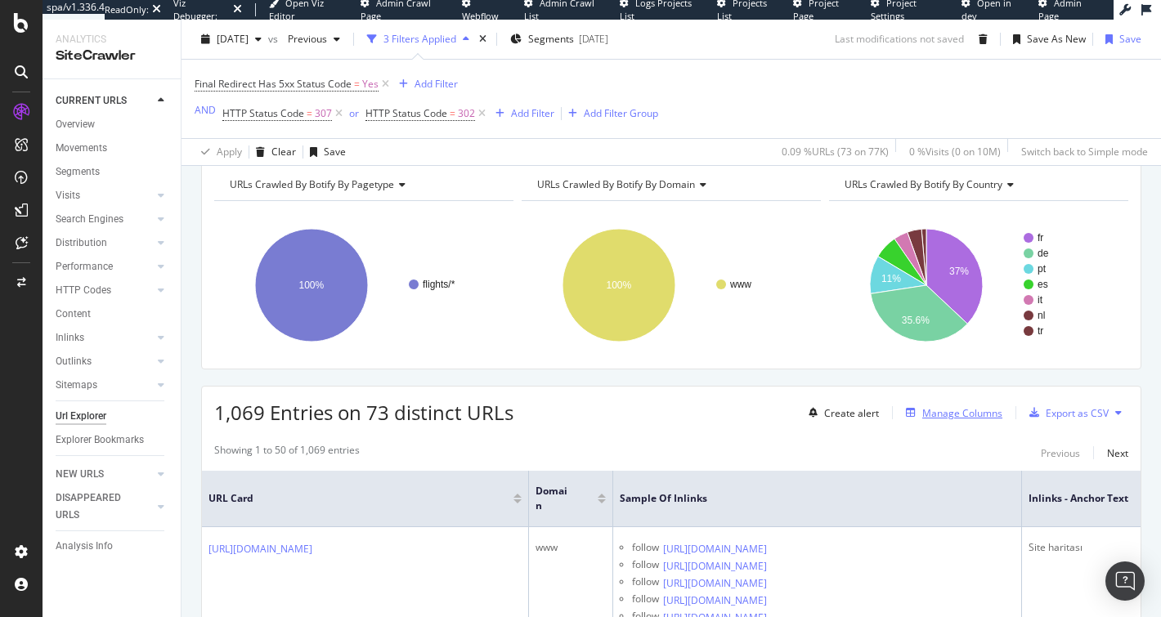
click at [928, 418] on div "Manage Columns" at bounding box center [950, 413] width 103 height 18
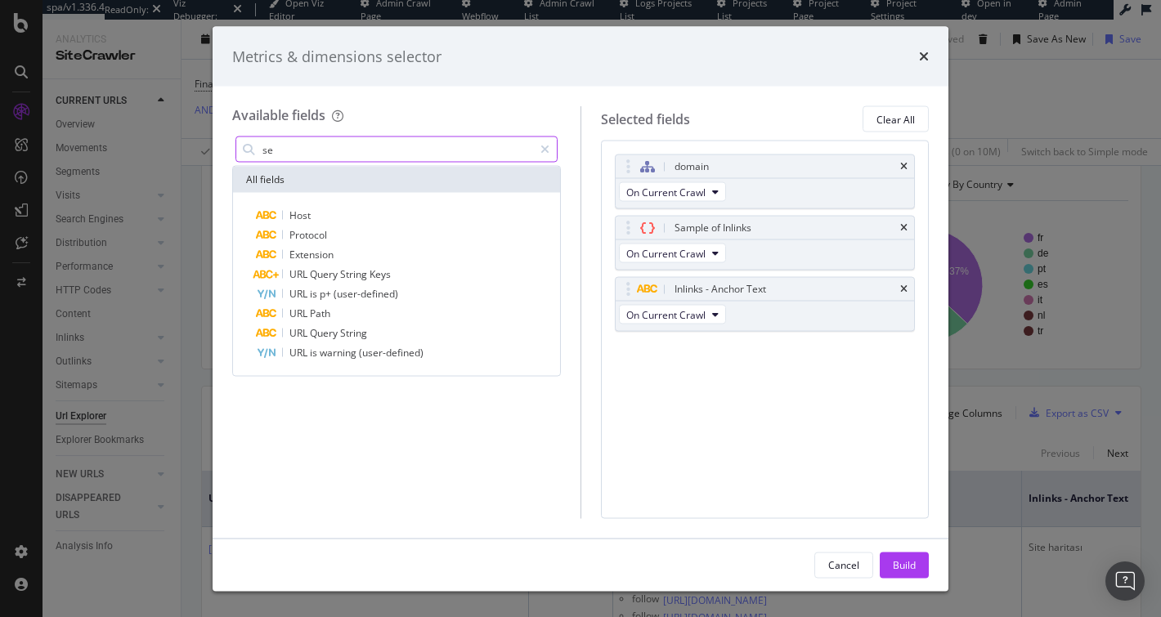
type input "s"
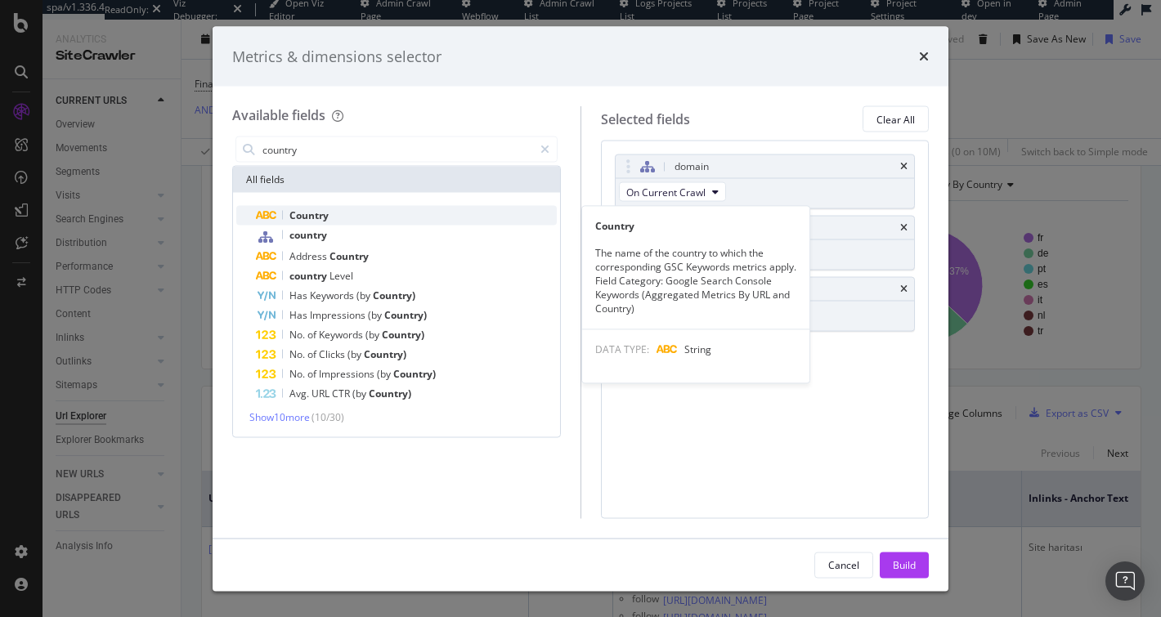
type input "country"
click at [316, 213] on span "Country" at bounding box center [308, 215] width 39 height 14
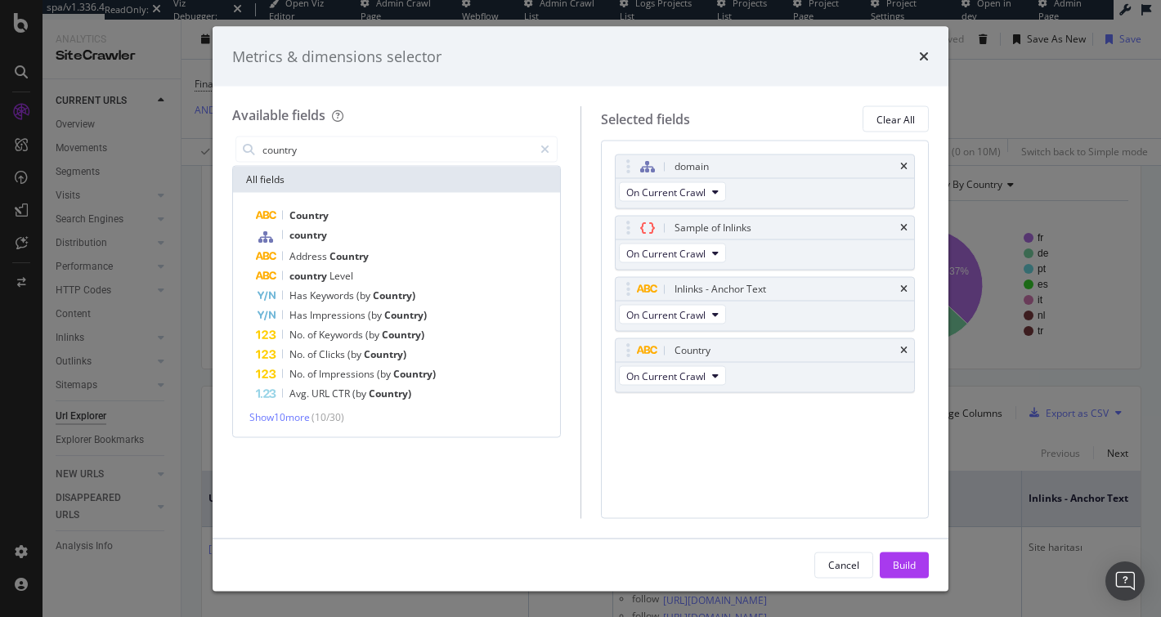
click at [794, 464] on div "domain On Current Crawl Sample of Inlinks On Current Crawl Inlinks - Anchor Tex…" at bounding box center [765, 330] width 329 height 378
click at [904, 562] on div "Build" at bounding box center [904, 565] width 23 height 14
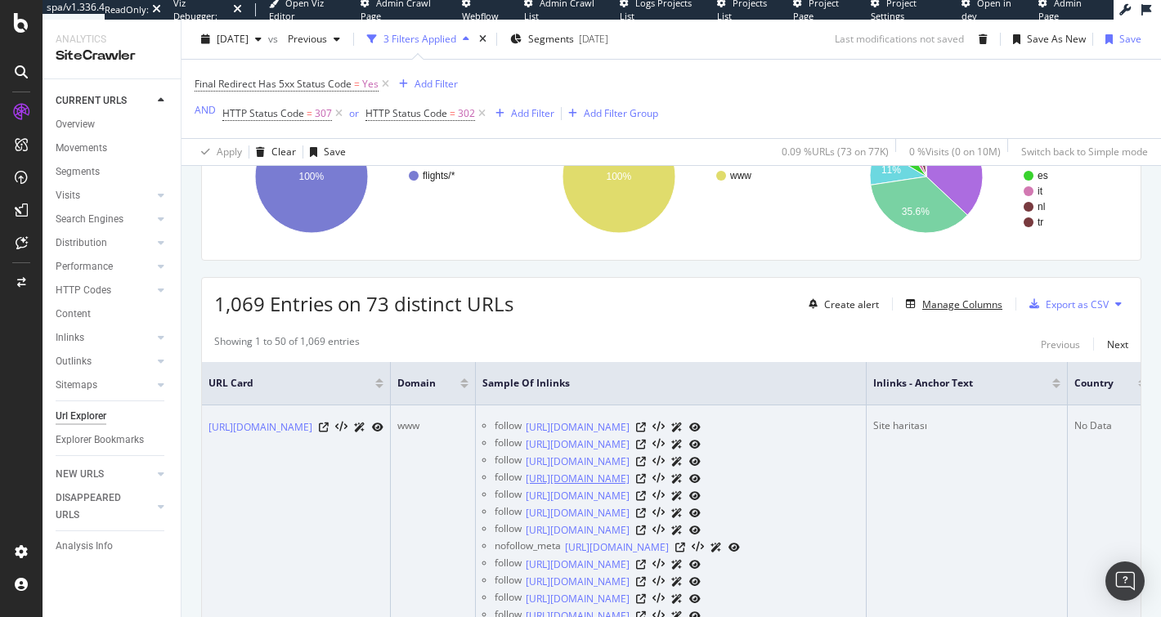
scroll to position [396, 0]
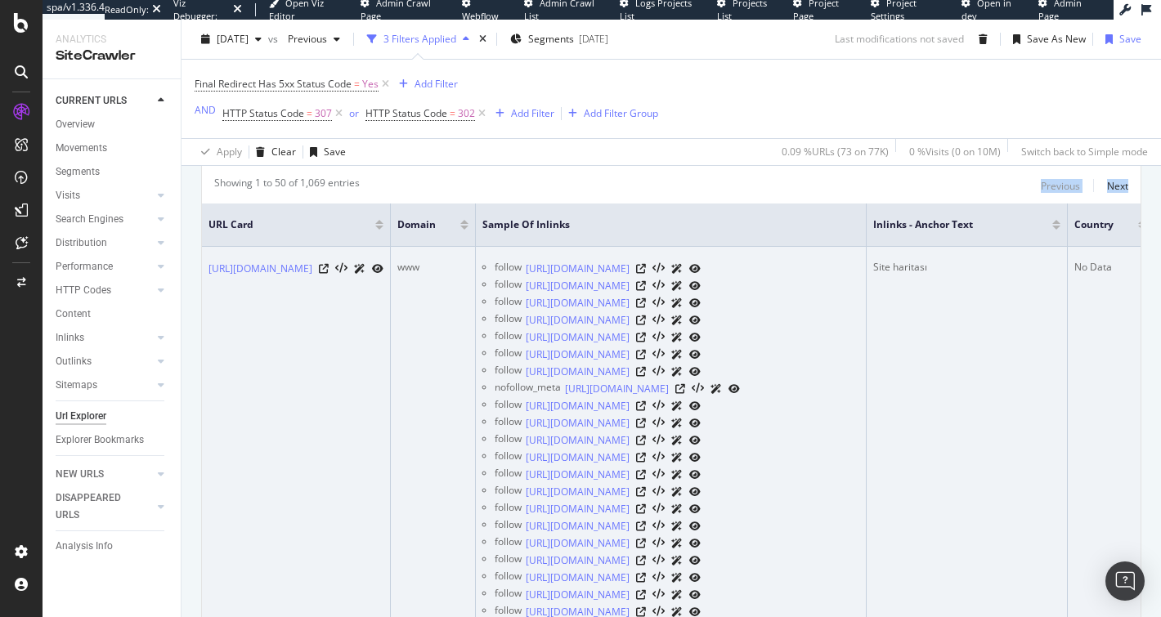
drag, startPoint x: 992, startPoint y: 185, endPoint x: 1050, endPoint y: 264, distance: 98.3
click at [1160, 190] on div "Url Explorer In-links to redirects that ultimately lead to 500 server error eas…" at bounding box center [670, 319] width 979 height 598
click at [391, 408] on td "https://www.easyjet.com/tr/sitemap" at bounding box center [296, 561] width 189 height 628
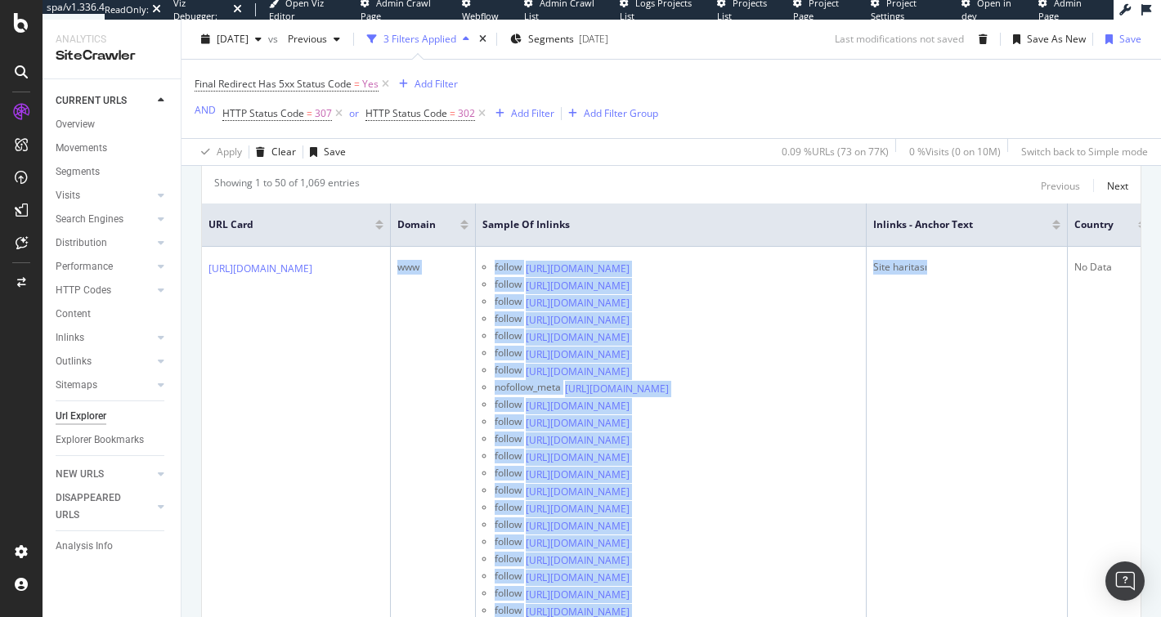
scroll to position [0, 244]
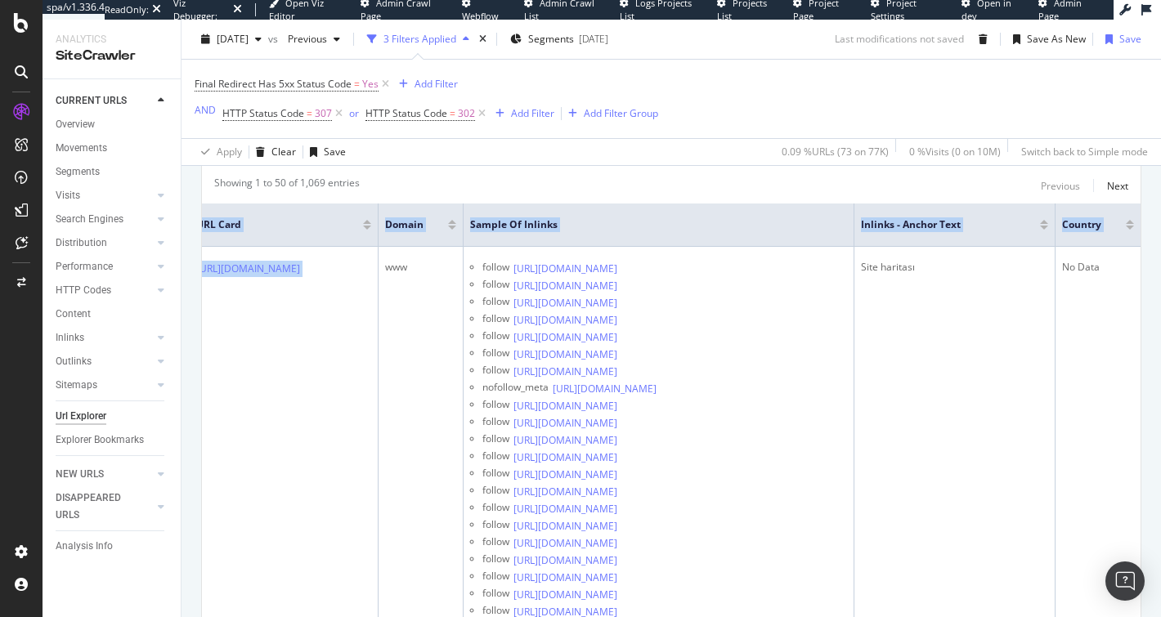
drag, startPoint x: 782, startPoint y: 457, endPoint x: 1160, endPoint y: 470, distance: 378.7
click at [1160, 470] on div "Url Explorer In-links to redirects that ultimately lead to 500 server error eas…" at bounding box center [670, 319] width 979 height 598
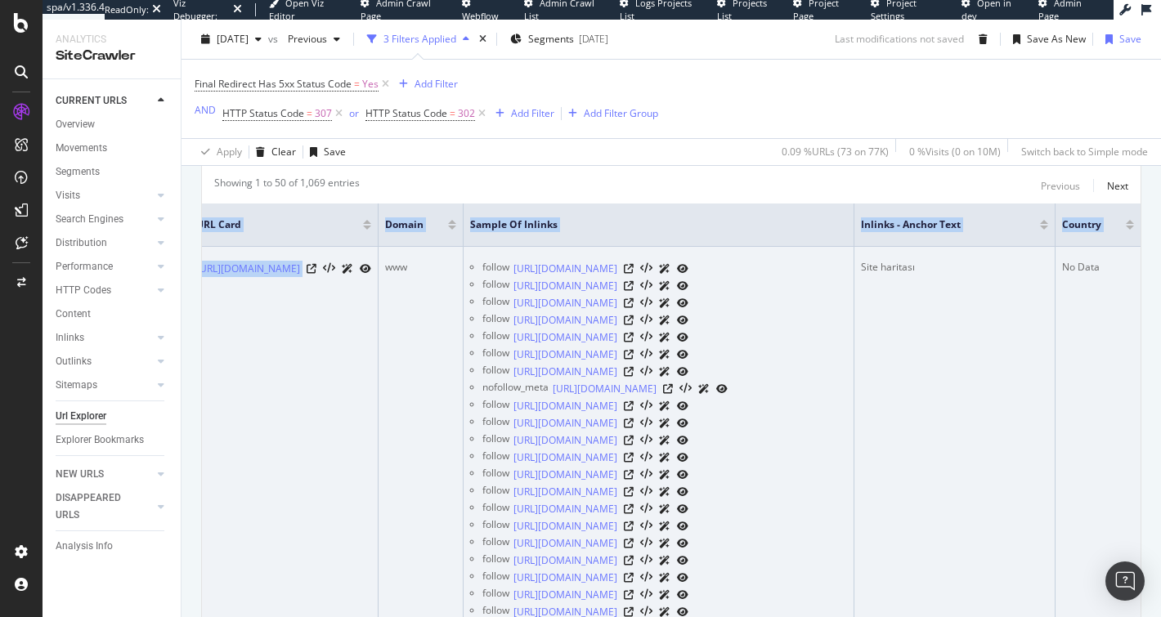
click at [988, 381] on td "Site haritası" at bounding box center [954, 561] width 201 height 628
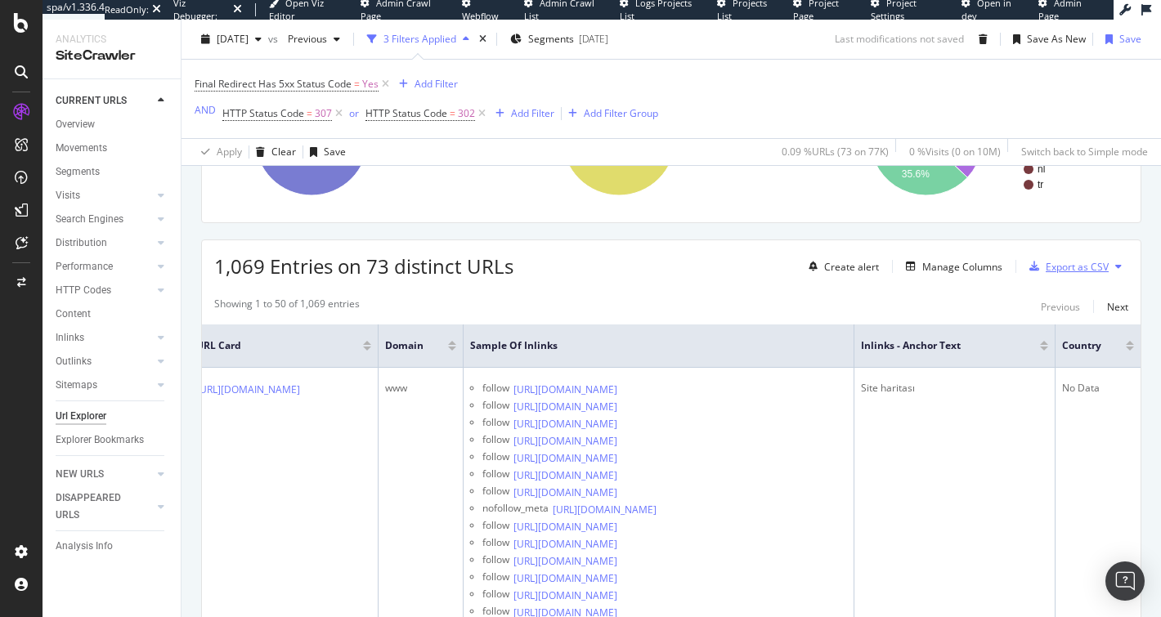
scroll to position [233, 0]
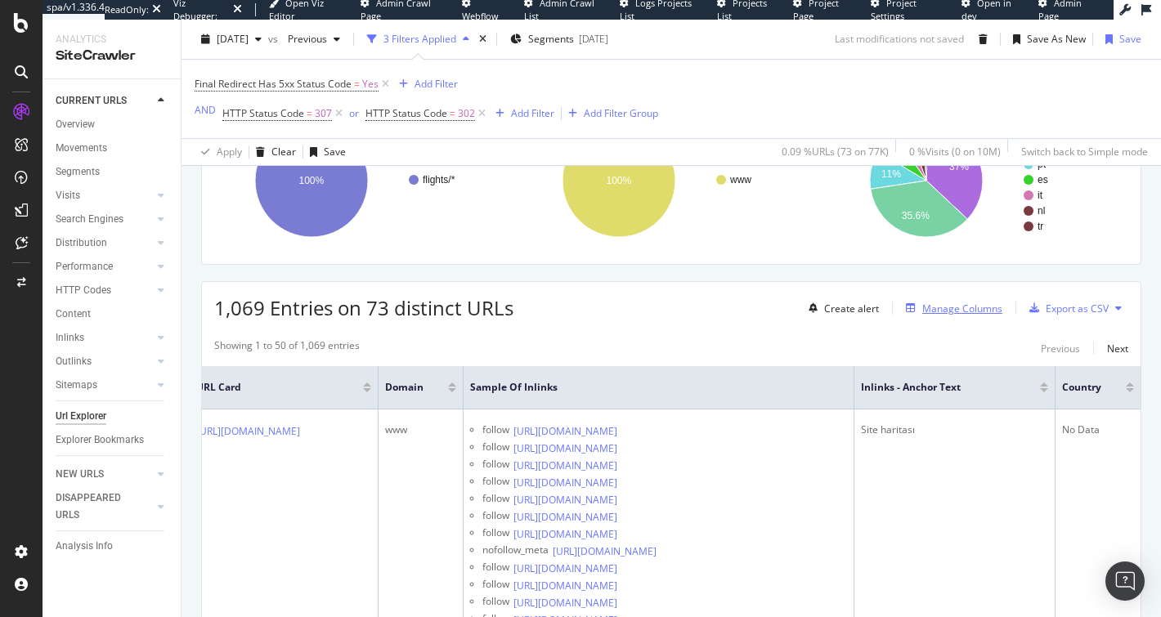
click at [960, 307] on div "Manage Columns" at bounding box center [962, 309] width 80 height 14
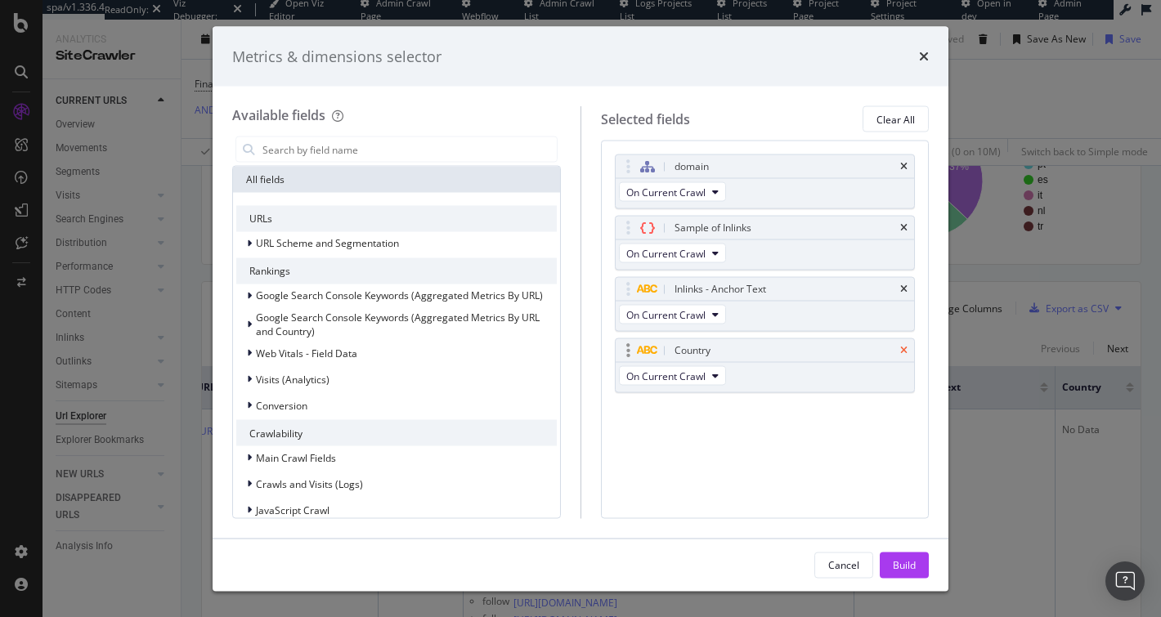
click at [906, 347] on icon "times" at bounding box center [903, 351] width 7 height 10
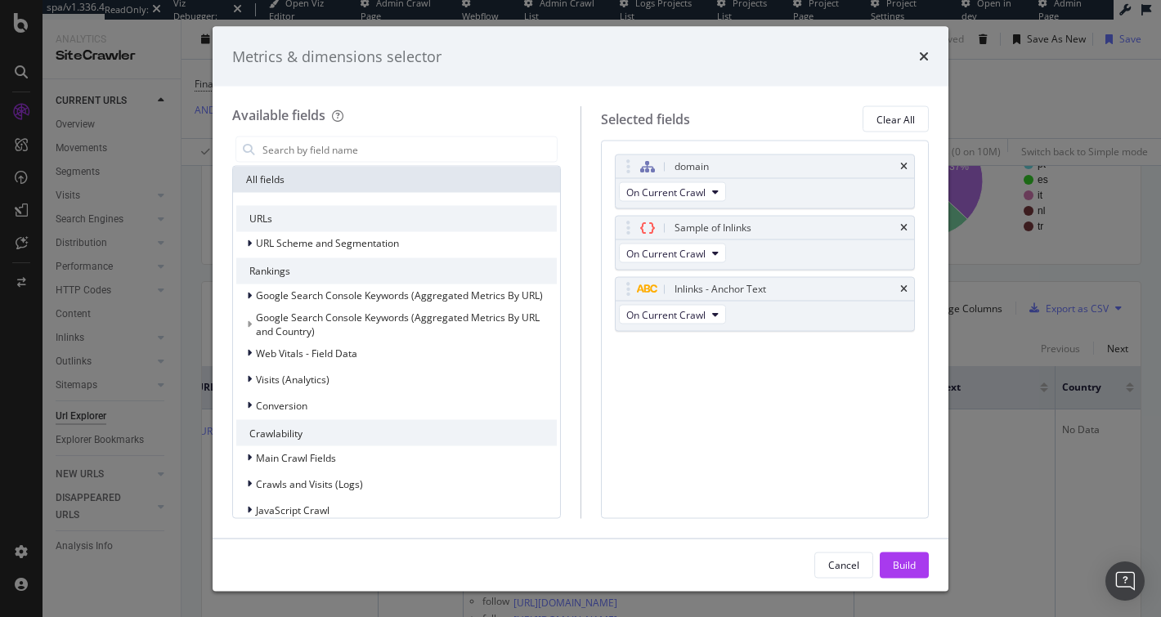
click at [901, 568] on div "Build" at bounding box center [904, 565] width 23 height 14
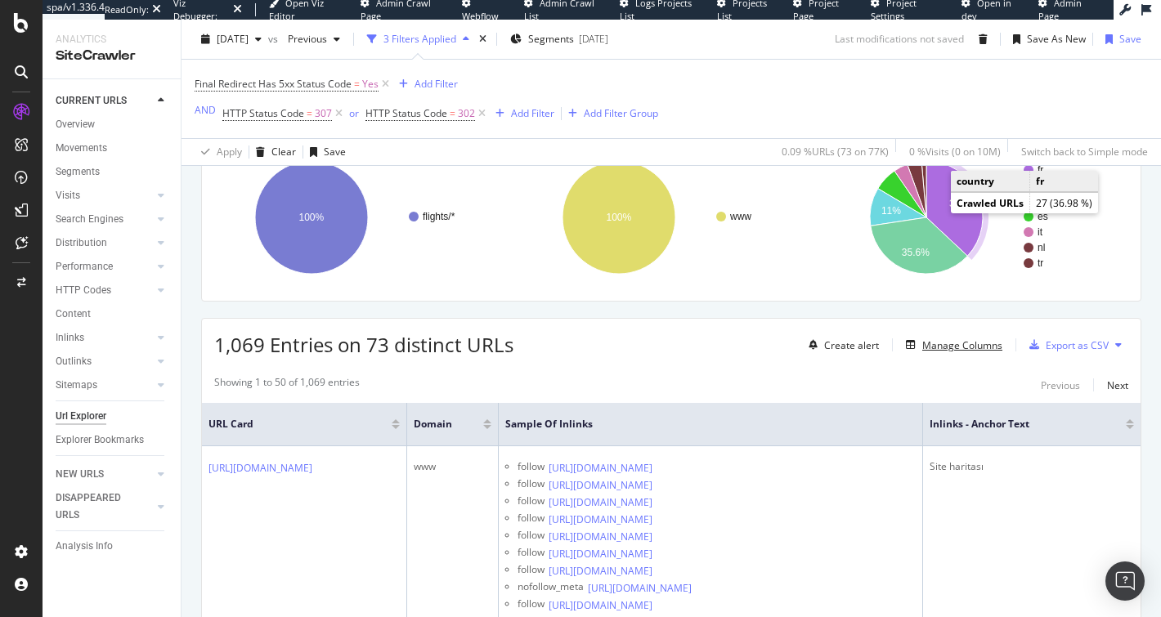
scroll to position [45, 0]
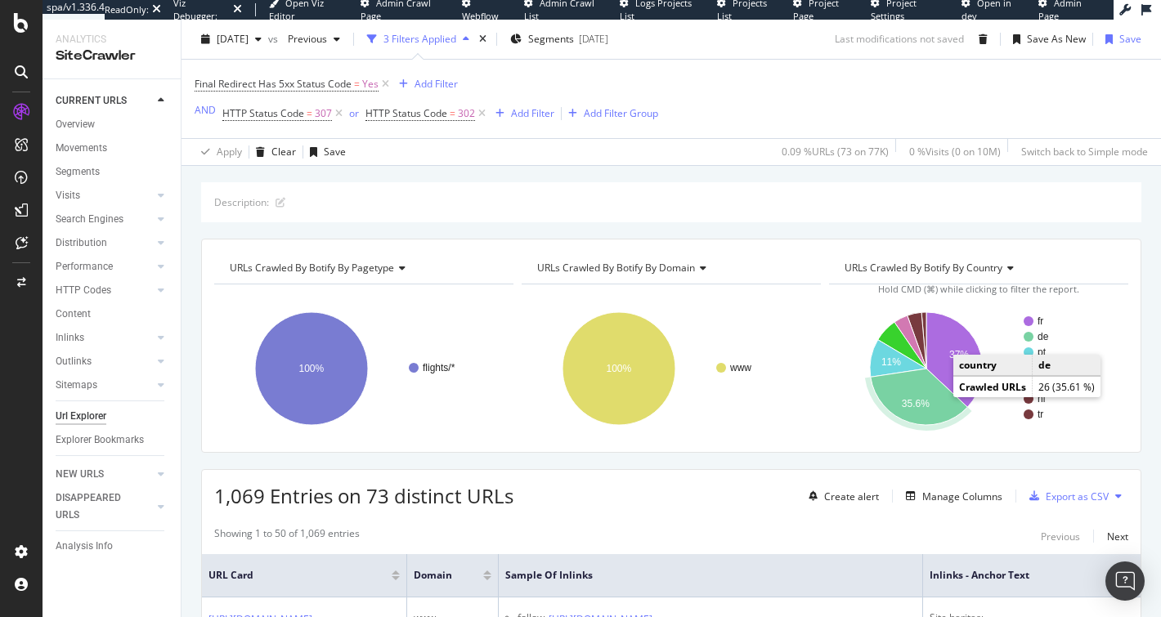
click at [908, 399] on text "35.6%" at bounding box center [916, 403] width 28 height 11
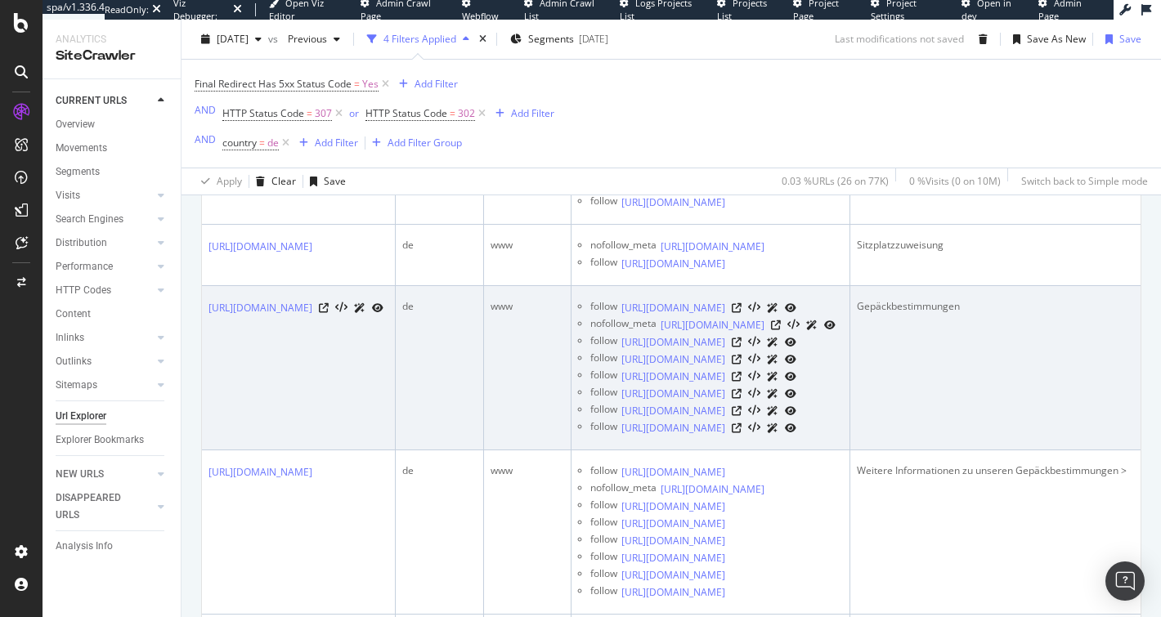
scroll to position [149, 0]
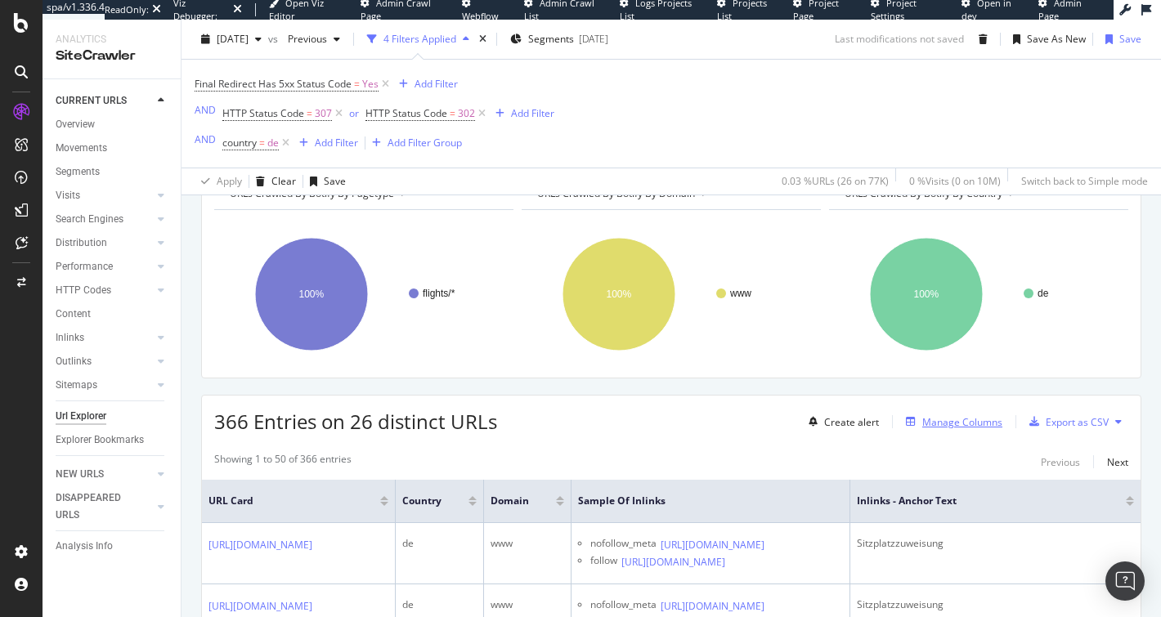
click at [939, 422] on div "Manage Columns" at bounding box center [962, 422] width 80 height 14
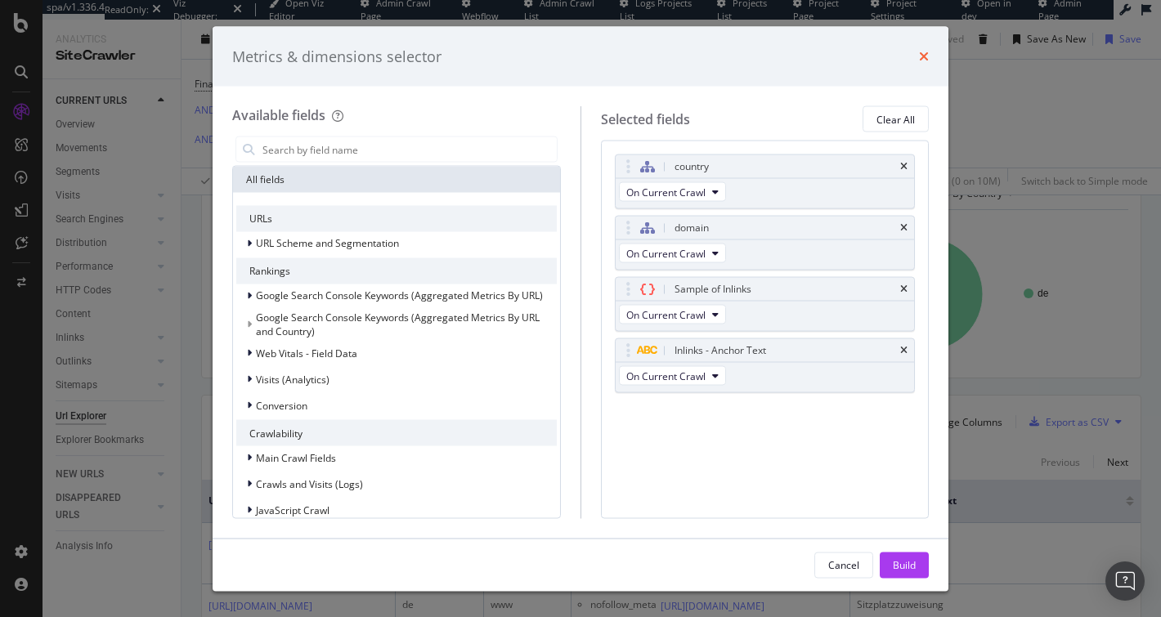
click at [923, 55] on icon "times" at bounding box center [924, 56] width 10 height 13
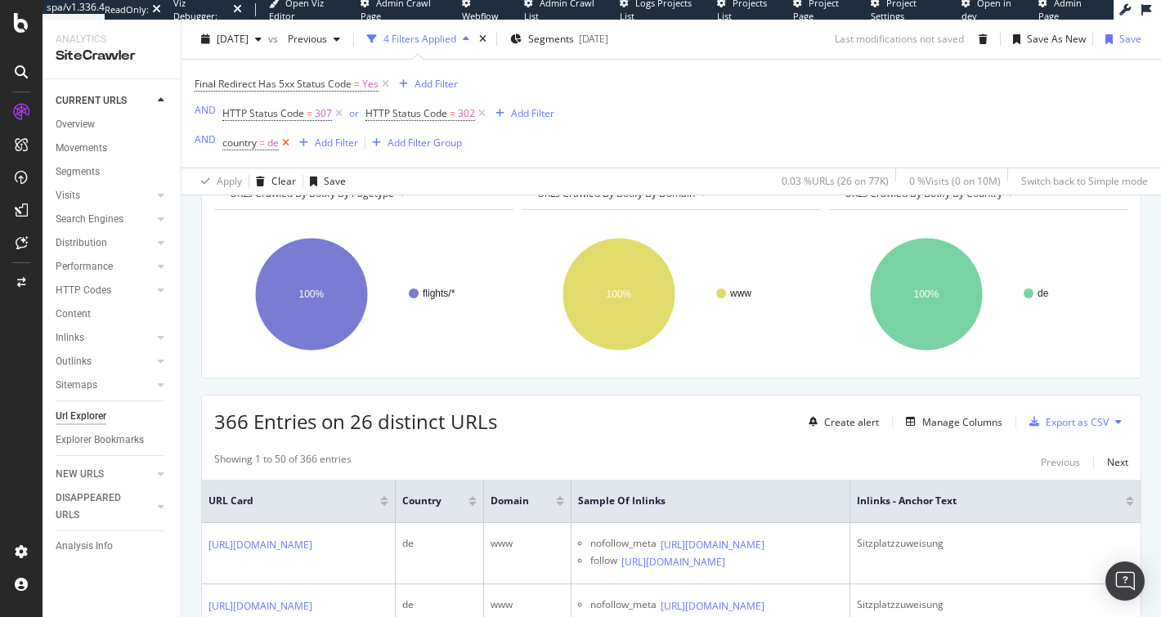
click at [285, 140] on icon at bounding box center [286, 143] width 14 height 16
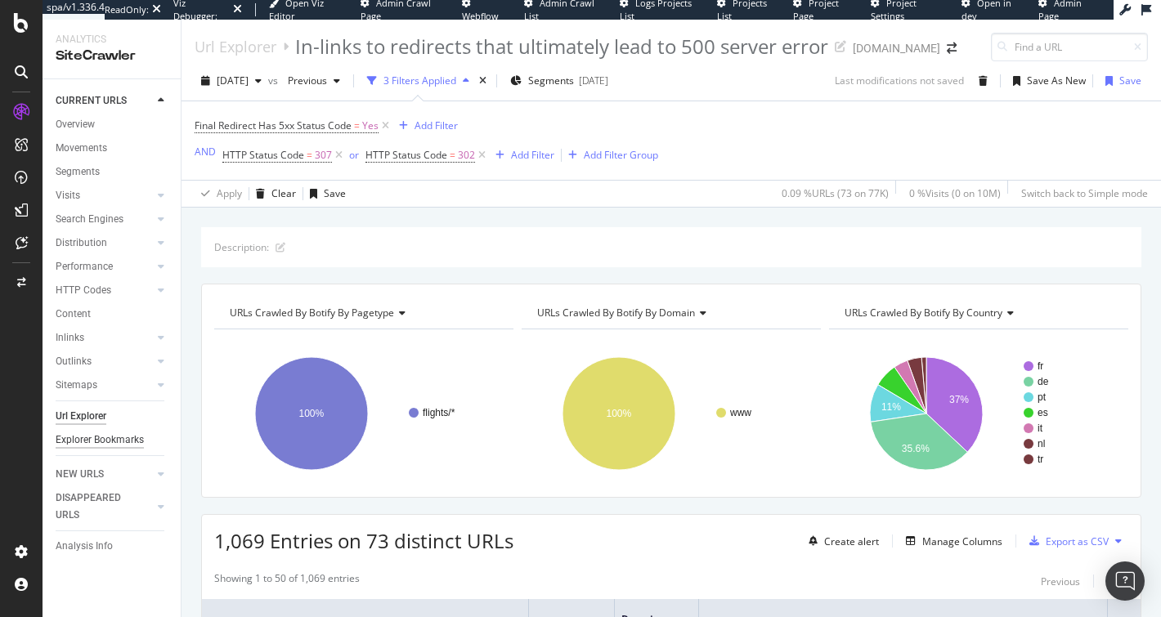
click at [110, 438] on div "Explorer Bookmarks" at bounding box center [100, 440] width 88 height 17
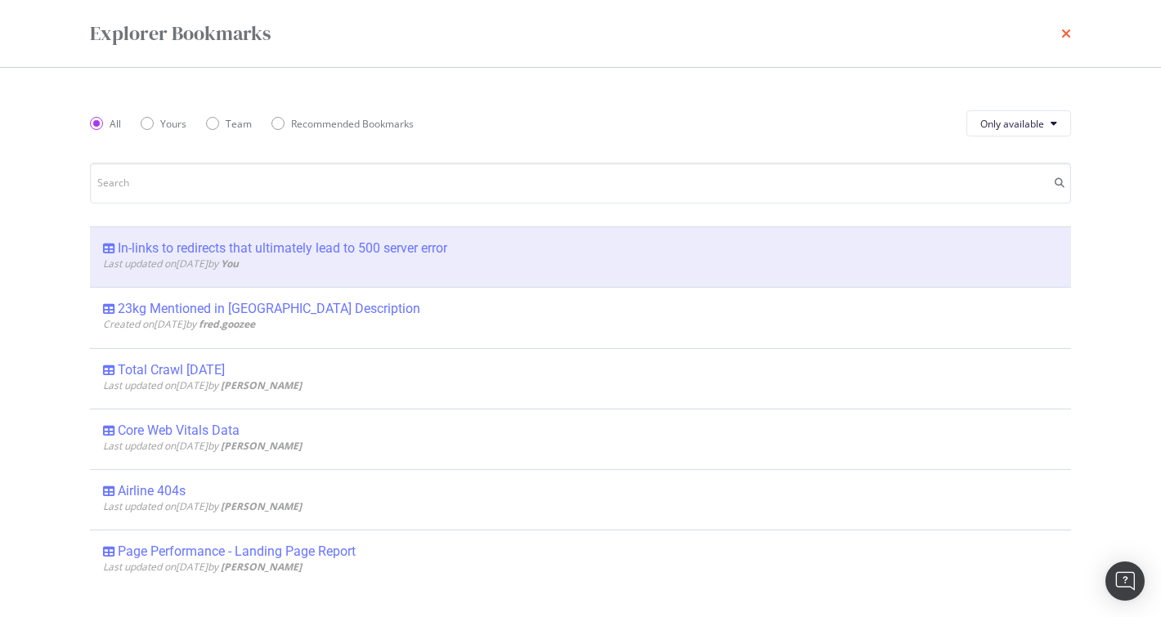
click at [1062, 34] on icon "times" at bounding box center [1066, 33] width 10 height 13
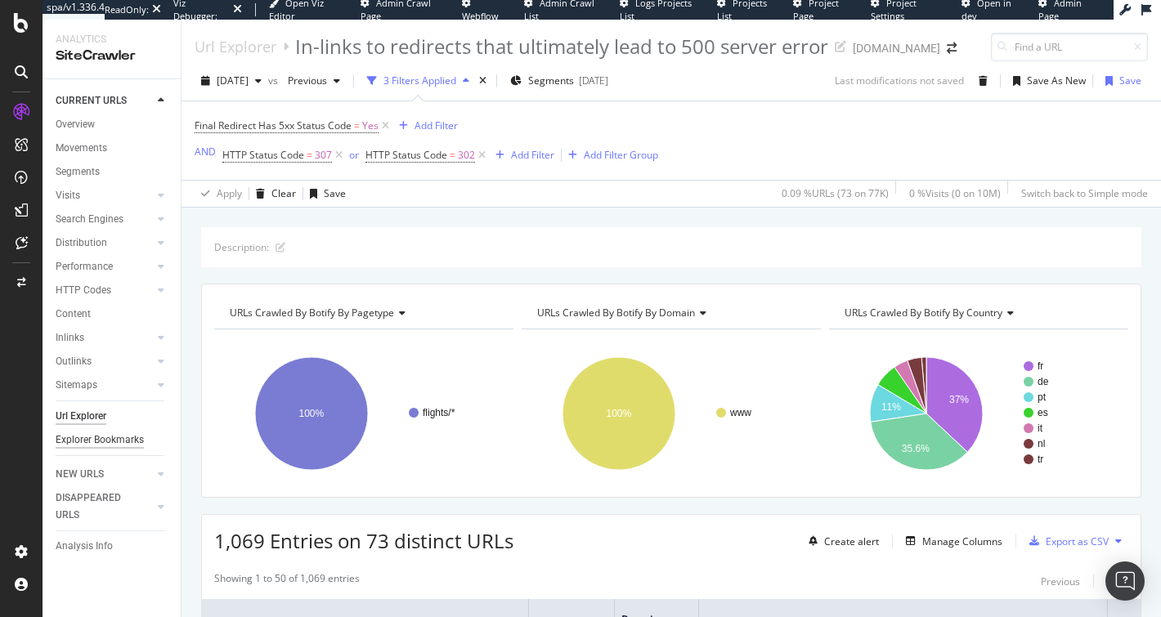
click at [85, 441] on div "Explorer Bookmarks" at bounding box center [100, 440] width 88 height 17
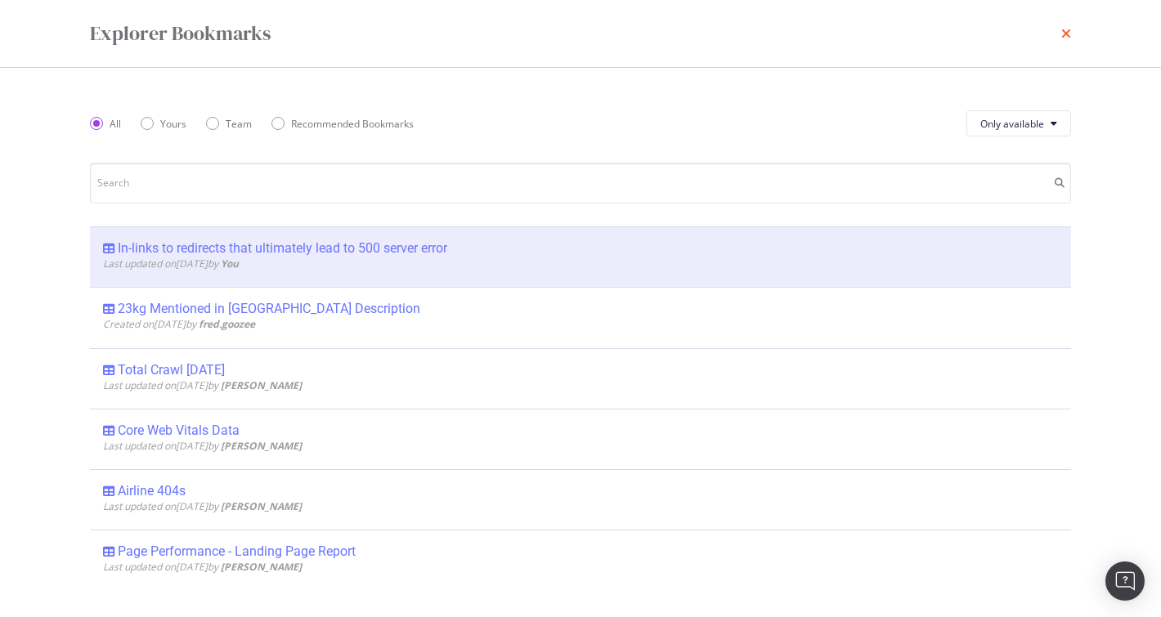
click at [1069, 32] on icon "times" at bounding box center [1066, 33] width 10 height 13
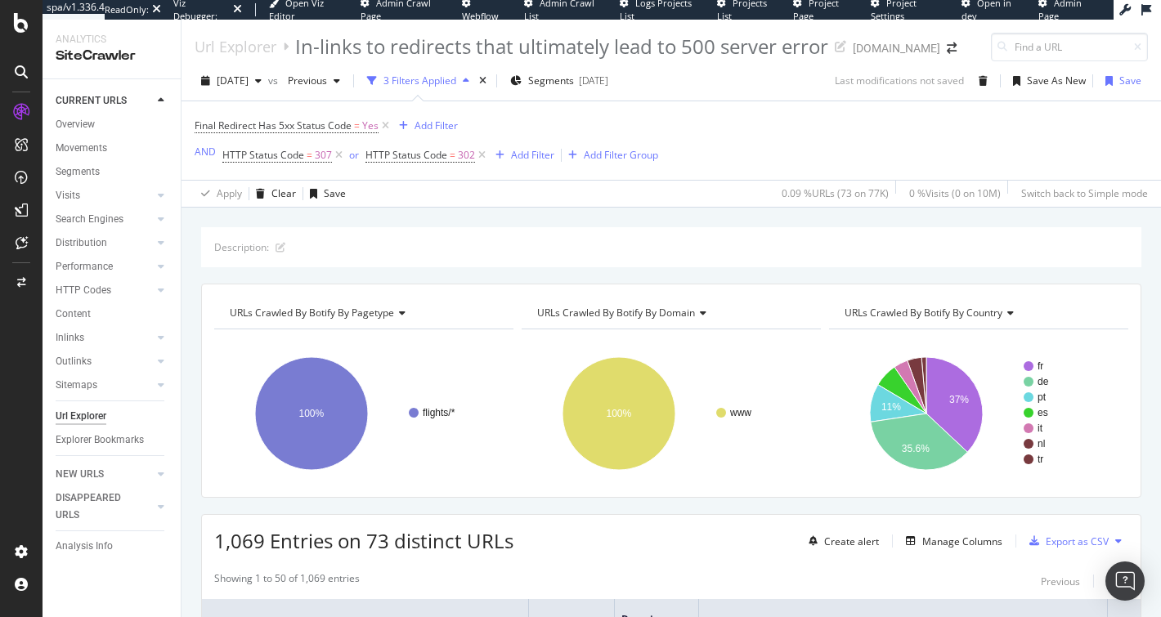
click at [1105, 152] on div "Final Redirect Has 5xx Status Code = Yes Add Filter AND HTTP Status Code = 307 …" at bounding box center [671, 140] width 953 height 78
click at [1104, 152] on div "Final Redirect Has 5xx Status Code = Yes Add Filter AND HTTP Status Code = 307 …" at bounding box center [671, 140] width 953 height 78
drag, startPoint x: 1104, startPoint y: 153, endPoint x: 1073, endPoint y: 151, distance: 31.1
click at [1104, 153] on div "Final Redirect Has 5xx Status Code = Yes Add Filter AND HTTP Status Code = 307 …" at bounding box center [671, 140] width 953 height 78
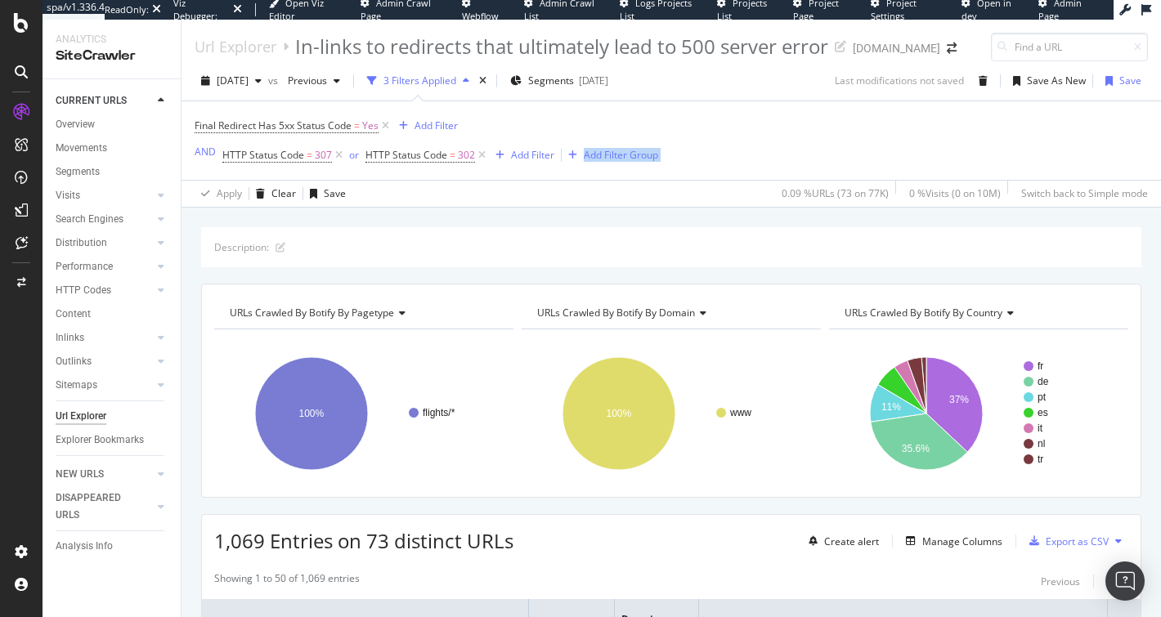
click at [948, 159] on div "Final Redirect Has 5xx Status Code = Yes Add Filter AND HTTP Status Code = 307 …" at bounding box center [671, 140] width 953 height 78
click at [978, 148] on div "Final Redirect Has 5xx Status Code = Yes Add Filter AND HTTP Status Code = 307 …" at bounding box center [671, 140] width 953 height 78
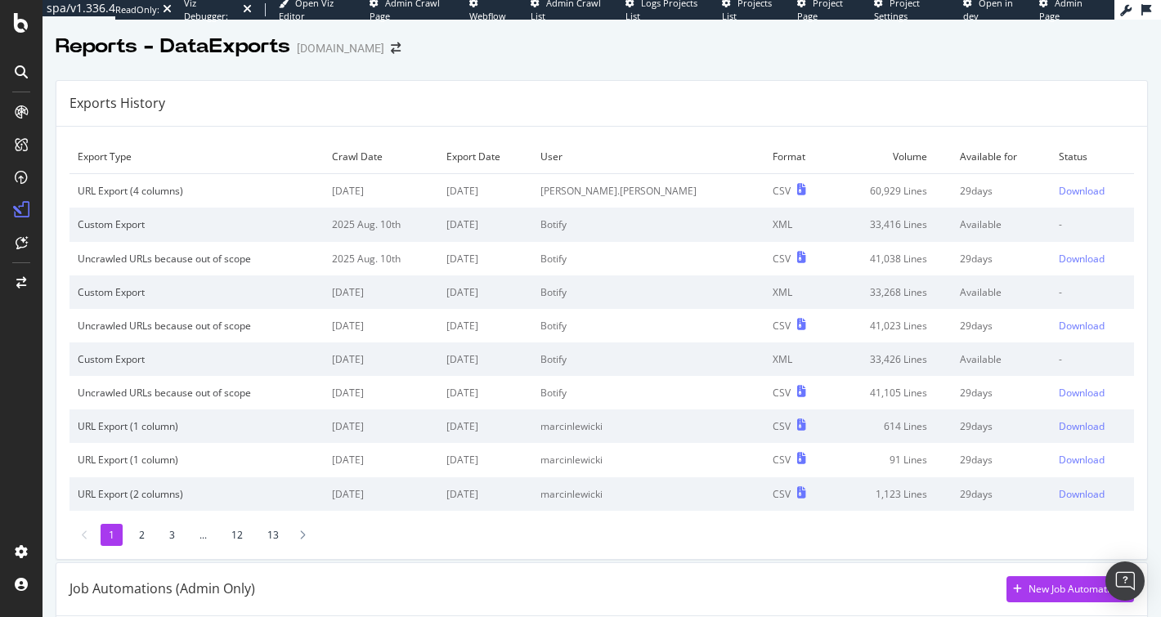
click at [845, 190] on td "60,929 Lines" at bounding box center [891, 191] width 121 height 34
click at [836, 190] on td "60,929 Lines" at bounding box center [891, 191] width 121 height 34
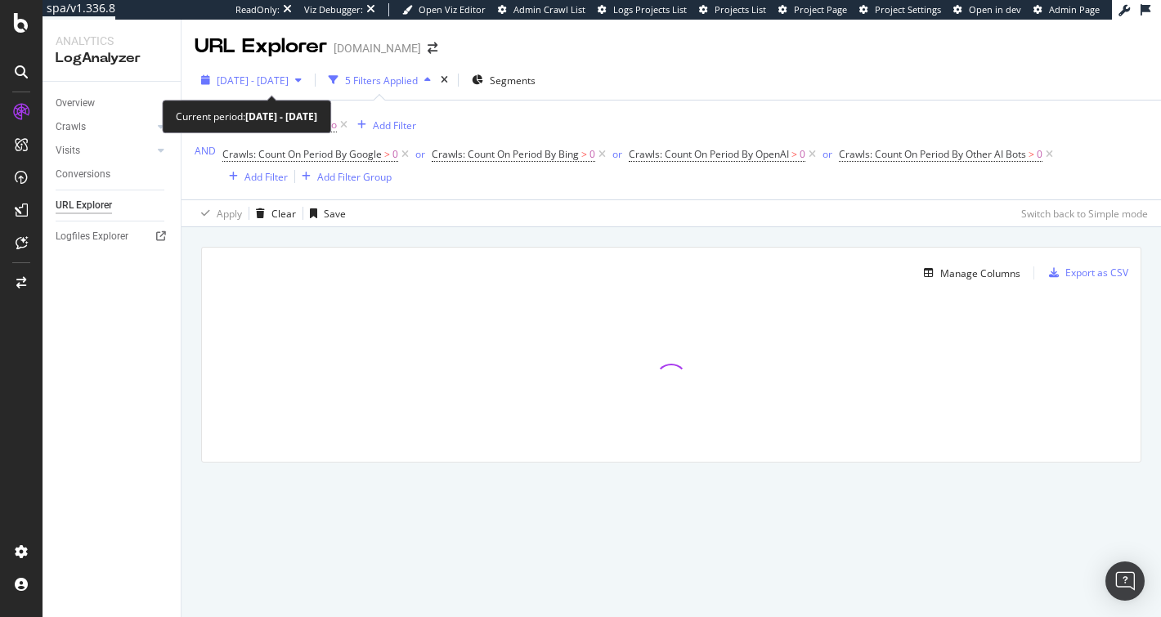
click at [289, 81] on span "[DATE] - [DATE]" at bounding box center [253, 81] width 72 height 14
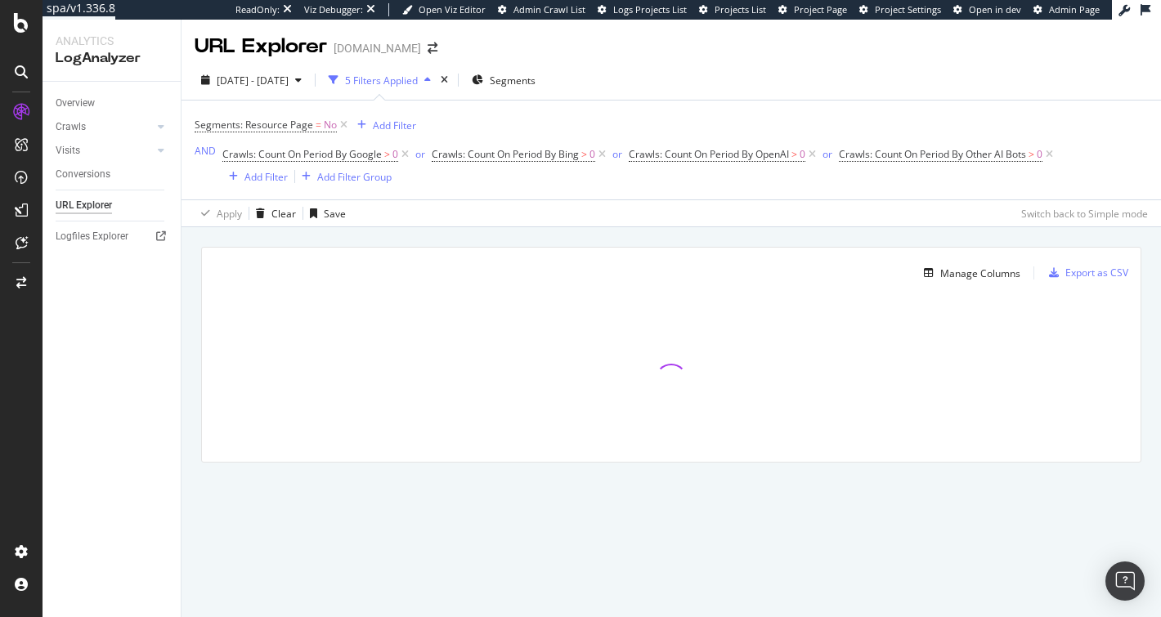
click at [754, 79] on div "[DATE] - [DATE] 5 Filters Applied Segments" at bounding box center [670, 83] width 979 height 33
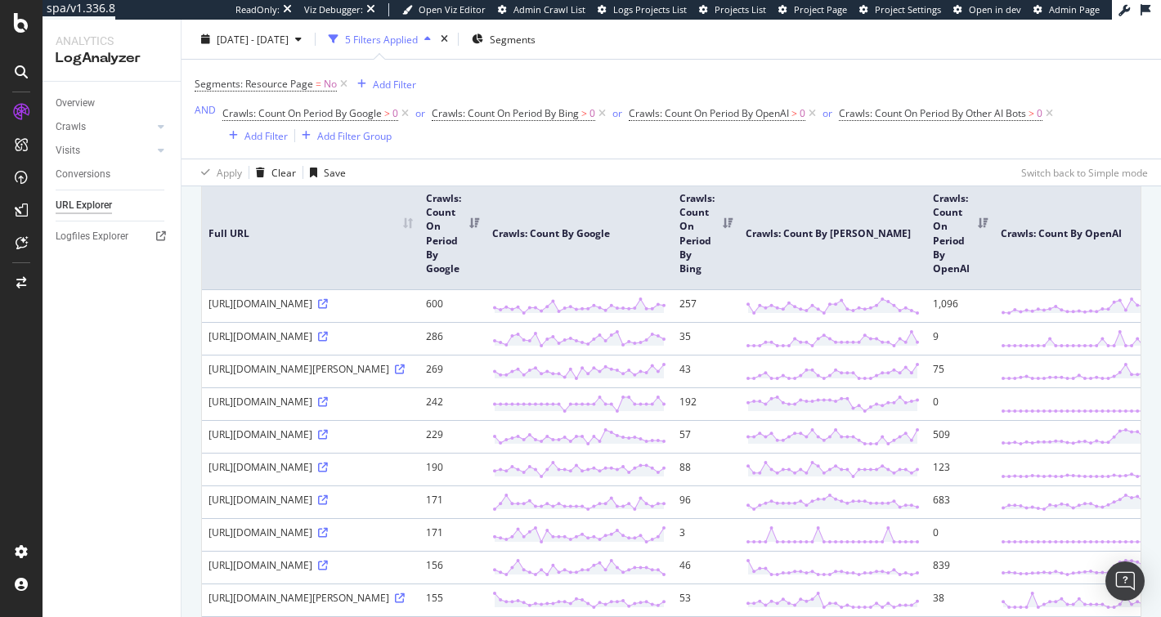
scroll to position [170, 0]
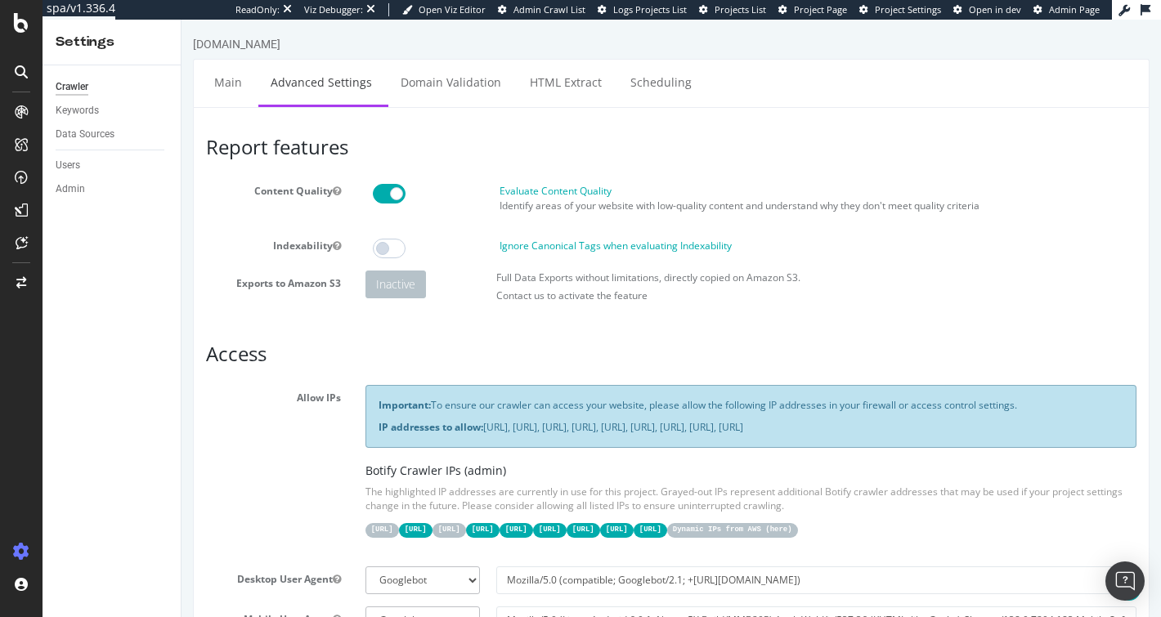
scroll to position [1122, 0]
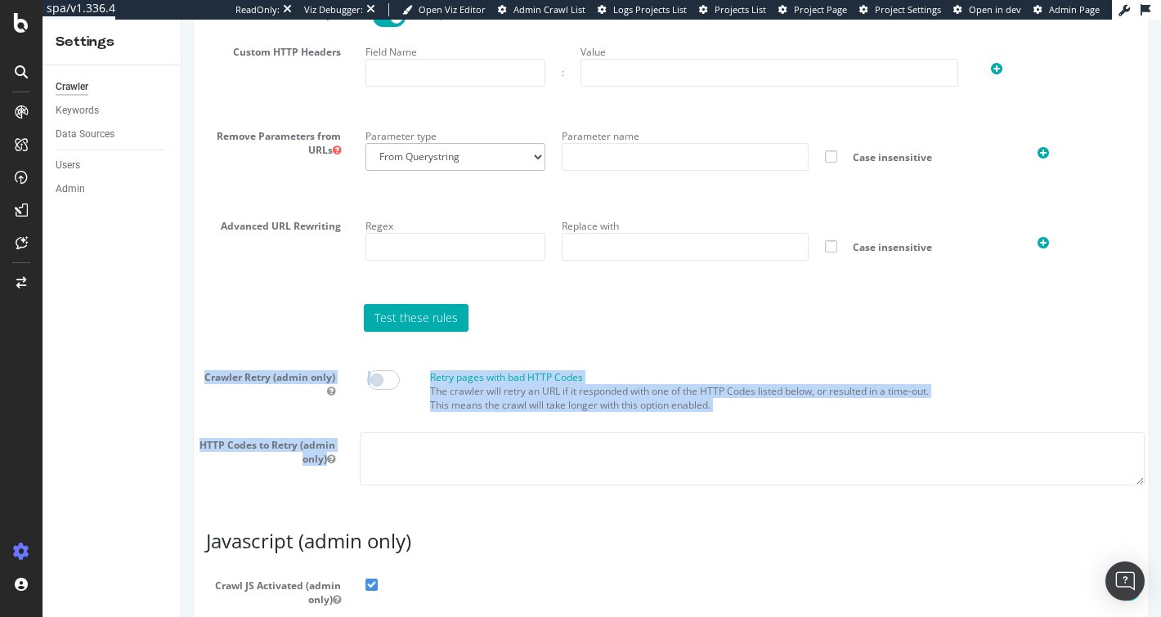
drag, startPoint x: 208, startPoint y: 365, endPoint x: 643, endPoint y: 456, distance: 444.3
click at [643, 456] on section "Virtual Robots.txt Follow rules Respect no-follow rules Follow canonicals Follo…" at bounding box center [671, 138] width 930 height 720
click at [787, 420] on div "Retry pages with bad HTTP Codes The crawler will retry an URL if it responded w…" at bounding box center [787, 395] width 731 height 50
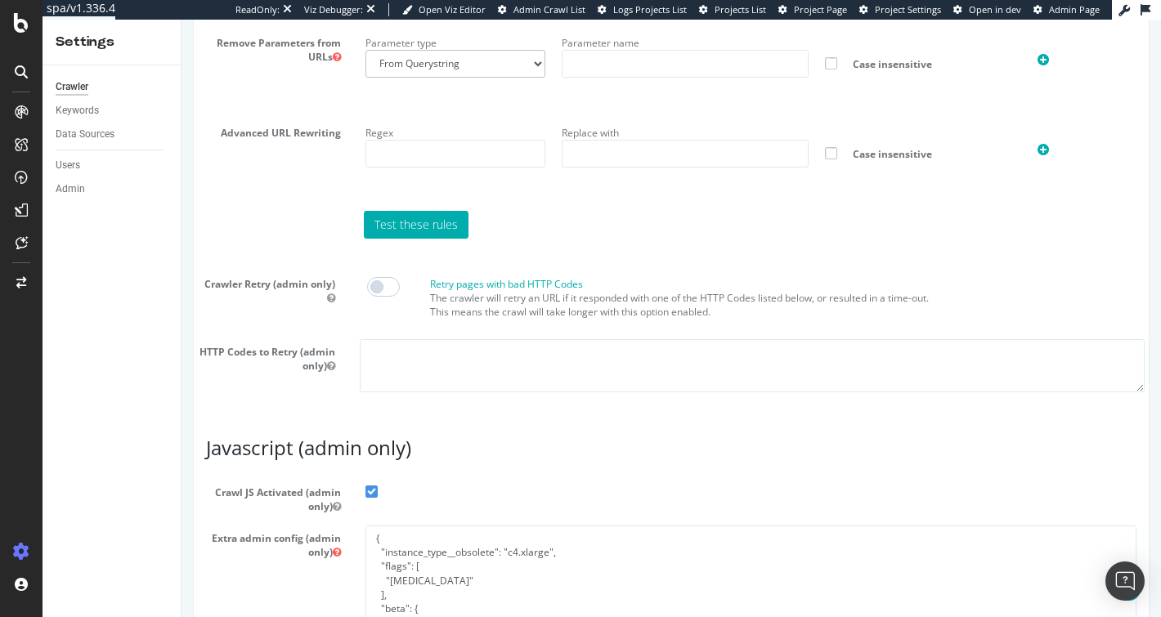
scroll to position [1222, 0]
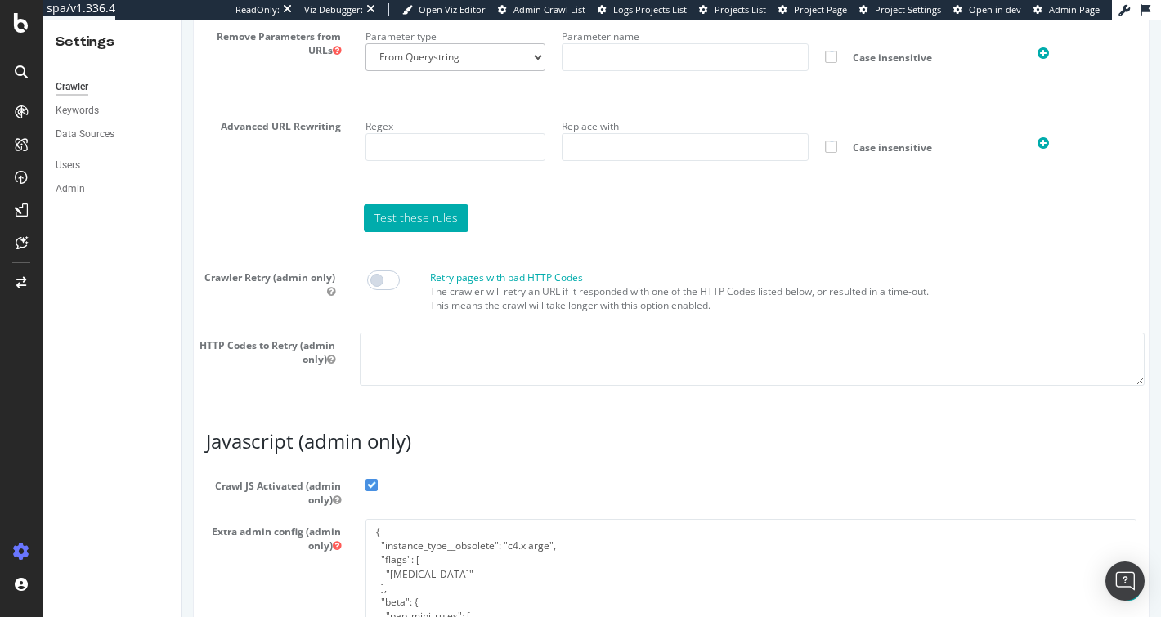
click at [383, 290] on span at bounding box center [383, 281] width 33 height 20
click at [408, 385] on textarea at bounding box center [752, 359] width 785 height 53
type textarea "1xx"
drag, startPoint x: 437, startPoint y: 370, endPoint x: 230, endPoint y: 354, distance: 207.5
click at [264, 355] on div "Crawler Retry (admin only) Retry pages with bad HTTP Codes The crawler will ret…" at bounding box center [671, 332] width 947 height 134
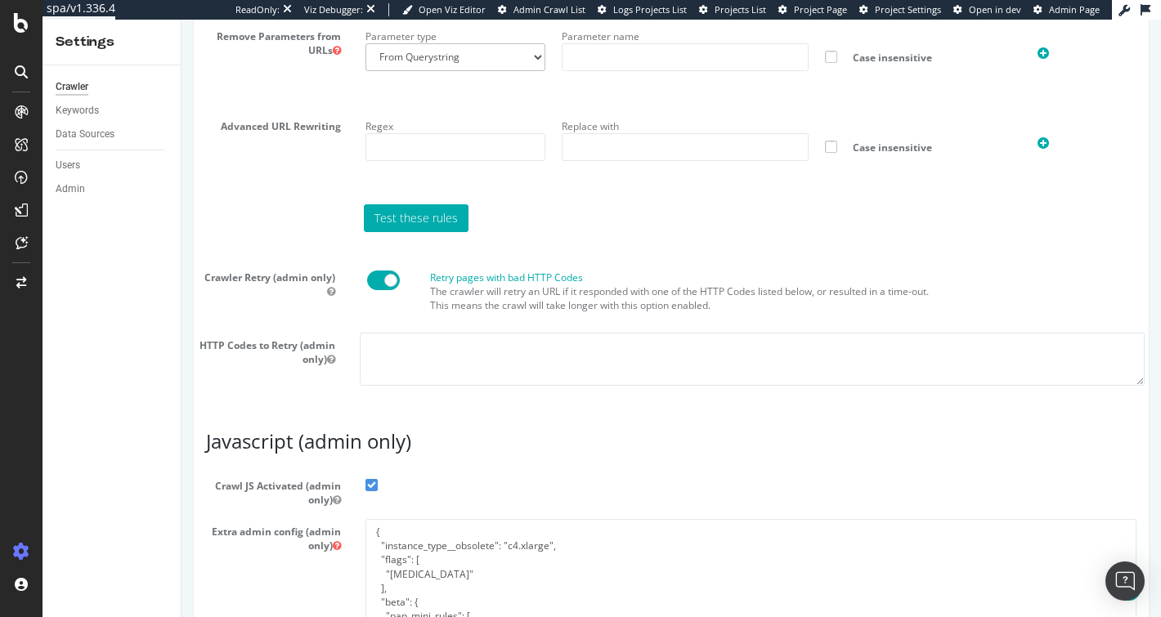
click at [383, 290] on span at bounding box center [383, 281] width 33 height 20
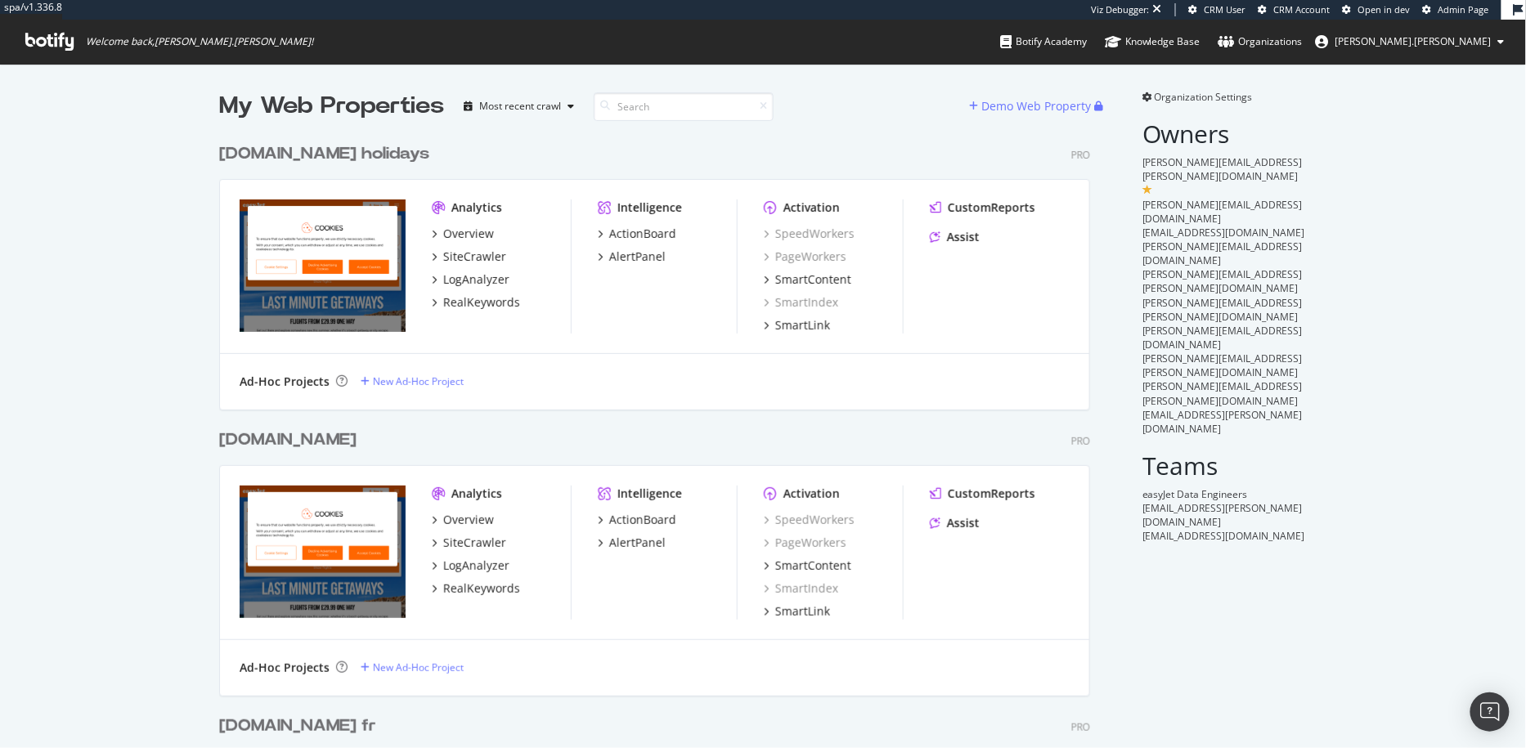
scroll to position [1989, 870]
click at [257, 429] on div "[DOMAIN_NAME]" at bounding box center [287, 440] width 137 height 24
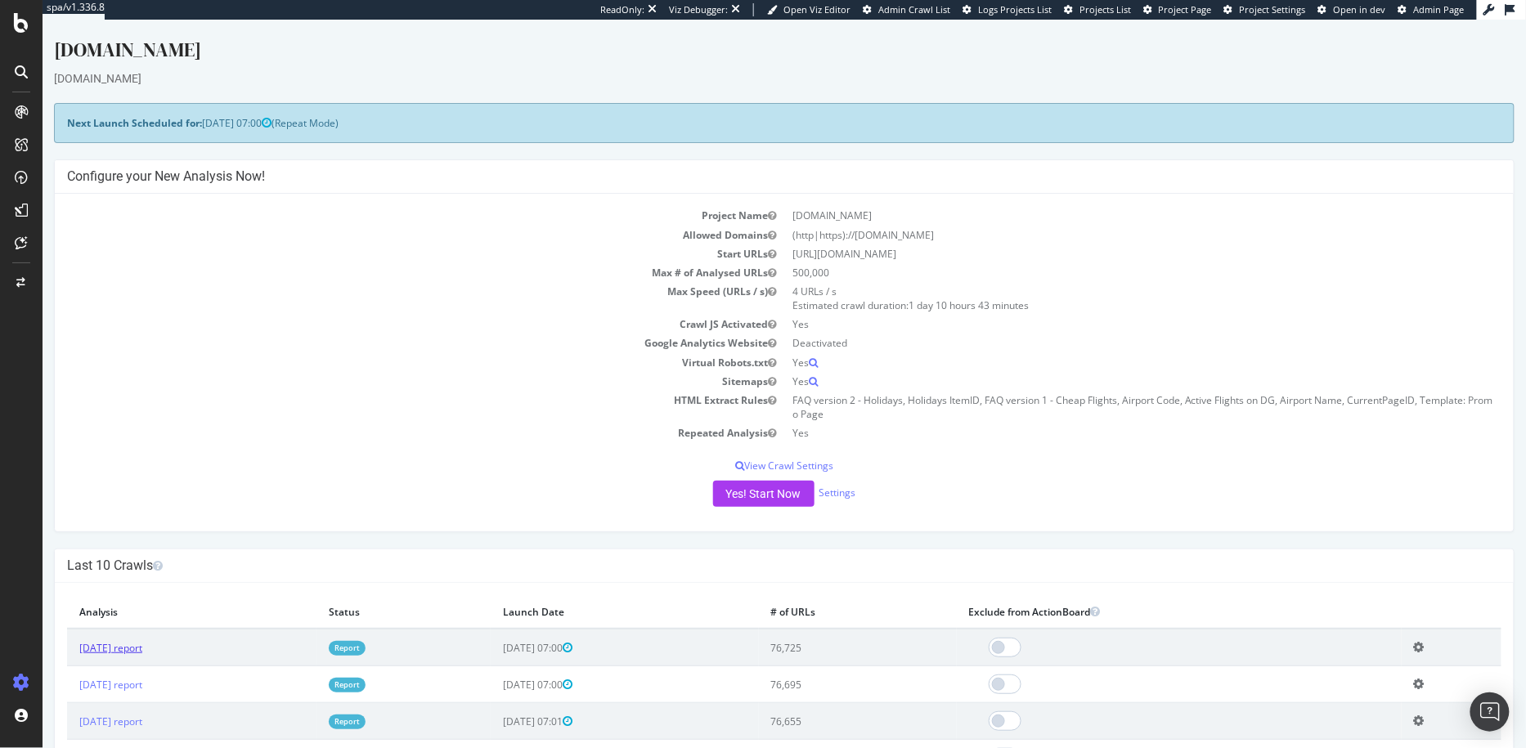
click at [141, 652] on link "[DATE] report" at bounding box center [109, 647] width 63 height 14
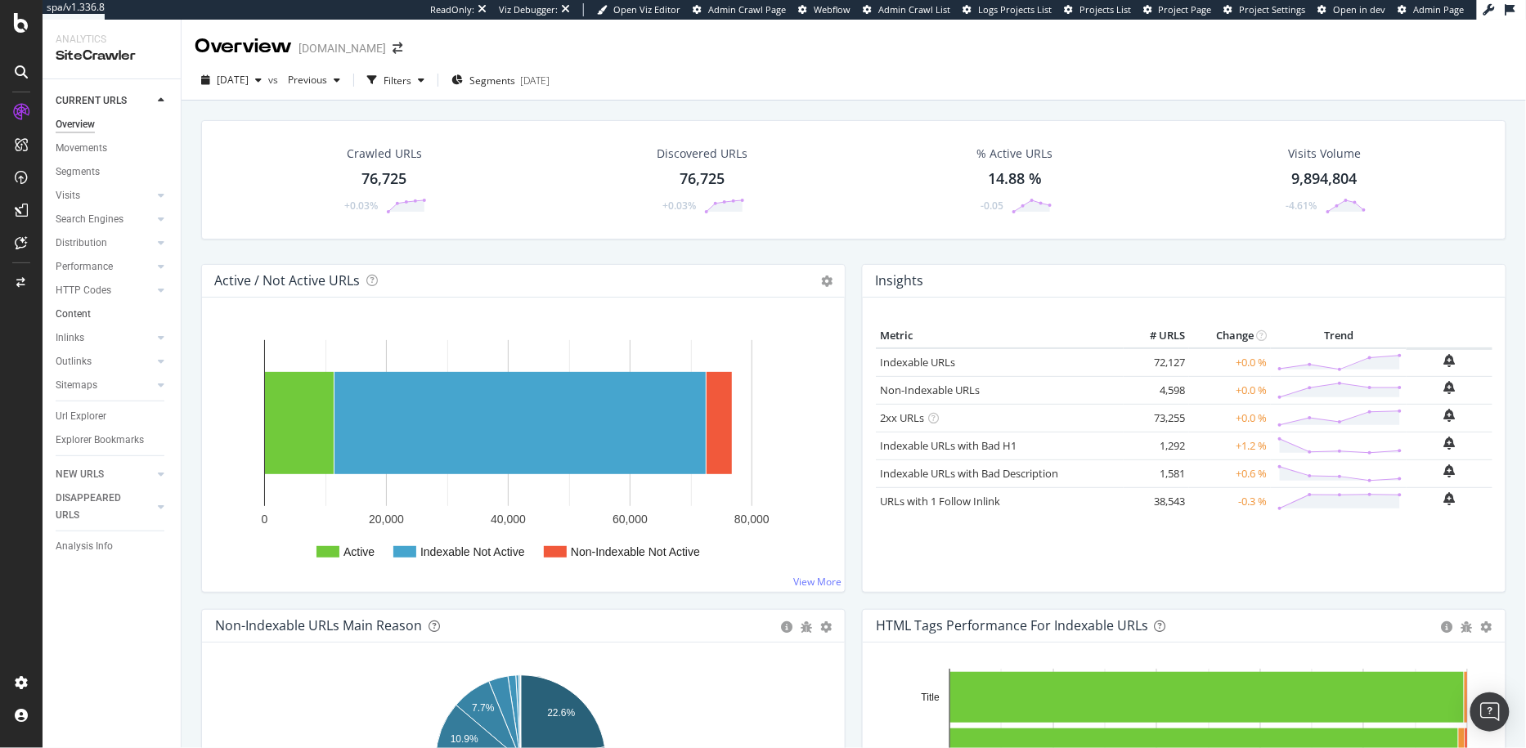
click at [161, 318] on div "Content" at bounding box center [118, 314] width 125 height 24
click at [158, 389] on icon at bounding box center [161, 385] width 7 height 10
click at [87, 407] on div "Top Charts" at bounding box center [87, 409] width 48 height 17
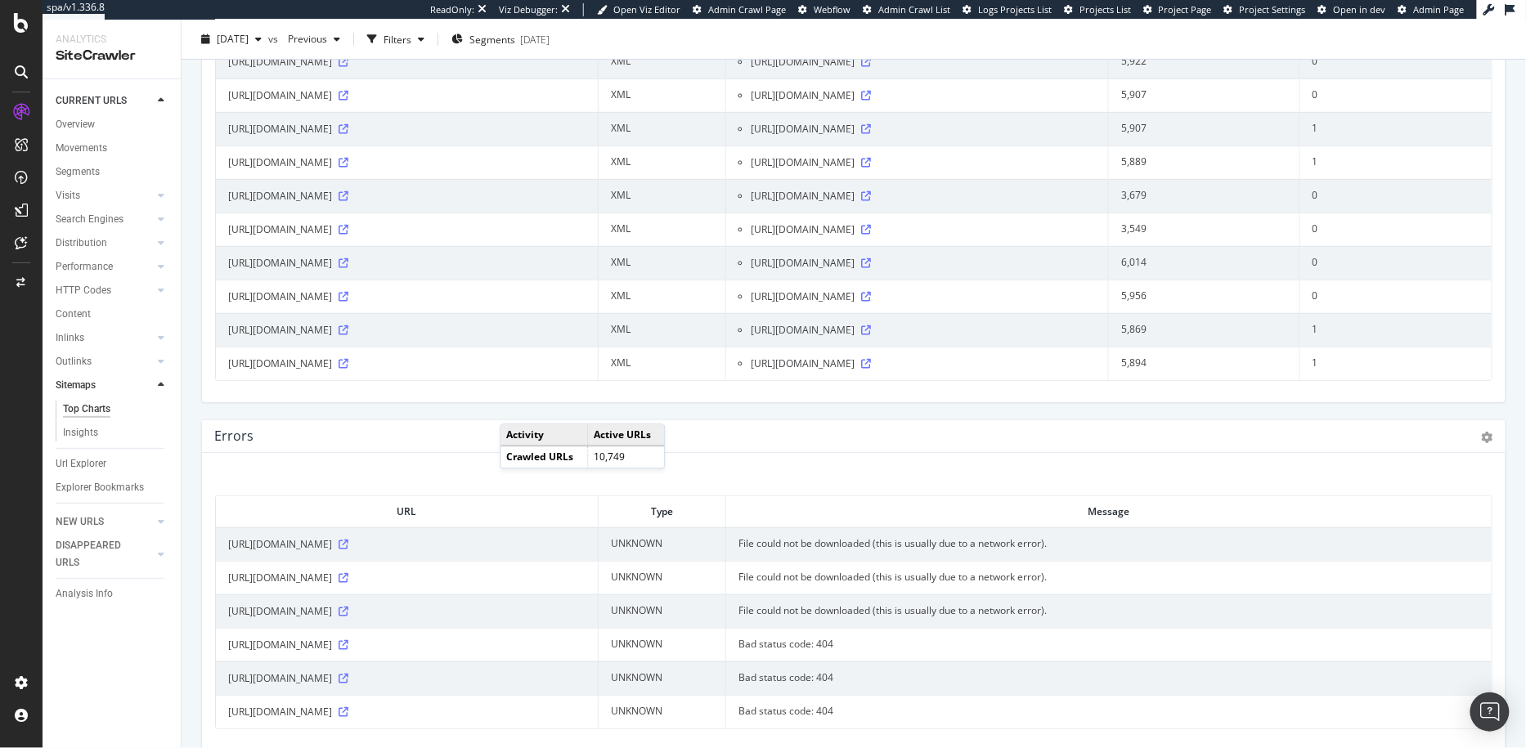
scroll to position [2565, 0]
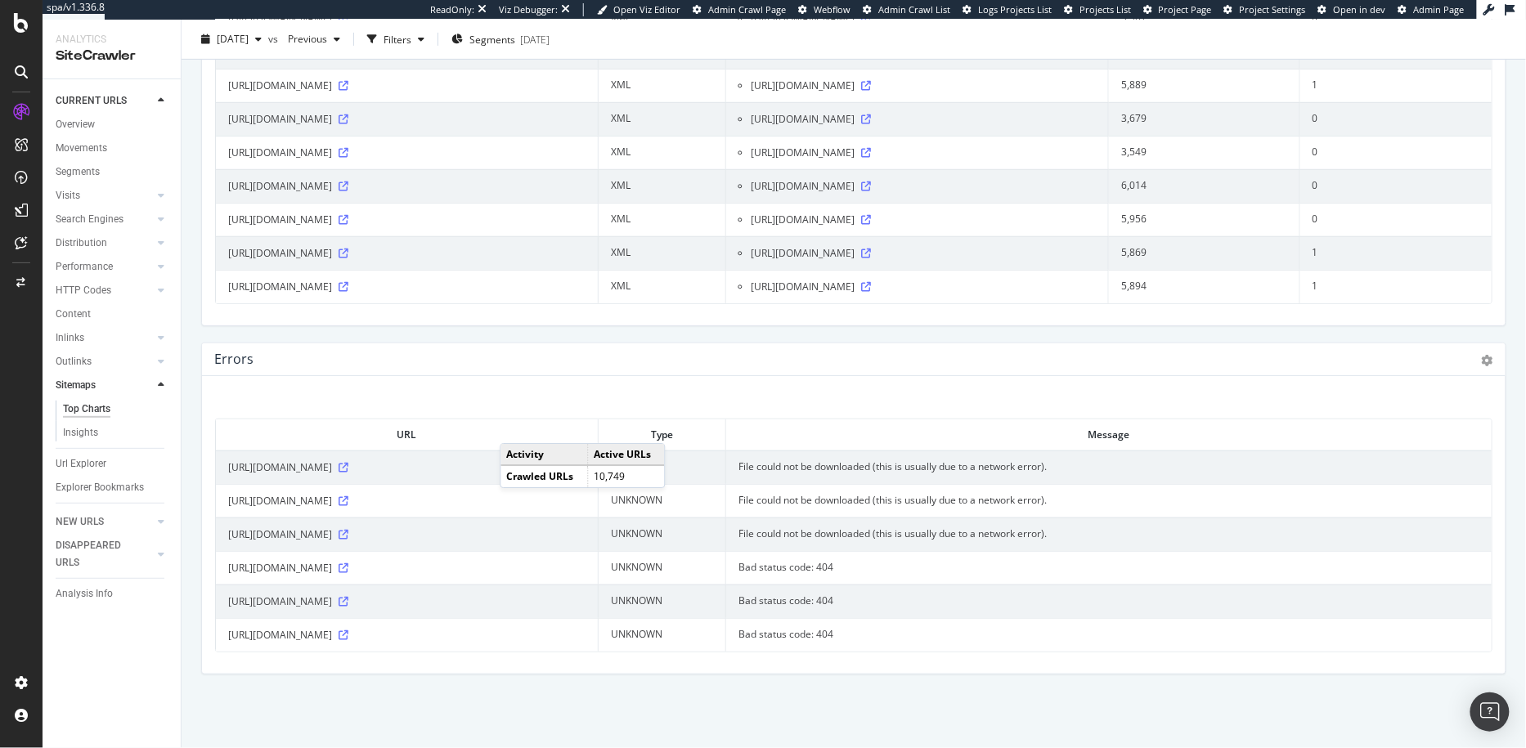
click at [932, 474] on td "File could not be downloaded (this is usually due to a network error)." at bounding box center [1108, 467] width 765 height 34
click at [901, 473] on td "File could not be downloaded (this is usually due to a network error)." at bounding box center [1108, 467] width 765 height 34
click at [744, 405] on div "URL Type Message [URL][DOMAIN_NAME] UNKNOWN File could not be downloaded (this …" at bounding box center [853, 526] width 1277 height 249
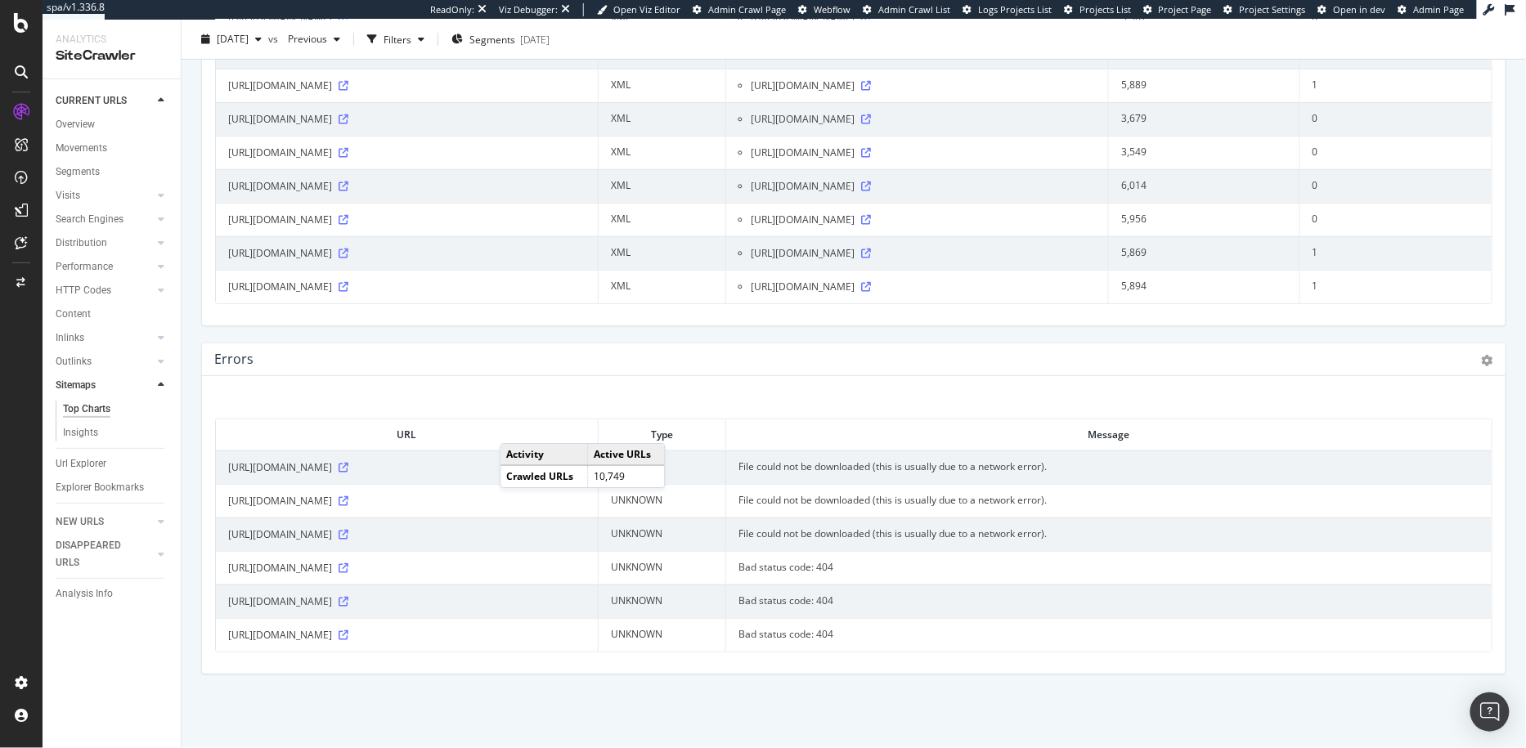
click at [784, 464] on td "File could not be downloaded (this is usually due to a network error)." at bounding box center [1108, 467] width 765 height 34
click at [774, 467] on td "File could not be downloaded (this is usually due to a network error)." at bounding box center [1108, 467] width 765 height 34
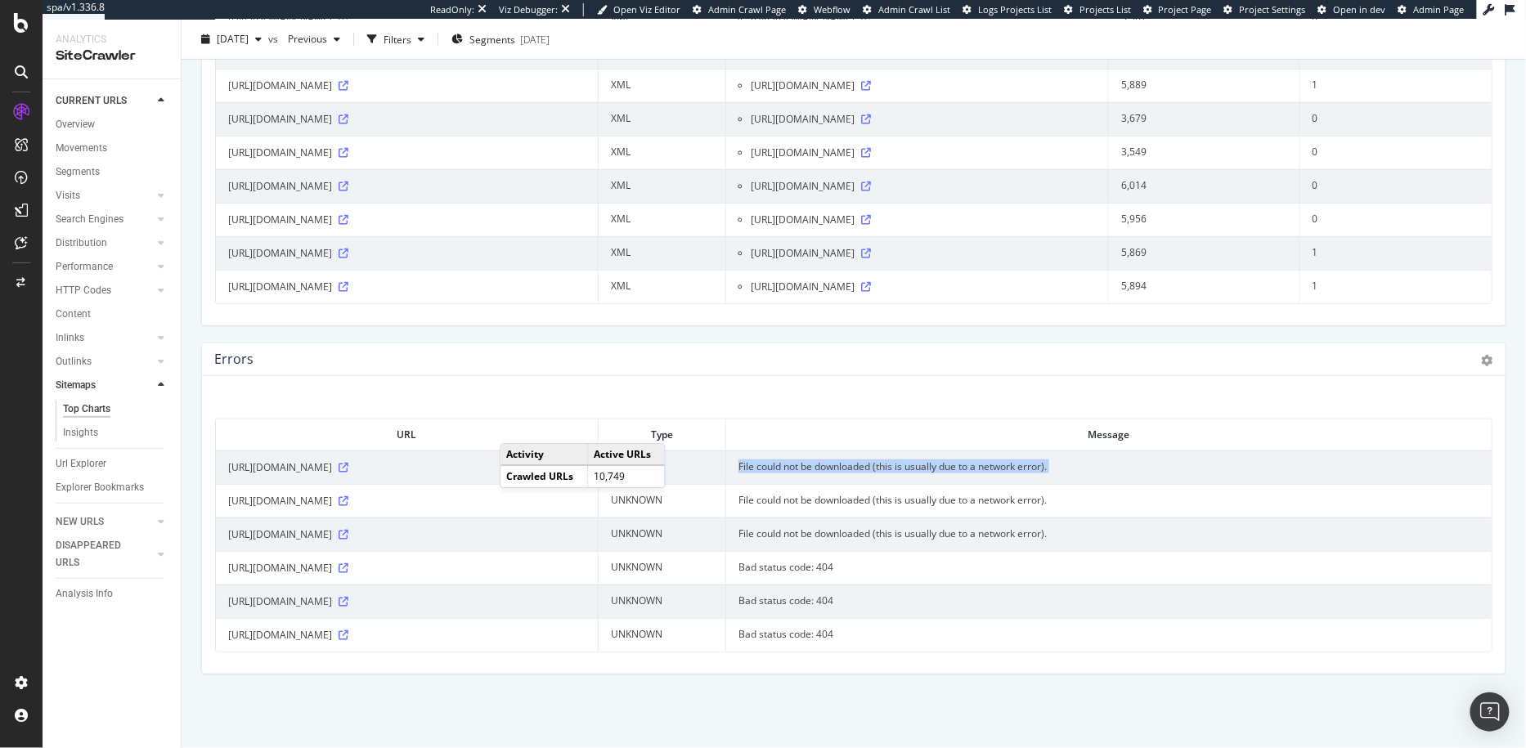
click at [774, 467] on td "File could not be downloaded (this is usually due to a network error)." at bounding box center [1108, 467] width 765 height 34
click at [774, 468] on td "File could not be downloaded (this is usually due to a network error)." at bounding box center [1108, 467] width 765 height 34
click at [795, 494] on td "File could not be downloaded (this is usually due to a network error)." at bounding box center [1108, 501] width 765 height 34
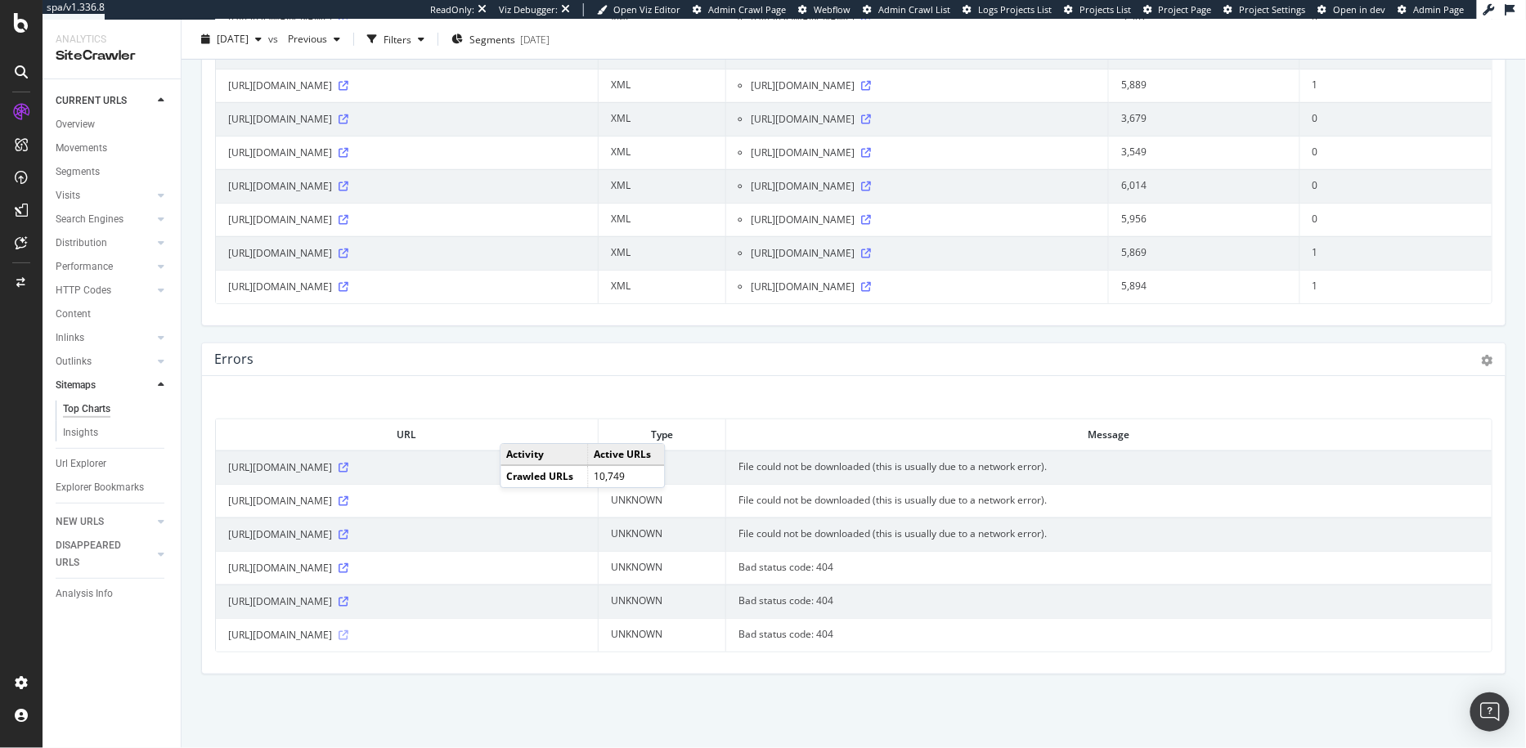
click at [348, 639] on icon at bounding box center [343, 635] width 10 height 10
click at [348, 466] on icon at bounding box center [343, 468] width 10 height 10
click at [701, 373] on div "Errors Table Expand Export as CSV × Close Chart sitemaps-errors - API Requests …" at bounding box center [853, 359] width 1303 height 33
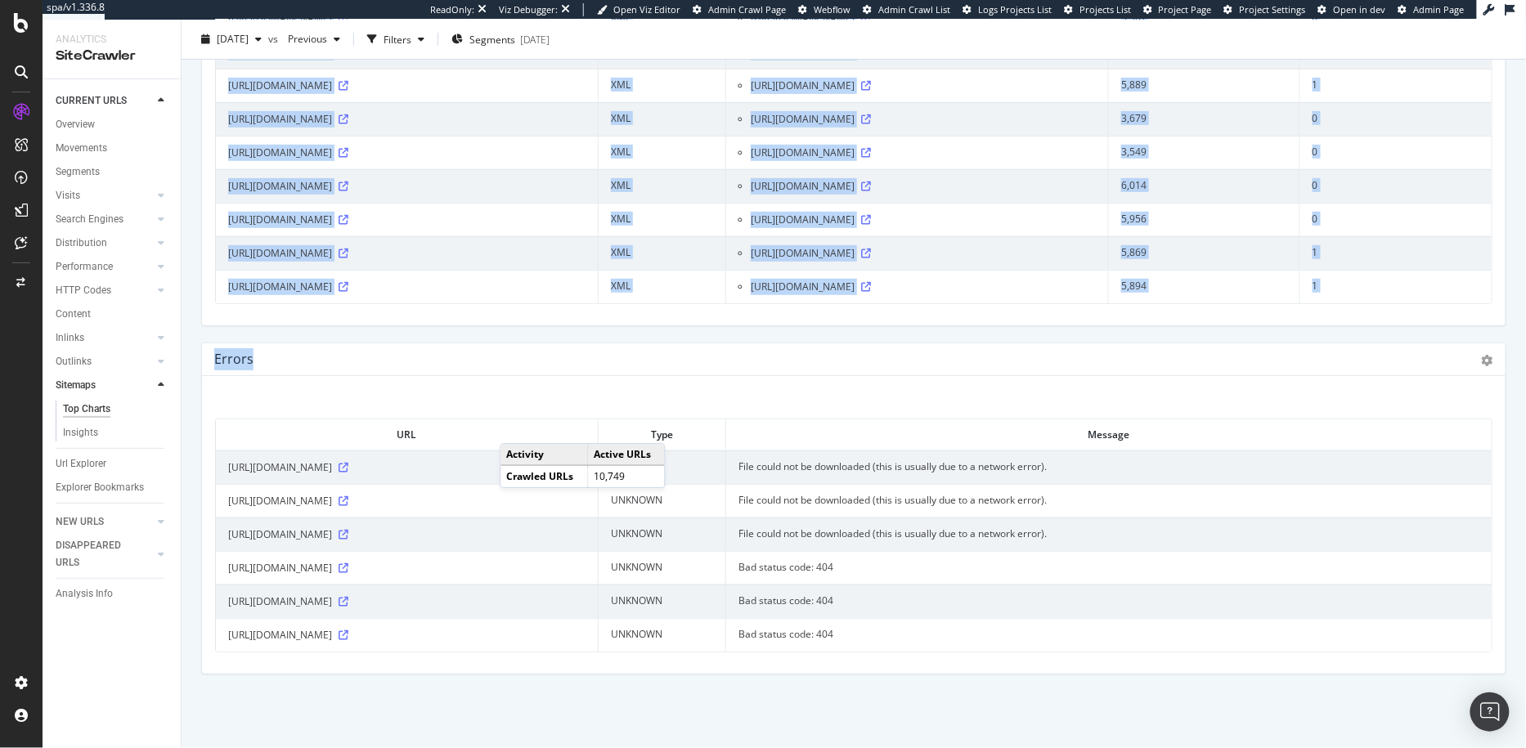
drag, startPoint x: 398, startPoint y: 399, endPoint x: 354, endPoint y: 322, distance: 88.6
drag, startPoint x: 354, startPoint y: 322, endPoint x: 494, endPoint y: 407, distance: 163.6
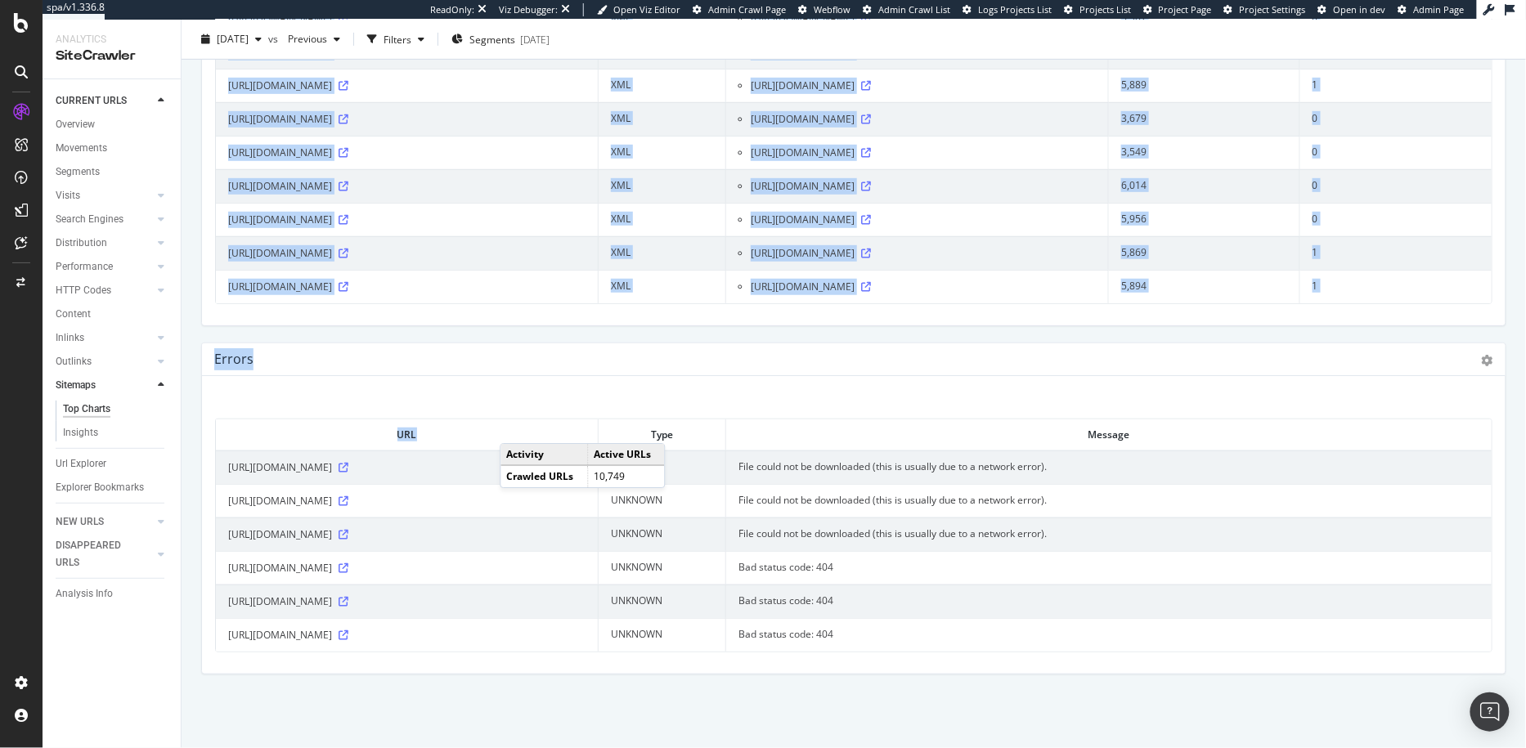
click at [469, 383] on div "URL Type Message [URL][DOMAIN_NAME] UNKNOWN File could not be downloaded (this …" at bounding box center [853, 524] width 1303 height 297
drag, startPoint x: 477, startPoint y: 383, endPoint x: 341, endPoint y: 320, distance: 150.0
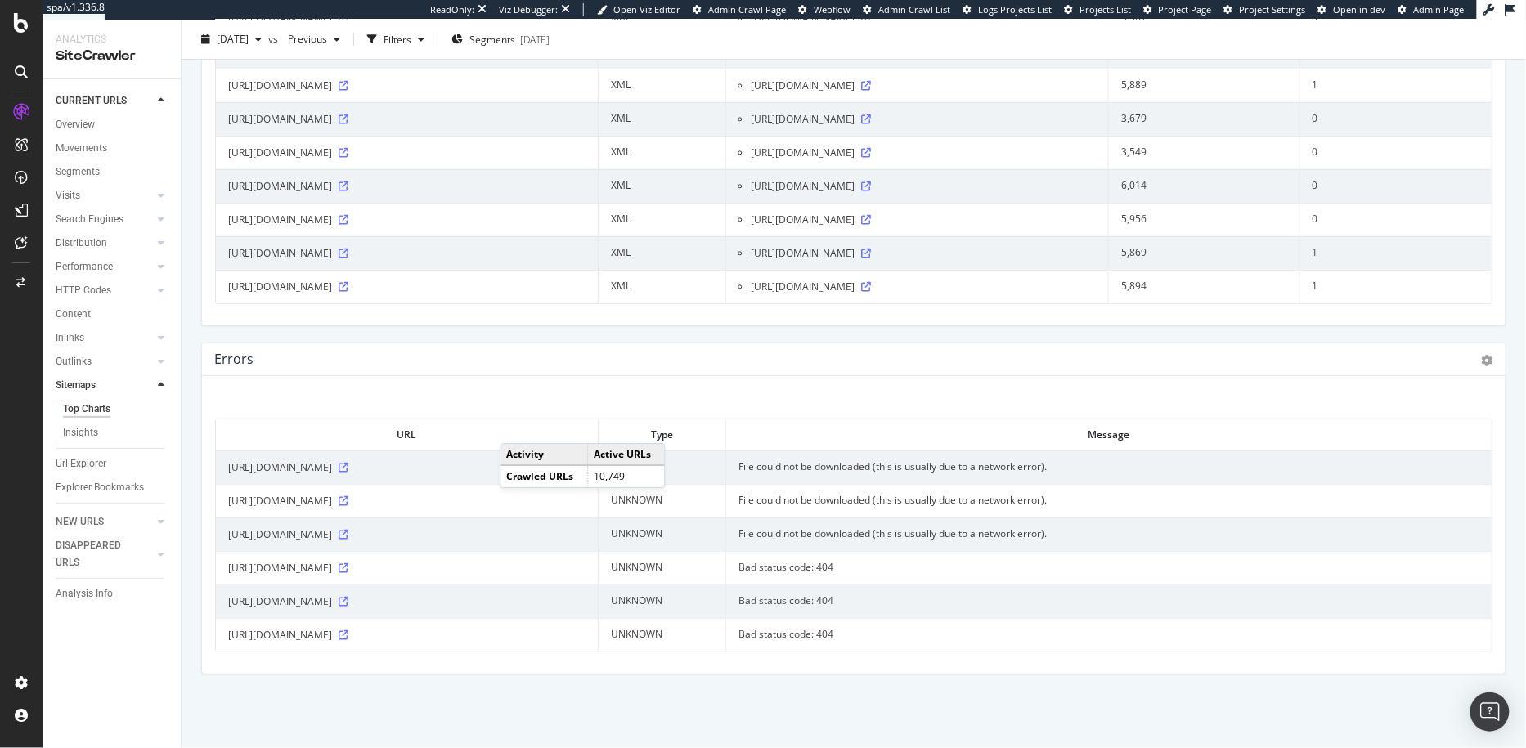
click at [332, 471] on span "[URL][DOMAIN_NAME]" at bounding box center [280, 467] width 104 height 16
copy div "[URL][DOMAIN_NAME]"
click at [1098, 365] on div "Errors Table Expand Export as CSV × Close Chart sitemaps-errors - API Requests …" at bounding box center [853, 359] width 1303 height 33
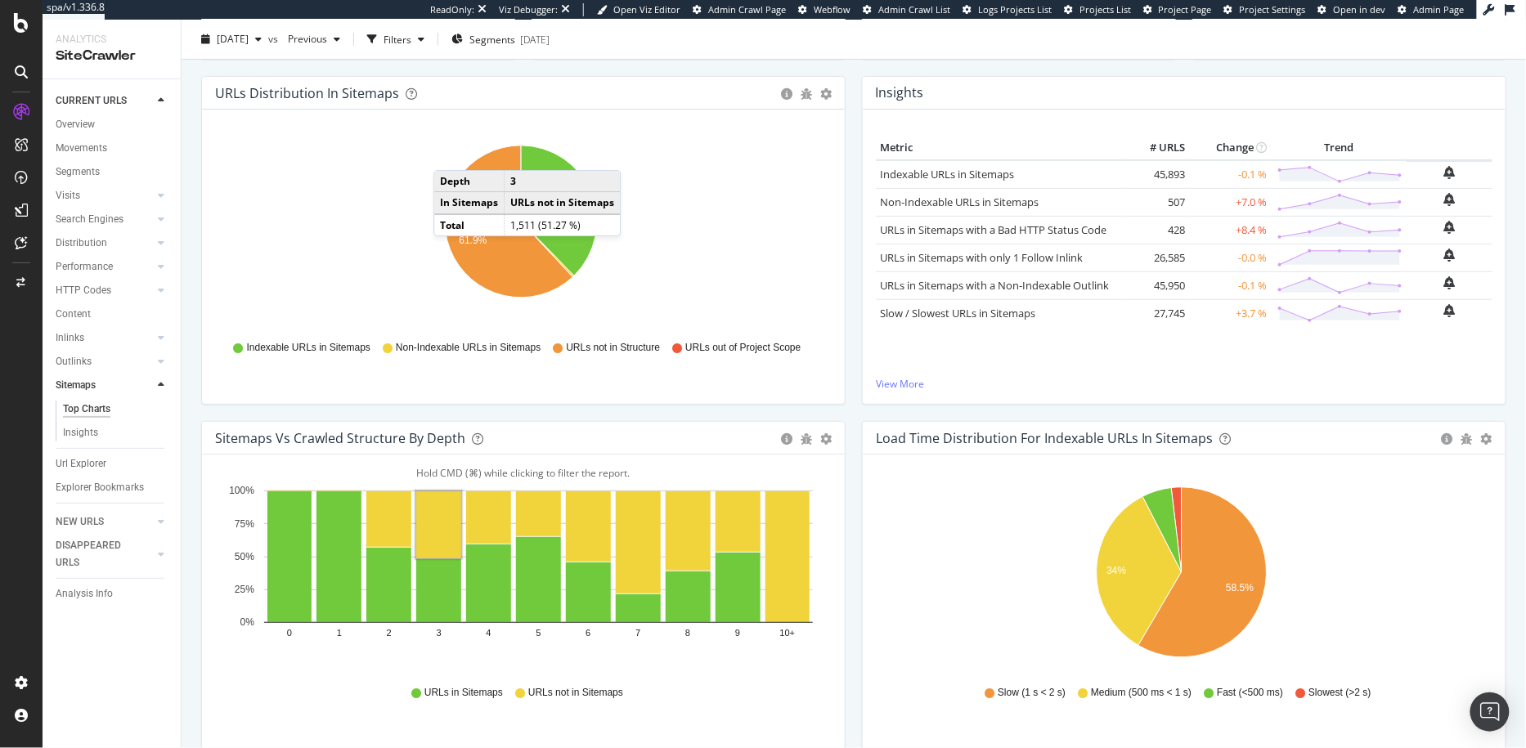
scroll to position [0, 0]
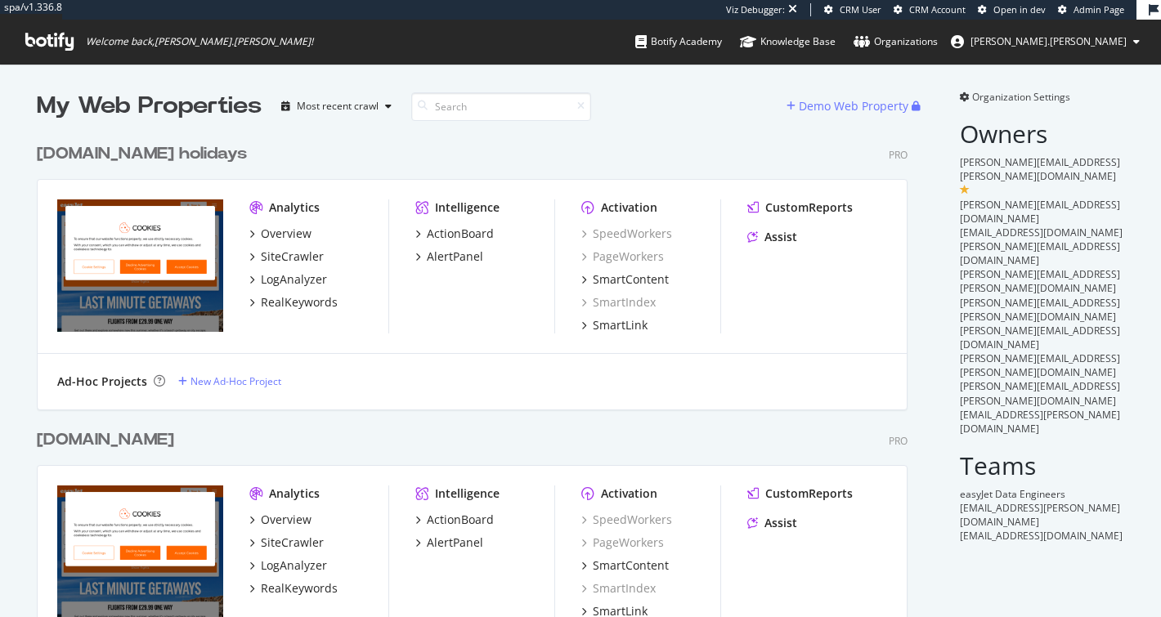
scroll to position [1989, 870]
click at [87, 430] on div "[DOMAIN_NAME]" at bounding box center [105, 440] width 137 height 24
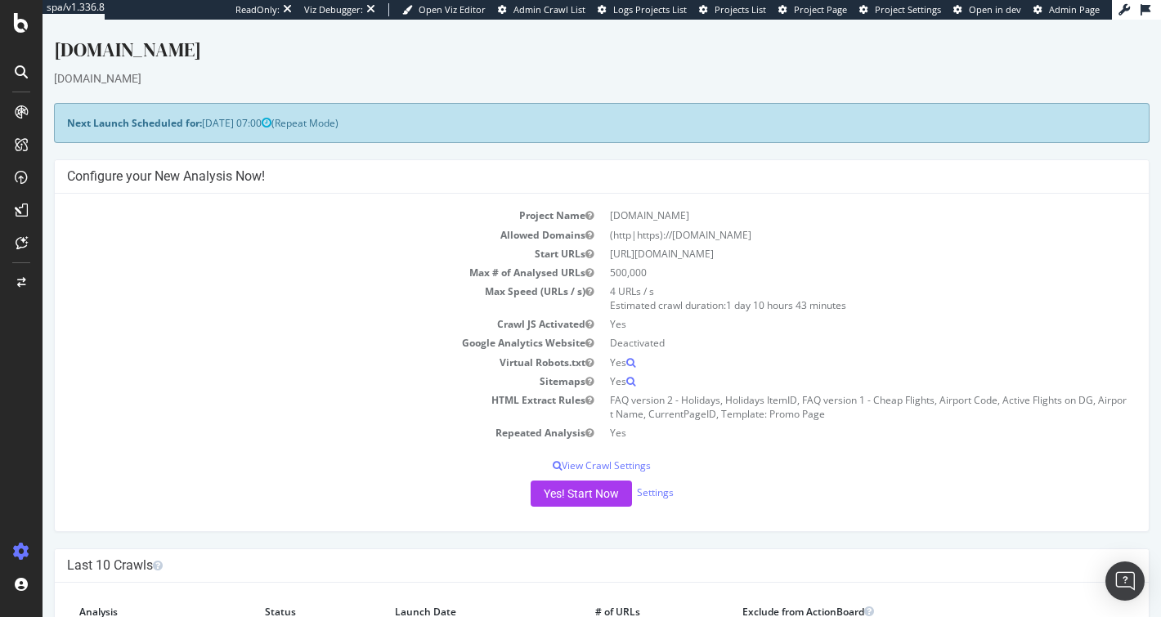
drag, startPoint x: 755, startPoint y: 364, endPoint x: 641, endPoint y: 237, distance: 170.2
click at [641, 237] on div "Project Name [DOMAIN_NAME] Allowed Domains (http|https)://[DOMAIN_NAME] Start U…" at bounding box center [602, 363] width 1094 height 338
click at [771, 207] on td "[DOMAIN_NAME]" at bounding box center [869, 215] width 535 height 19
drag, startPoint x: 766, startPoint y: 204, endPoint x: 840, endPoint y: 410, distance: 219.0
click at [840, 410] on tbody "Project Name [DOMAIN_NAME] Allowed Domains (http|https)://[DOMAIN_NAME] Start U…" at bounding box center [601, 324] width 1069 height 236
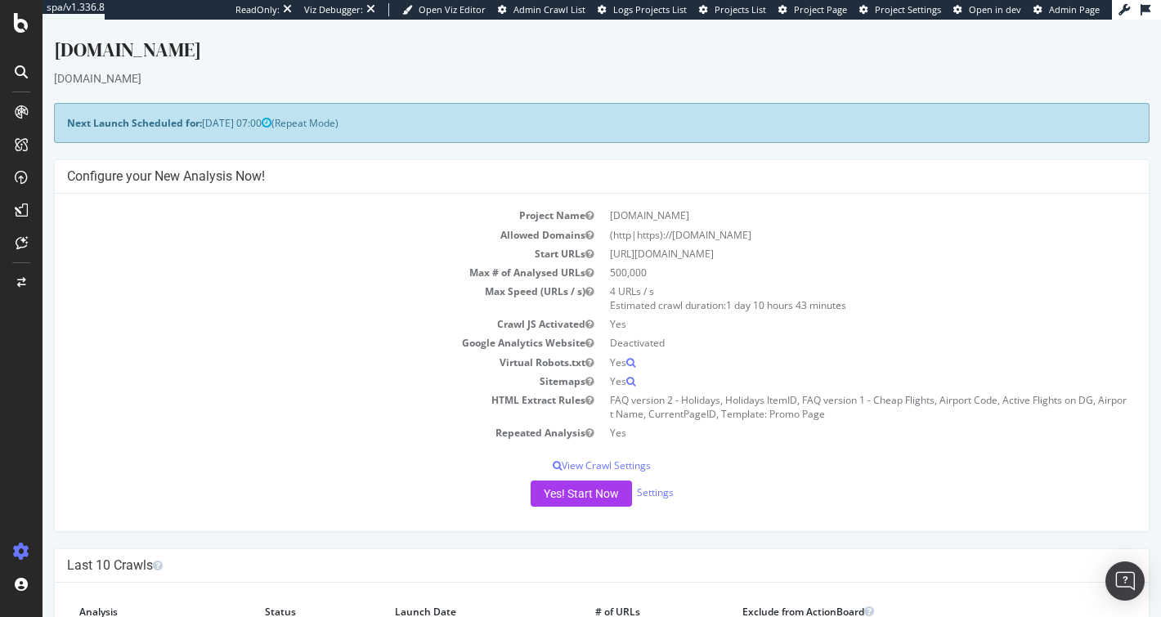
click at [843, 417] on td "FAQ version 2 - Holidays, Holidays ItemID, FAQ version 1 - Cheap Flights, Airpo…" at bounding box center [869, 407] width 535 height 33
drag, startPoint x: 844, startPoint y: 417, endPoint x: 793, endPoint y: 199, distance: 223.3
click at [794, 199] on div "Project Name [DOMAIN_NAME] Allowed Domains (http|https)://[DOMAIN_NAME] Start U…" at bounding box center [602, 363] width 1094 height 338
click at [793, 199] on div "Project Name [DOMAIN_NAME] Allowed Domains (http|https)://[DOMAIN_NAME] Start U…" at bounding box center [602, 363] width 1094 height 338
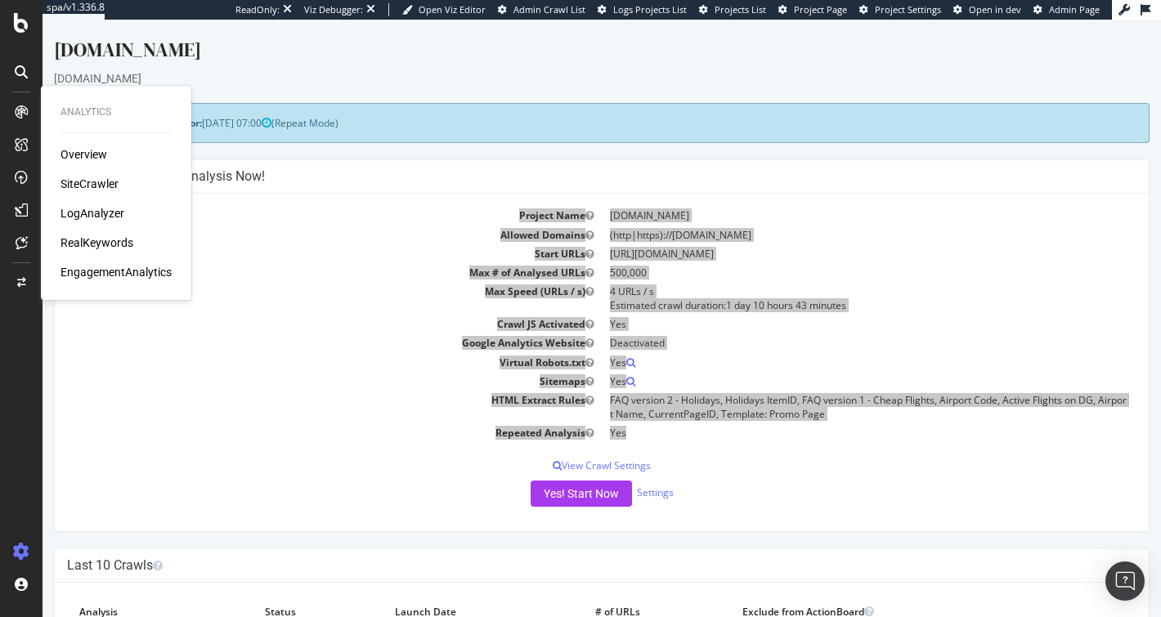
click at [97, 186] on div "SiteCrawler" at bounding box center [89, 184] width 58 height 16
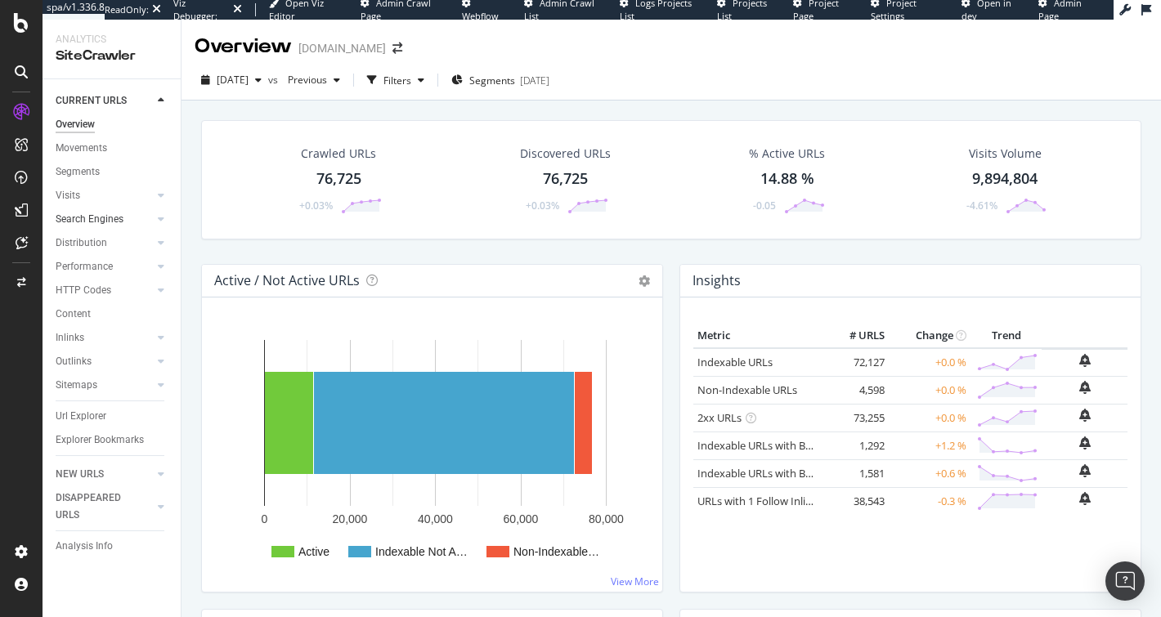
click at [146, 221] on div at bounding box center [145, 219] width 16 height 16
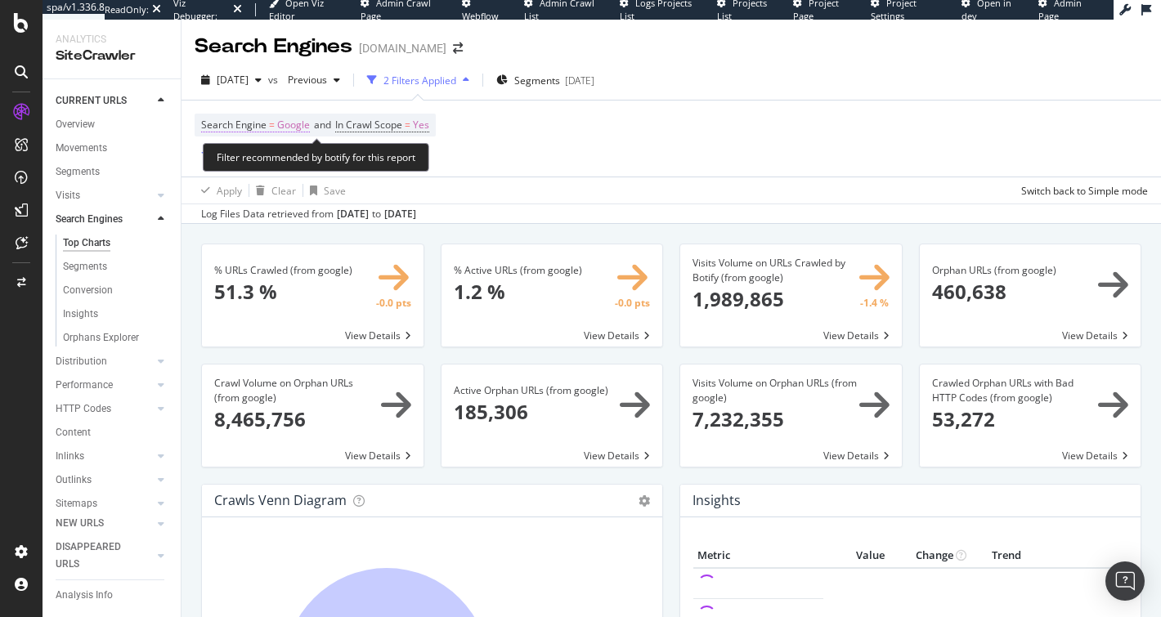
click at [281, 123] on span "Google" at bounding box center [293, 125] width 33 height 23
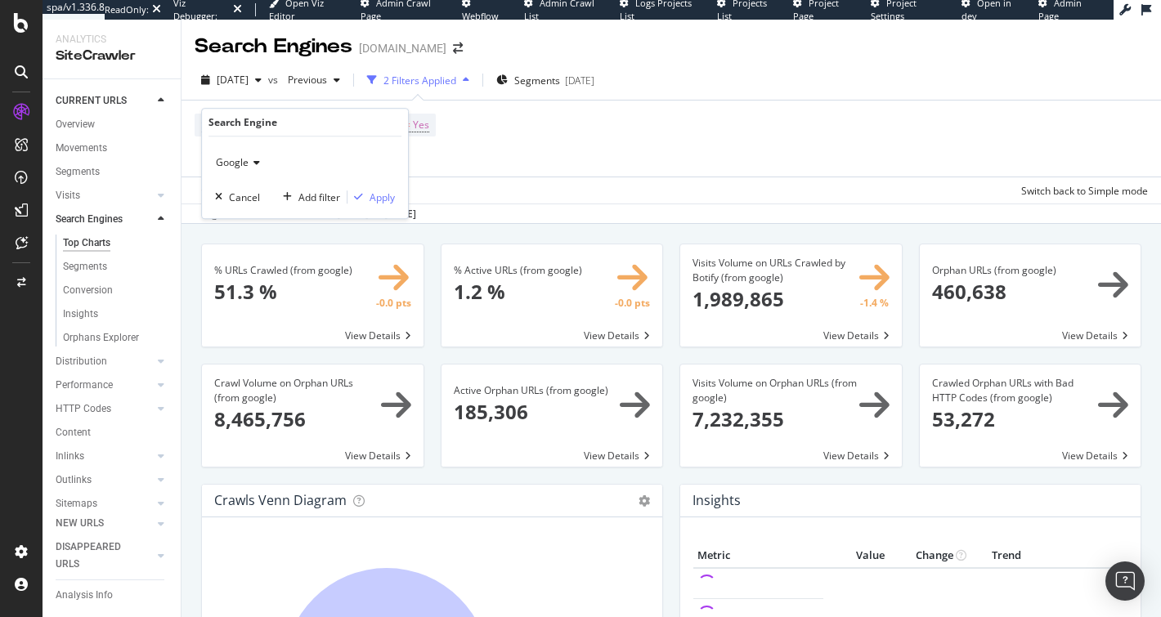
click at [256, 167] on icon at bounding box center [254, 163] width 11 height 10
click at [249, 239] on span "OpenAI" at bounding box center [240, 239] width 34 height 14
click at [800, 132] on div "Search Engine = Google and In Crawl Scope = Yes Add Filter Add Filter Group" at bounding box center [671, 139] width 953 height 76
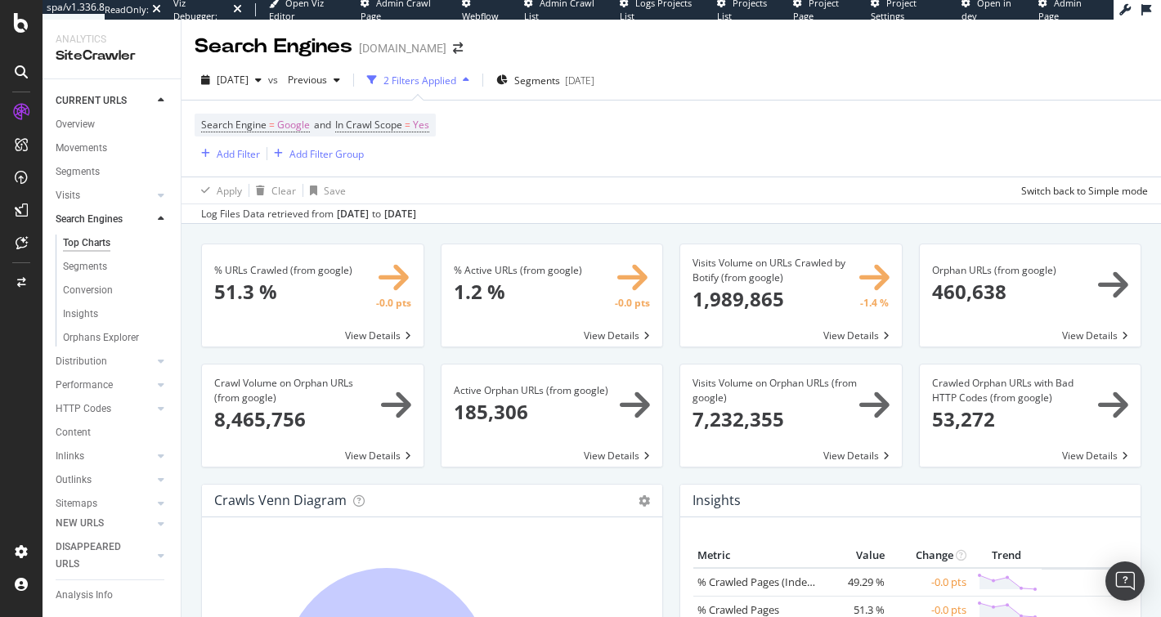
click at [538, 146] on div "Search Engine = Google and In Crawl Scope = Yes Add Filter Add Filter Group" at bounding box center [671, 139] width 953 height 76
click at [697, 177] on div "Apply Clear Save Switch back to Simple mode" at bounding box center [670, 190] width 979 height 27
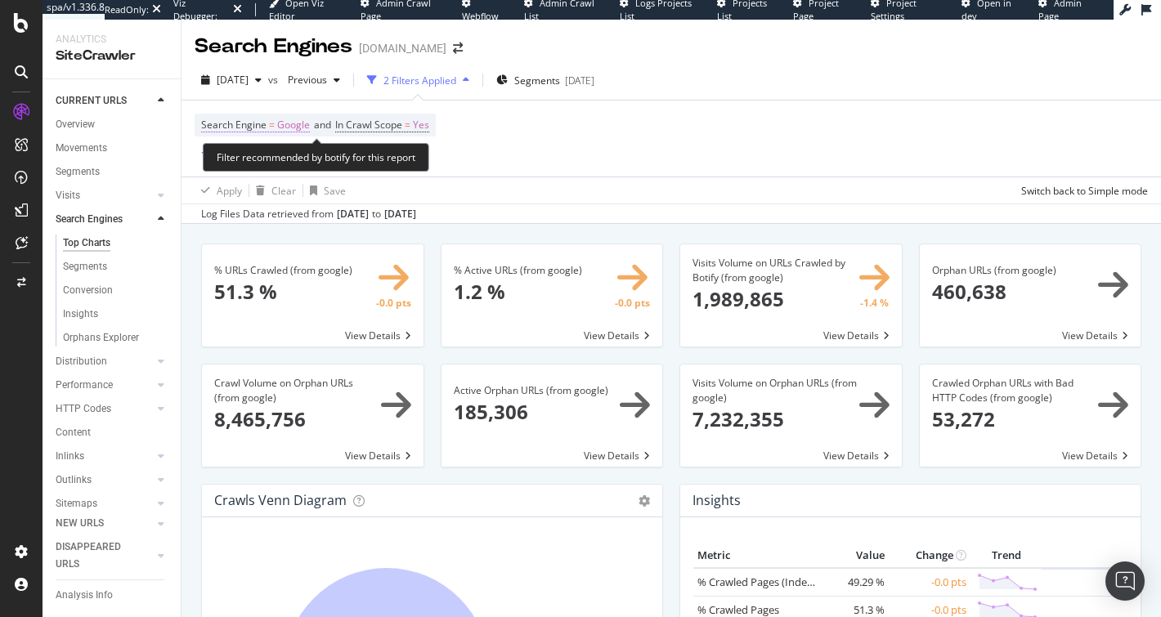
click at [274, 125] on span "Search Engine = Google" at bounding box center [255, 125] width 109 height 15
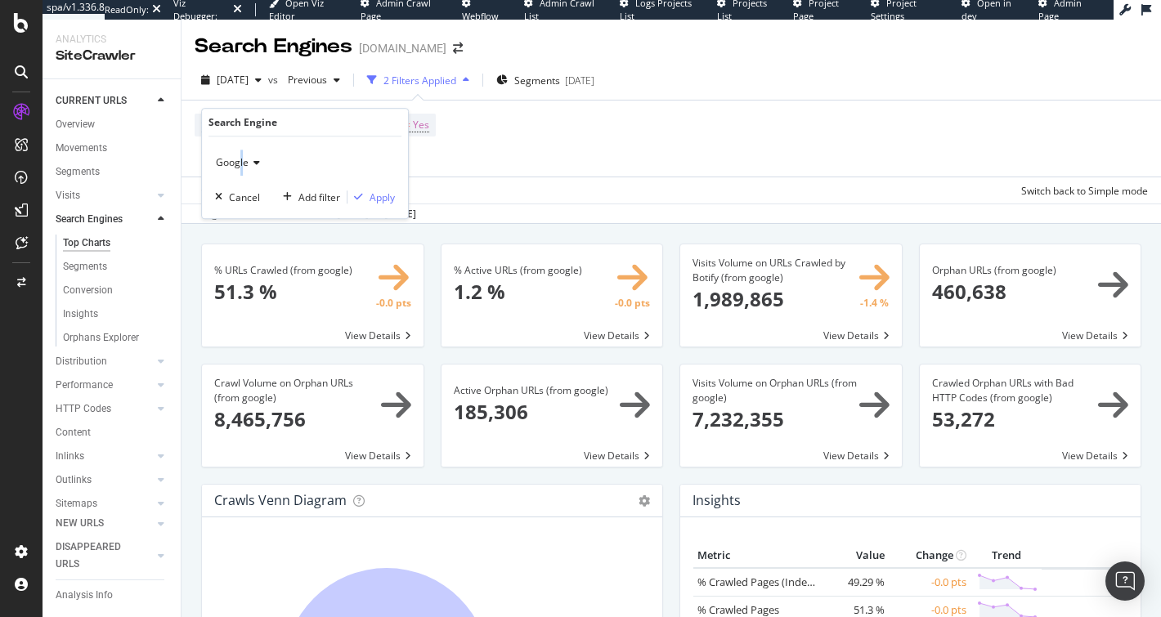
click at [240, 164] on span "Google" at bounding box center [232, 162] width 33 height 14
click at [240, 240] on span "OpenAI" at bounding box center [240, 239] width 34 height 14
click at [374, 197] on div "Apply" at bounding box center [382, 197] width 25 height 14
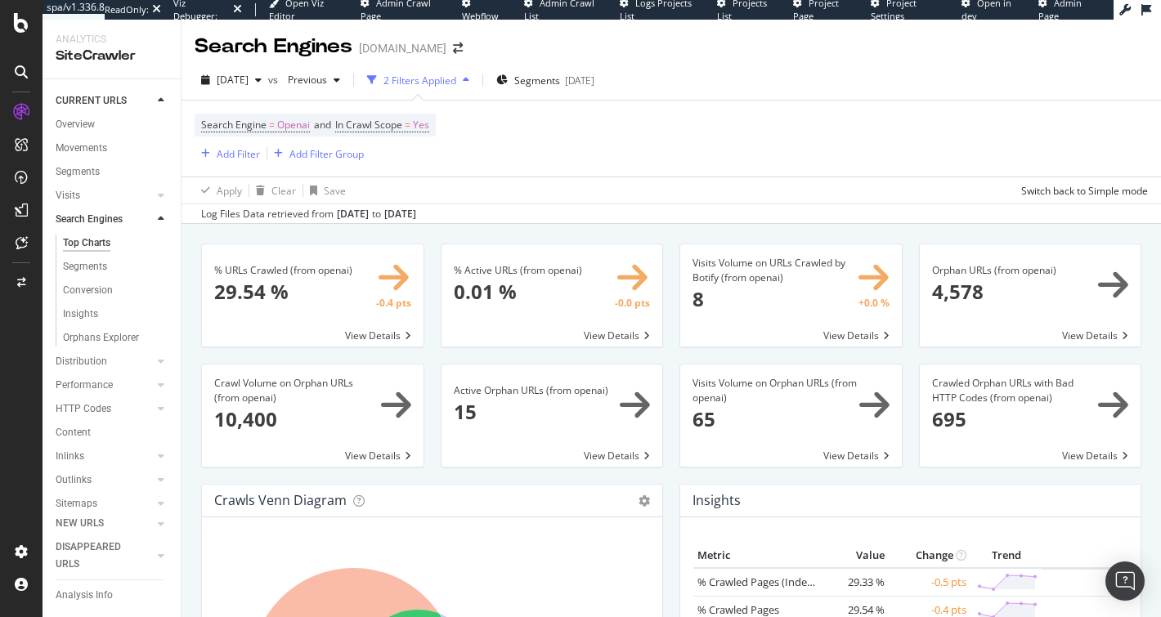
click at [105, 240] on div "Top Charts" at bounding box center [86, 243] width 47 height 17
click at [76, 119] on div "Overview" at bounding box center [75, 124] width 39 height 17
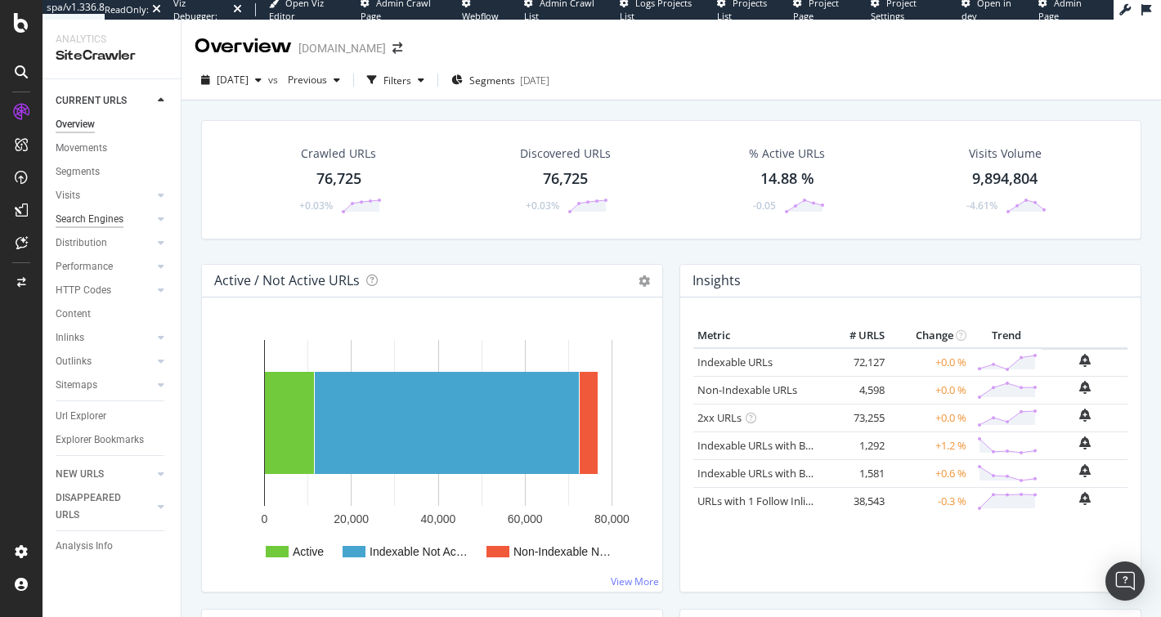
click at [108, 213] on div "Search Engines" at bounding box center [90, 219] width 68 height 17
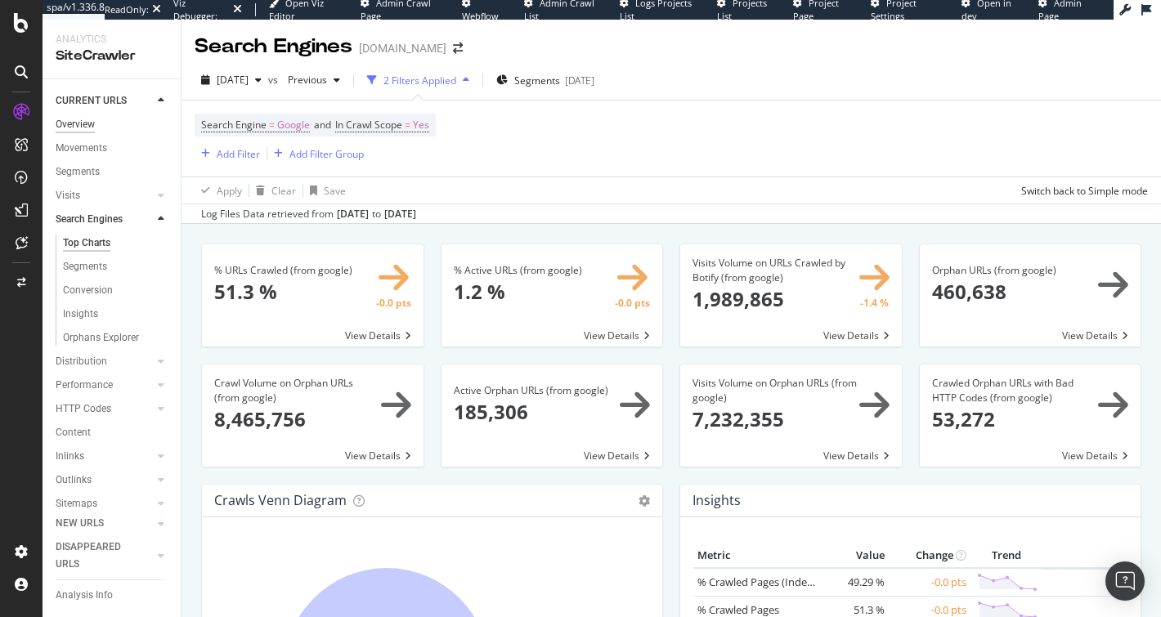
click at [62, 125] on div "Overview" at bounding box center [75, 124] width 39 height 17
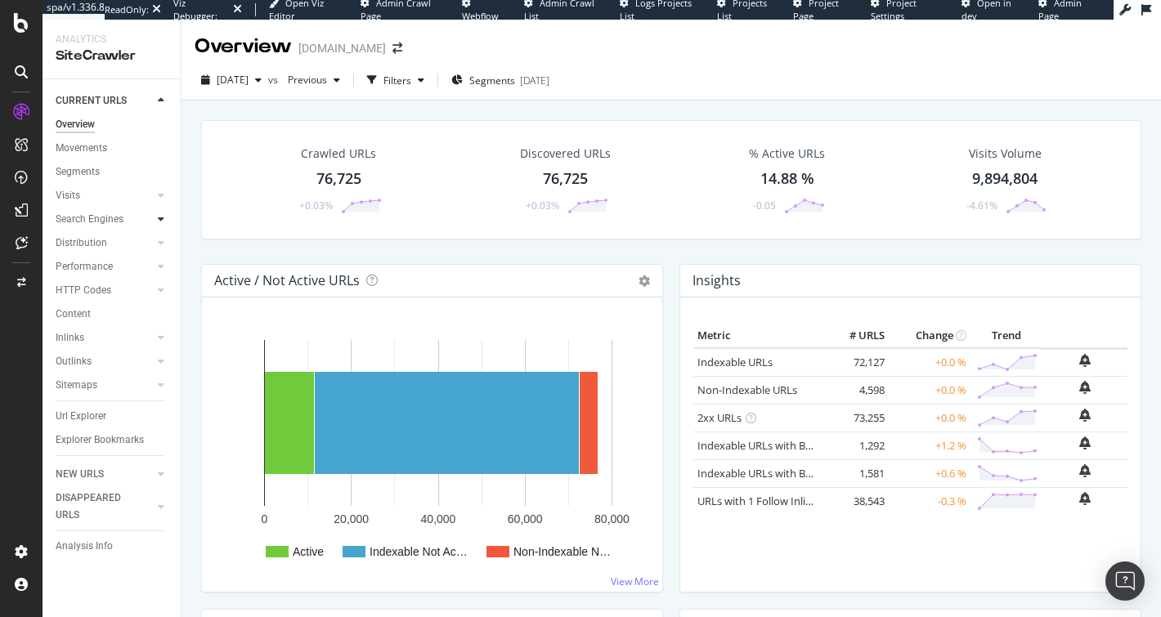
click at [165, 218] on div at bounding box center [161, 219] width 16 height 16
click at [138, 217] on div at bounding box center [145, 219] width 16 height 16
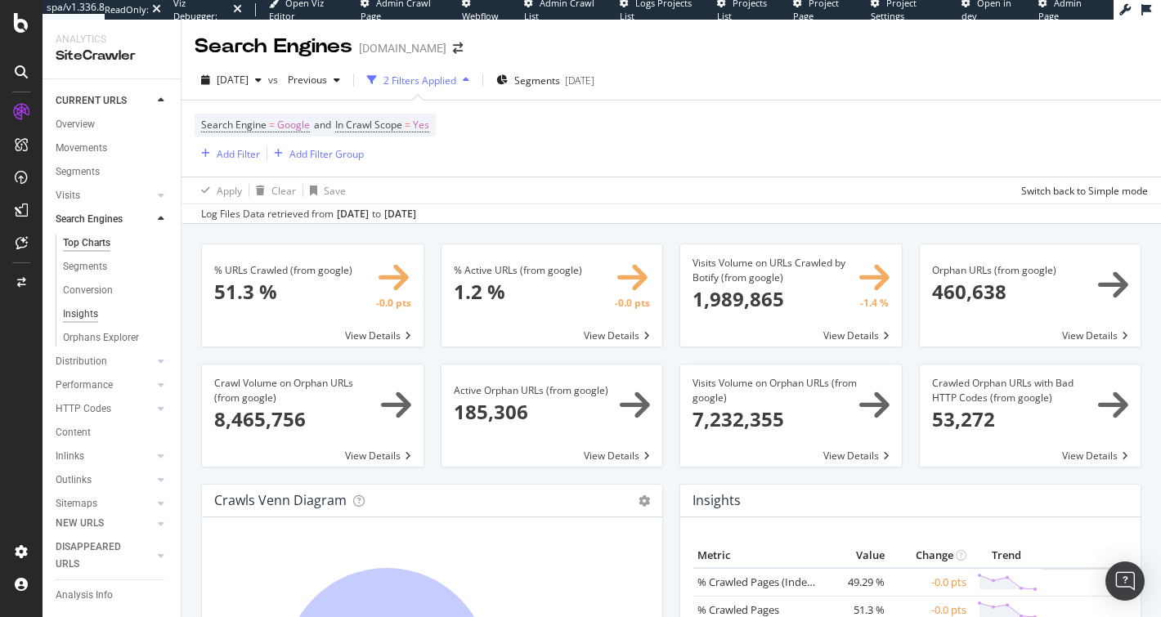
click at [82, 316] on div "Insights" at bounding box center [80, 314] width 35 height 17
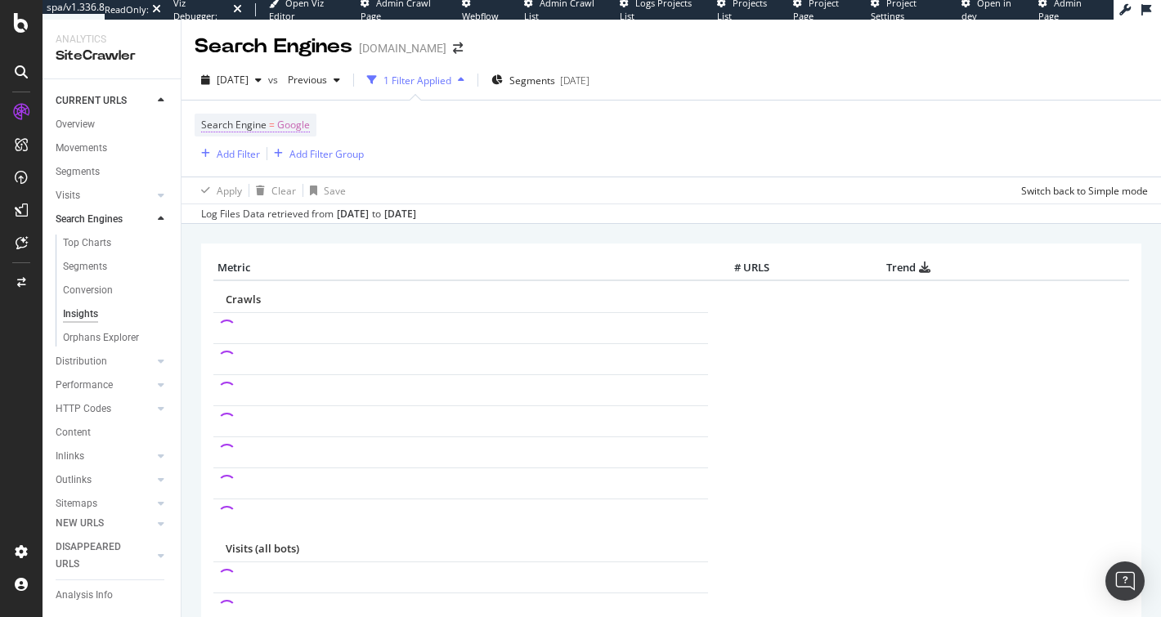
click at [290, 136] on span "Google" at bounding box center [293, 125] width 33 height 23
click at [238, 166] on span "Google" at bounding box center [232, 162] width 33 height 14
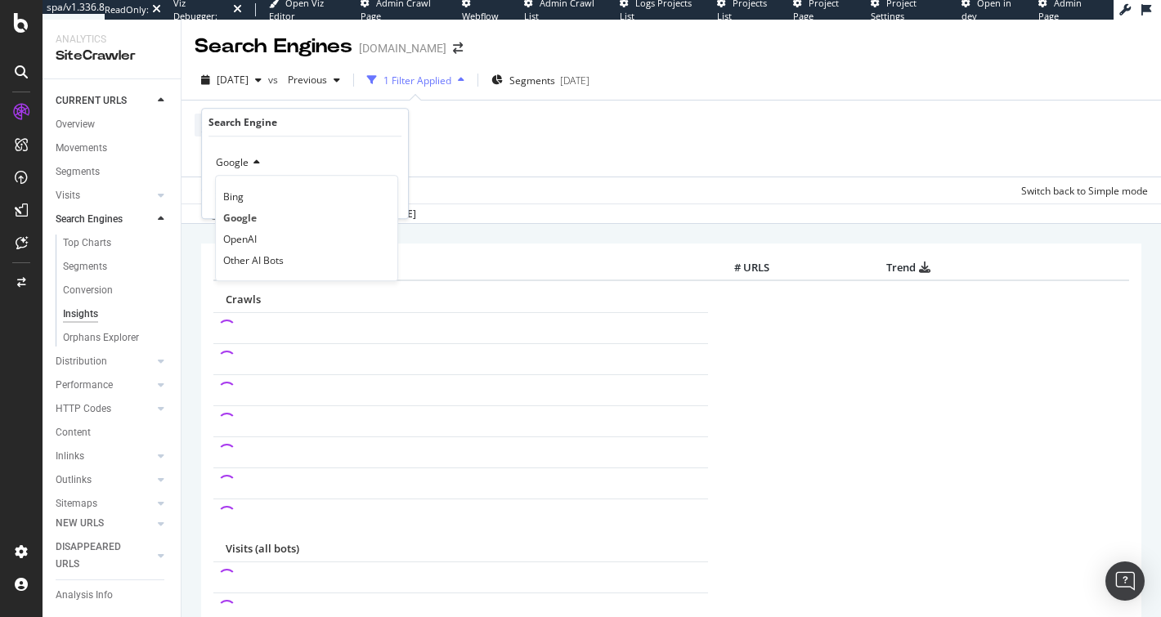
click at [703, 90] on div "2025 Aug. 17th vs Previous 1 Filter Applied Segments 2025-08-19" at bounding box center [670, 83] width 979 height 33
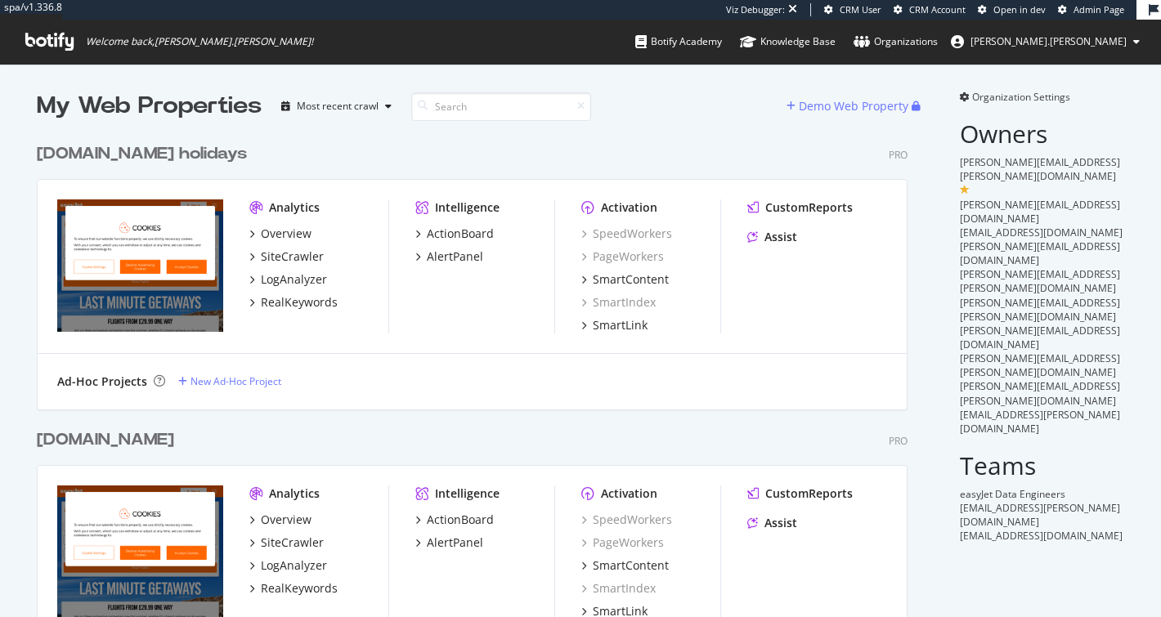
scroll to position [1989, 870]
click at [74, 441] on div "[DOMAIN_NAME]" at bounding box center [105, 440] width 137 height 24
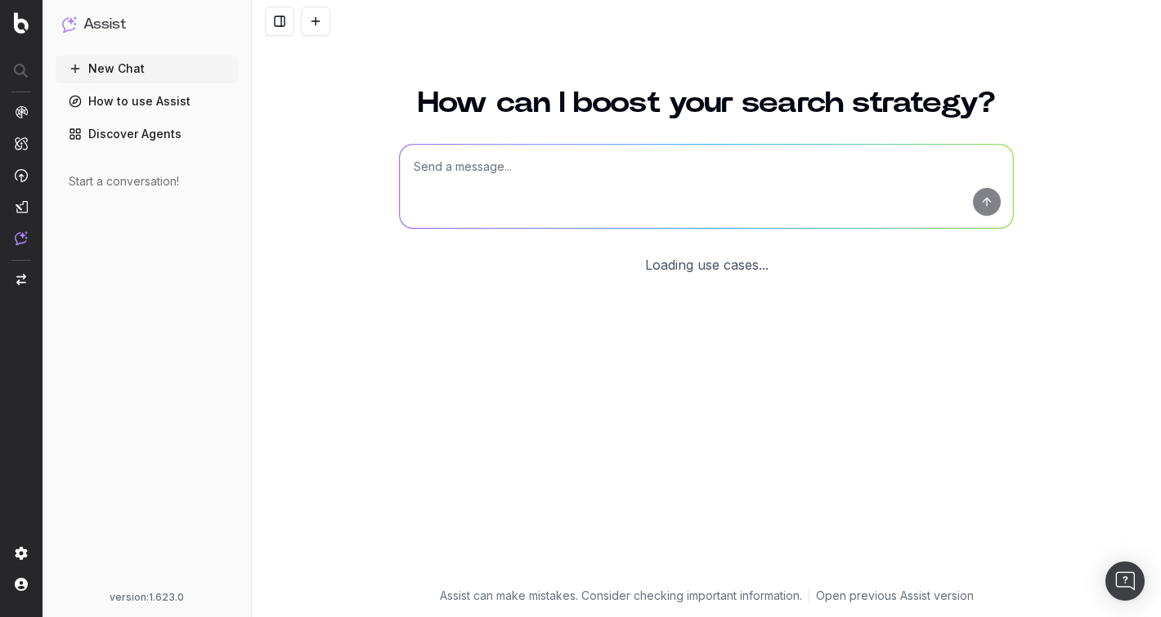
scroll to position [8, 0]
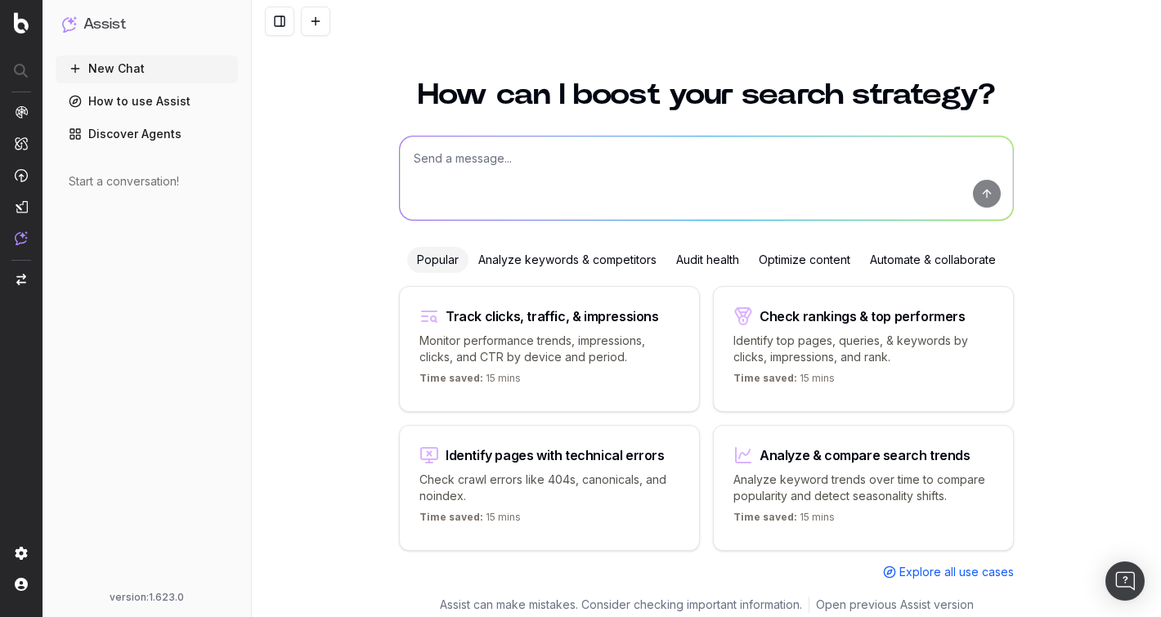
click at [458, 146] on textarea at bounding box center [706, 178] width 613 height 83
paste textarea "[URL][DOMAIN_NAME]"
type textarea "Has [URL][DOMAIN_NAME] been indexed?"
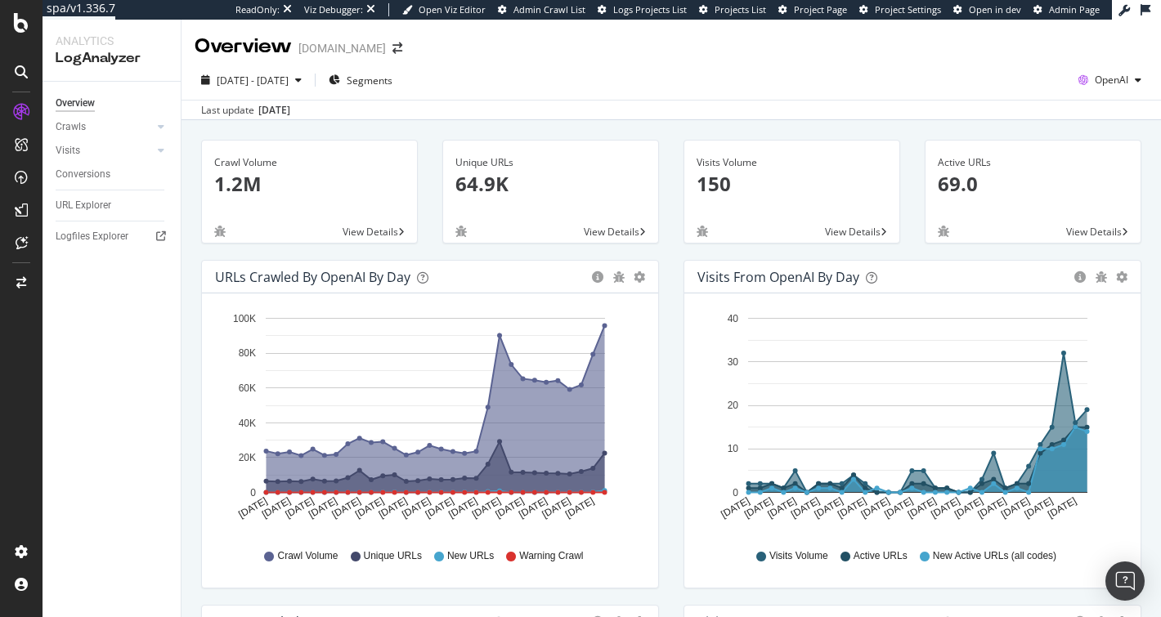
click at [517, 87] on div "[DATE] - [DATE] Segments OpenAI" at bounding box center [670, 83] width 979 height 33
drag, startPoint x: 213, startPoint y: 274, endPoint x: 343, endPoint y: 278, distance: 130.1
click at [343, 278] on div "URLs Crawled by OpenAI by day Area Table" at bounding box center [430, 277] width 456 height 33
click at [905, 93] on div "[DATE] - [DATE] Segments OpenAI" at bounding box center [670, 83] width 979 height 33
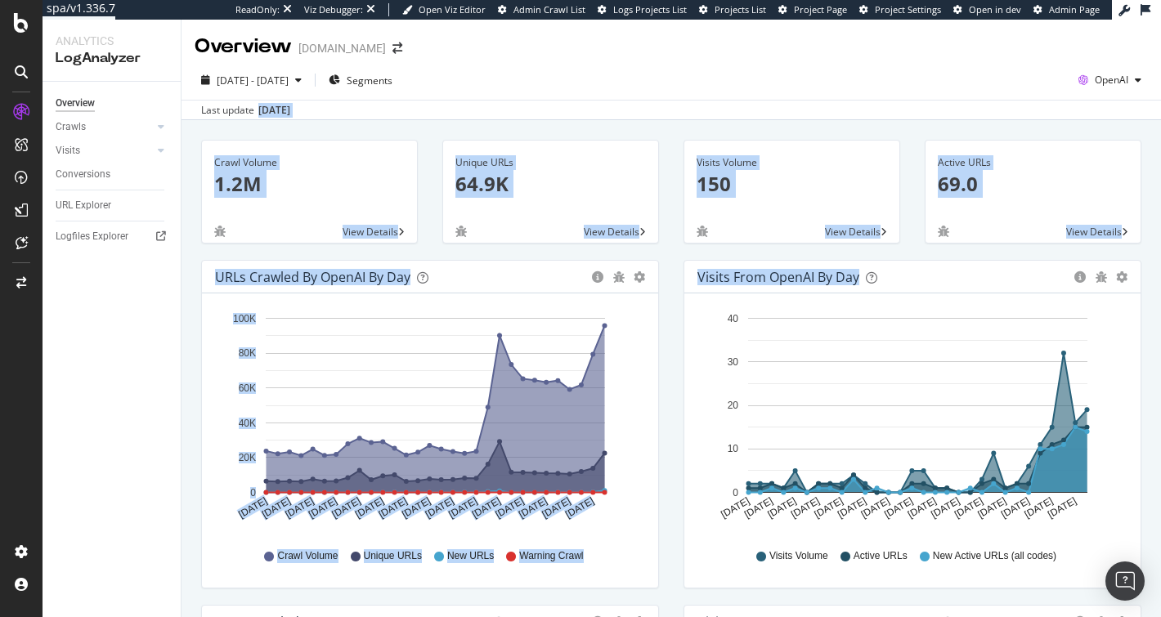
drag, startPoint x: 822, startPoint y: 110, endPoint x: 1154, endPoint y: 280, distance: 373.3
click at [1113, 286] on div "Overview [DOMAIN_NAME] [DATE] - [DATE] Segments OpenAI Last update [DATE] Crawl…" at bounding box center [670, 319] width 979 height 598
click at [1136, 278] on div "Visits from OpenAI by day Area Table Hold CMD (⌘) while clicking to filter the …" at bounding box center [912, 432] width 482 height 345
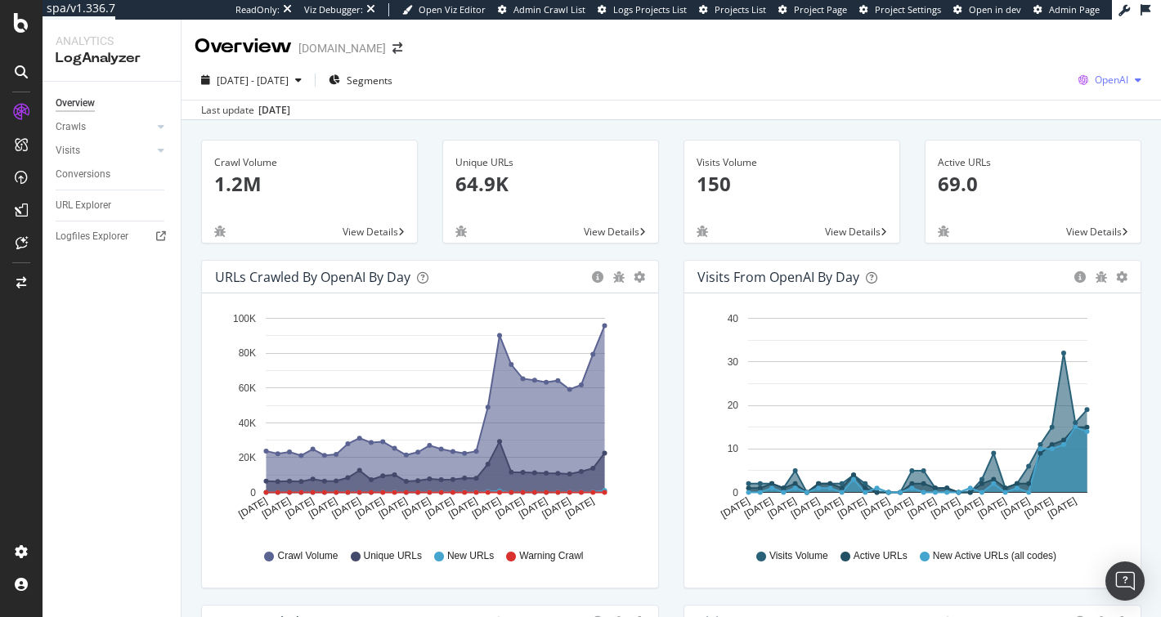
click at [1106, 79] on span "OpenAI" at bounding box center [1112, 80] width 34 height 14
click at [822, 67] on div "2025 Jul. 20th - Aug. 18th Segments OpenAI" at bounding box center [670, 83] width 979 height 33
click at [1102, 78] on span "OpenAI" at bounding box center [1112, 80] width 34 height 14
click at [770, 102] on div "Last update Aug. 20, 2025" at bounding box center [670, 110] width 979 height 20
click at [1095, 83] on span "OpenAI" at bounding box center [1112, 80] width 34 height 14
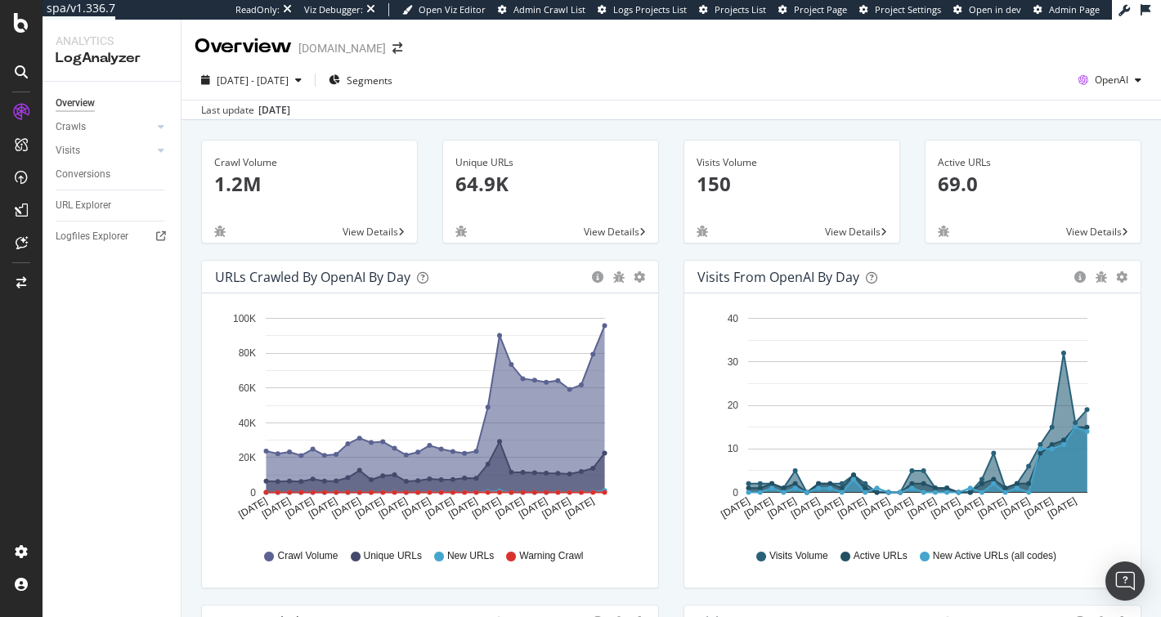
click at [854, 65] on div "2025 Jul. 20th - Aug. 18th Segments OpenAI Last update Aug. 20, 2025" at bounding box center [670, 90] width 979 height 60
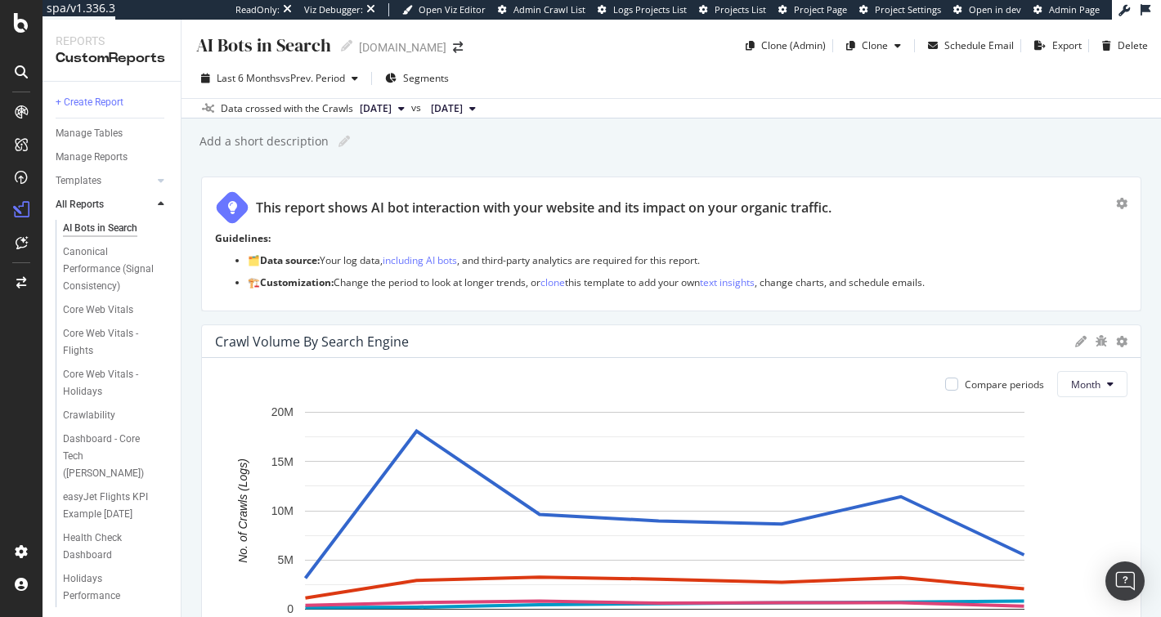
click at [410, 48] on div "[DOMAIN_NAME]" at bounding box center [402, 47] width 87 height 16
click at [390, 49] on div "[DOMAIN_NAME]" at bounding box center [402, 47] width 87 height 16
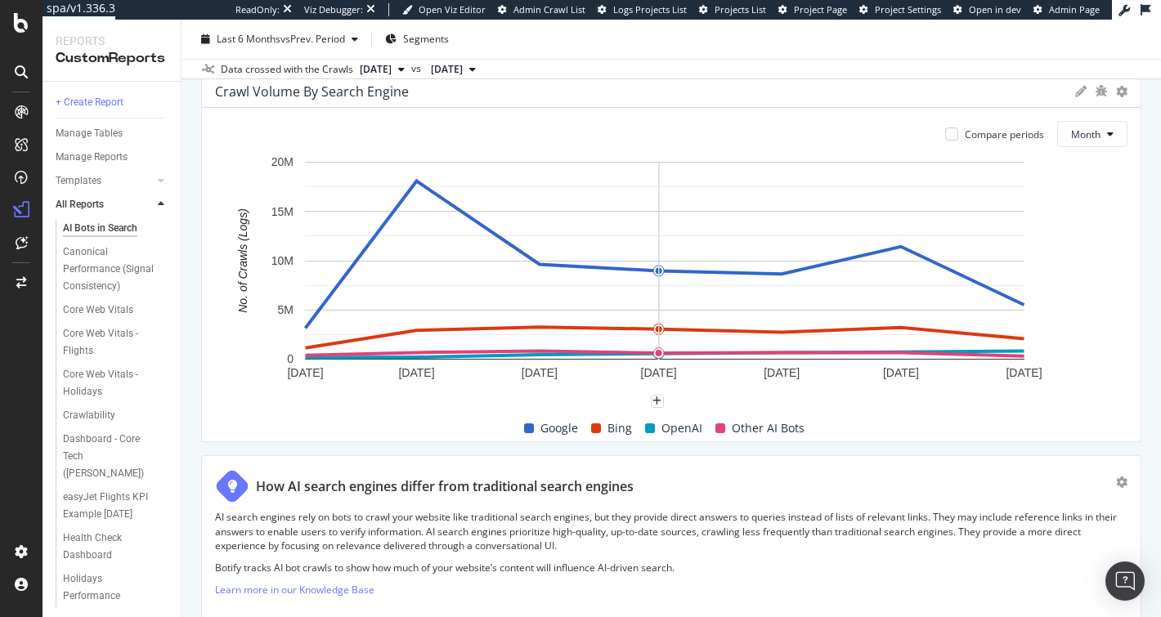
scroll to position [250, 0]
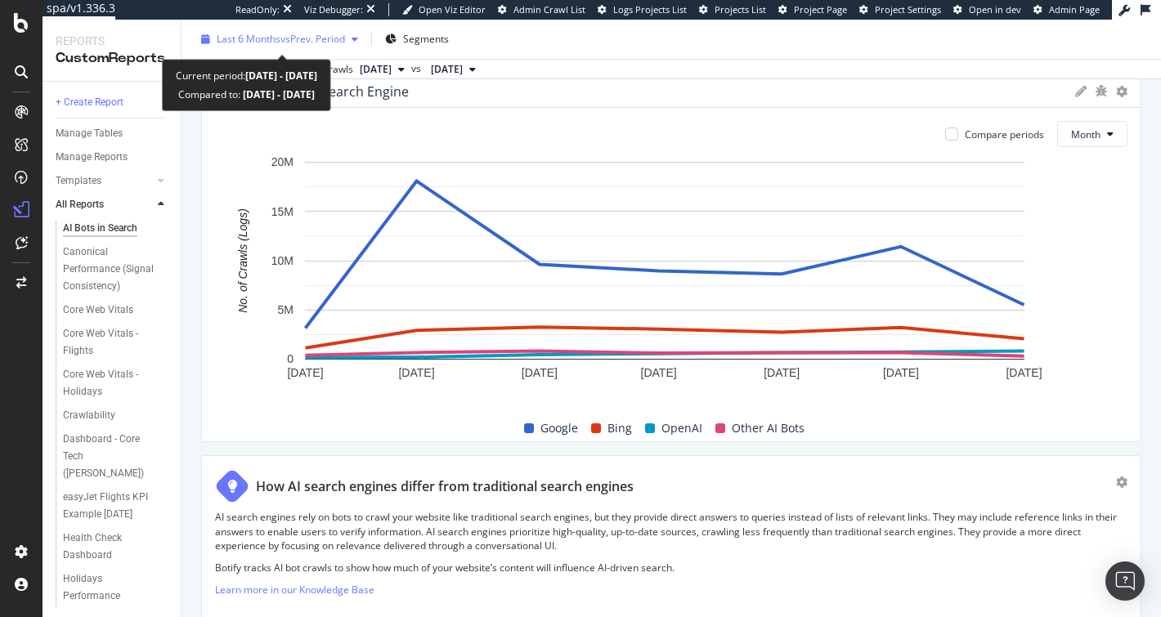
click at [290, 40] on span "vs Prev. Period" at bounding box center [312, 39] width 65 height 14
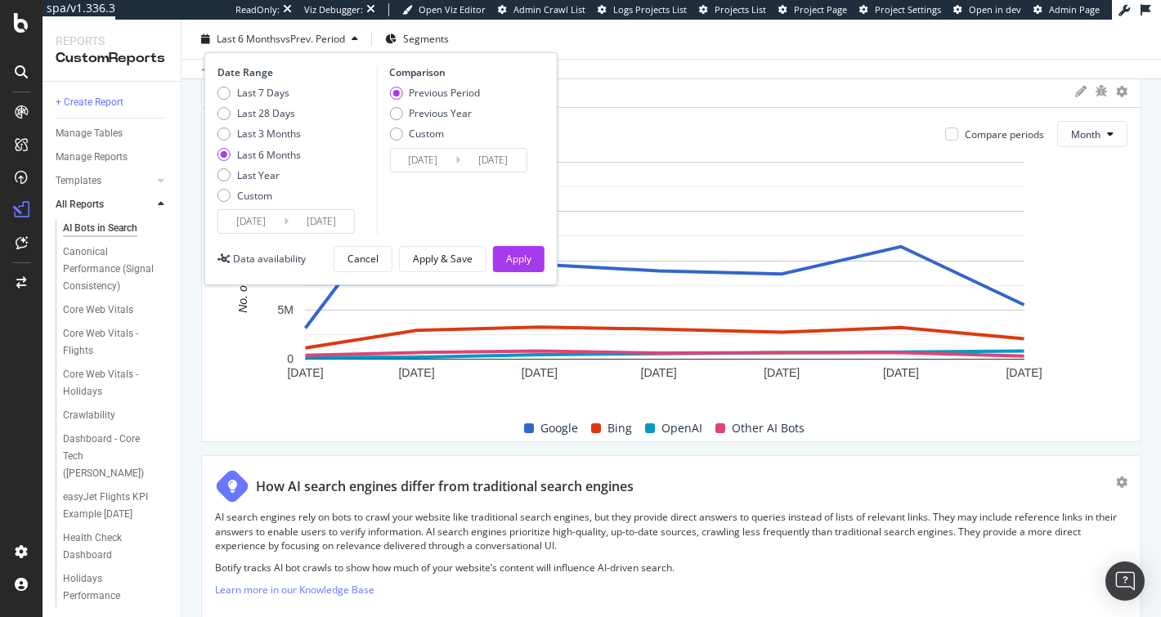
click at [652, 92] on div "Crawl Volume By Search Engine" at bounding box center [641, 91] width 852 height 16
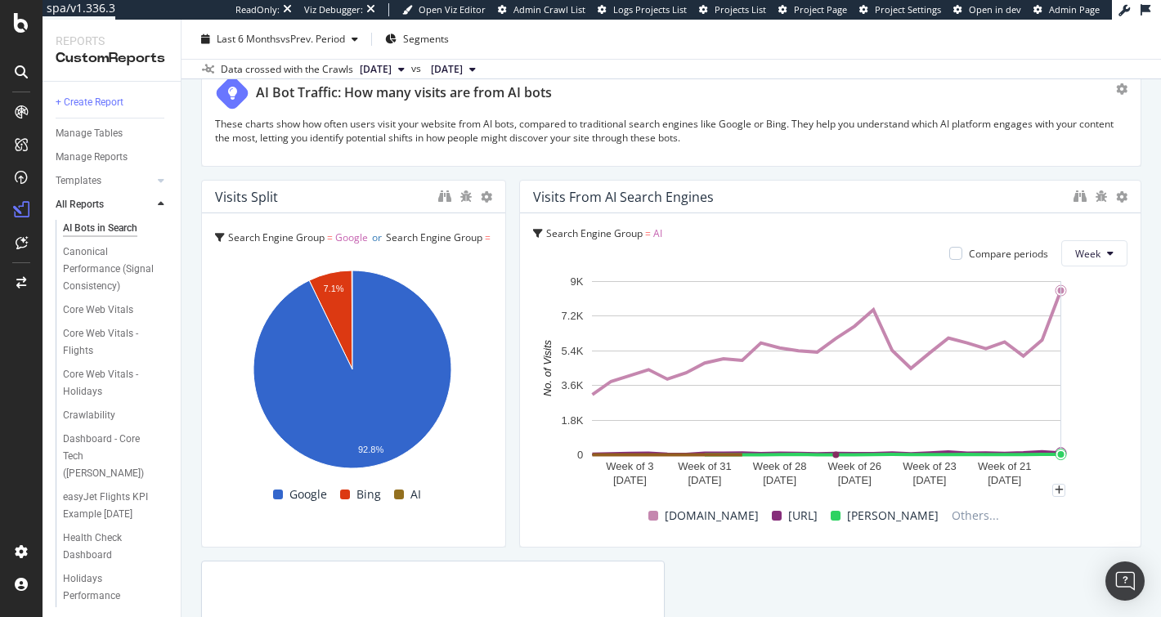
scroll to position [3950, 0]
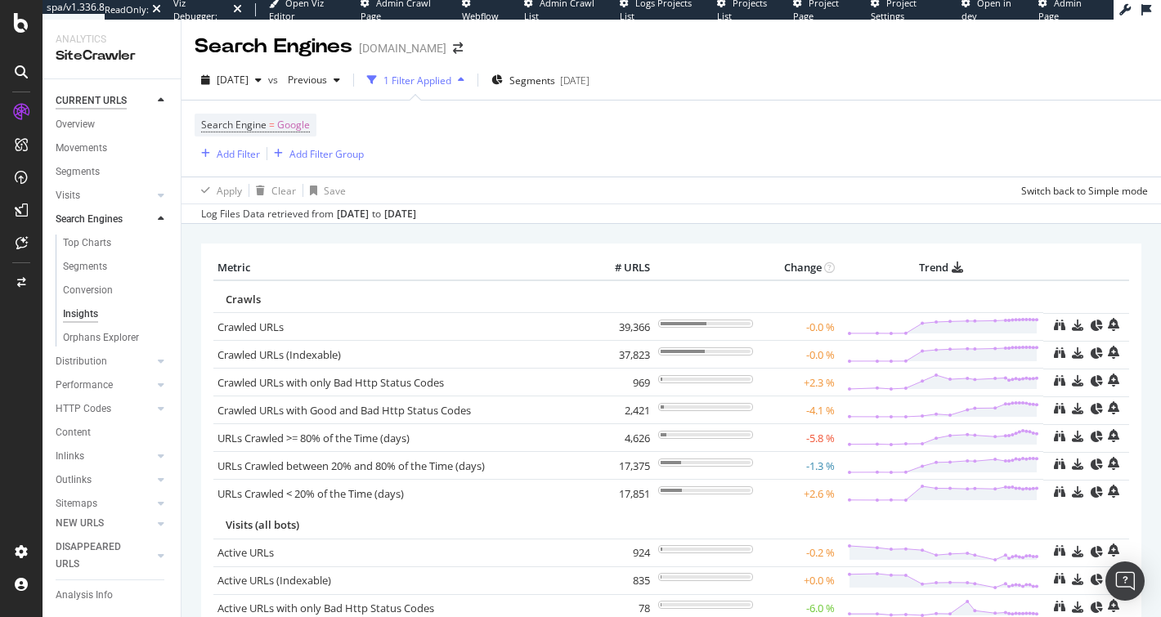
click at [93, 100] on div "CURRENT URLS" at bounding box center [91, 100] width 71 height 17
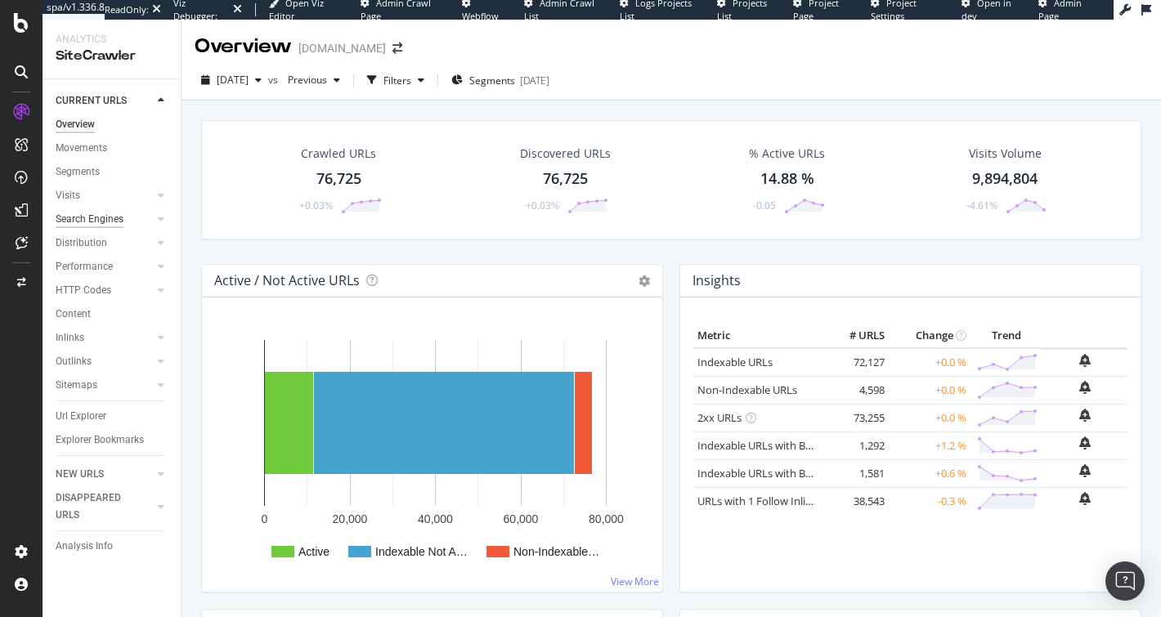
click at [92, 217] on div "Search Engines" at bounding box center [90, 219] width 68 height 17
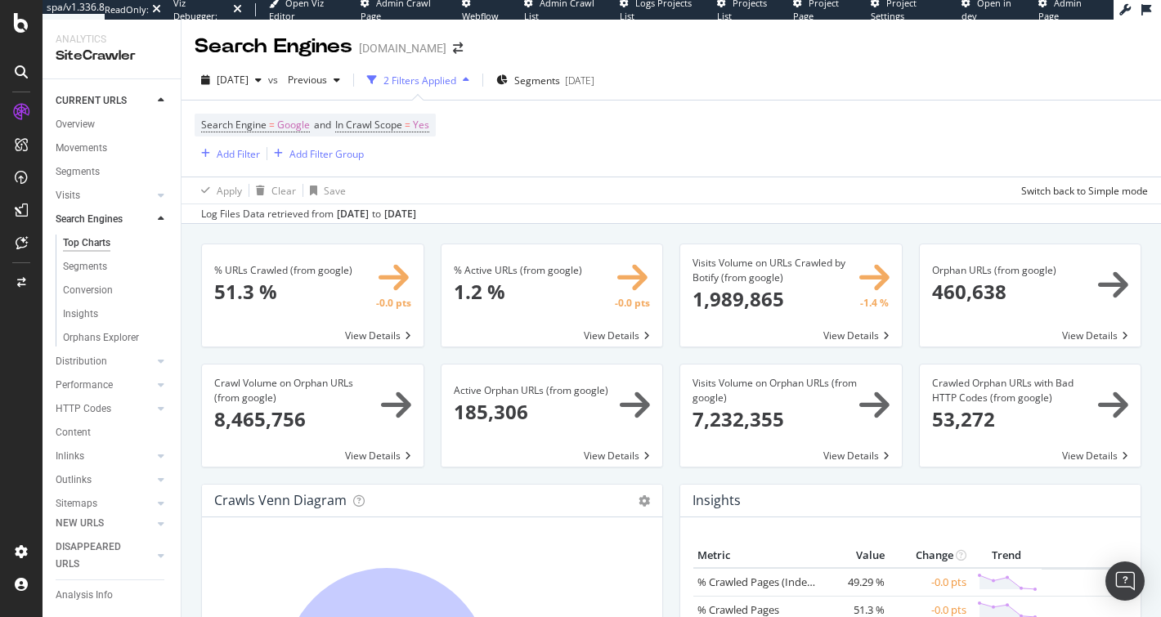
click at [681, 136] on div "Search Engine = Google and In Crawl Scope = Yes Add Filter Add Filter Group" at bounding box center [671, 139] width 953 height 76
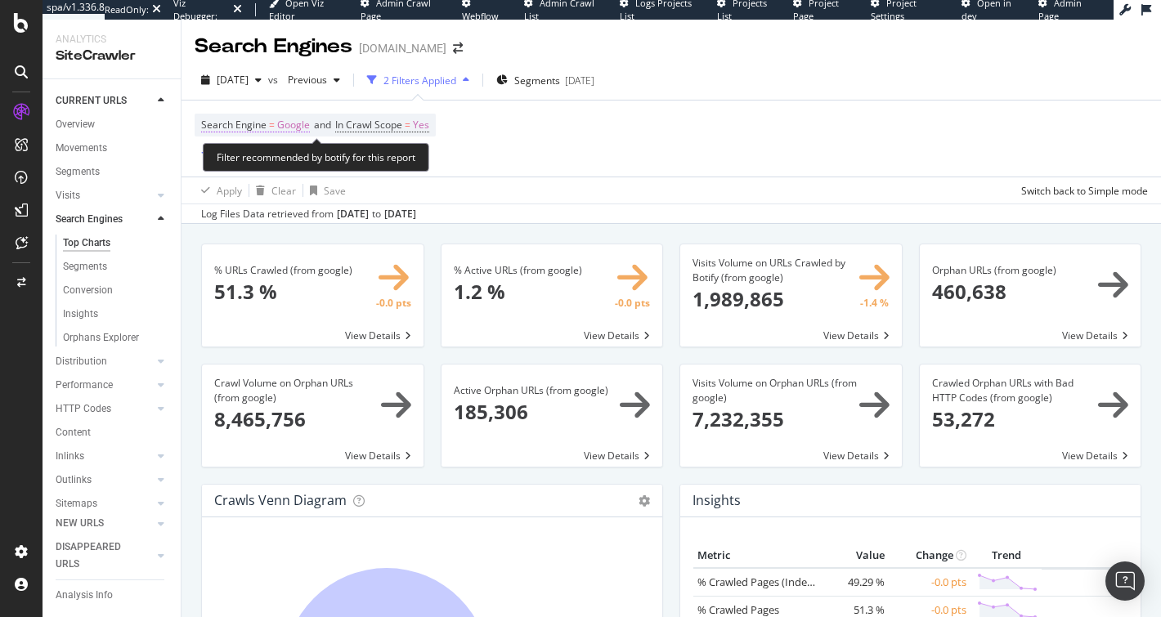
click at [285, 123] on span "Google" at bounding box center [293, 125] width 33 height 23
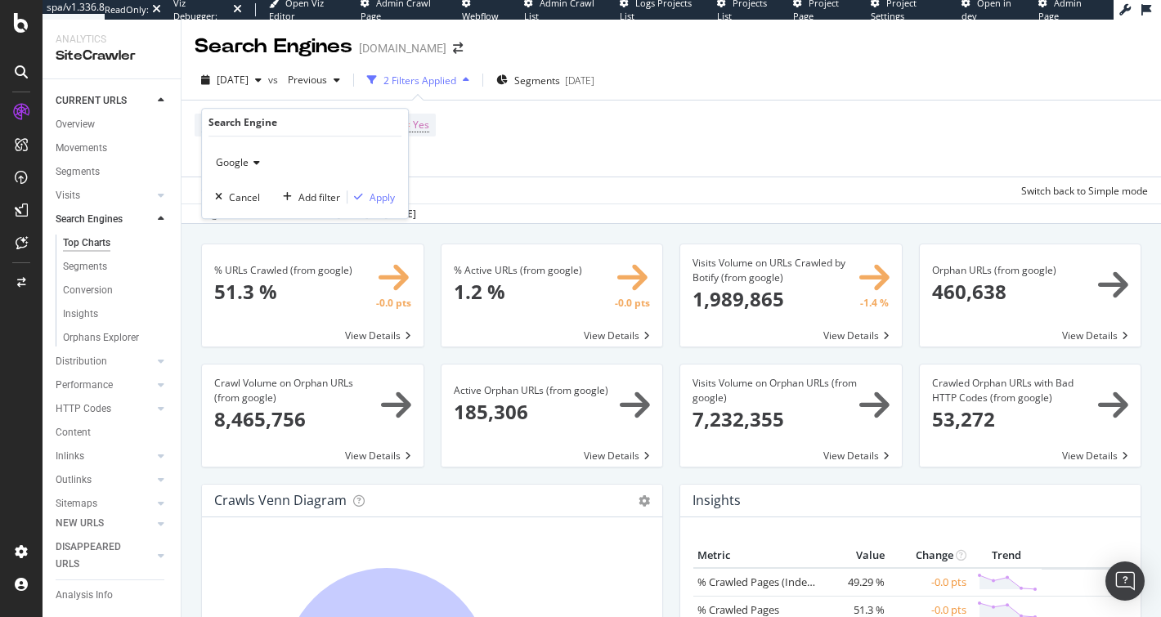
click at [223, 159] on span "Google" at bounding box center [232, 162] width 33 height 14
click at [274, 240] on div "OpenAI" at bounding box center [306, 238] width 175 height 21
click at [377, 204] on div "OpenAI Cancel Add filter Apply" at bounding box center [305, 178] width 206 height 82
click at [375, 200] on div "Apply" at bounding box center [382, 197] width 25 height 14
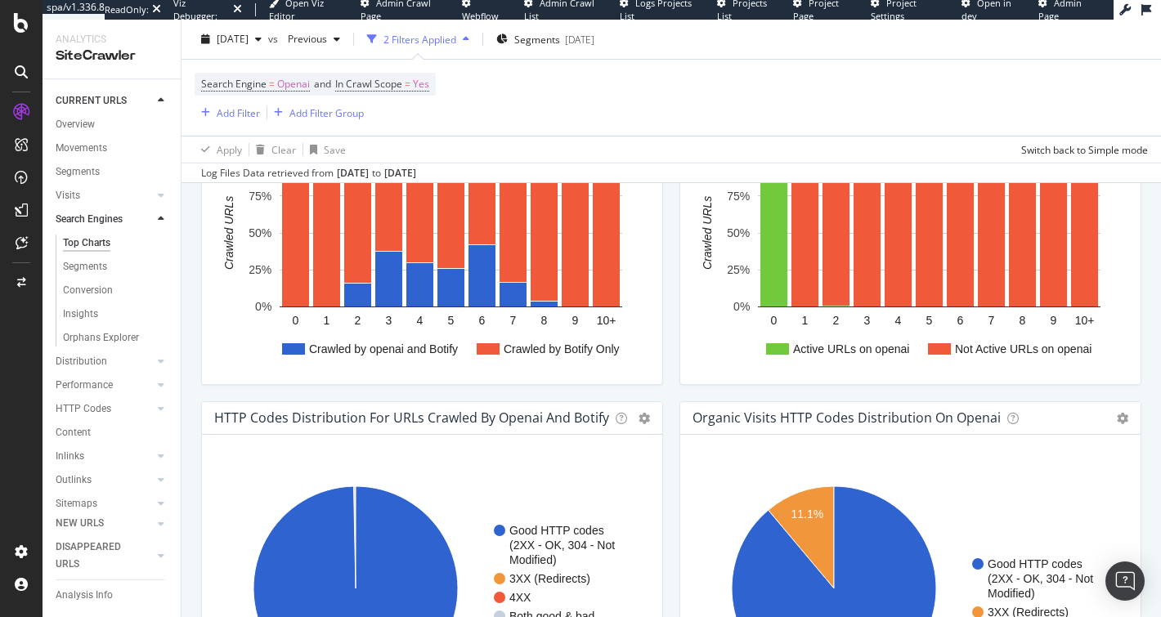
scroll to position [1257, 0]
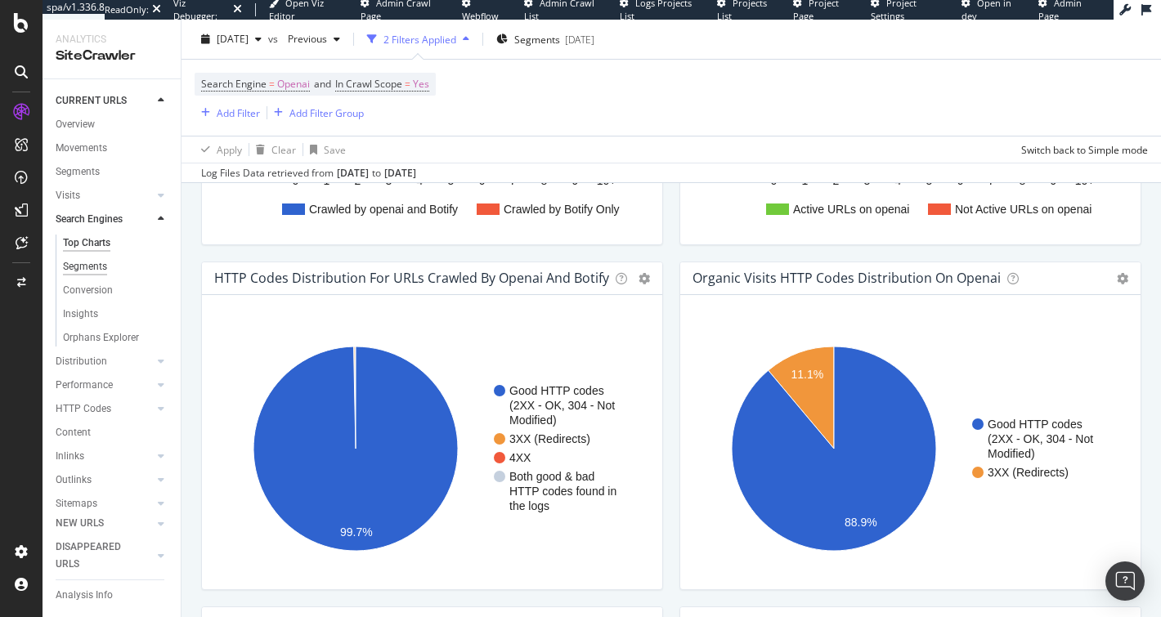
click at [66, 271] on div "Segments" at bounding box center [85, 266] width 44 height 17
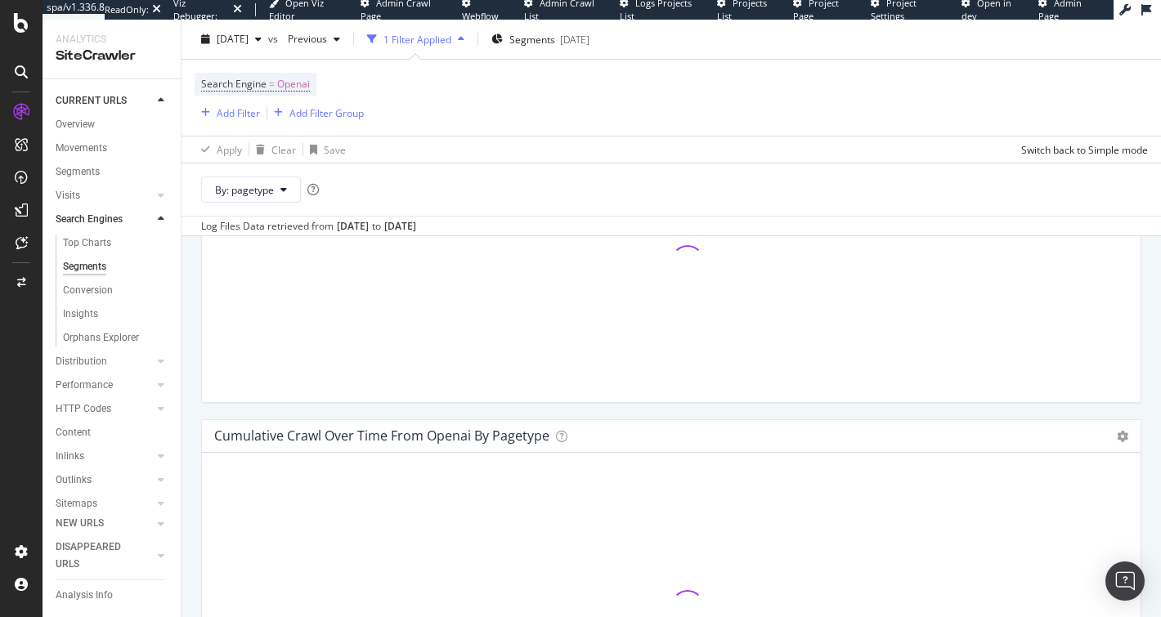
scroll to position [1310, 0]
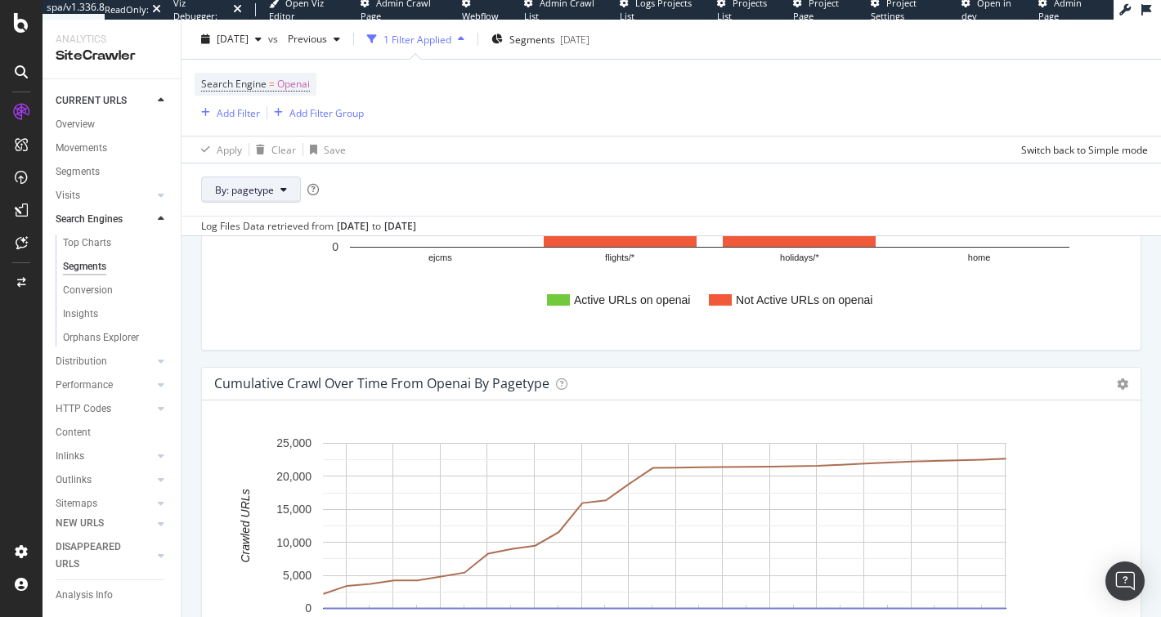
click at [268, 190] on span "By: pagetype" at bounding box center [244, 189] width 59 height 14
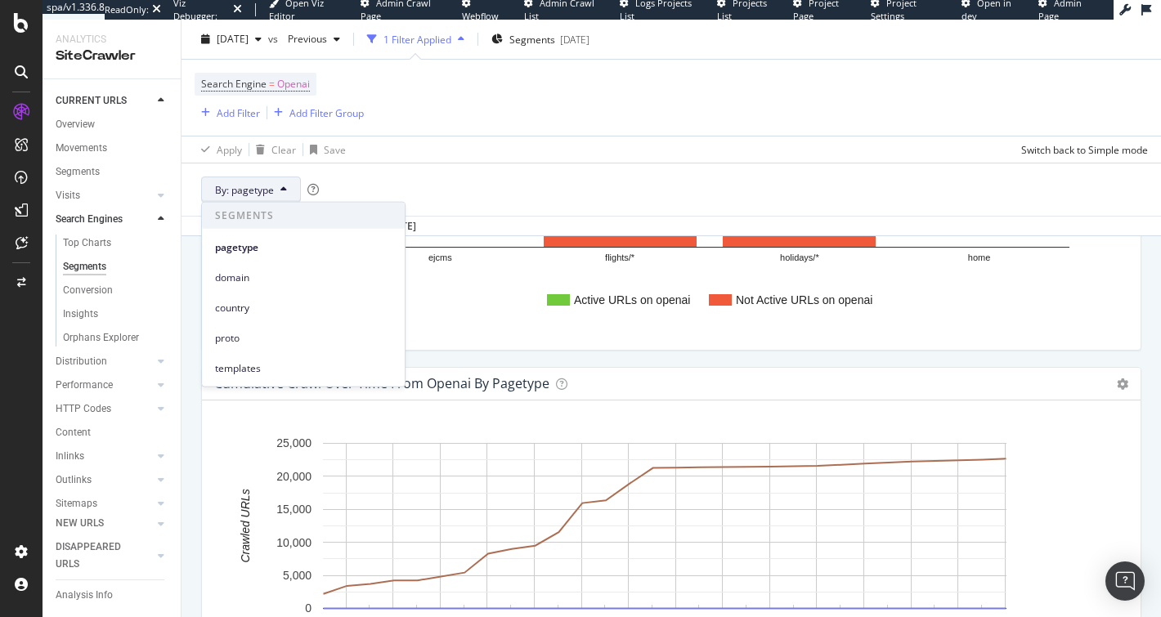
click at [268, 190] on span "By: pagetype" at bounding box center [244, 189] width 59 height 14
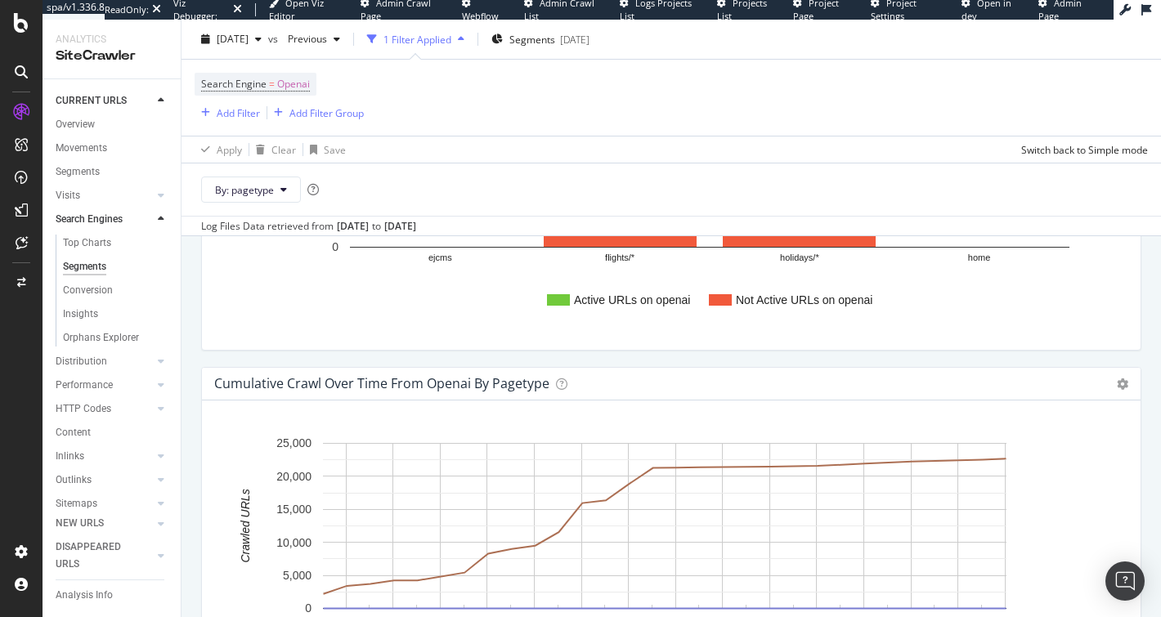
click at [547, 166] on div "By: pagetype" at bounding box center [670, 189] width 979 height 53
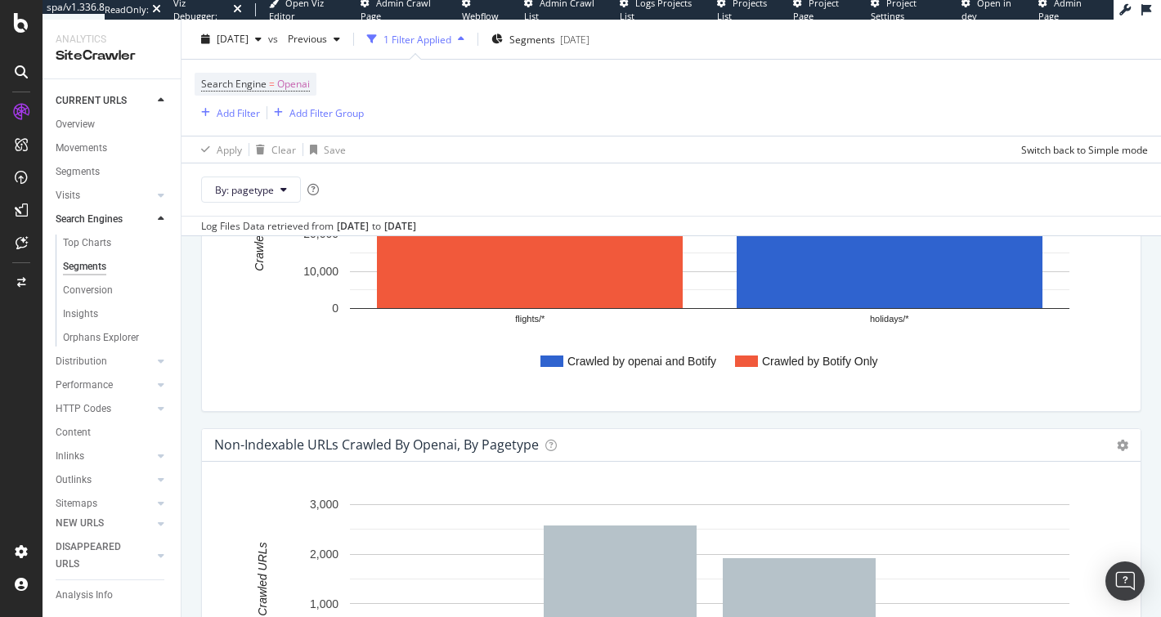
scroll to position [0, 0]
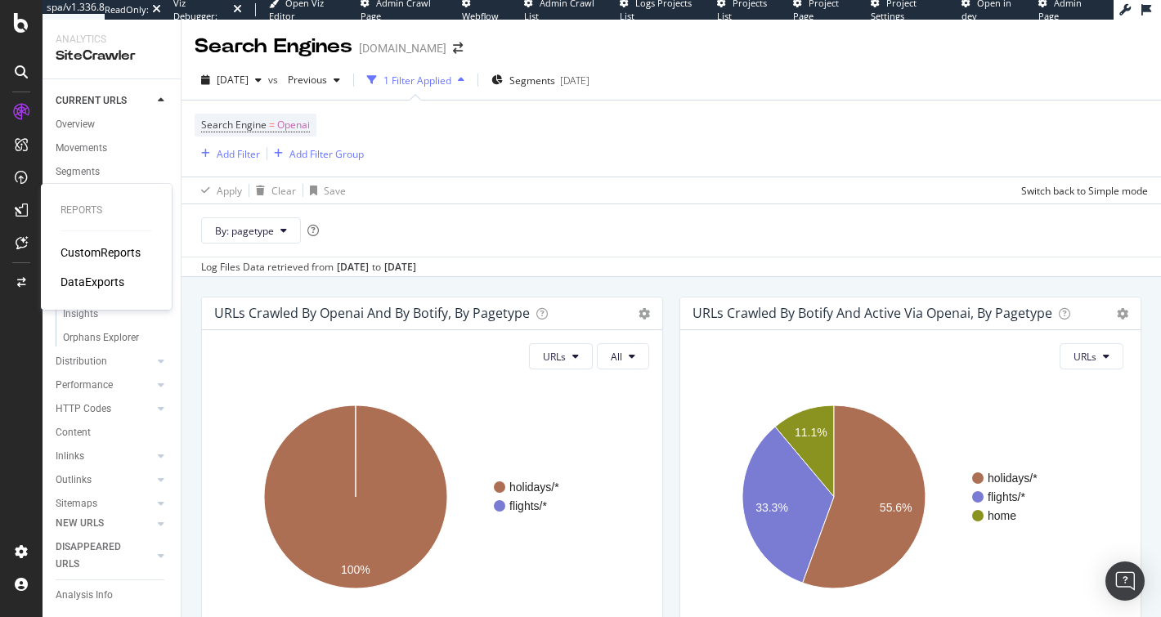
click at [100, 247] on div "CustomReports" at bounding box center [100, 252] width 80 height 16
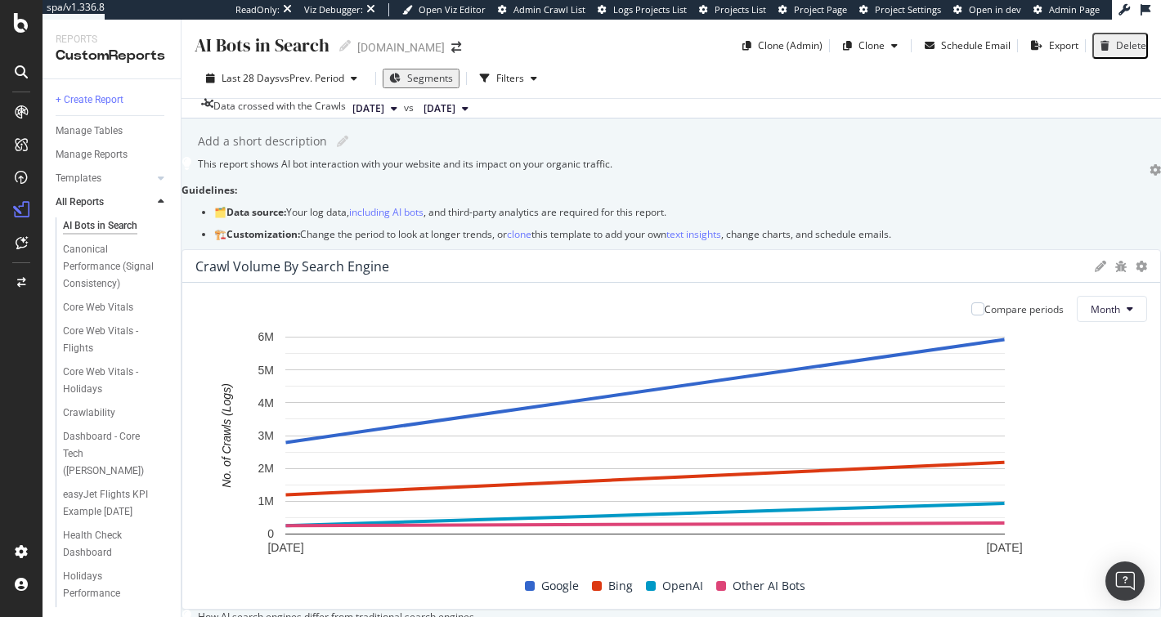
click at [261, 42] on div "AI Bots in Search" at bounding box center [262, 45] width 135 height 25
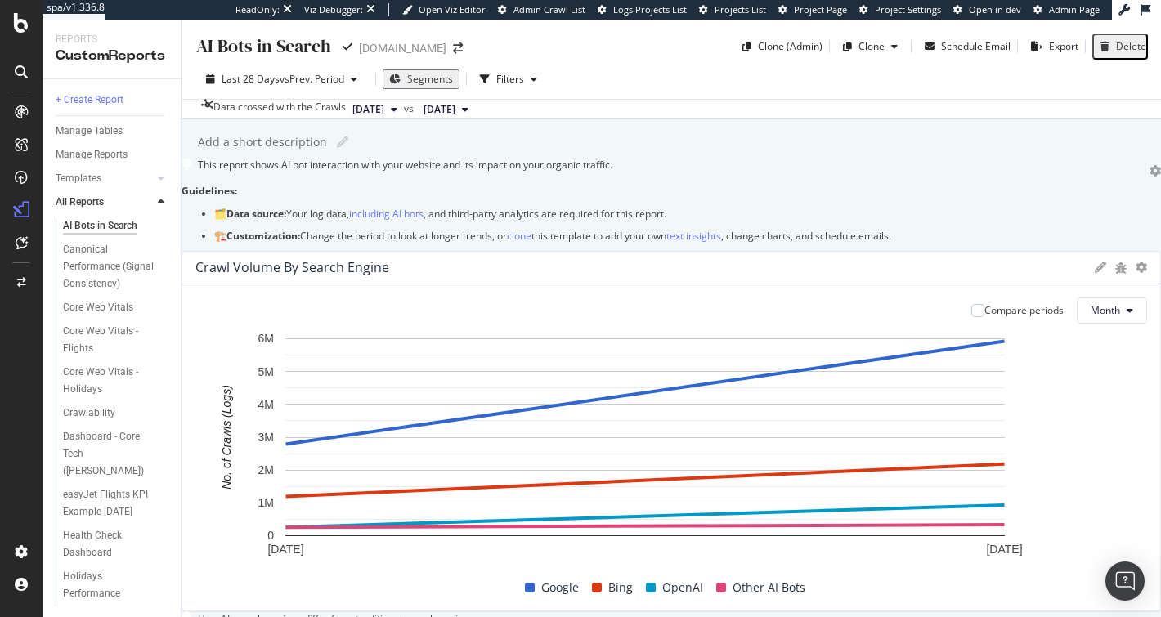
click at [261, 42] on input "AI Bots in Search" at bounding box center [264, 46] width 138 height 27
click at [267, 43] on input "AI Bots in Search" at bounding box center [264, 46] width 138 height 27
click at [164, 177] on icon at bounding box center [161, 178] width 7 height 10
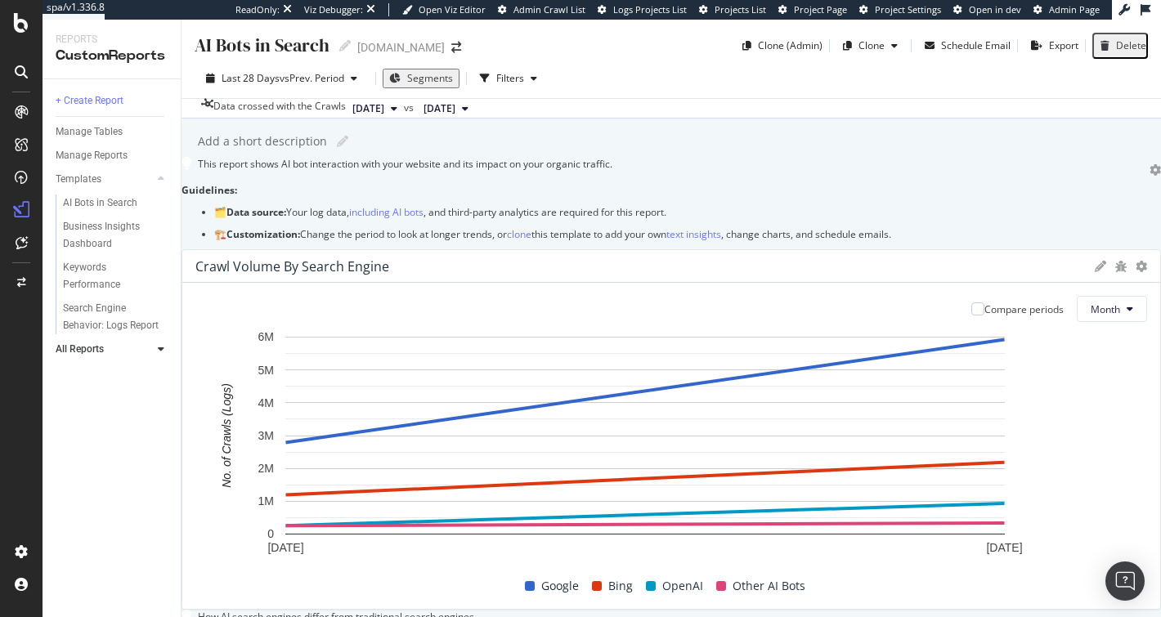
click at [881, 128] on div "AI Bots in Search AI Bots in Search [DOMAIN_NAME] Clone (Admin) Clone Schedule …" at bounding box center [670, 319] width 979 height 598
click at [870, 47] on div "Clone" at bounding box center [871, 45] width 26 height 14
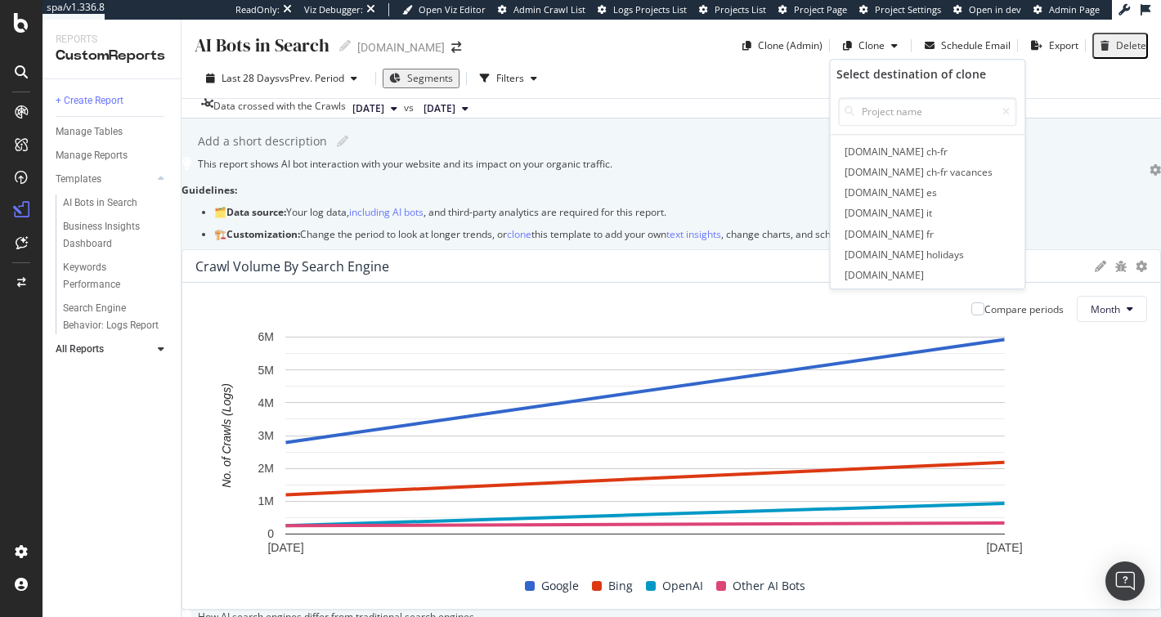
click at [682, 143] on div "Add a short description Add a short description" at bounding box center [679, 141] width 963 height 25
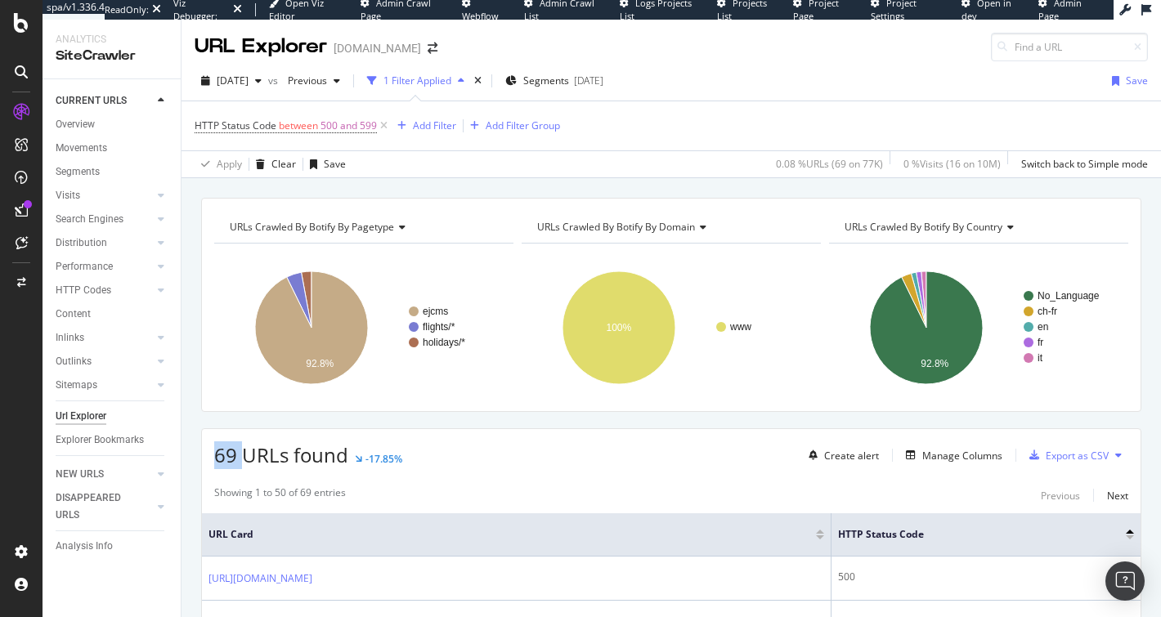
drag, startPoint x: 243, startPoint y: 445, endPoint x: 206, endPoint y: 454, distance: 37.9
click at [206, 454] on div "69 URLs found -17.85% Create alert Manage Columns Export as CSV" at bounding box center [671, 449] width 939 height 40
click at [233, 457] on span "69 URLs found" at bounding box center [281, 454] width 134 height 27
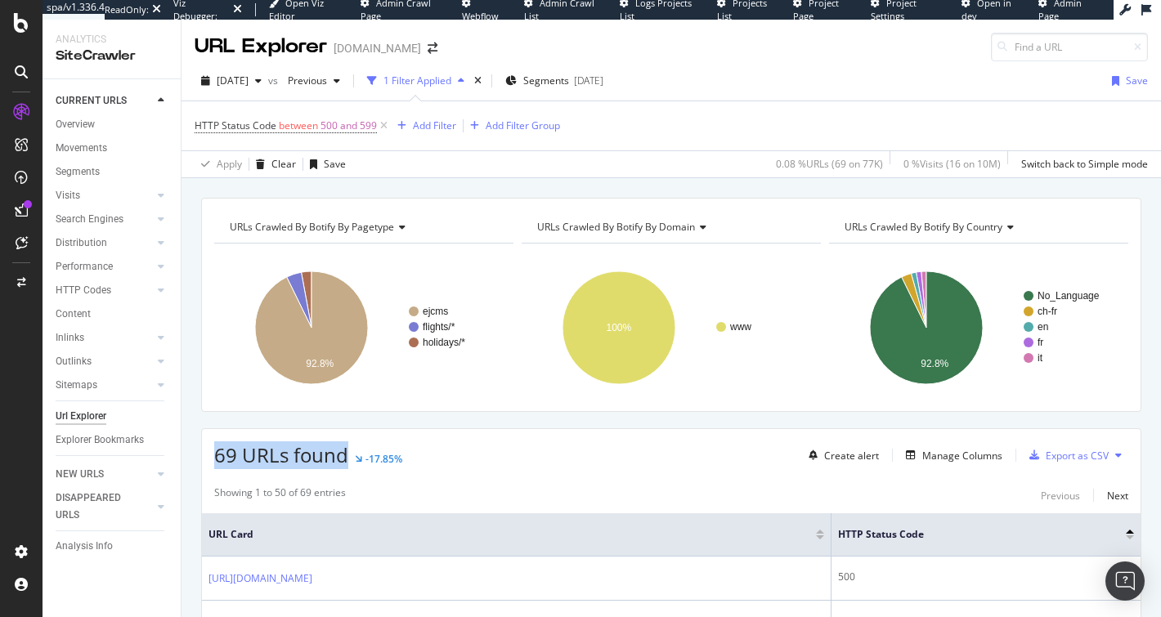
click at [253, 455] on span "69 URLs found" at bounding box center [281, 454] width 134 height 27
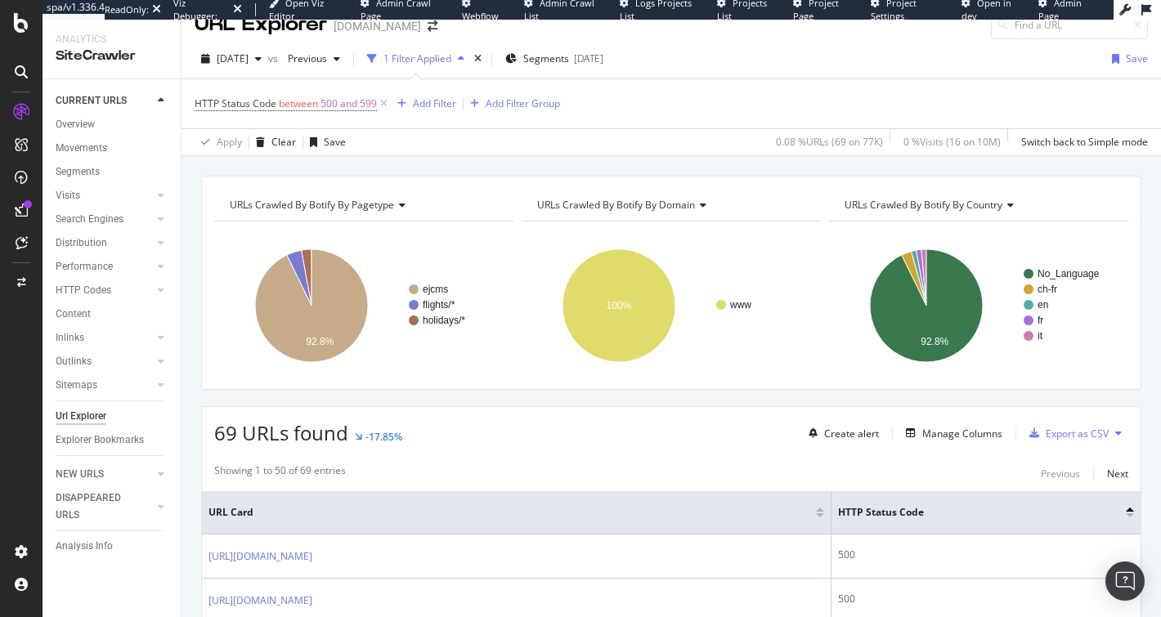
scroll to position [43, 0]
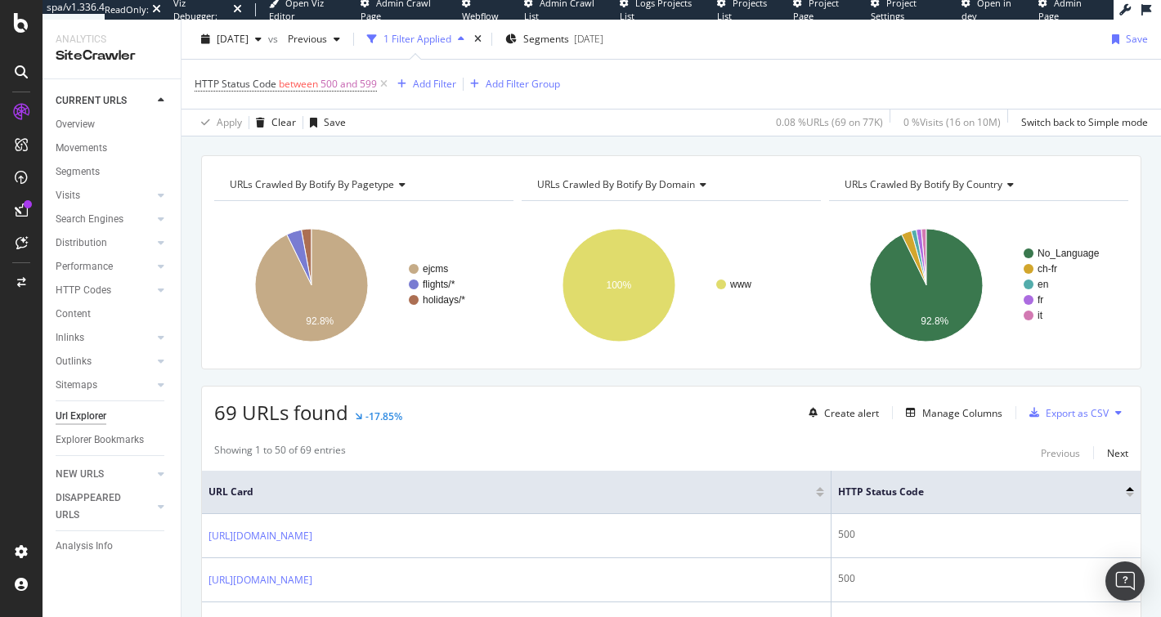
click at [296, 405] on span "69 URLs found" at bounding box center [281, 412] width 134 height 27
click at [249, 413] on span "69 URLs found" at bounding box center [281, 412] width 134 height 27
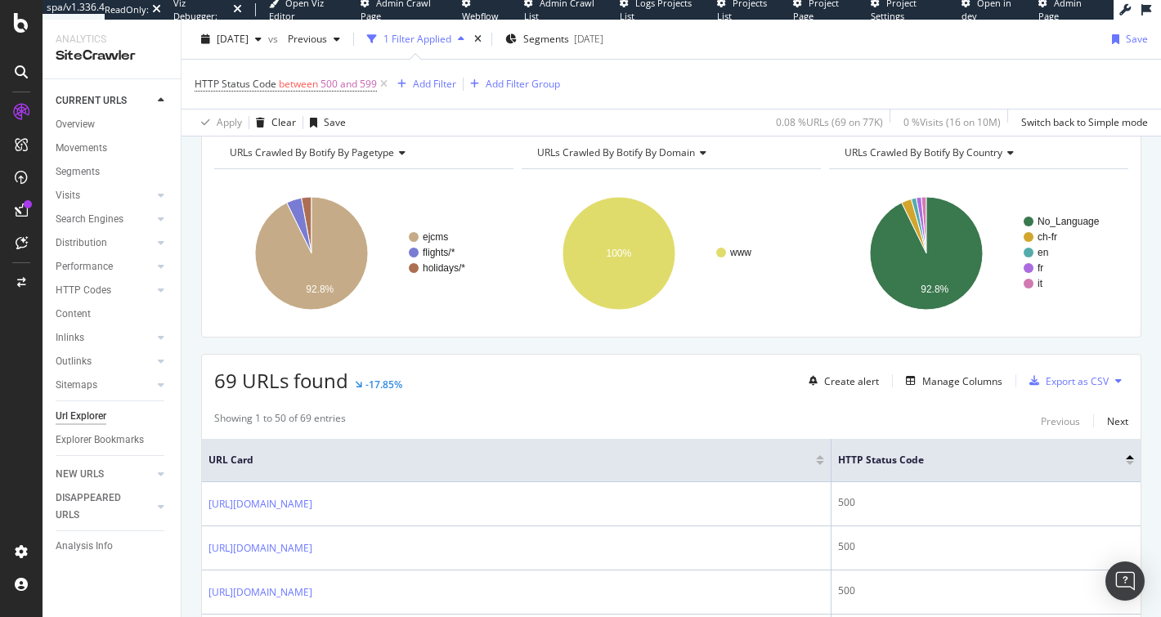
scroll to position [0, 0]
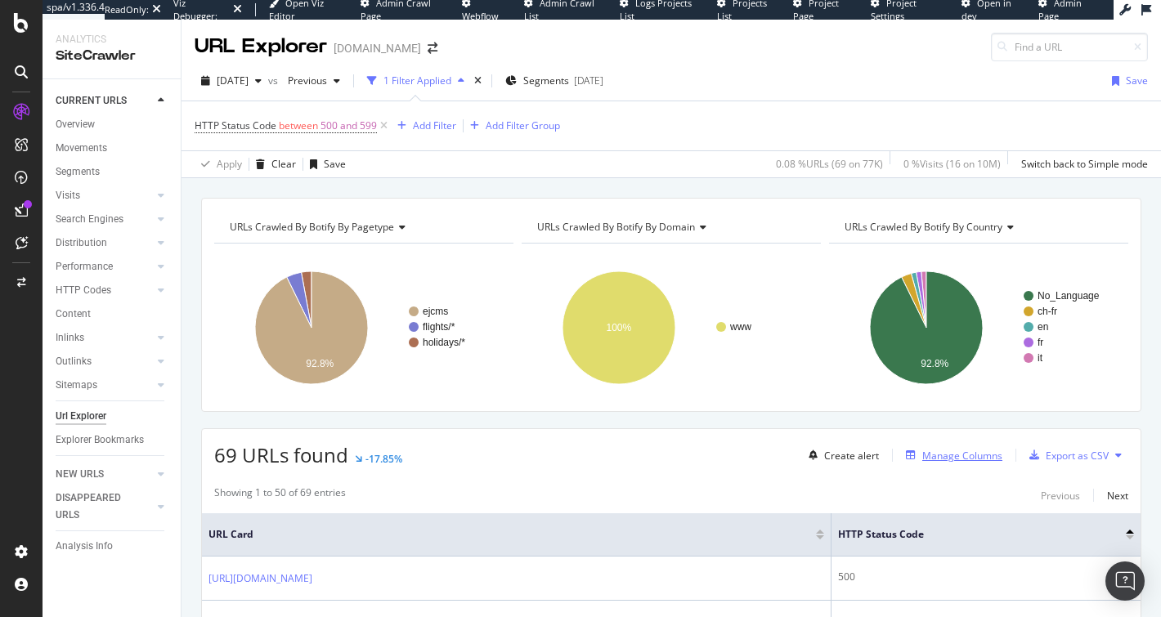
click at [934, 449] on div "Manage Columns" at bounding box center [962, 456] width 80 height 14
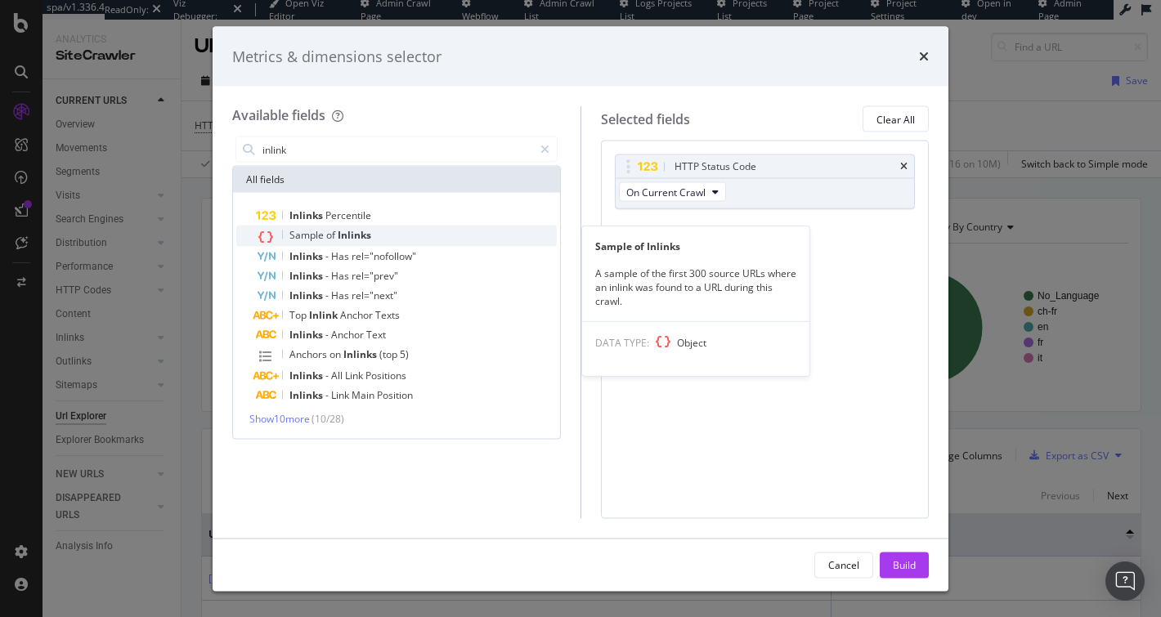
type input "inlink"
click at [437, 241] on div "Sample of Inlinks" at bounding box center [406, 236] width 301 height 21
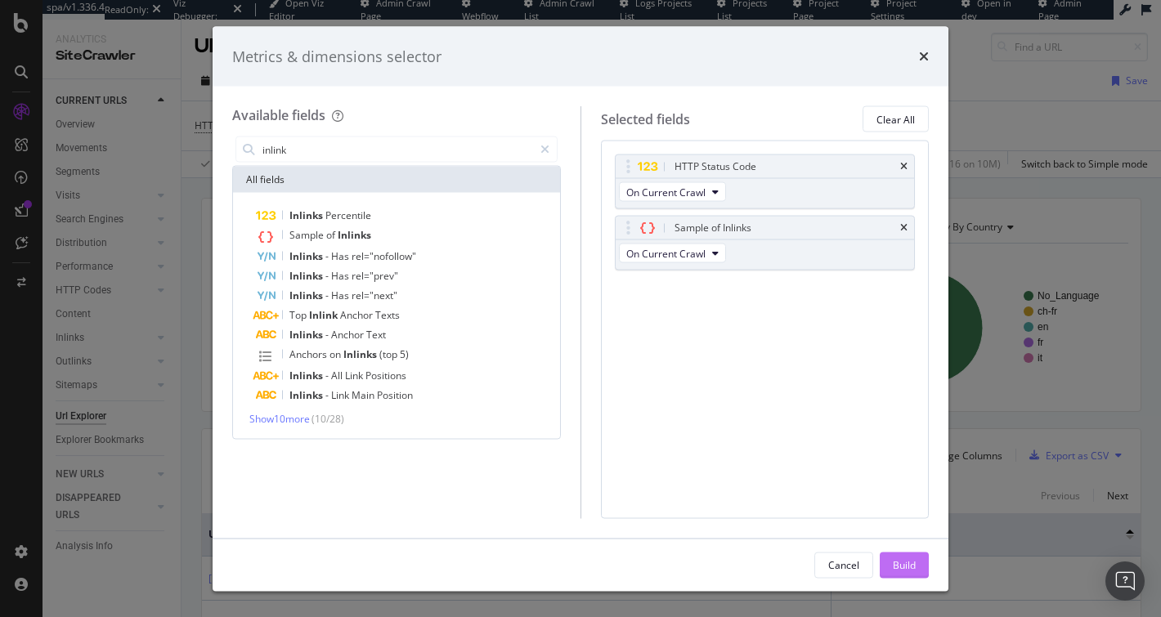
click at [899, 565] on div "Build" at bounding box center [904, 565] width 23 height 14
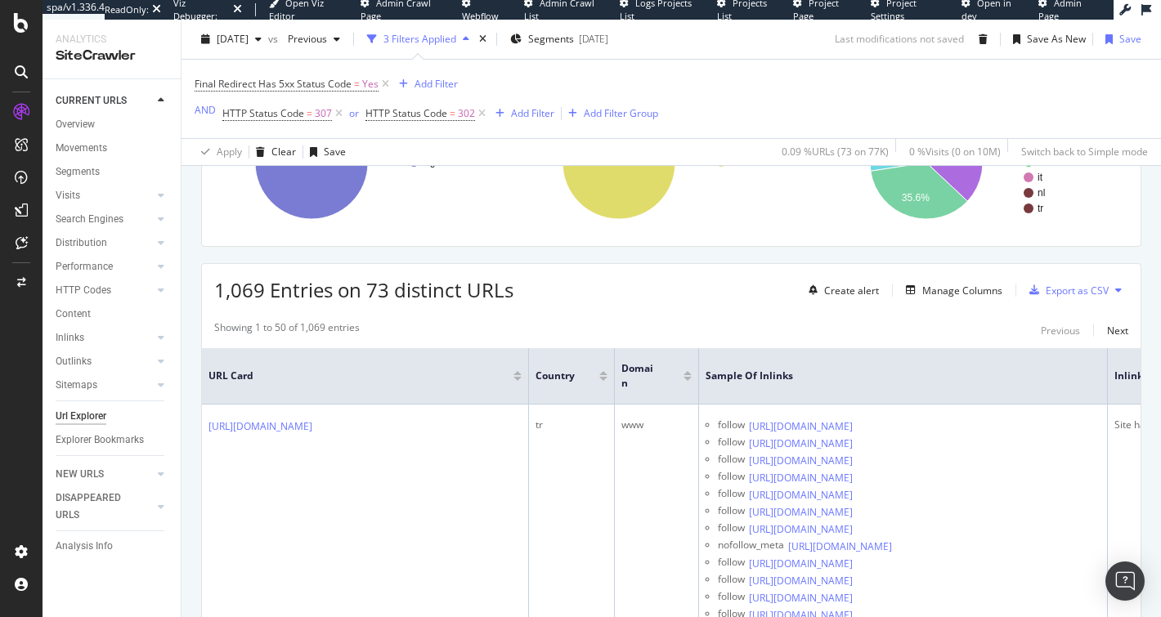
scroll to position [281, 0]
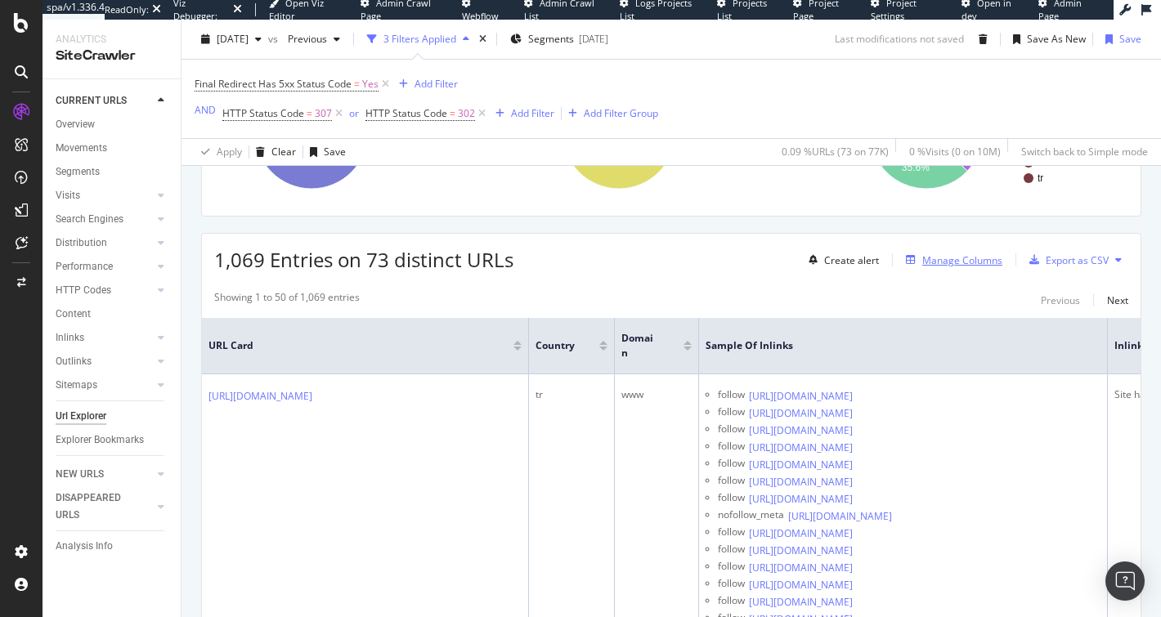
click at [955, 253] on div "Manage Columns" at bounding box center [962, 260] width 80 height 14
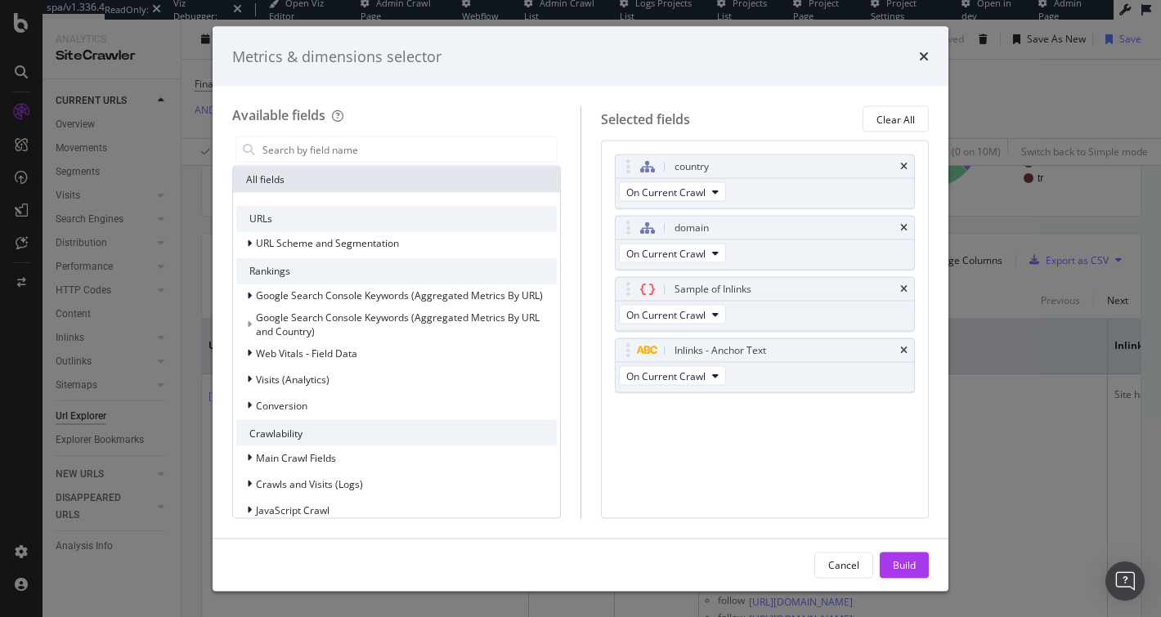
click at [922, 53] on icon "times" at bounding box center [924, 56] width 10 height 13
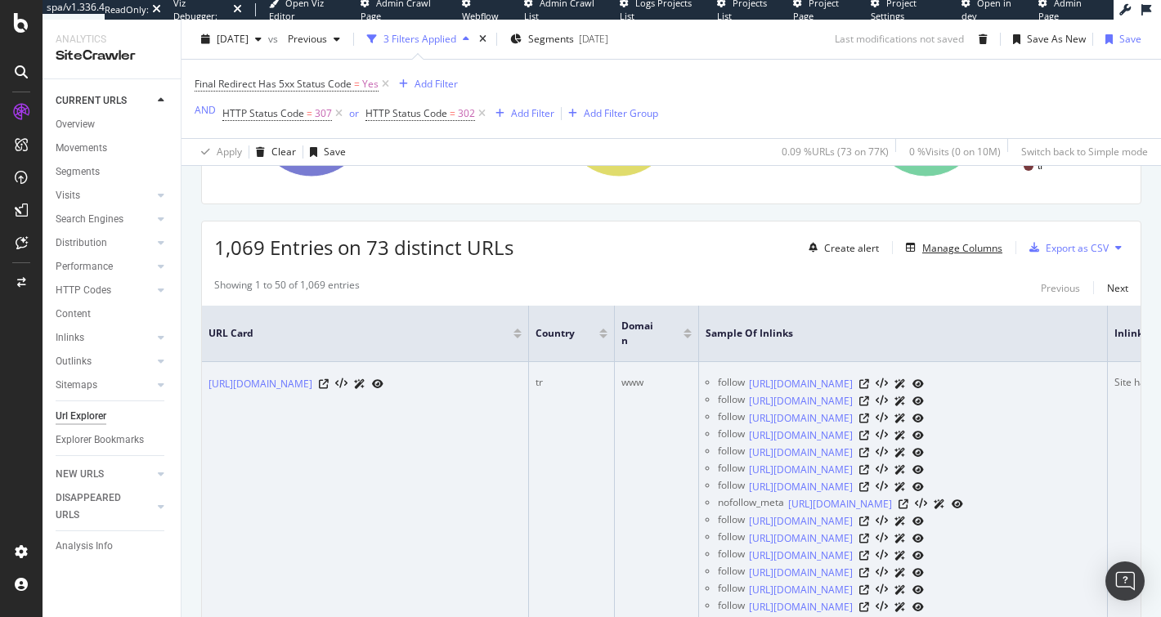
scroll to position [311, 0]
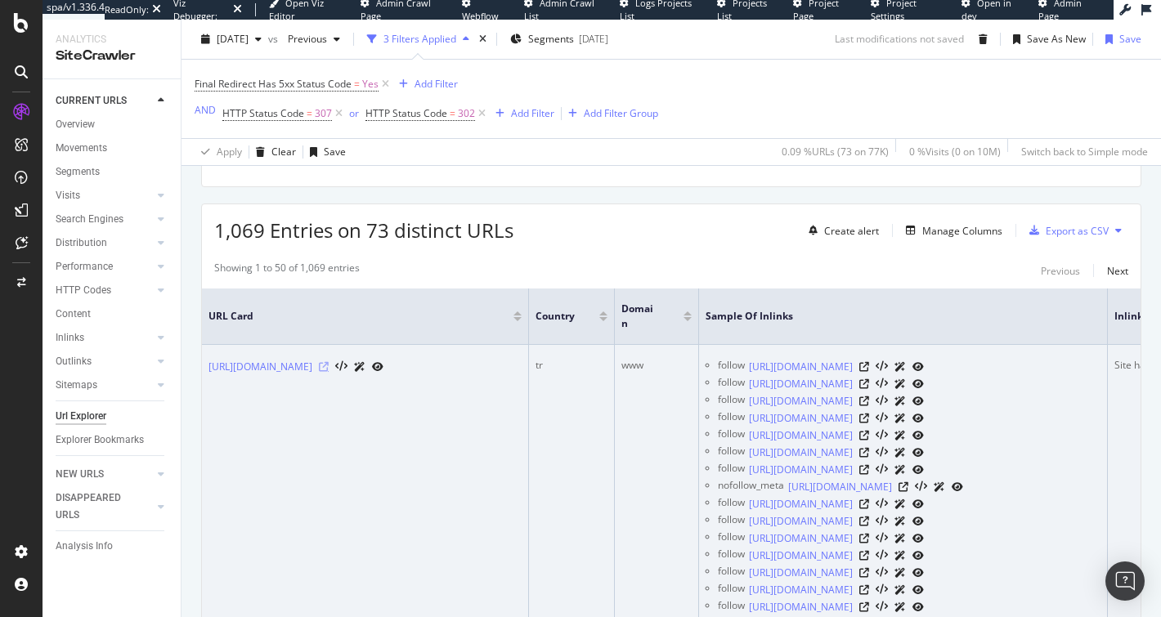
click at [329, 365] on icon at bounding box center [324, 367] width 10 height 10
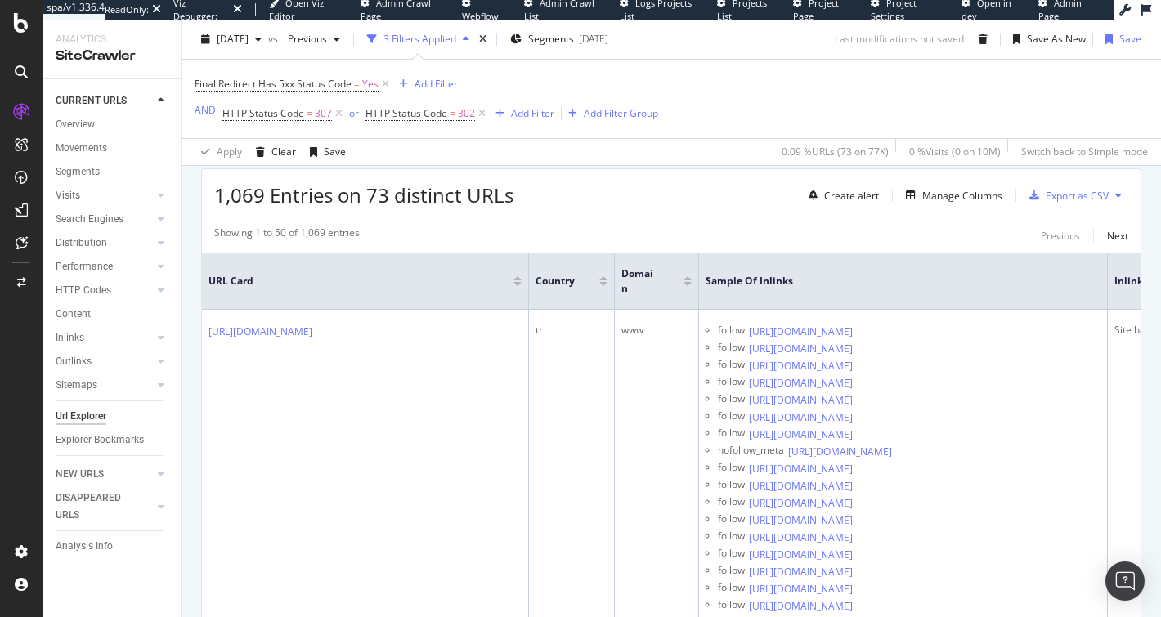
scroll to position [0, 177]
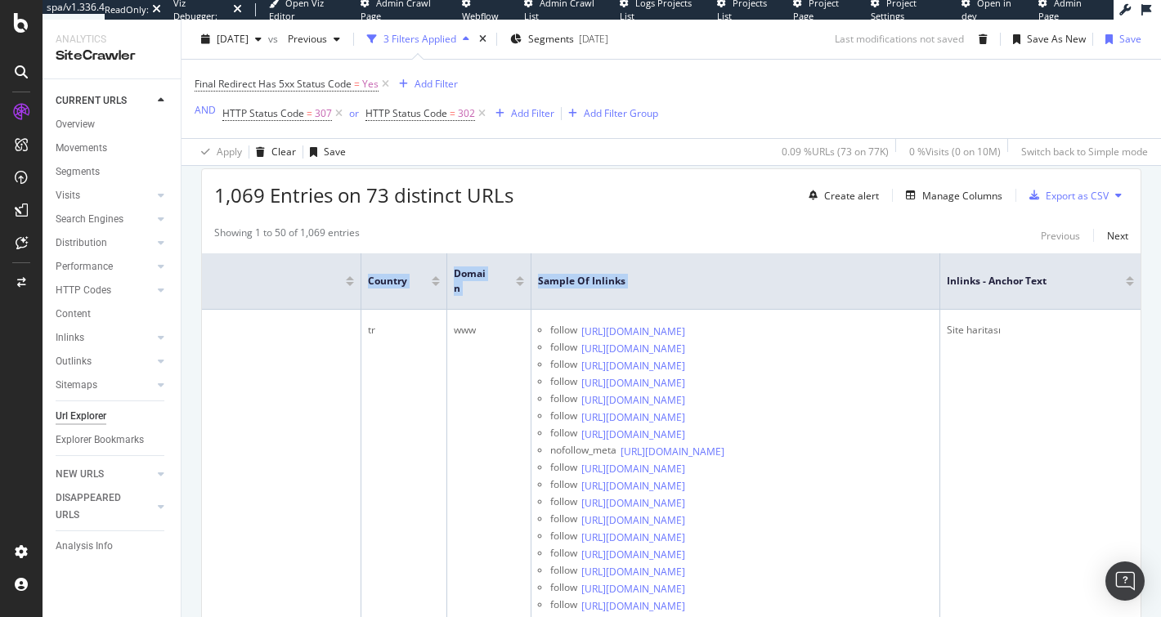
drag, startPoint x: 1113, startPoint y: 276, endPoint x: 1160, endPoint y: 280, distance: 46.8
click at [1160, 280] on div "Url Explorer In-links to redirects that ultimately lead to 500 server error eas…" at bounding box center [670, 319] width 979 height 598
click at [975, 274] on span "Inlinks - Anchor Text" at bounding box center [1024, 281] width 155 height 15
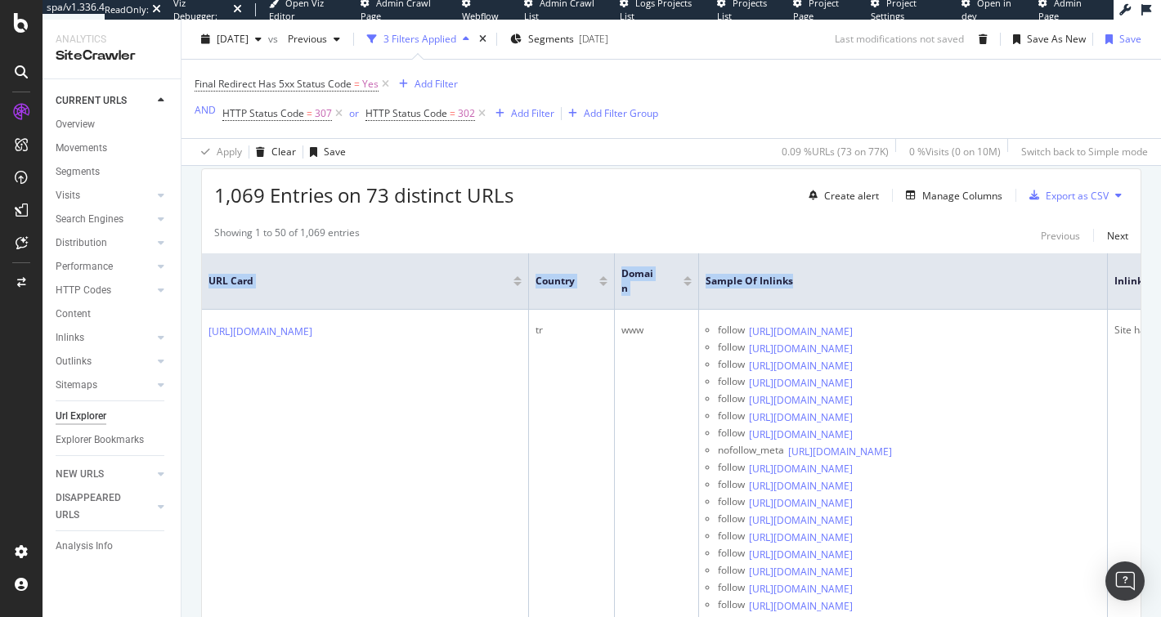
drag, startPoint x: 612, startPoint y: 275, endPoint x: 179, endPoint y: 278, distance: 433.3
click at [179, 278] on div "Analytics SiteCrawler CURRENT URLS Overview Movements Segments Visits Analysis …" at bounding box center [602, 319] width 1118 height 598
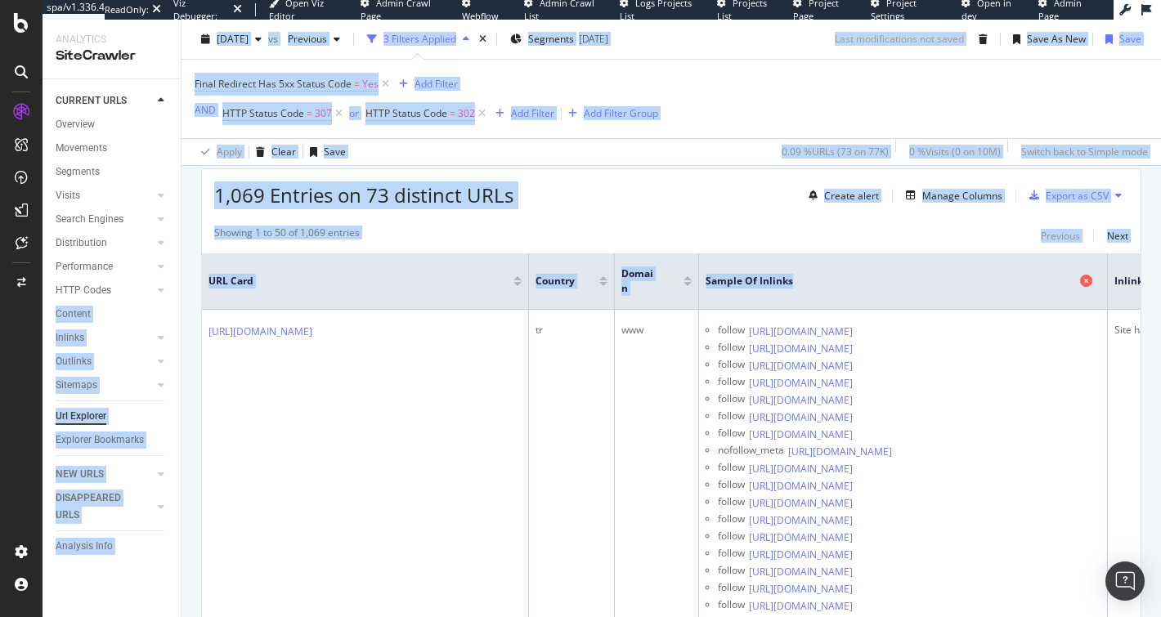
click at [876, 280] on span "Sample of Inlinks" at bounding box center [891, 281] width 370 height 15
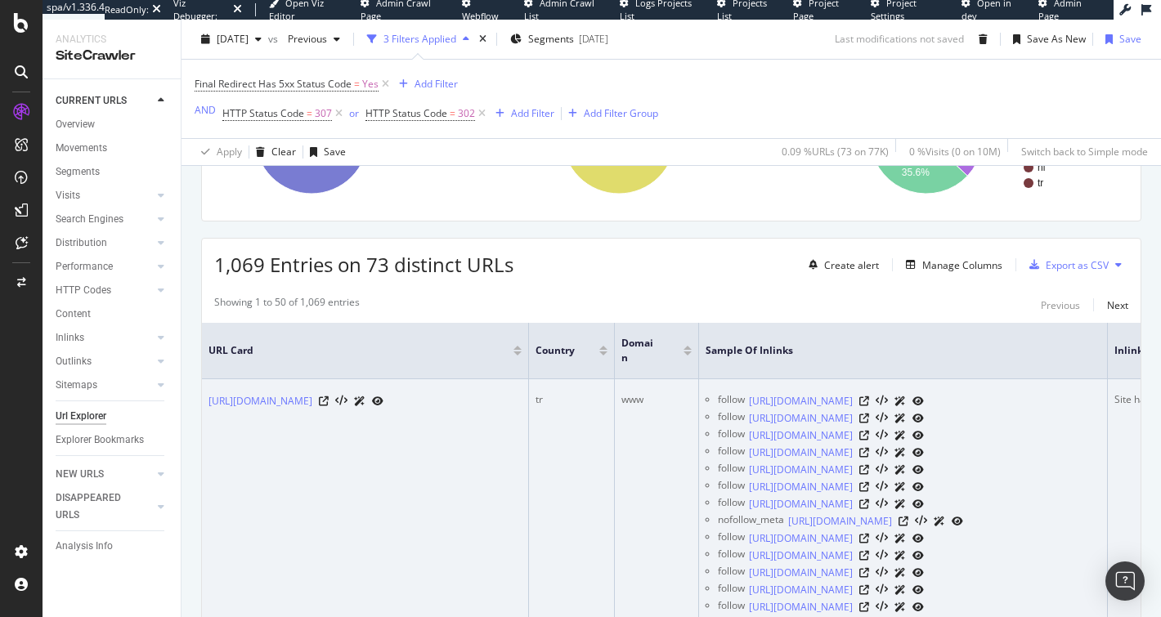
scroll to position [324, 0]
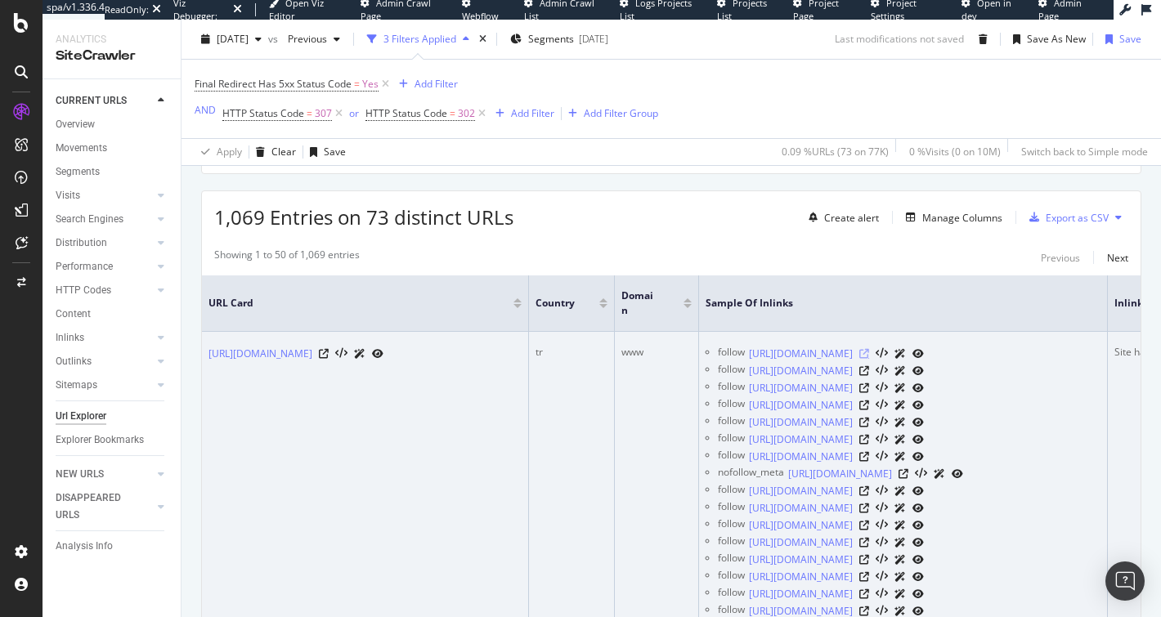
click at [869, 349] on icon at bounding box center [864, 354] width 10 height 10
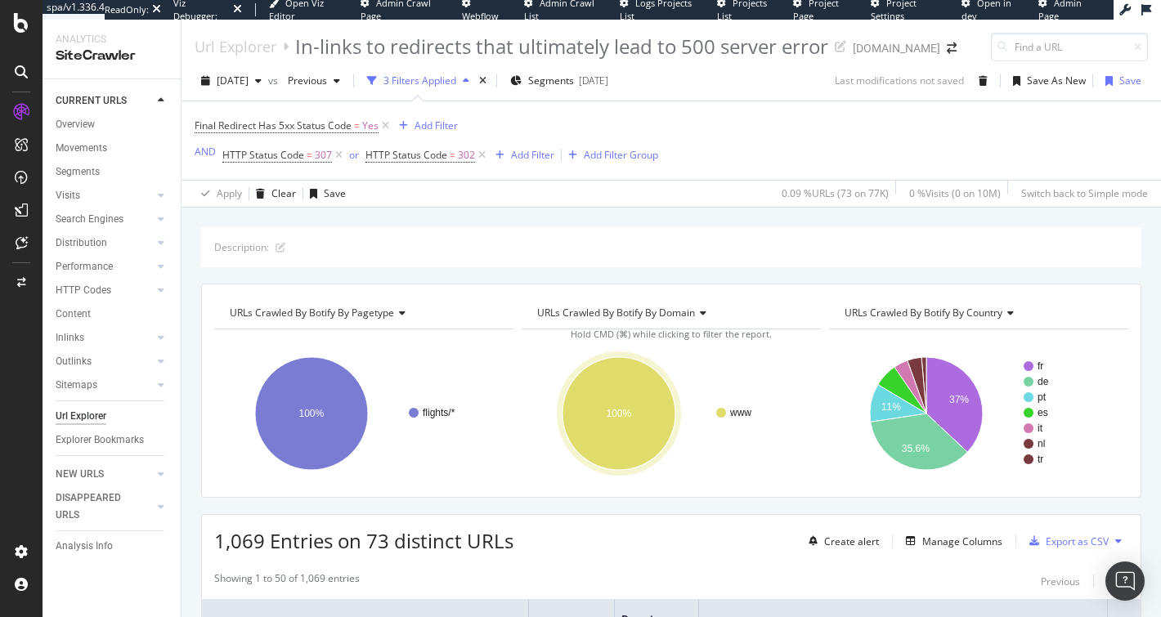
scroll to position [376, 0]
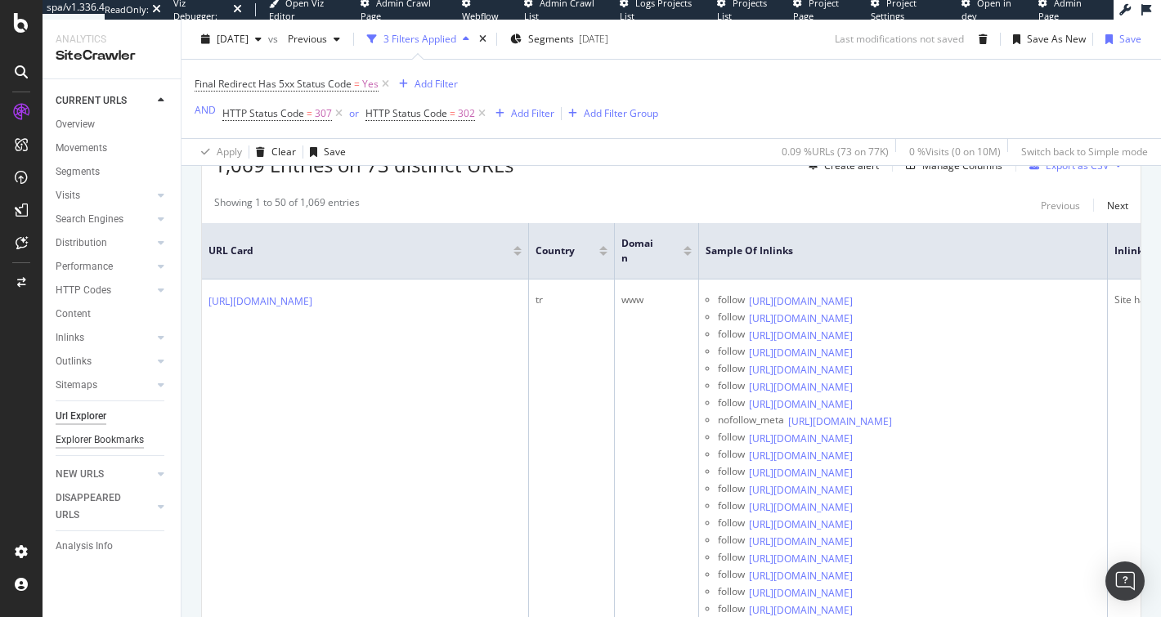
click at [107, 440] on div "Explorer Bookmarks" at bounding box center [100, 440] width 88 height 17
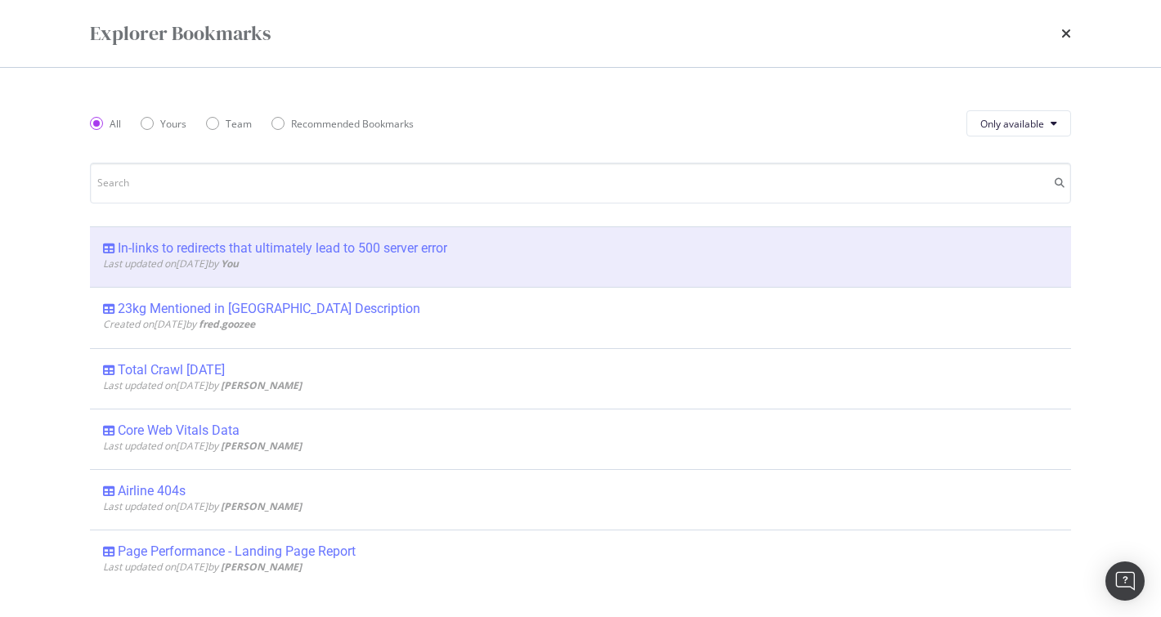
click at [162, 244] on div "In-links to redirects that ultimately lead to 500 server error" at bounding box center [282, 248] width 329 height 16
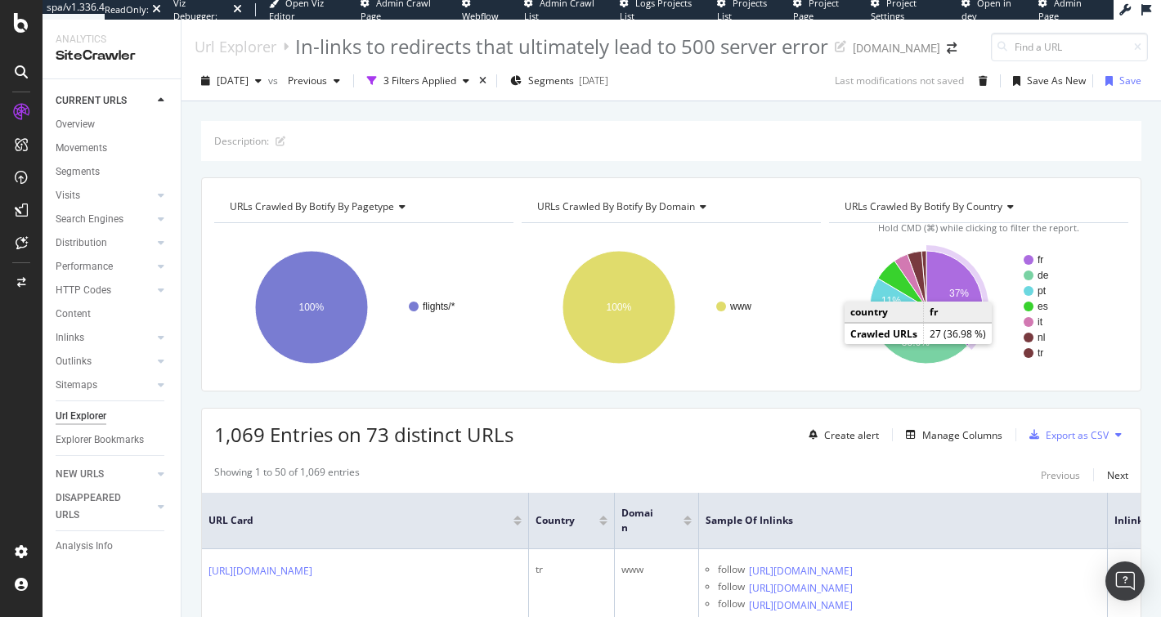
click at [936, 287] on icon "A chart." at bounding box center [954, 298] width 56 height 95
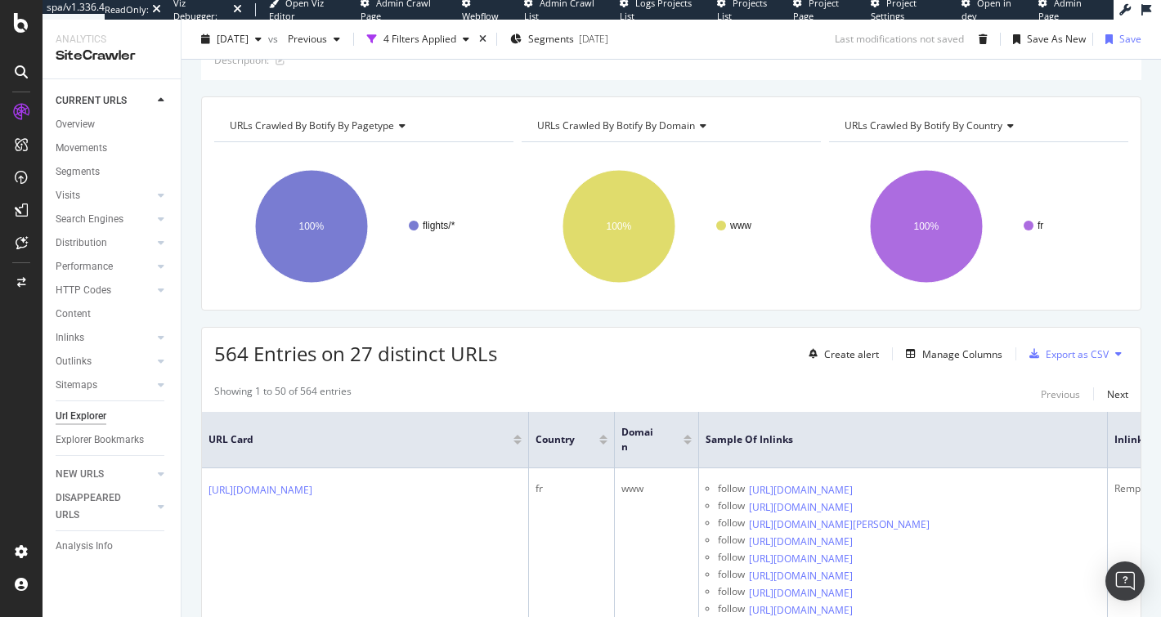
scroll to position [151, 0]
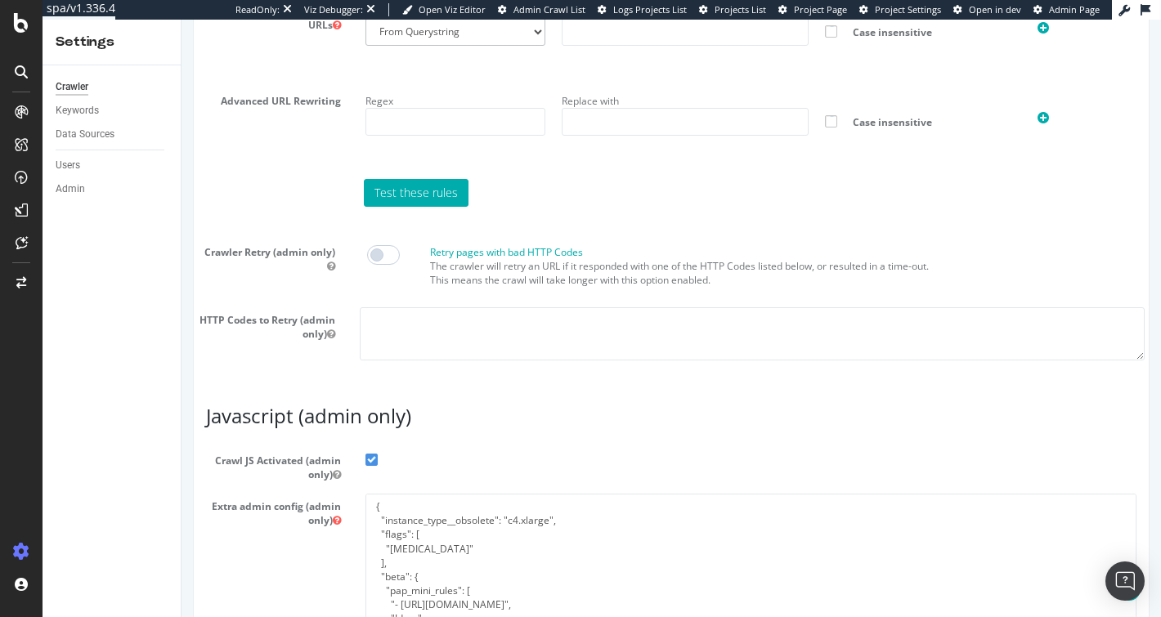
scroll to position [1255, 0]
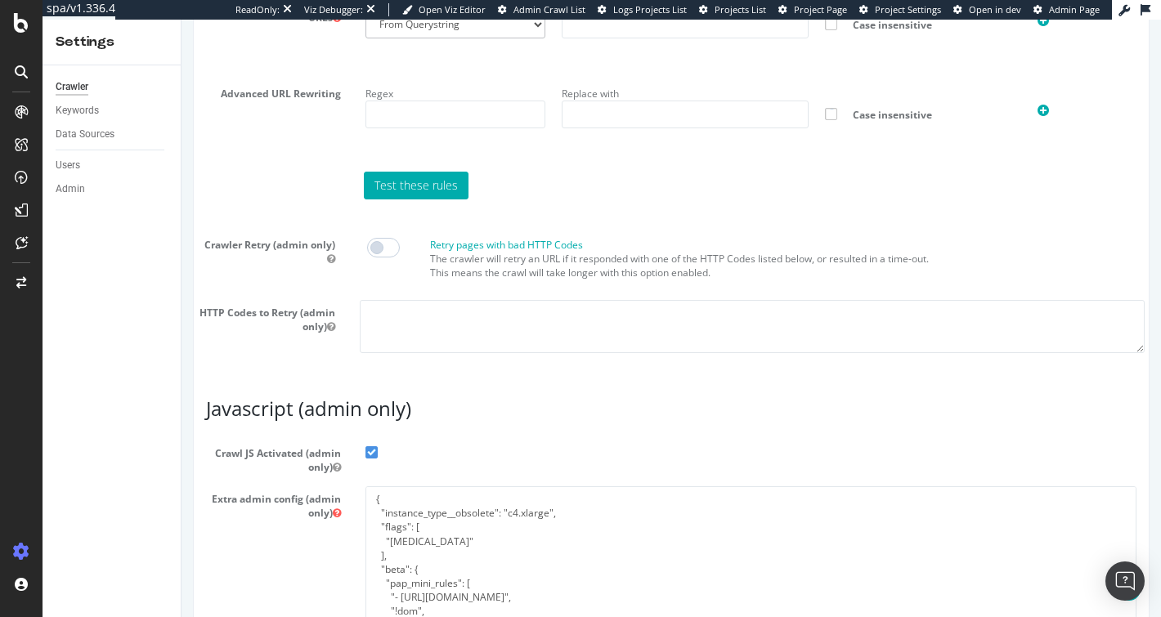
click at [381, 258] on span at bounding box center [383, 248] width 33 height 20
click at [385, 340] on textarea at bounding box center [752, 326] width 785 height 53
type textarea "1"
type textarea "-104 5xx"
drag, startPoint x: 412, startPoint y: 360, endPoint x: 363, endPoint y: 332, distance: 56.4
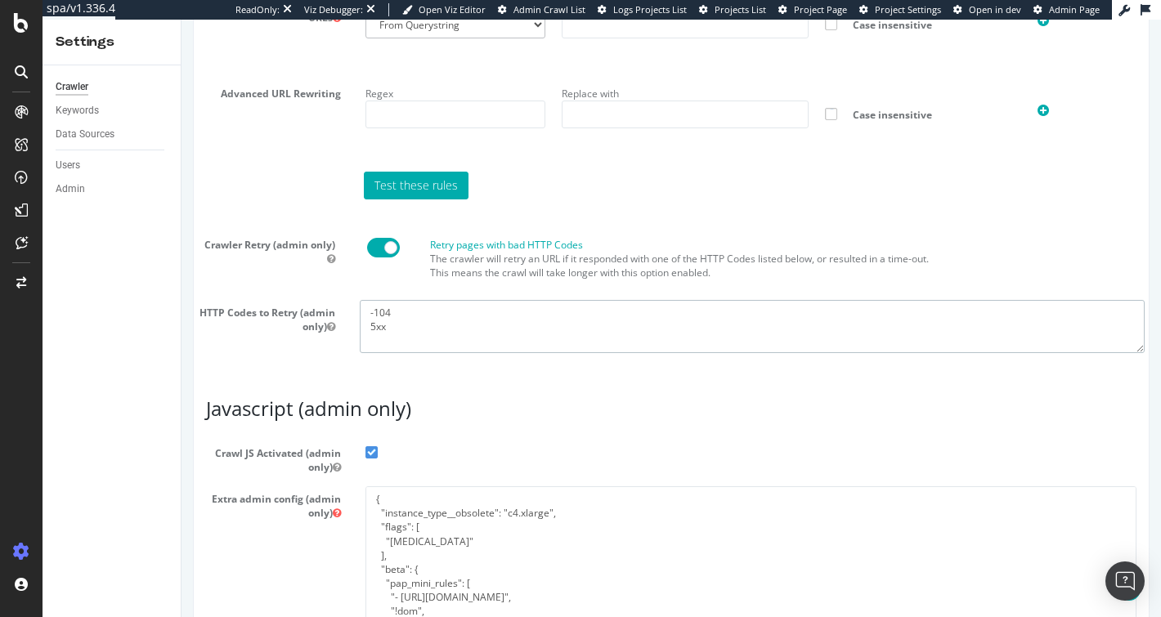
click at [363, 332] on textarea "-104 5xx" at bounding box center [752, 326] width 785 height 53
click at [426, 353] on textarea "-104 5xx" at bounding box center [752, 326] width 785 height 53
drag, startPoint x: 397, startPoint y: 337, endPoint x: 302, endPoint y: 329, distance: 94.3
click at [302, 329] on div "HTTP Codes to Retry (admin only) -104 5xx" at bounding box center [671, 326] width 971 height 53
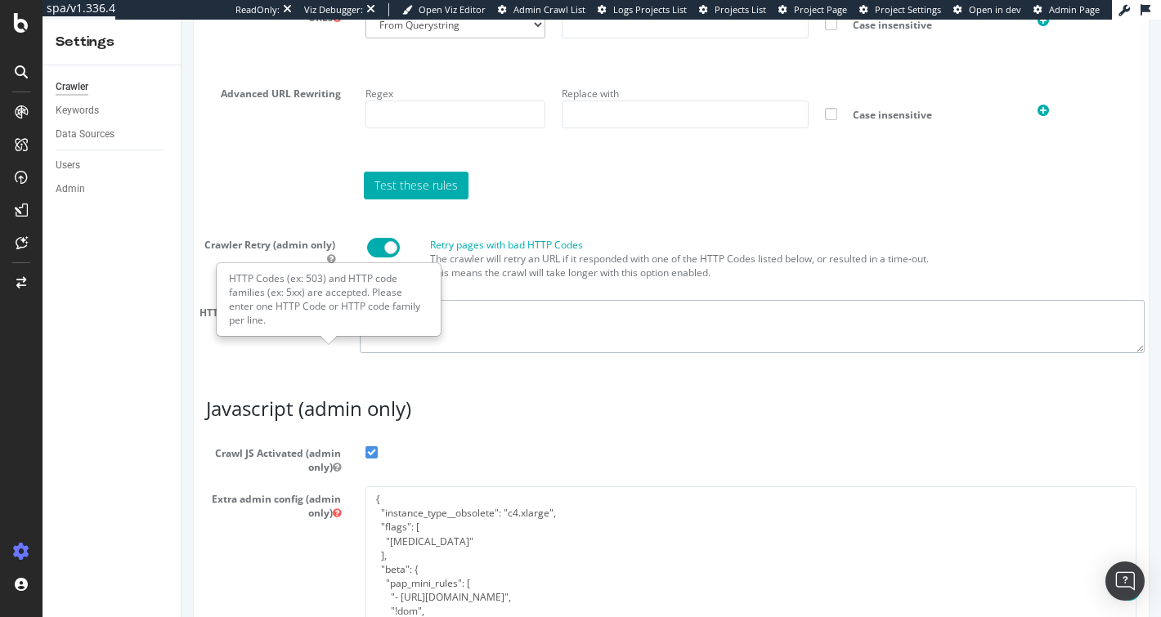
click at [397, 351] on textarea "-104 5xx" at bounding box center [752, 326] width 785 height 53
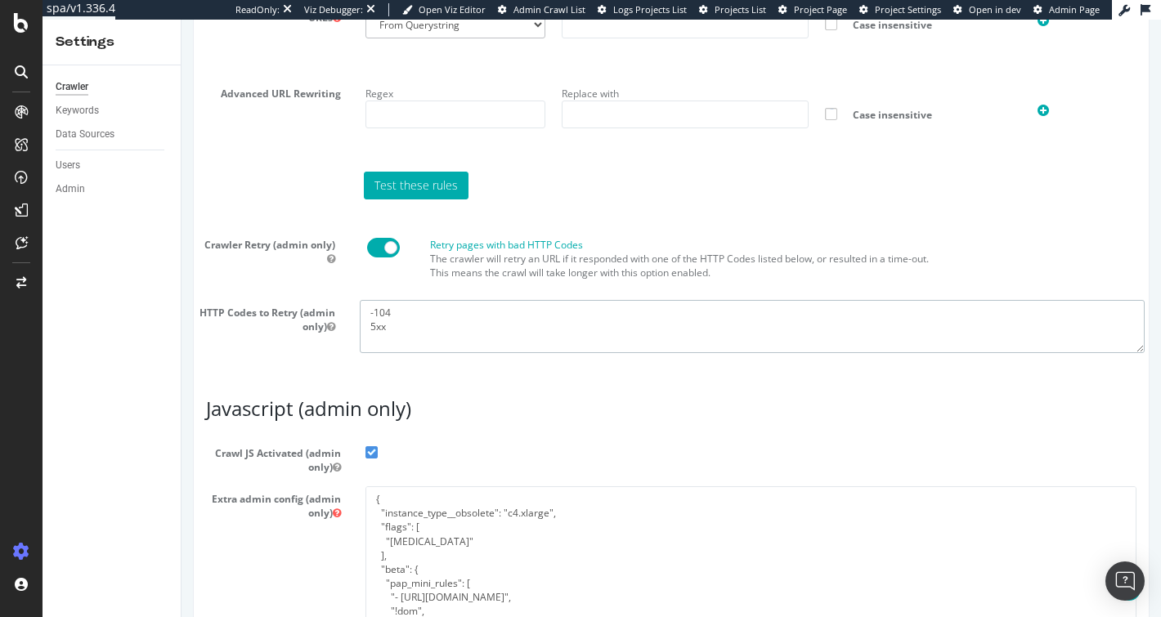
drag, startPoint x: 397, startPoint y: 351, endPoint x: 364, endPoint y: 336, distance: 36.6
click at [364, 336] on textarea "-104 5xx" at bounding box center [752, 326] width 785 height 53
click at [393, 343] on textarea "-104 5xx" at bounding box center [752, 326] width 785 height 53
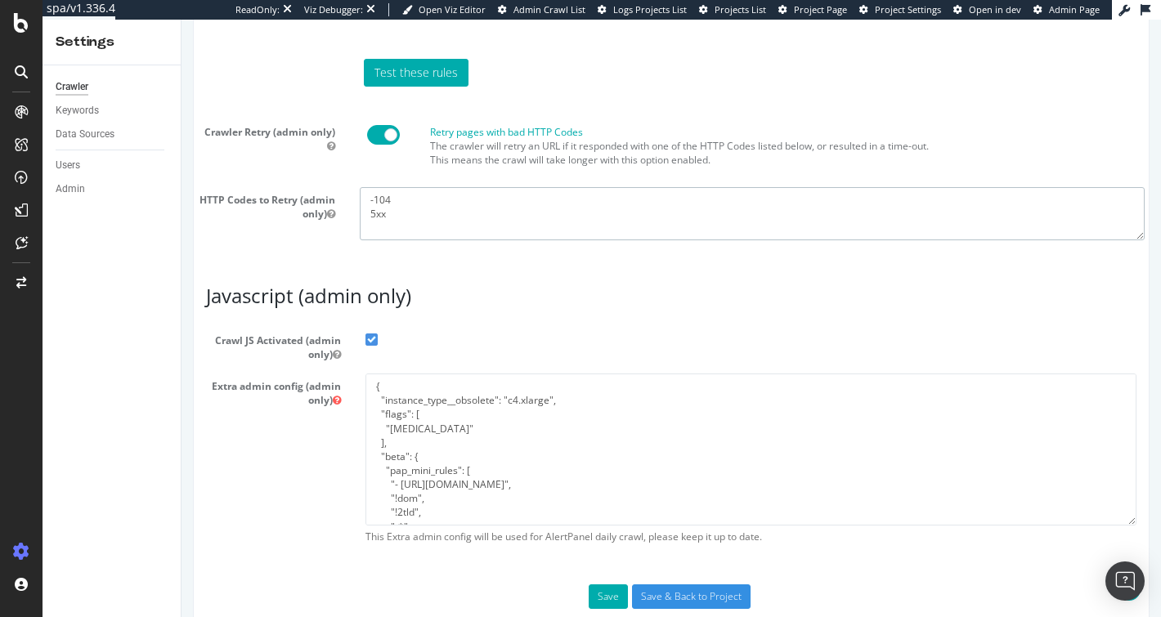
scroll to position [1423, 0]
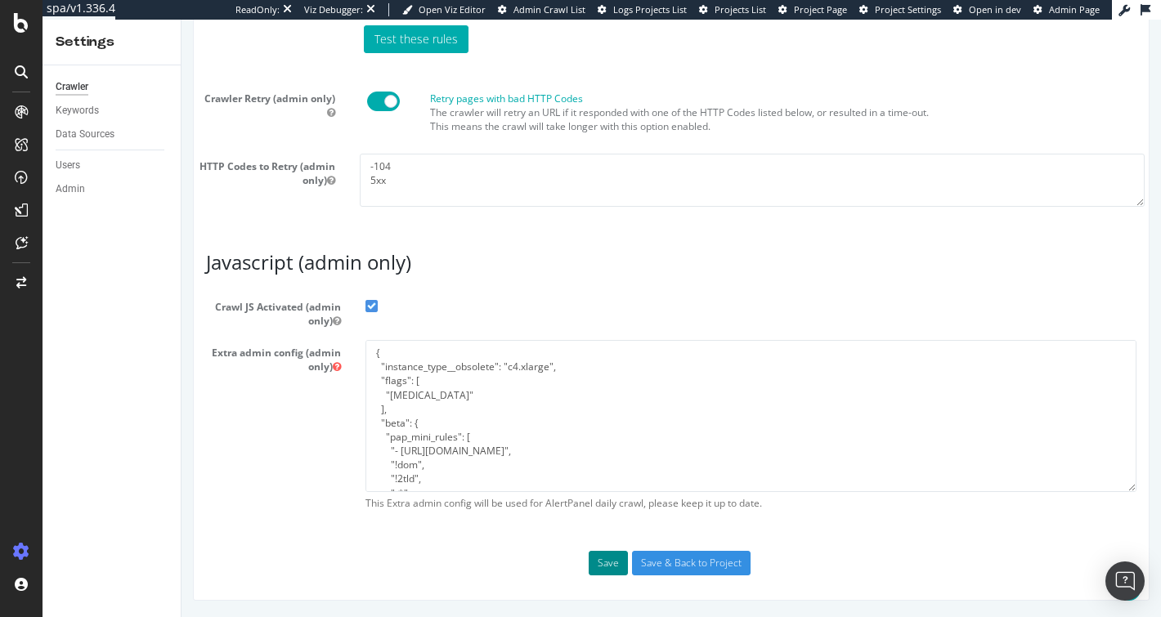
click at [607, 570] on button "Save" at bounding box center [608, 563] width 39 height 25
